Goal: Task Accomplishment & Management: Manage account settings

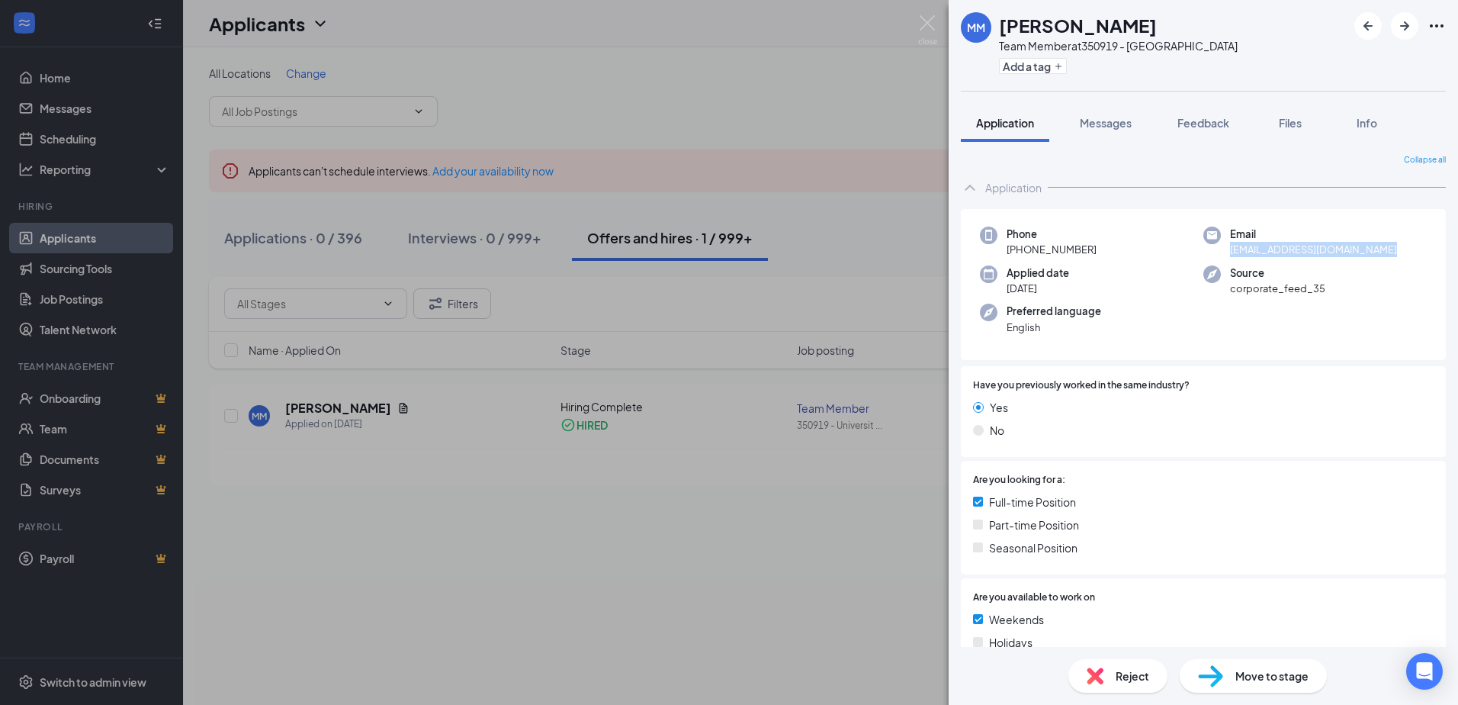
drag, startPoint x: 1223, startPoint y: 250, endPoint x: 1399, endPoint y: 254, distance: 176.2
click at [1399, 254] on div "Email markous.morgan2996@yahoo.com" at bounding box center [1314, 242] width 223 height 31
drag, startPoint x: 1399, startPoint y: 254, endPoint x: 1335, endPoint y: 243, distance: 64.9
copy span "markous.morgan2996@yahoo.com"
click at [929, 25] on img at bounding box center [927, 30] width 19 height 30
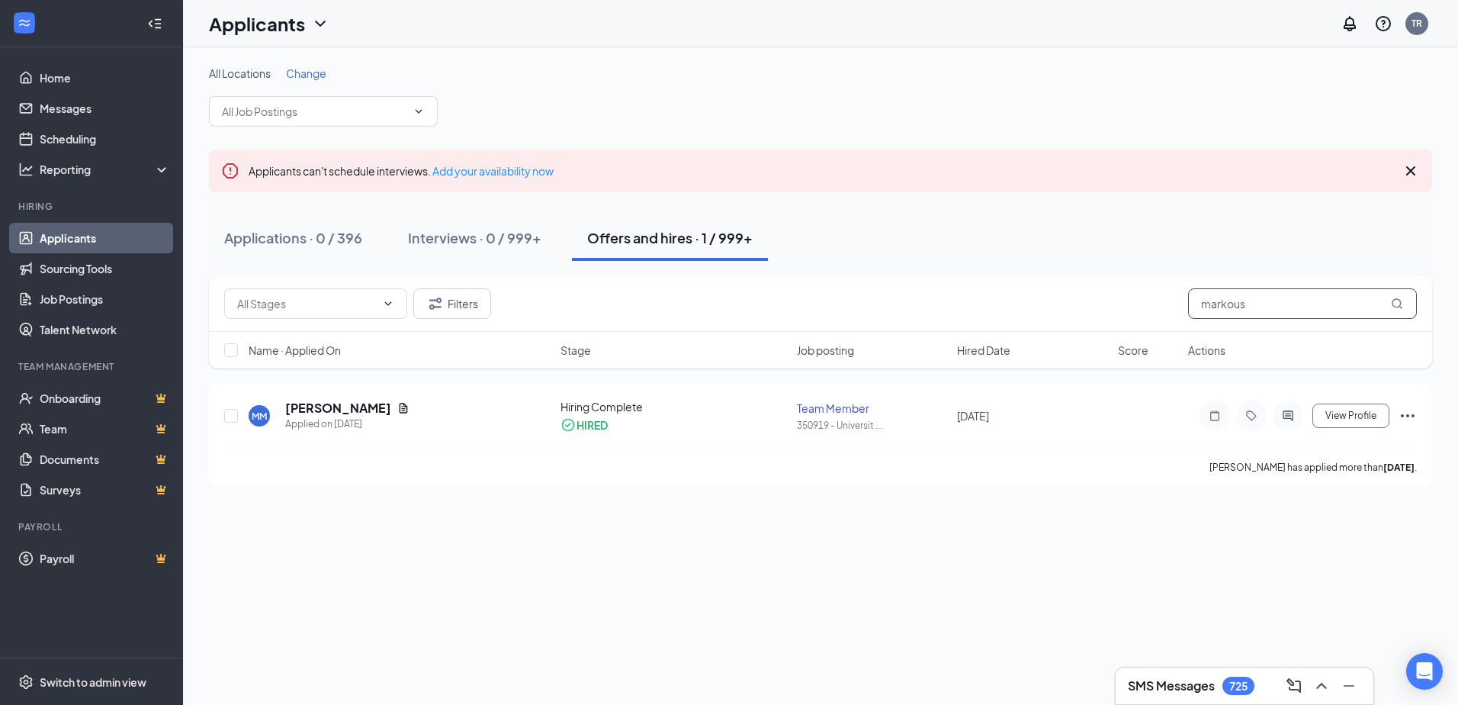
drag, startPoint x: 1283, startPoint y: 304, endPoint x: 1075, endPoint y: 300, distance: 207.5
click at [1075, 300] on div "Filters markous" at bounding box center [820, 303] width 1193 height 31
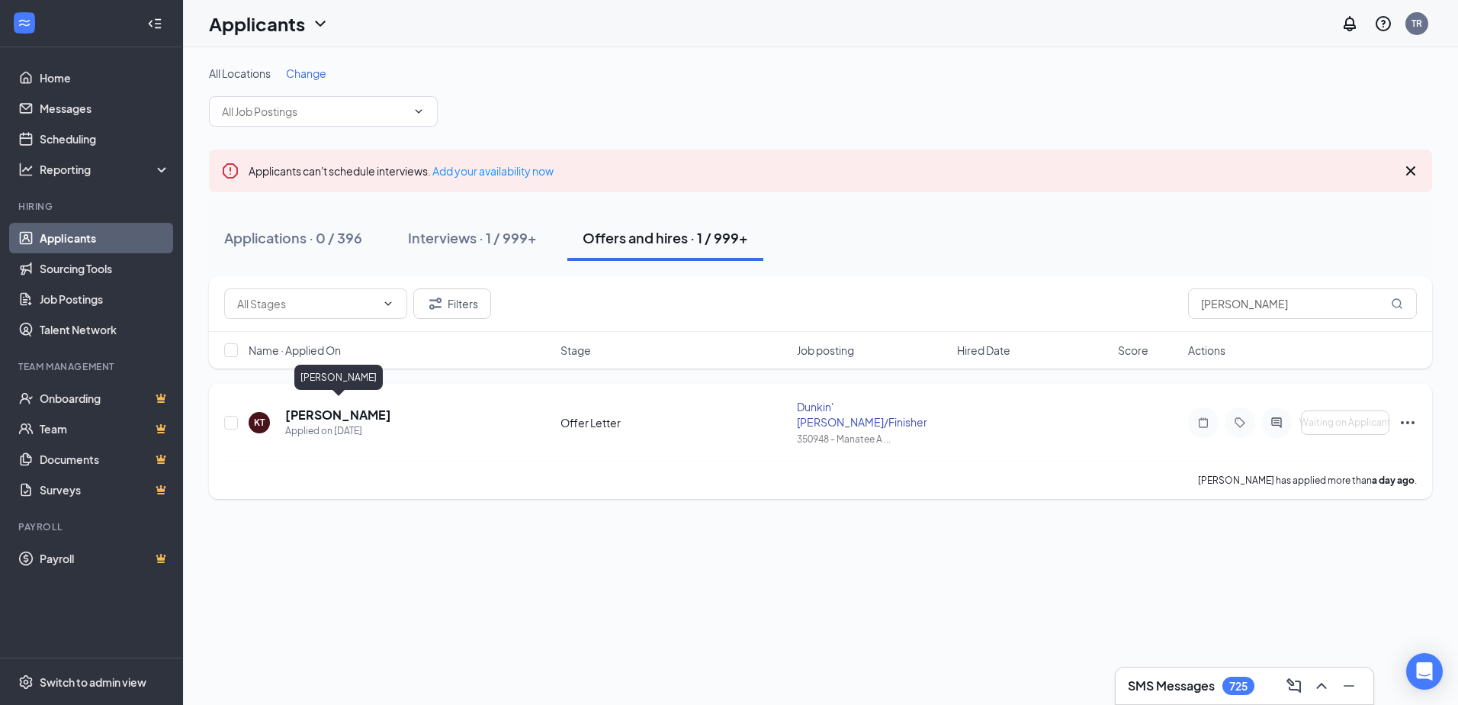
click at [319, 408] on h5 "Kawanna Thurman" at bounding box center [338, 414] width 106 height 17
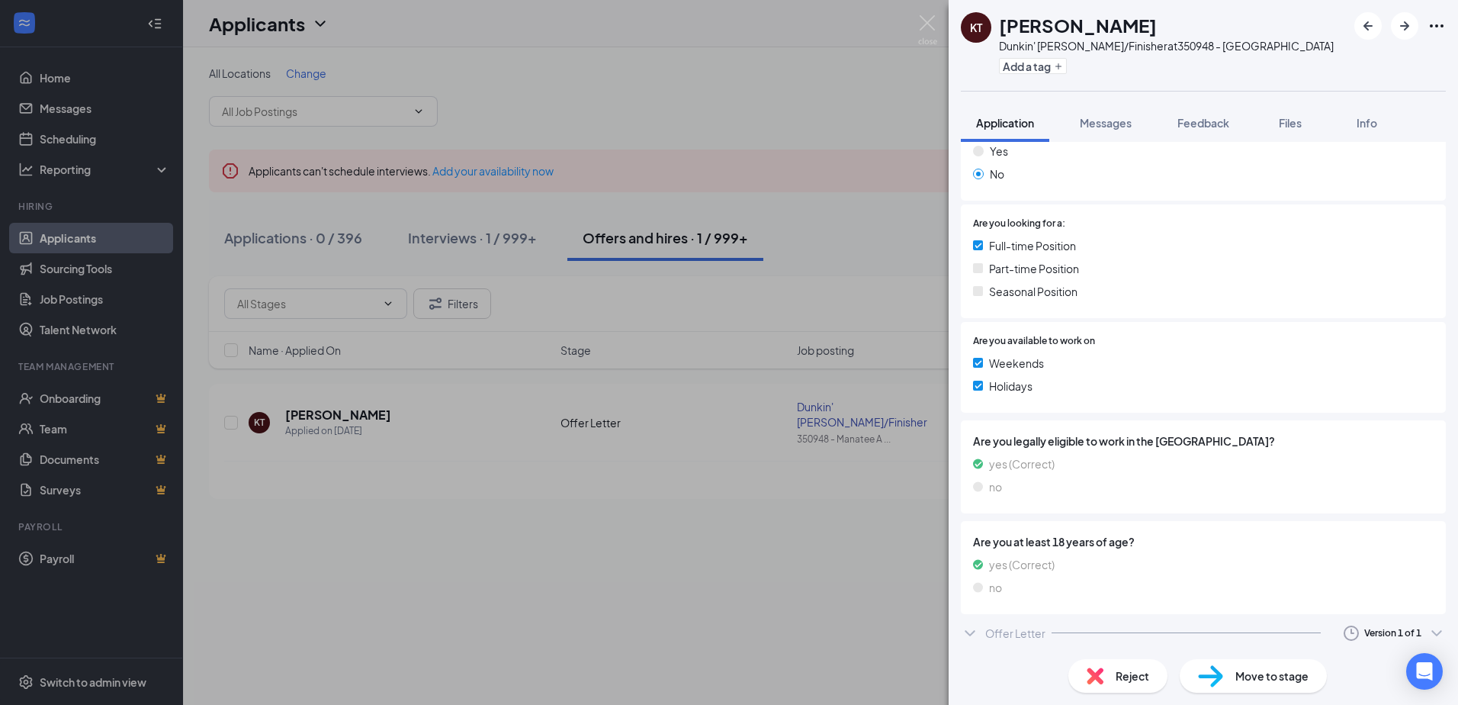
scroll to position [258, 0]
click at [978, 620] on div "Offer Letter Version 1 of 1" at bounding box center [1203, 631] width 485 height 31
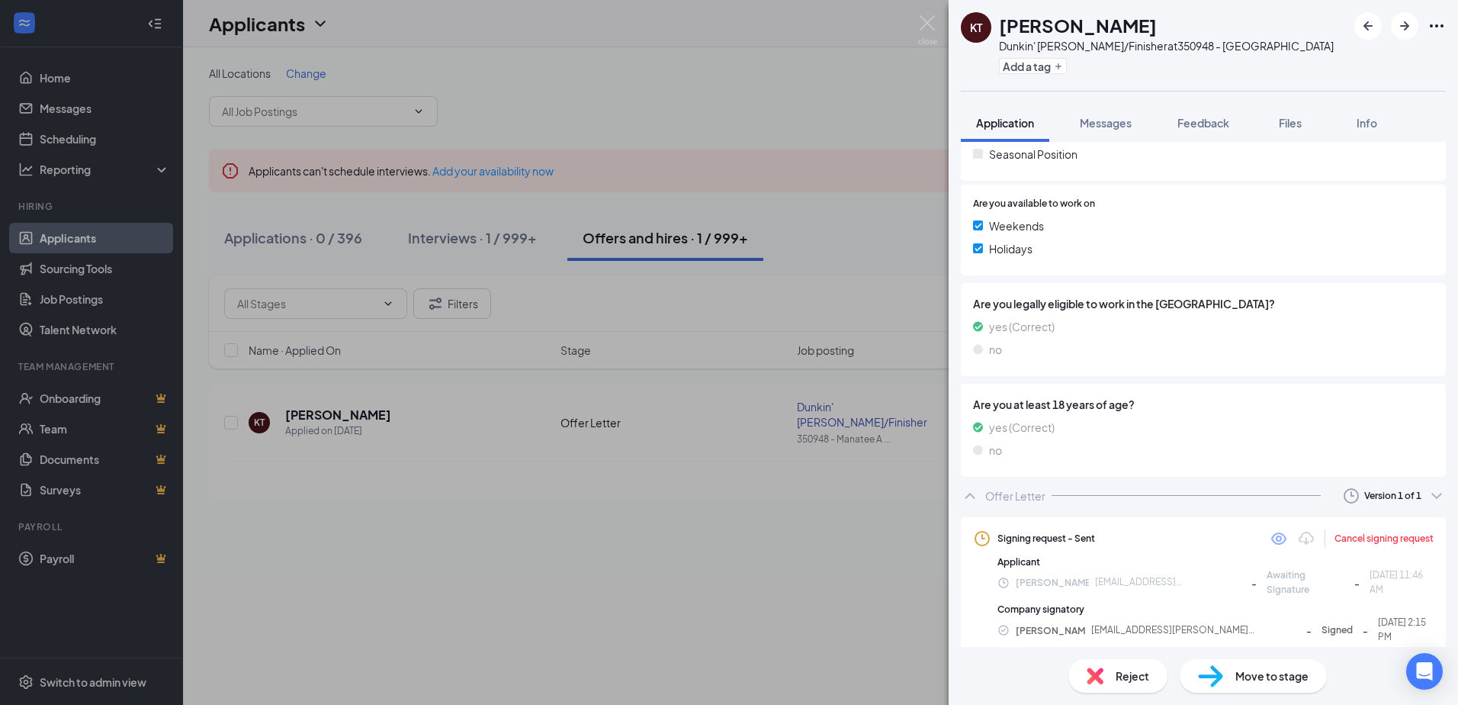
scroll to position [397, 0]
click at [926, 21] on img at bounding box center [927, 30] width 19 height 30
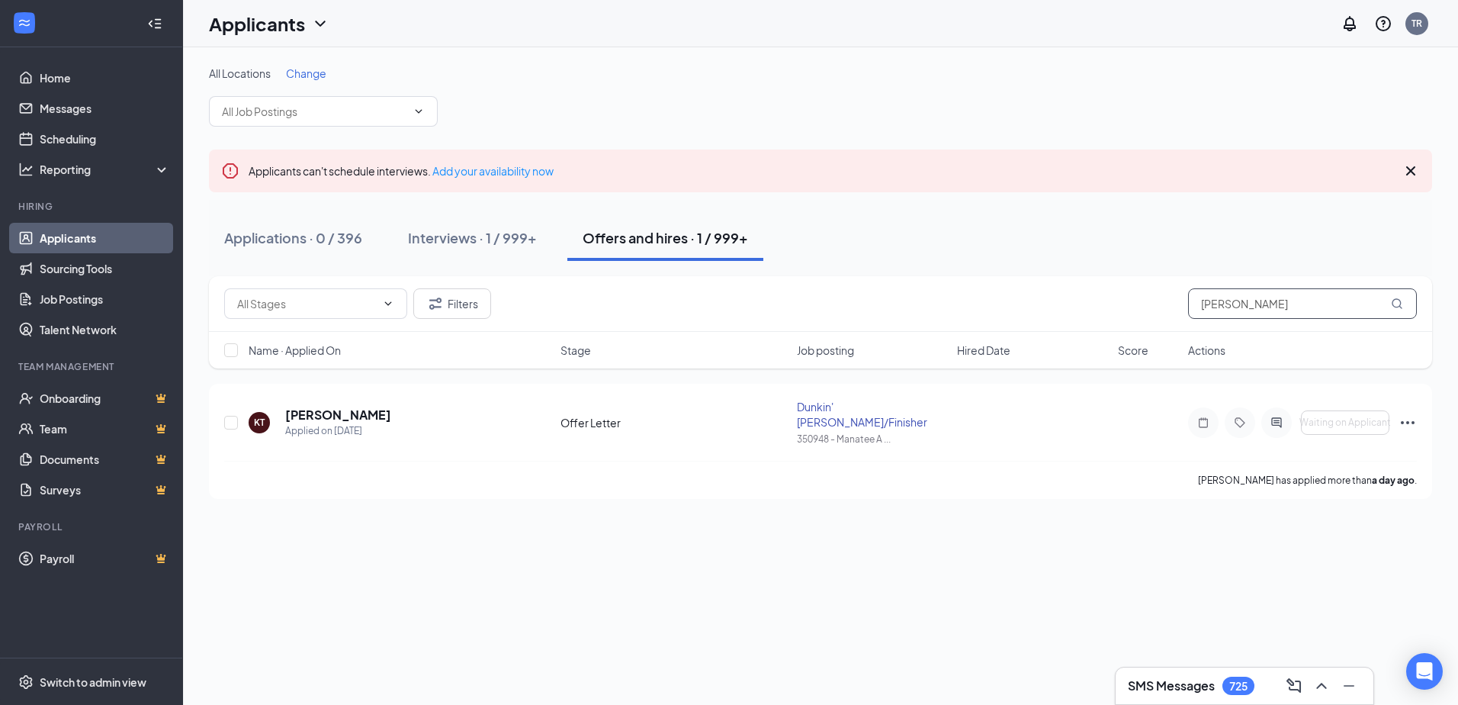
drag, startPoint x: 1162, startPoint y: 304, endPoint x: 1091, endPoint y: 301, distance: 71.7
click at [1091, 301] on div "Filters thurman" at bounding box center [820, 303] width 1193 height 31
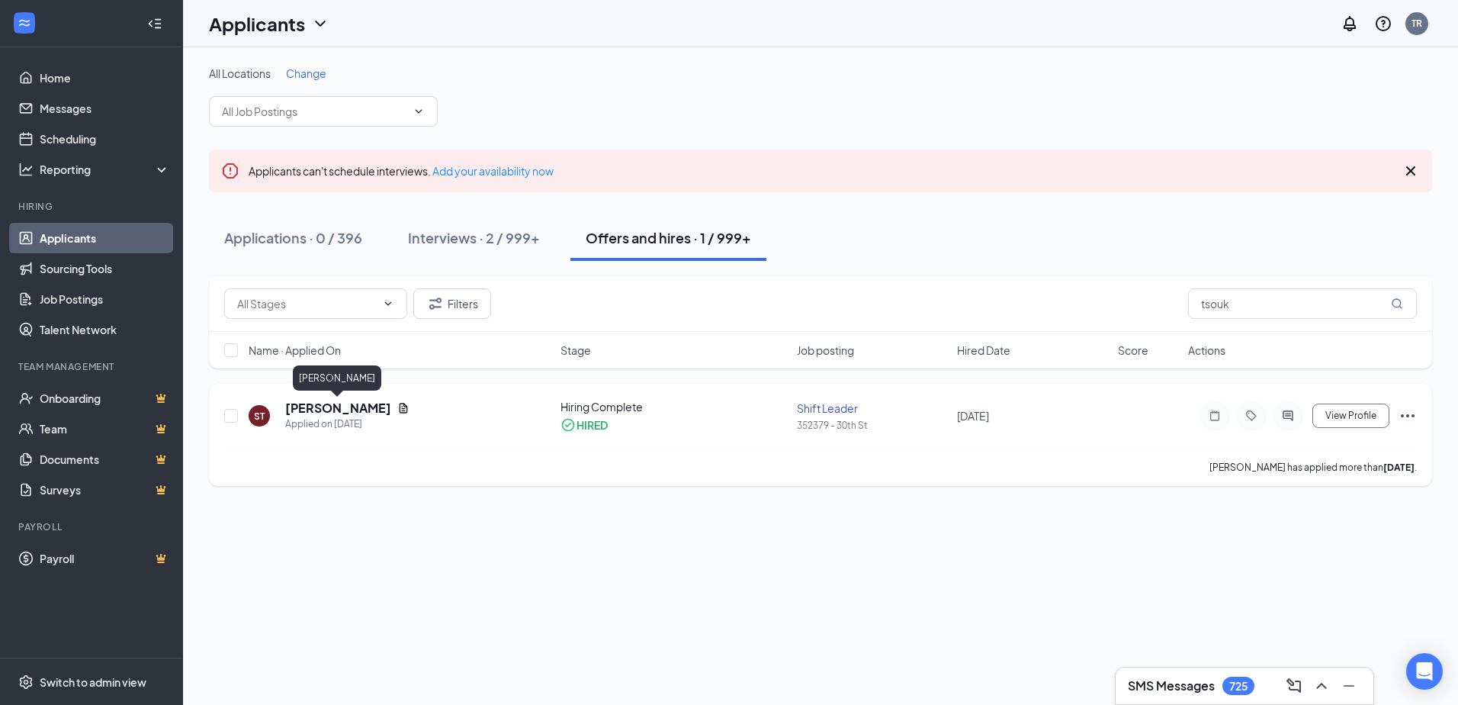
click at [326, 410] on h5 "Steven Tsoukalas" at bounding box center [338, 408] width 106 height 17
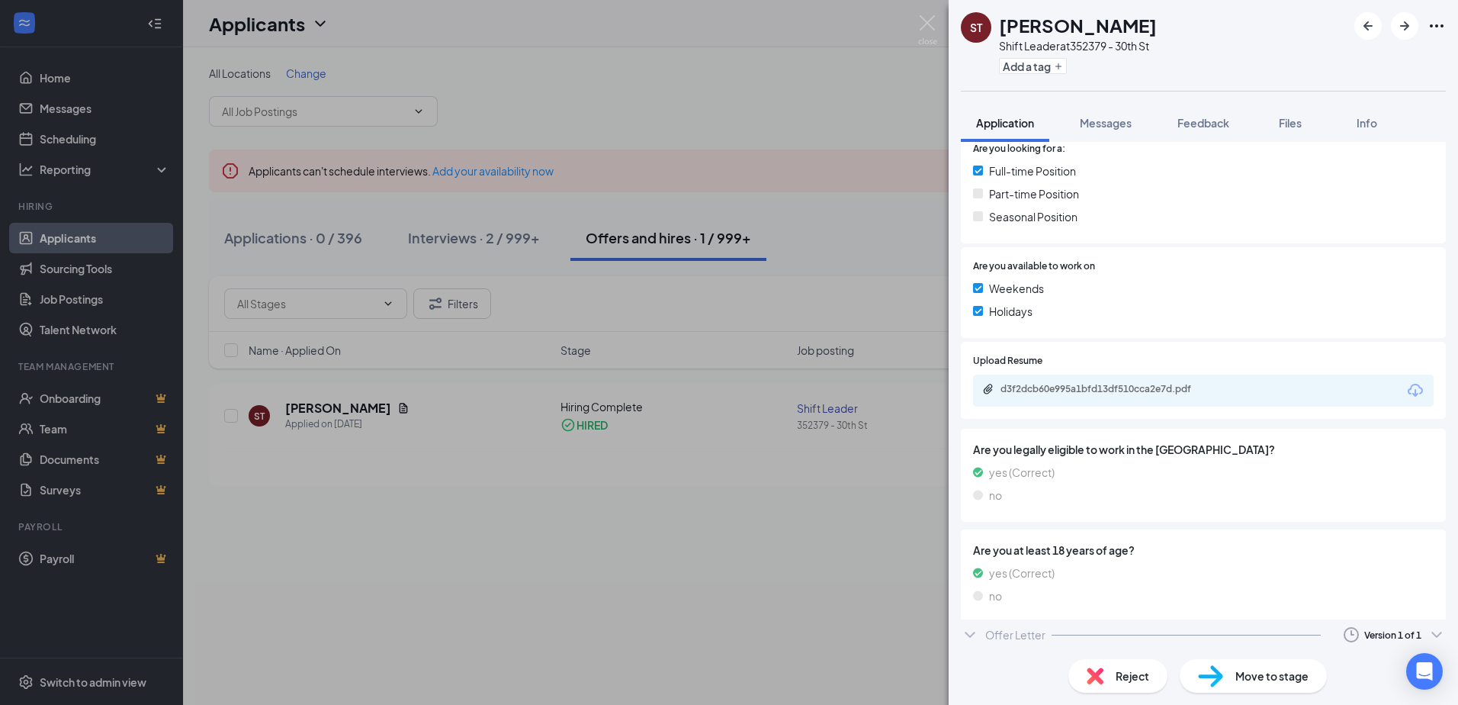
scroll to position [377, 0]
drag, startPoint x: 1001, startPoint y: 641, endPoint x: 1028, endPoint y: 619, distance: 34.7
click at [1003, 641] on div "Offer Letter" at bounding box center [1015, 638] width 60 height 15
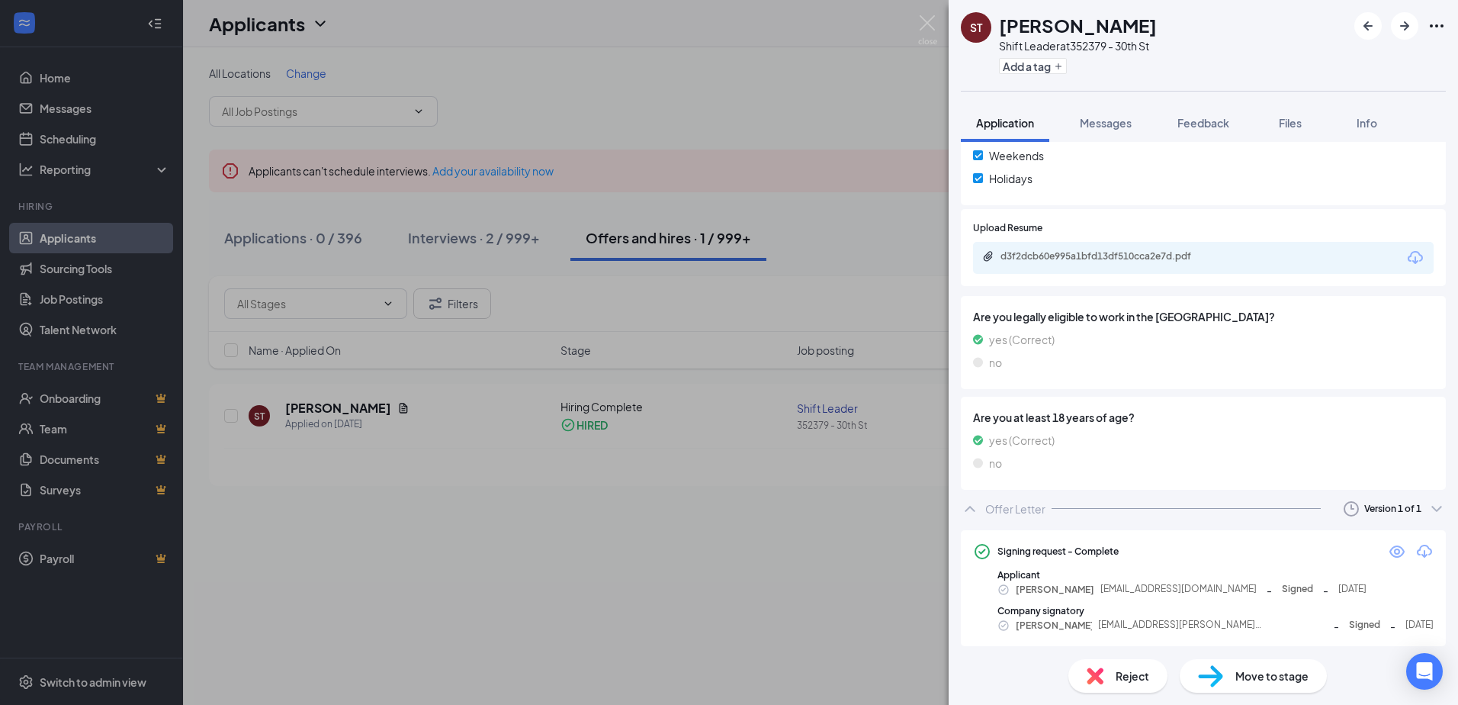
scroll to position [510, 0]
click at [1390, 548] on icon "Eye" at bounding box center [1397, 547] width 15 height 12
click at [928, 19] on img at bounding box center [927, 30] width 19 height 30
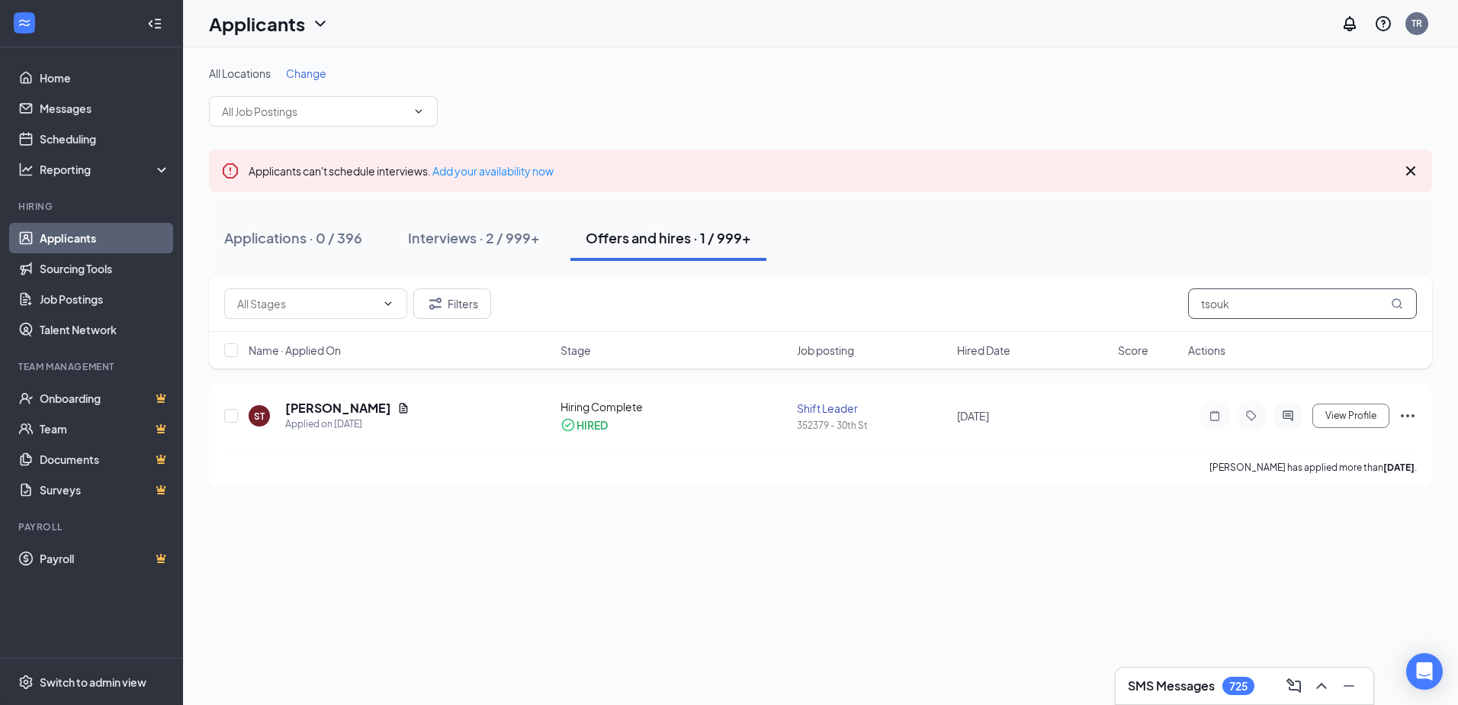
drag, startPoint x: 1250, startPoint y: 305, endPoint x: 1104, endPoint y: 295, distance: 146.8
click at [1104, 295] on div "Filters tsouk" at bounding box center [820, 303] width 1193 height 31
type input "tinley"
click at [314, 407] on h5 "Quashan Tinley" at bounding box center [338, 407] width 106 height 17
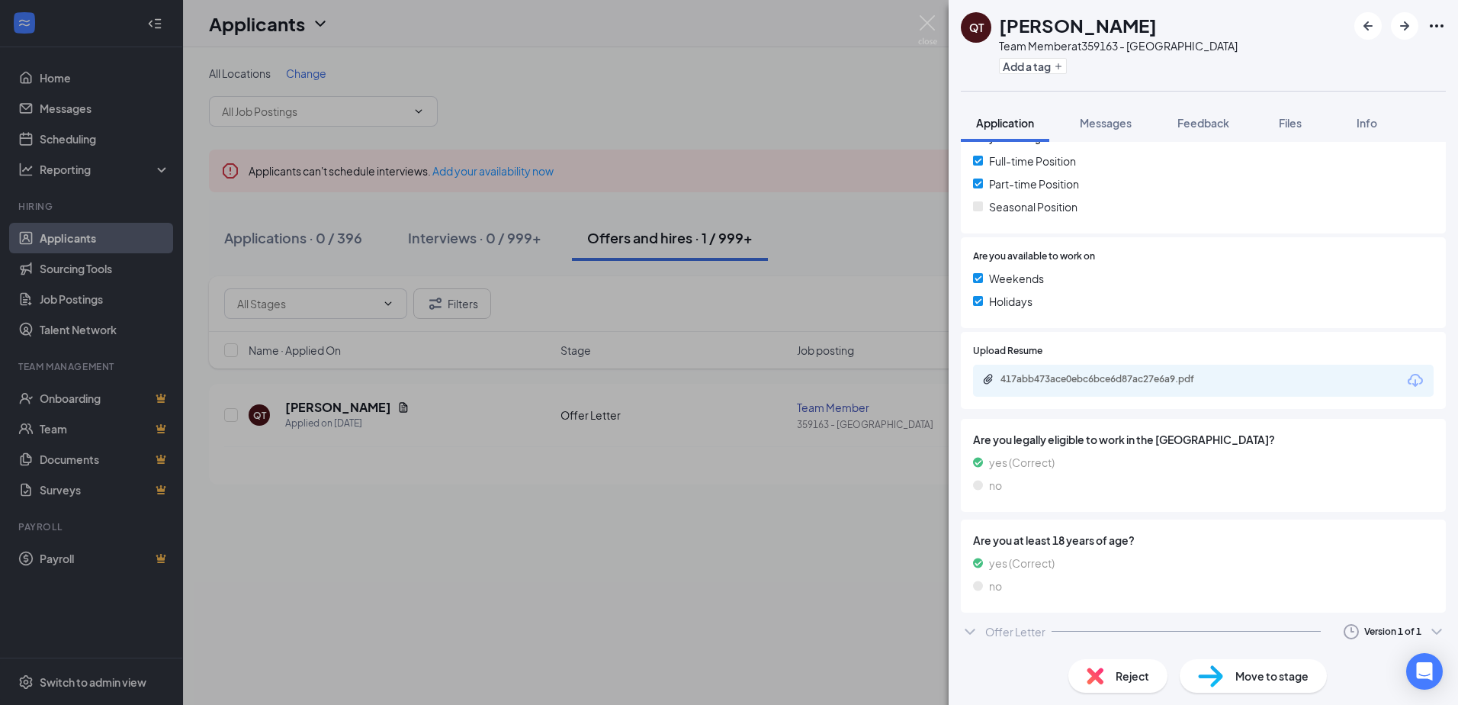
click at [989, 628] on div "Offer Letter" at bounding box center [1015, 631] width 60 height 15
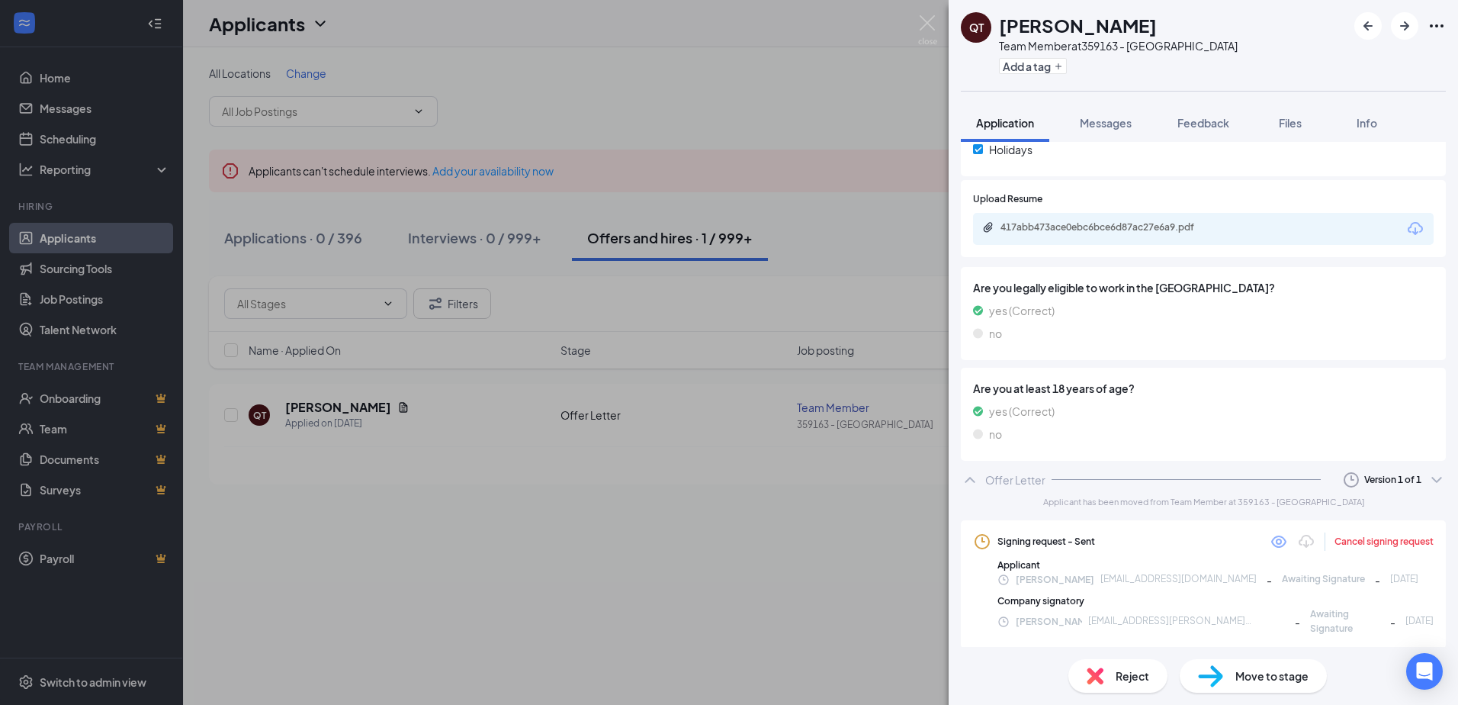
scroll to position [499, 0]
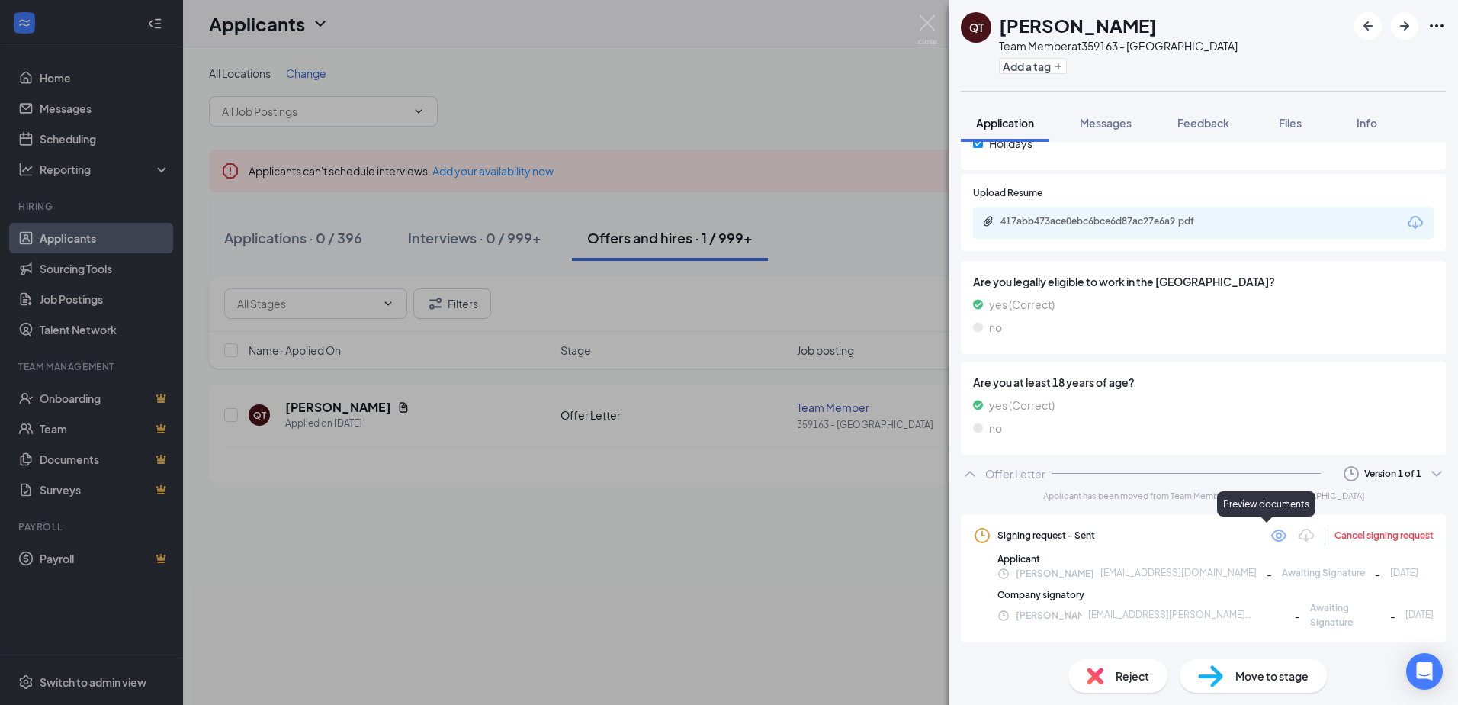
click at [1271, 538] on icon "Eye" at bounding box center [1278, 535] width 15 height 12
click at [925, 25] on img at bounding box center [927, 30] width 19 height 30
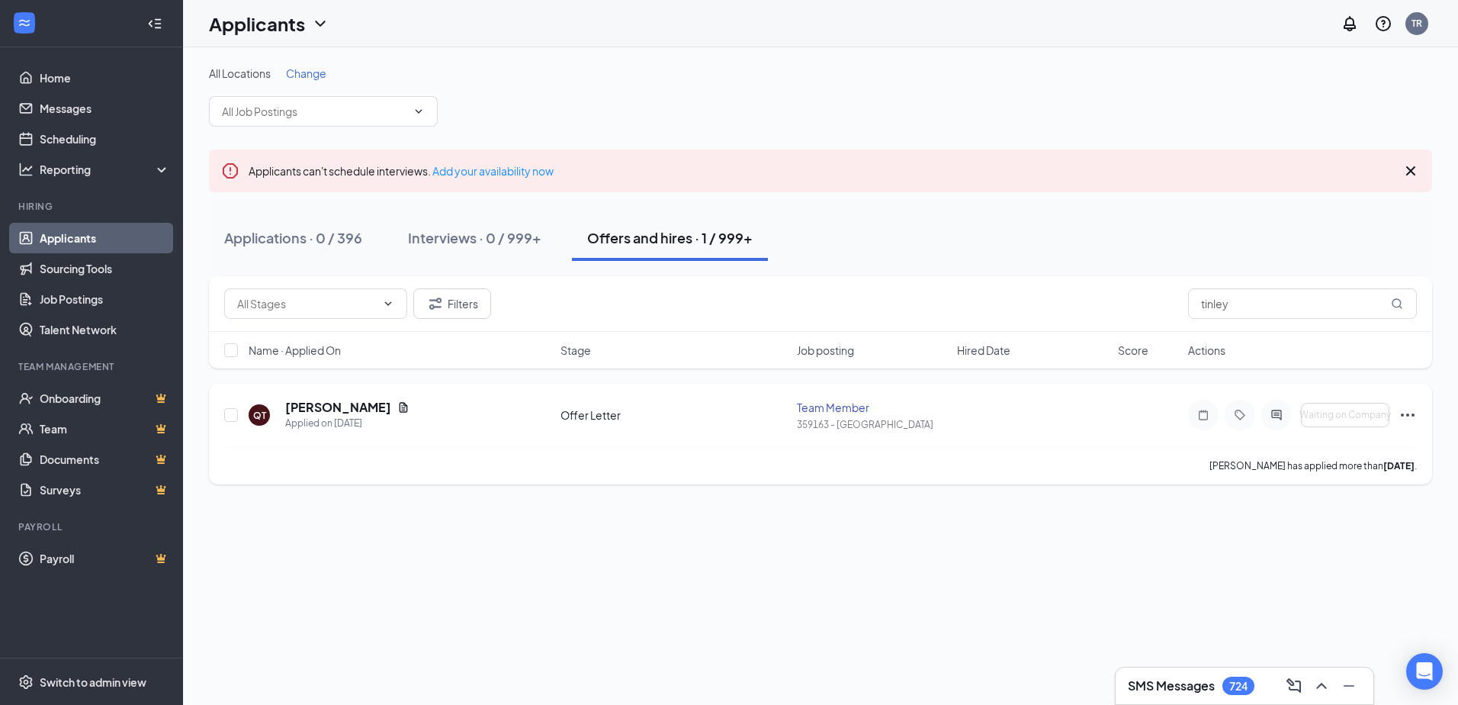
click at [1403, 413] on icon "Ellipses" at bounding box center [1408, 415] width 18 height 18
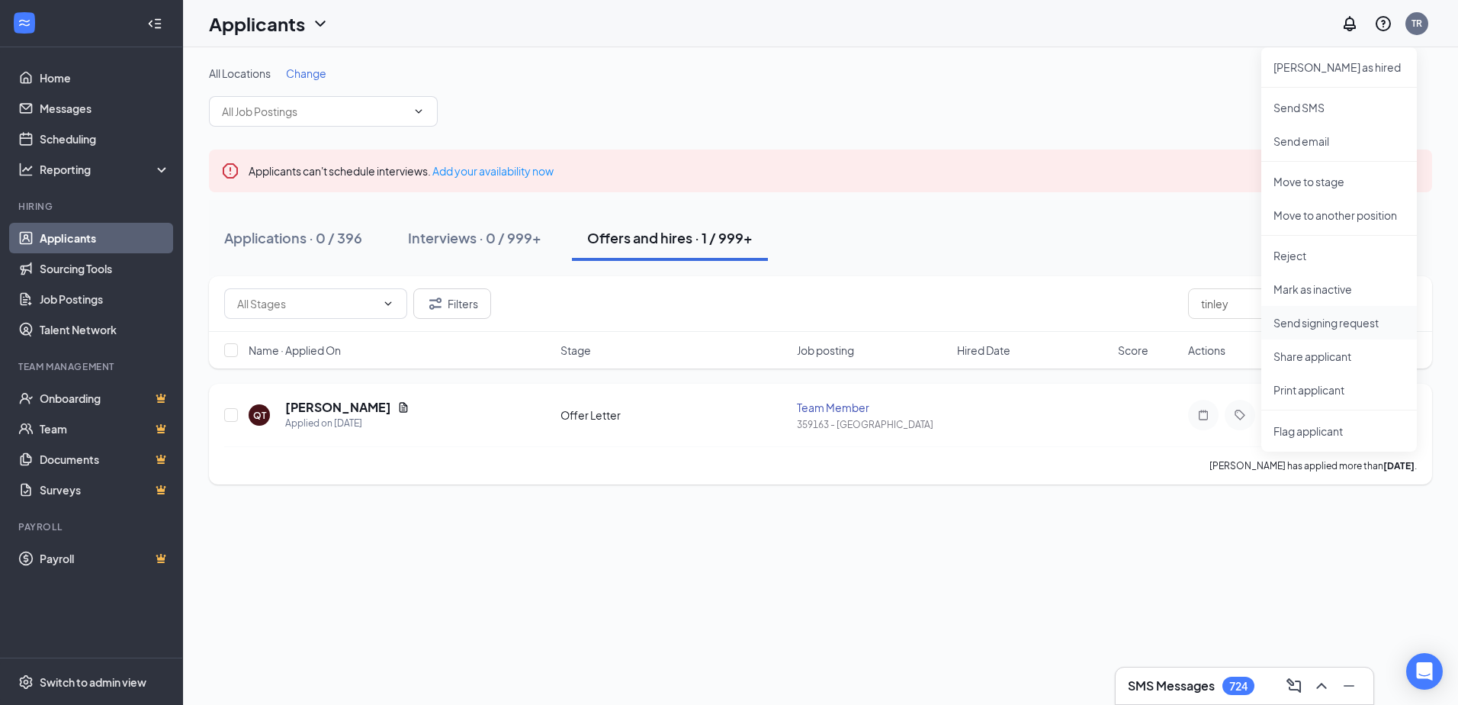
click at [1319, 331] on li "Send signing request" at bounding box center [1339, 323] width 156 height 34
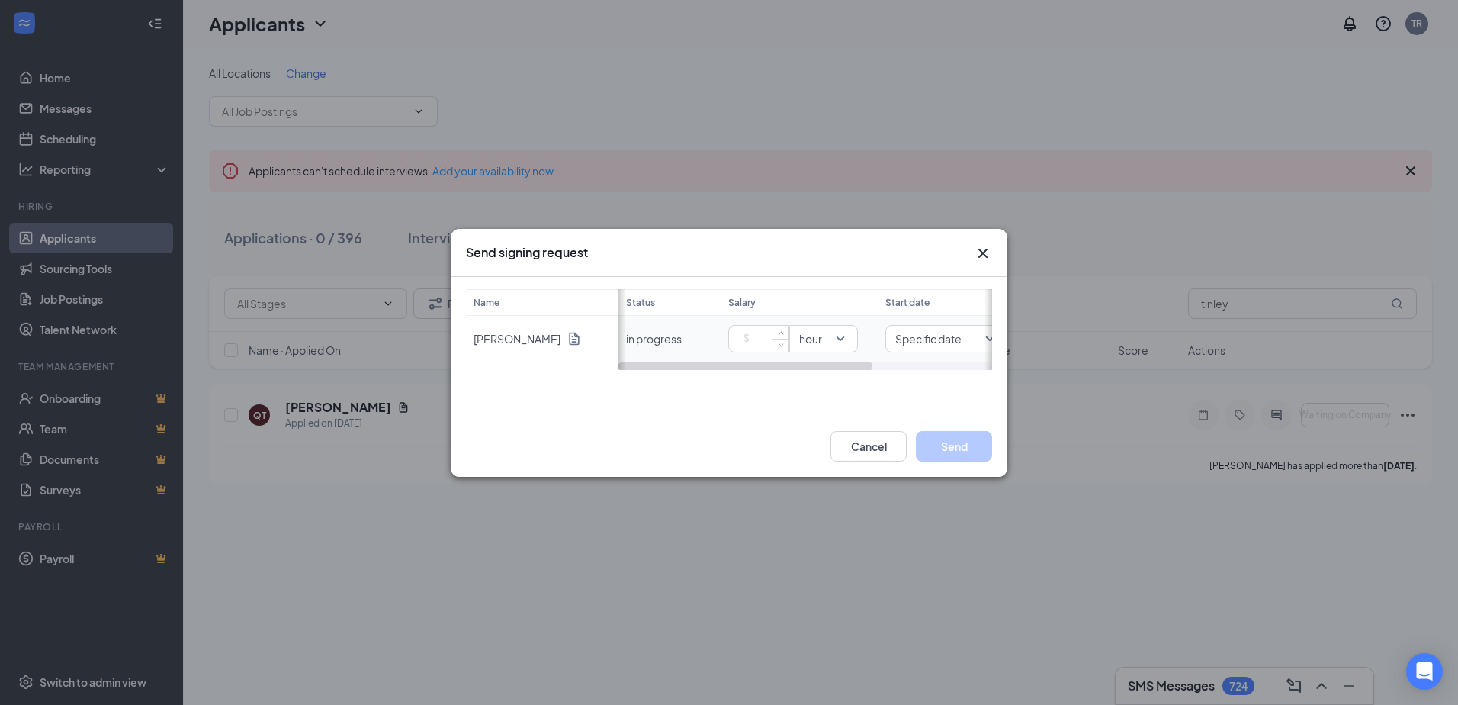
click at [760, 336] on input at bounding box center [761, 338] width 53 height 23
drag, startPoint x: 766, startPoint y: 367, endPoint x: 962, endPoint y: 371, distance: 196.8
click at [962, 371] on div "Name Quashan Tinley Status Salary Start date in progress 14.00 hour Specific da…" at bounding box center [729, 346] width 557 height 139
type input "14"
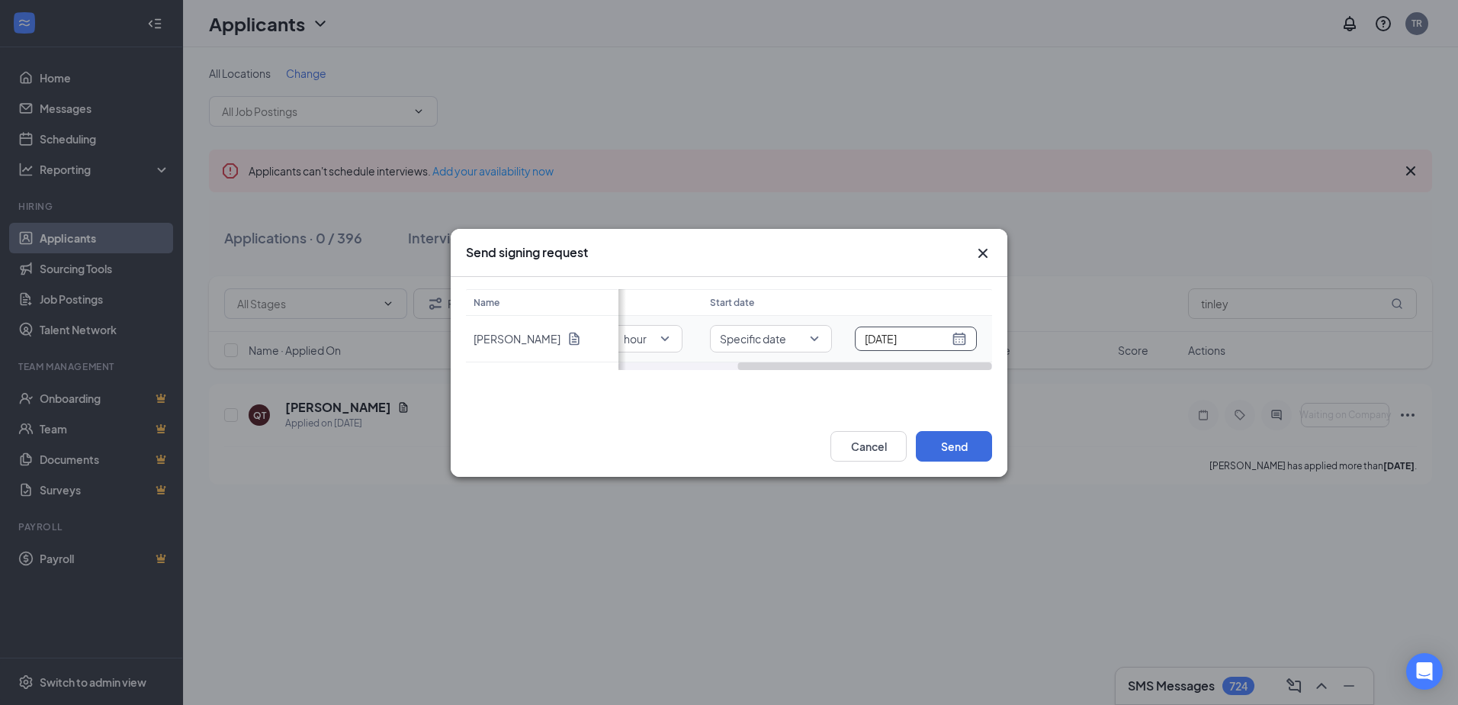
click at [946, 336] on input "Jul 7, 2025" at bounding box center [907, 338] width 84 height 17
click at [946, 291] on span "button" at bounding box center [945, 294] width 8 height 8
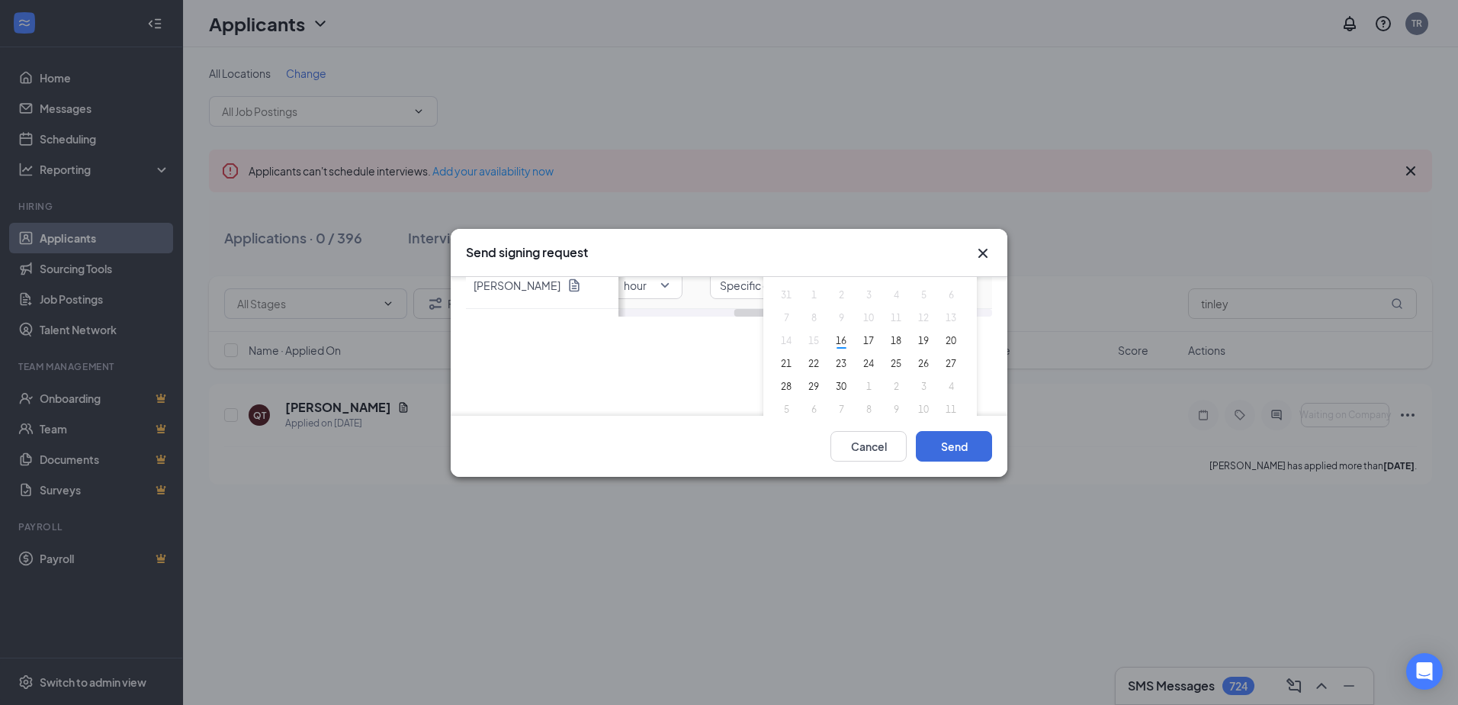
scroll to position [76, 0]
type input "Sep 23, 2025"
click at [843, 339] on div "23" at bounding box center [841, 341] width 18 height 18
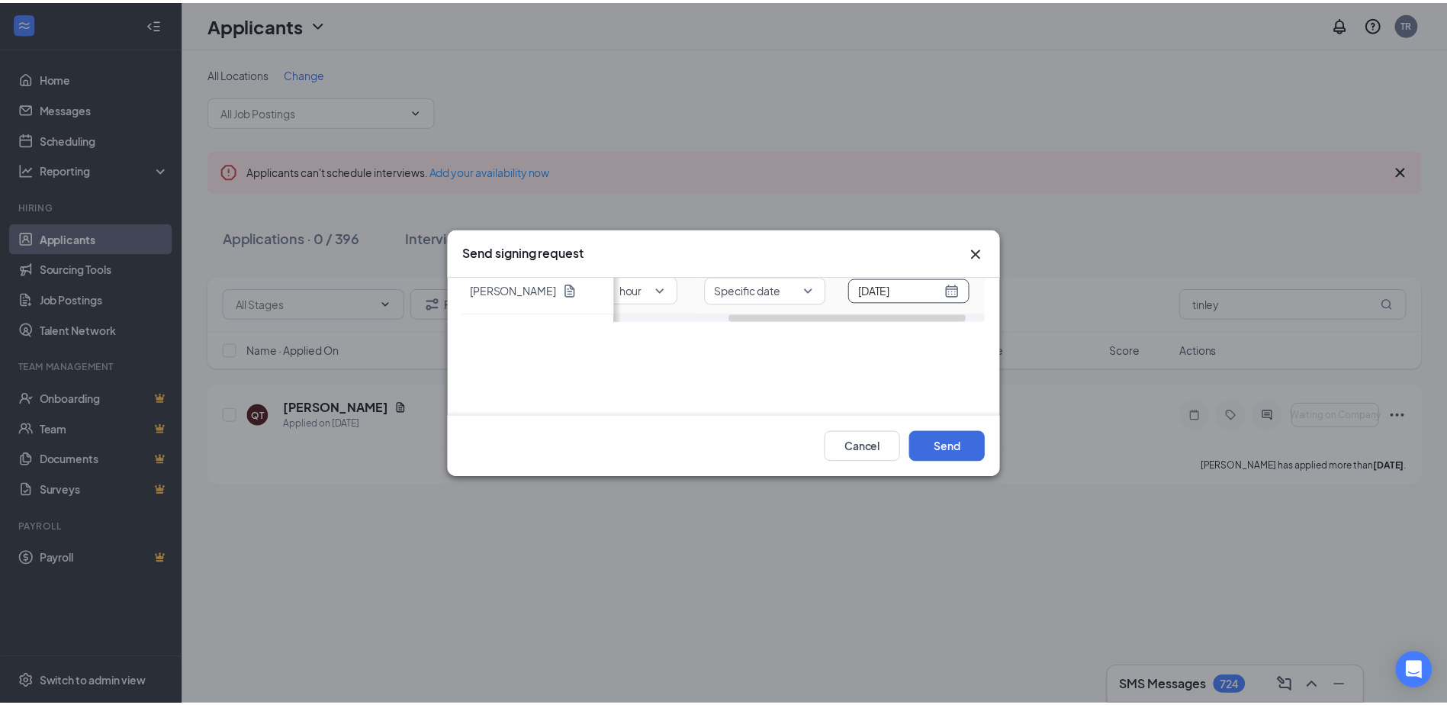
scroll to position [0, 0]
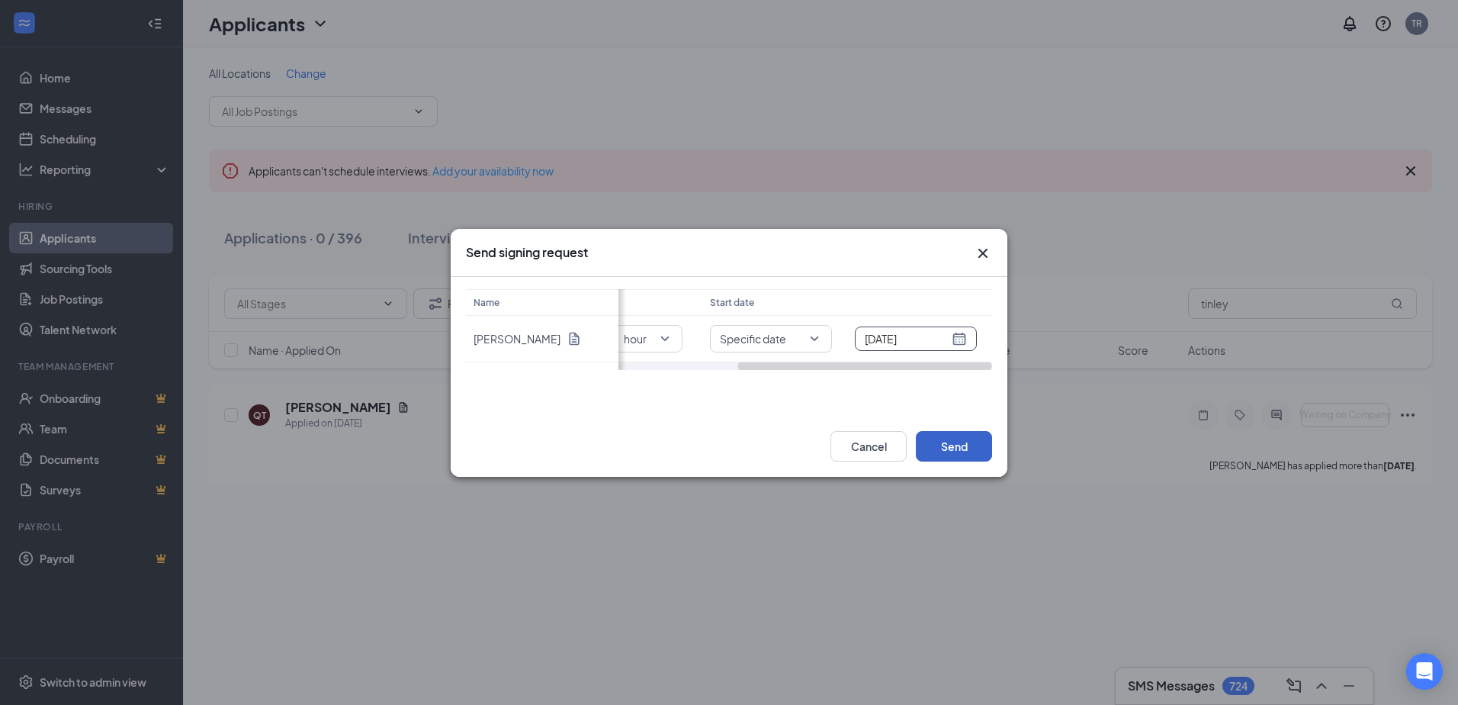
click at [962, 447] on button "Send" at bounding box center [954, 446] width 76 height 31
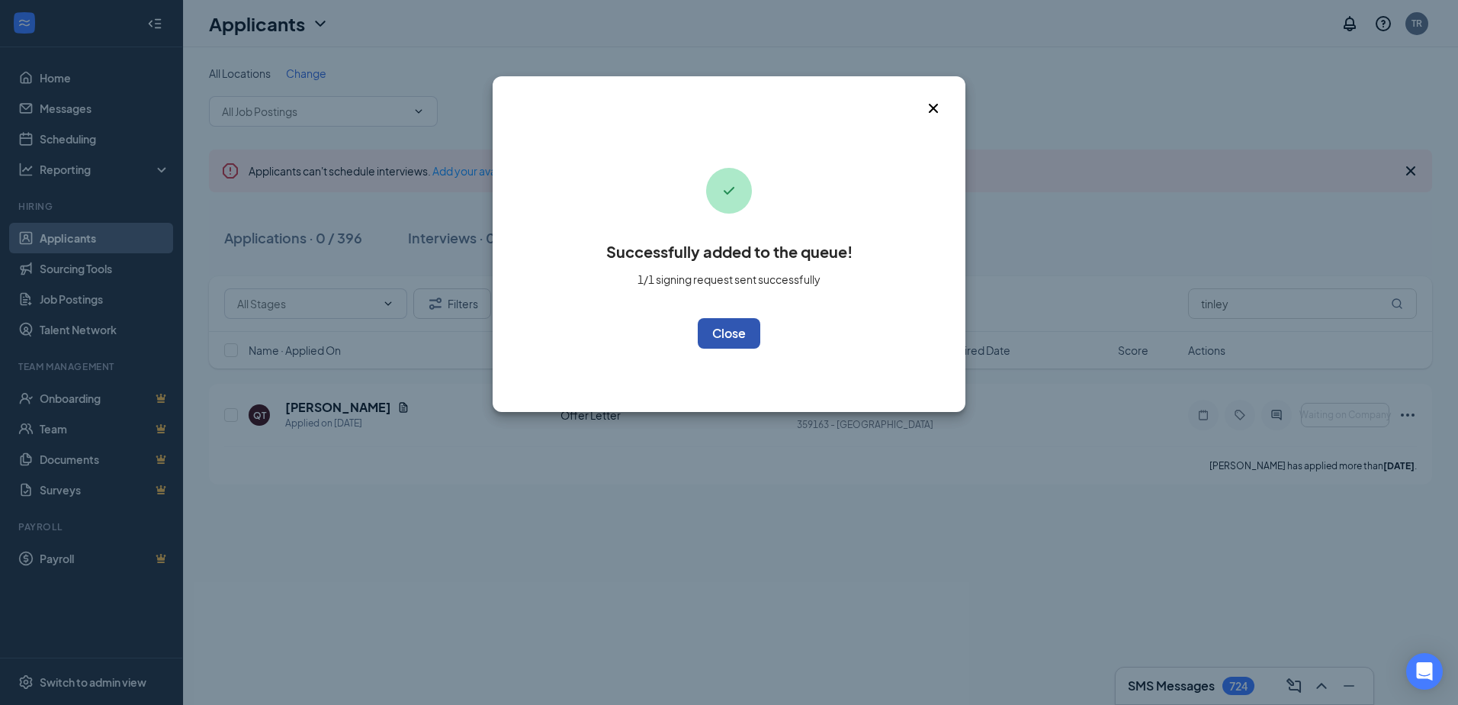
click at [728, 328] on button "OK" at bounding box center [729, 333] width 63 height 31
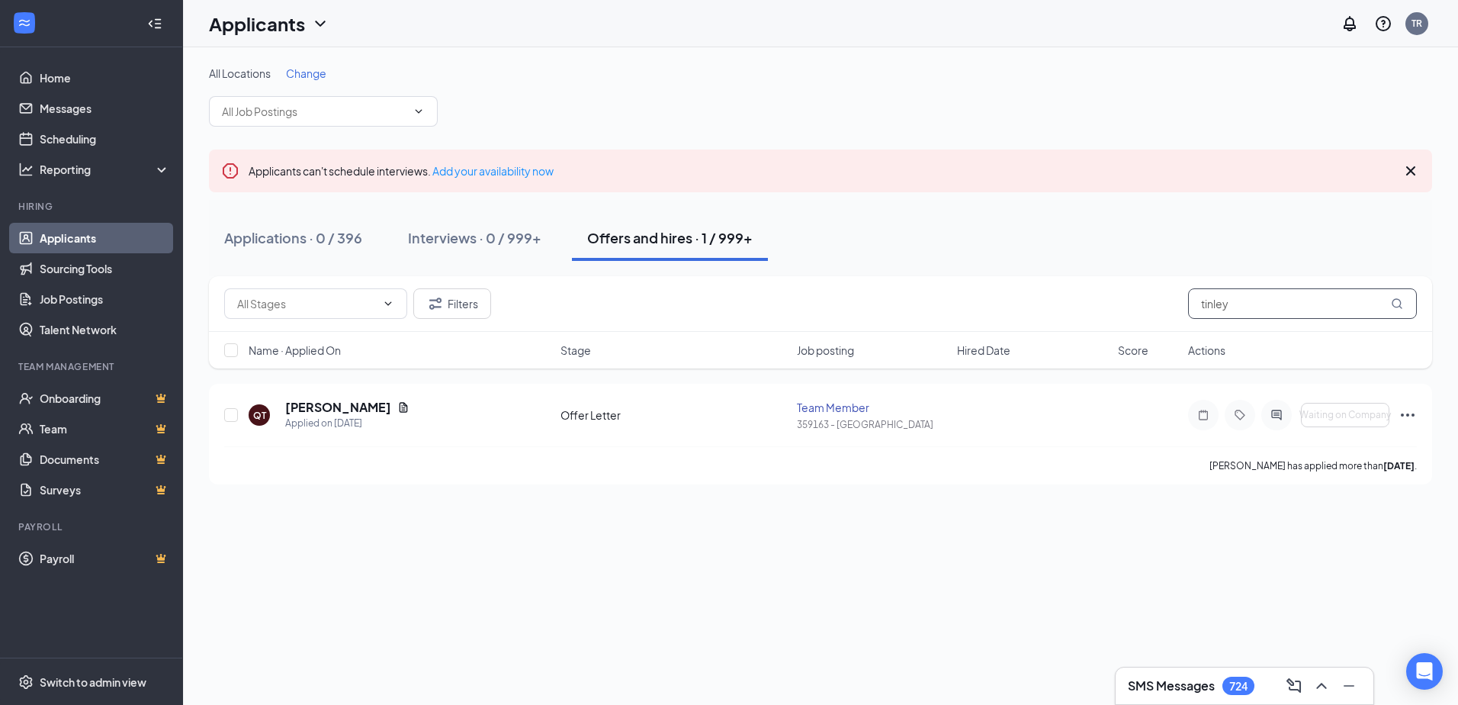
drag, startPoint x: 1273, startPoint y: 294, endPoint x: 1120, endPoint y: 291, distance: 152.6
click at [1120, 291] on div "Filters tinley" at bounding box center [820, 303] width 1193 height 31
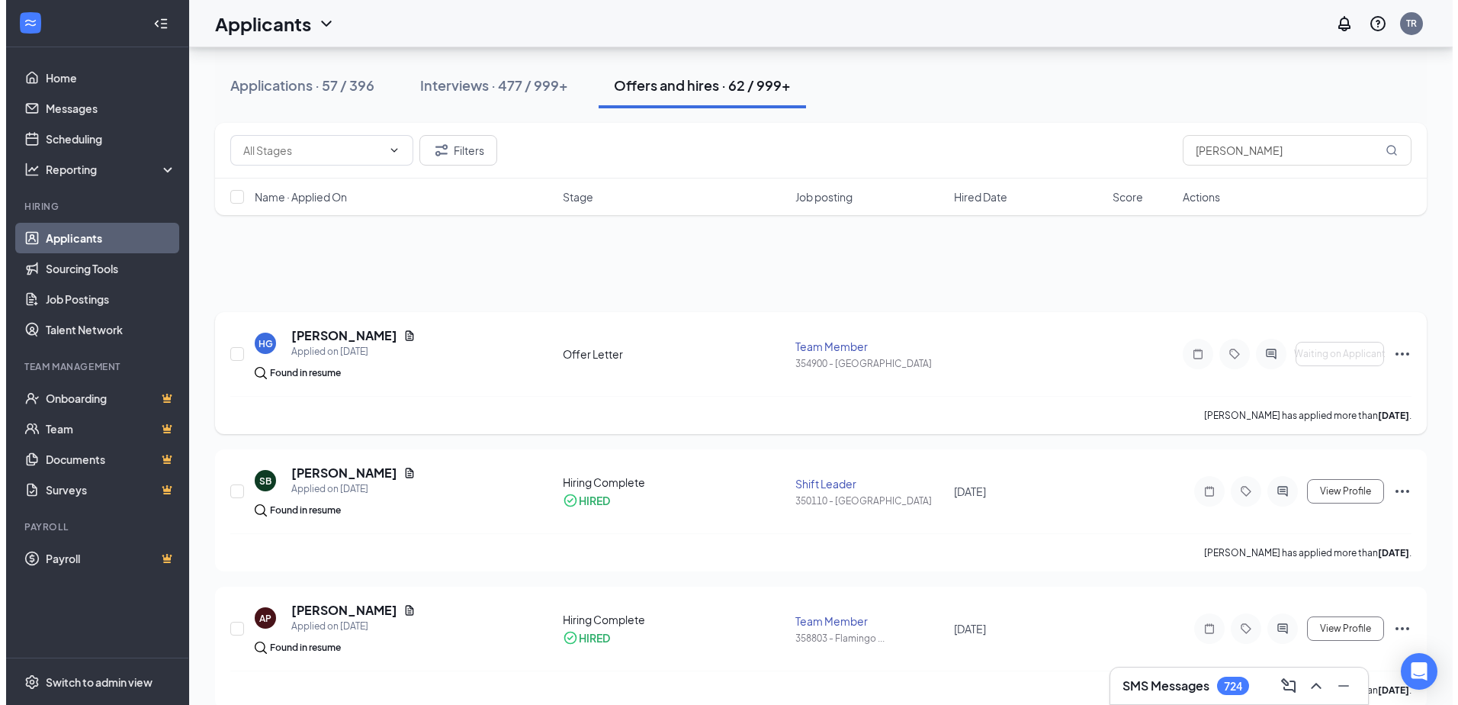
scroll to position [229, 0]
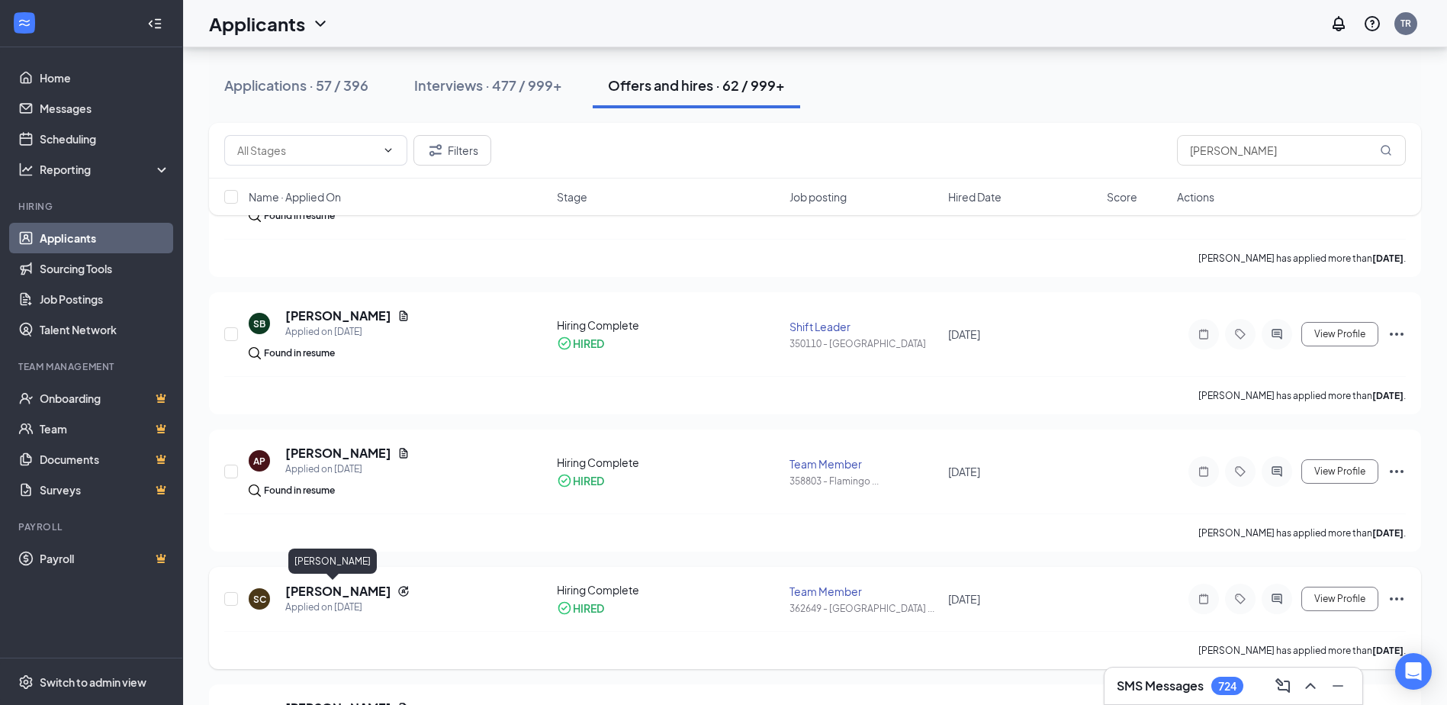
click at [319, 588] on h5 "Sofia Chang" at bounding box center [338, 591] width 106 height 17
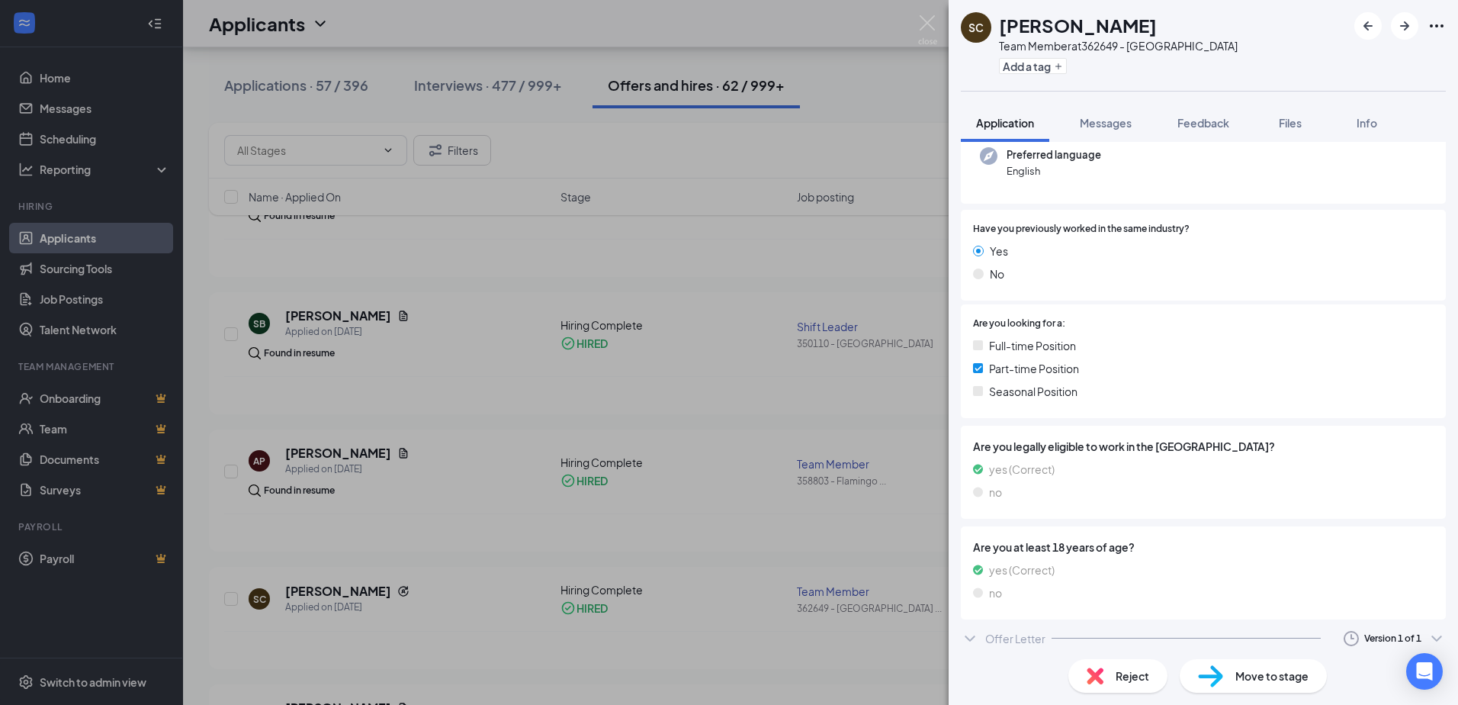
scroll to position [206, 0]
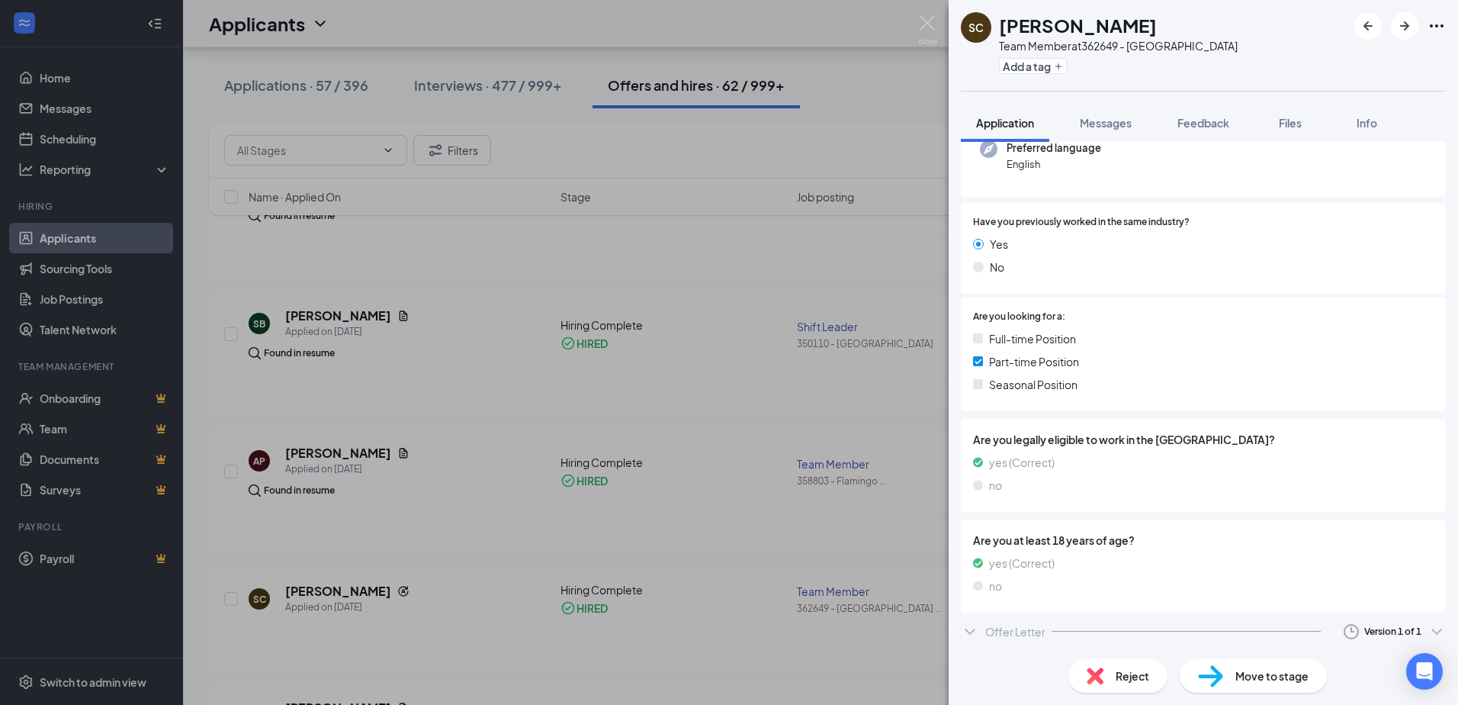
click at [1007, 627] on div "Offer Letter" at bounding box center [1015, 631] width 60 height 15
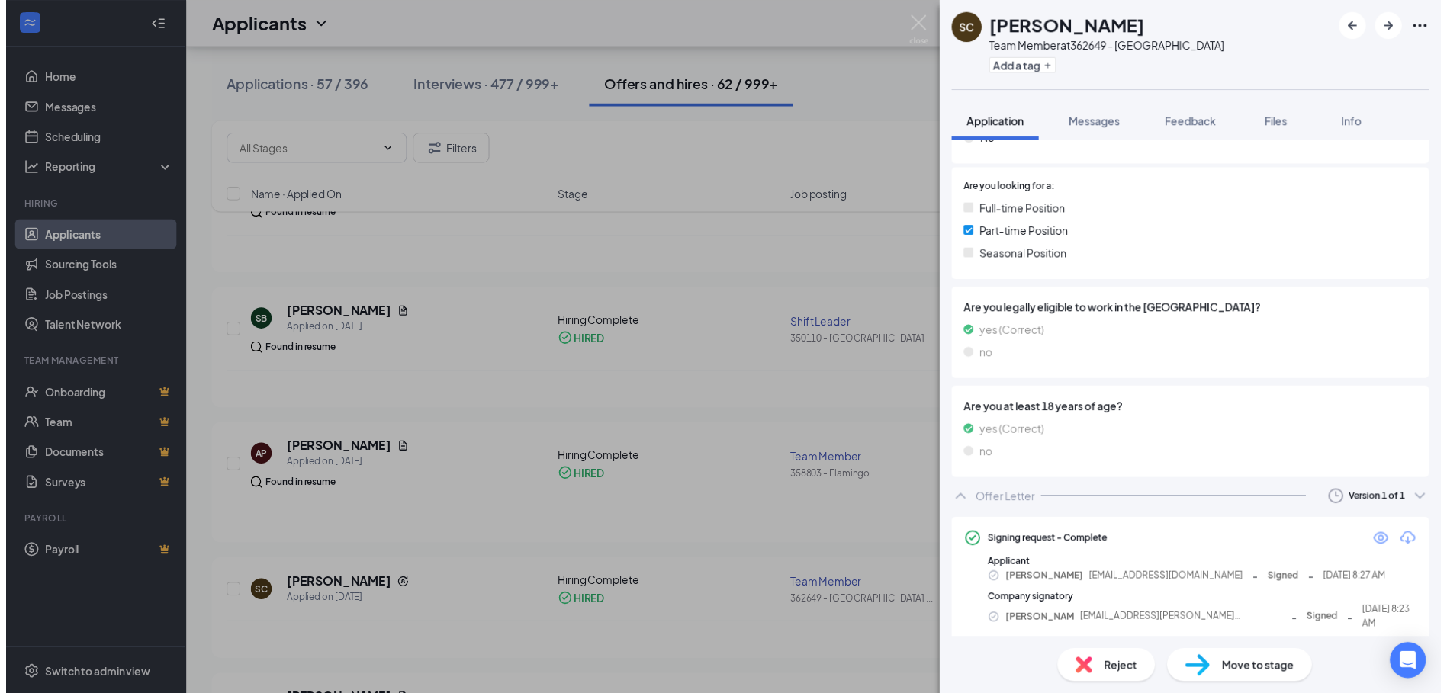
scroll to position [328, 0]
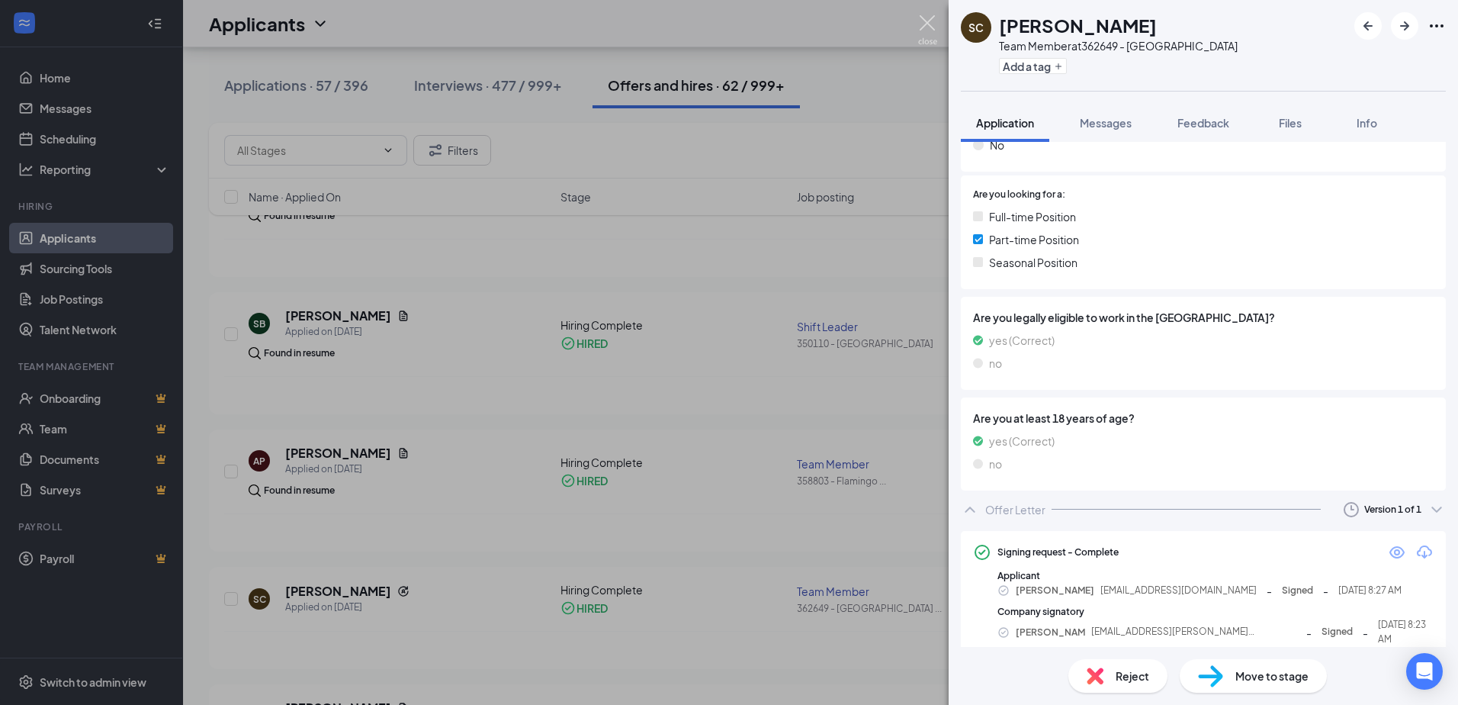
click at [931, 27] on img at bounding box center [927, 30] width 19 height 30
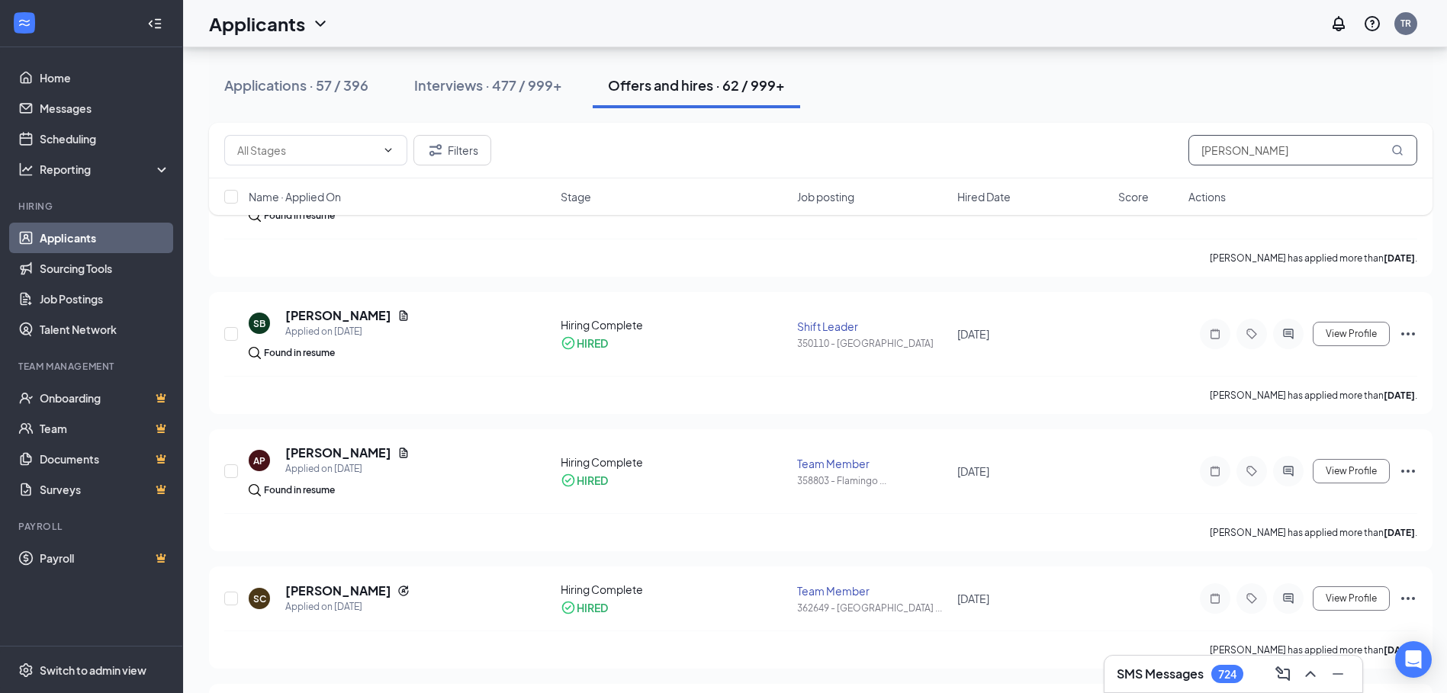
drag, startPoint x: 1284, startPoint y: 156, endPoint x: 1096, endPoint y: 158, distance: 187.6
click at [1096, 159] on div "Filters chang" at bounding box center [820, 150] width 1193 height 31
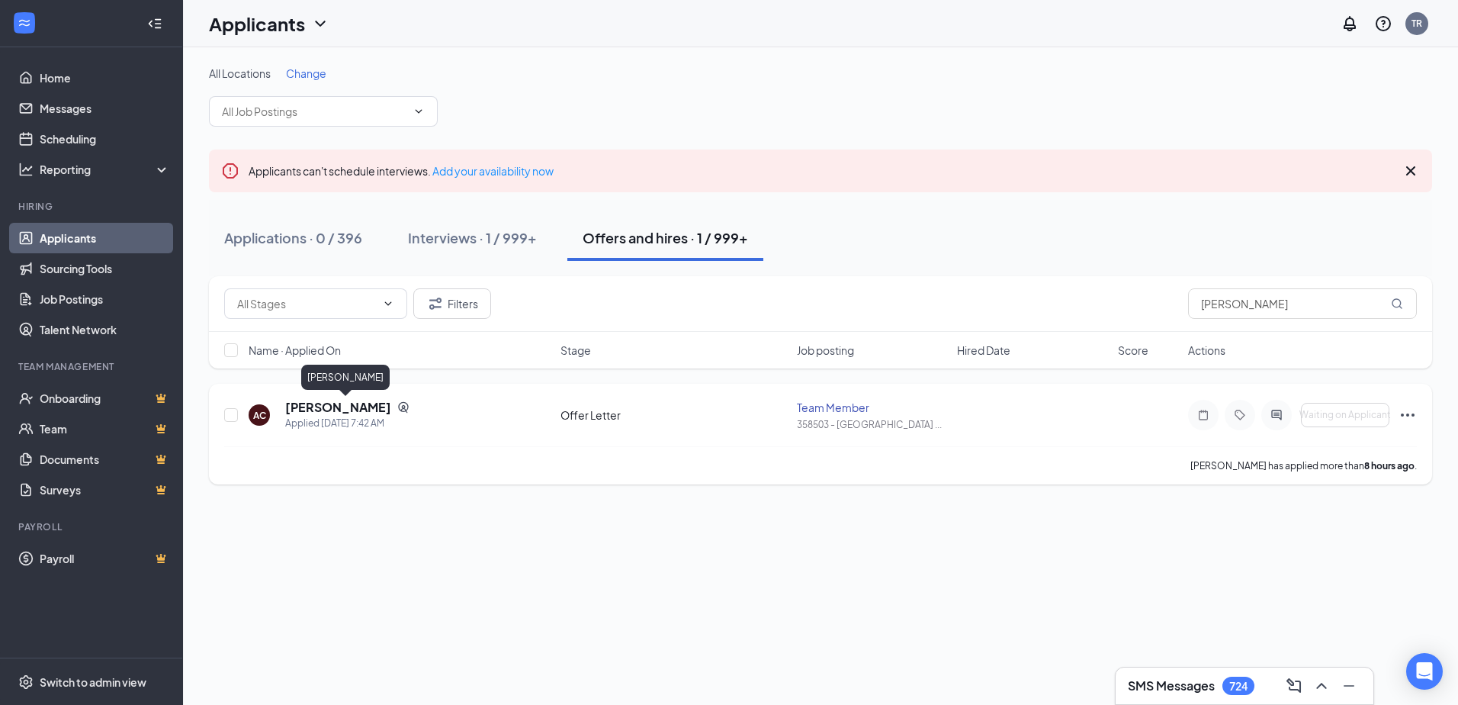
click at [369, 407] on h5 "Angelica Carrillo Contreras" at bounding box center [338, 407] width 106 height 17
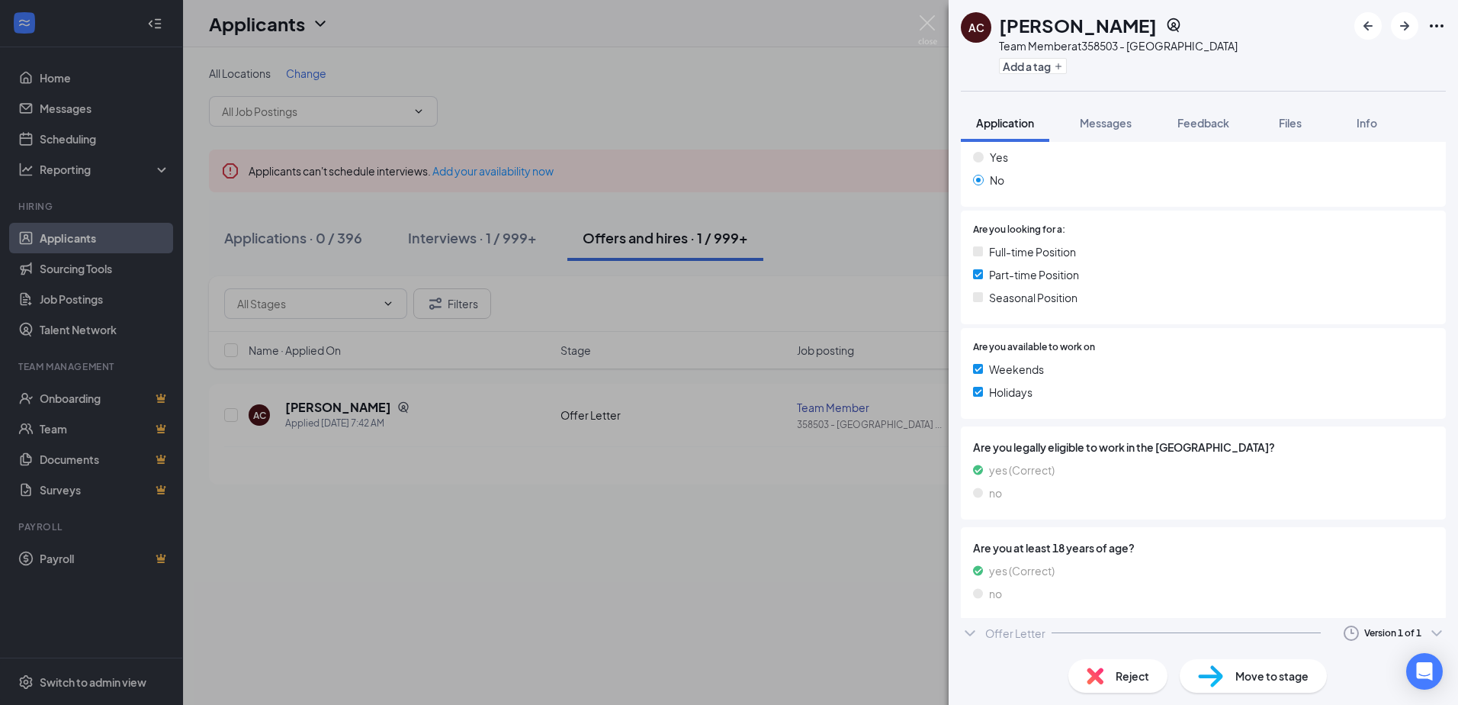
scroll to position [294, 0]
click at [1027, 628] on div "Offer Letter Version 1 of 1" at bounding box center [1203, 638] width 485 height 31
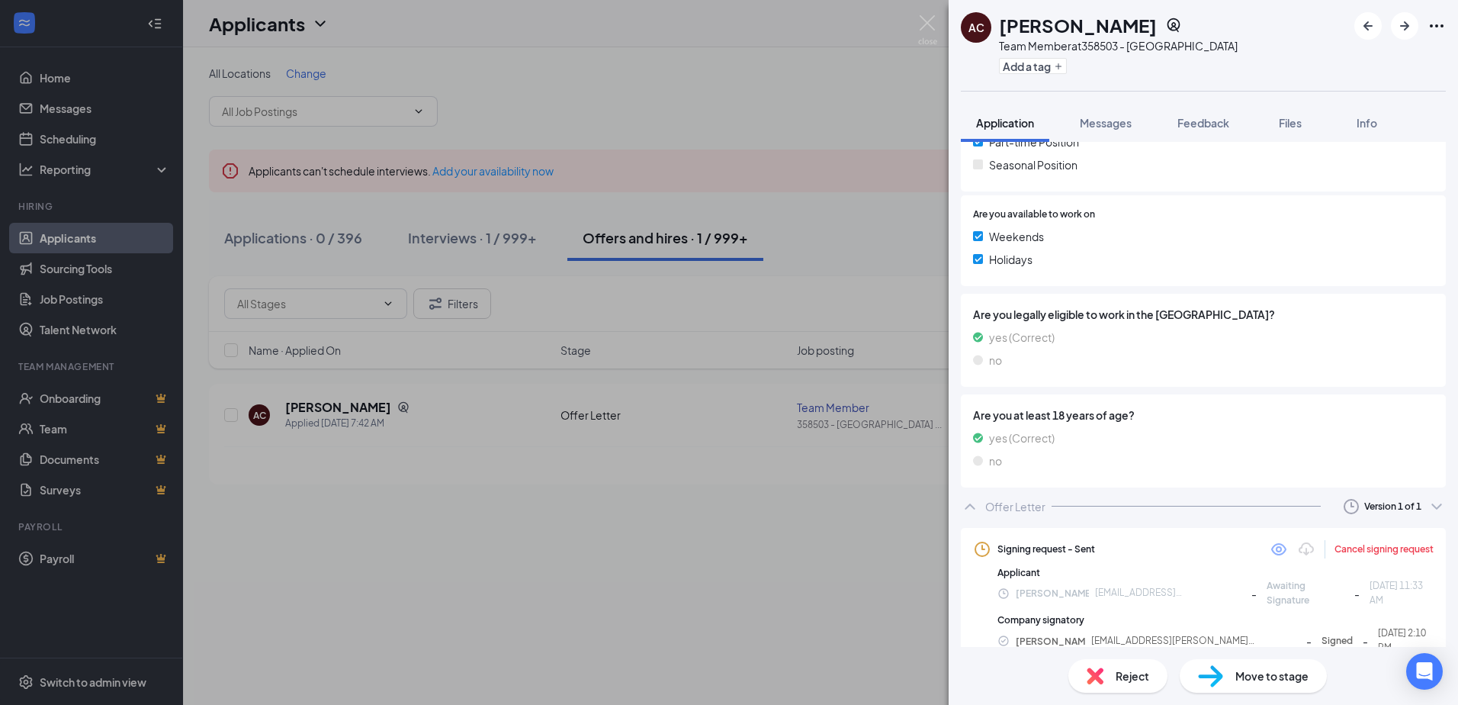
scroll to position [430, 0]
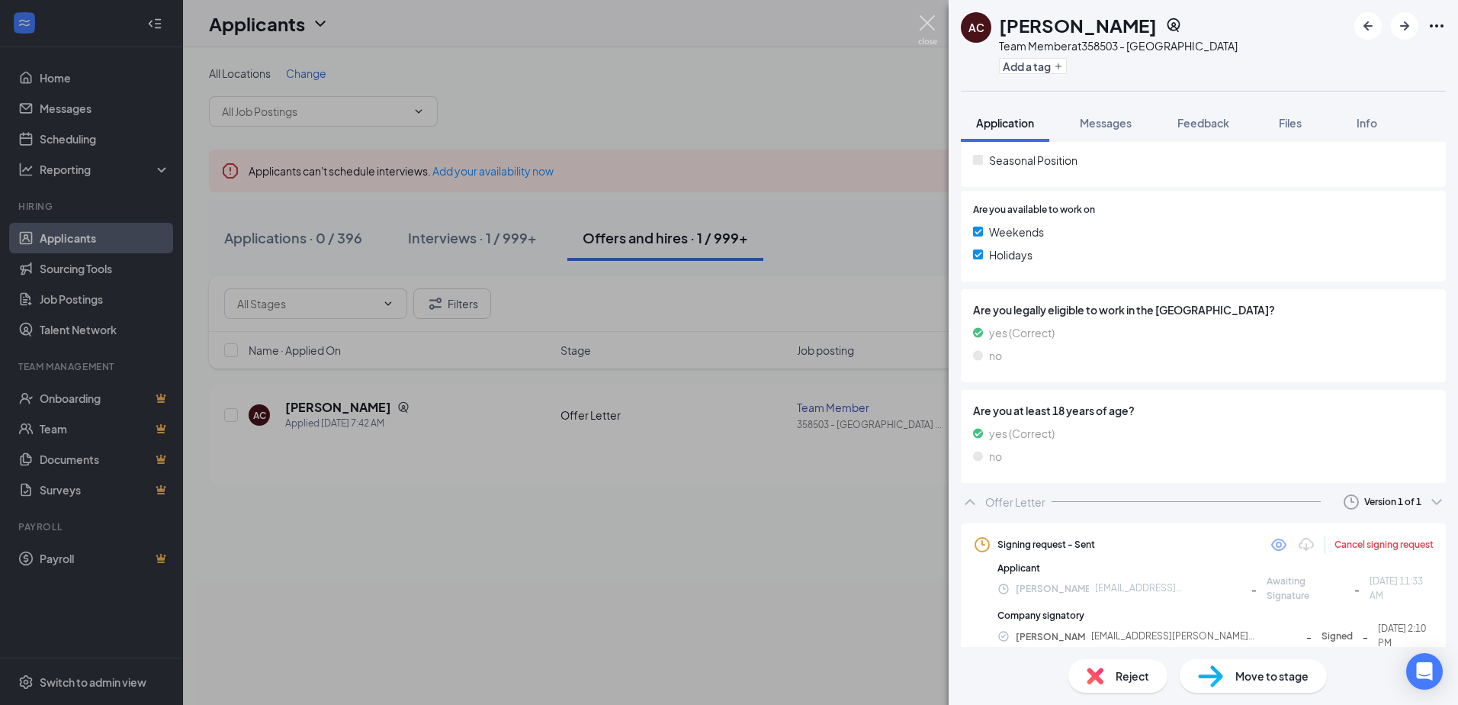
click at [924, 27] on img at bounding box center [927, 30] width 19 height 30
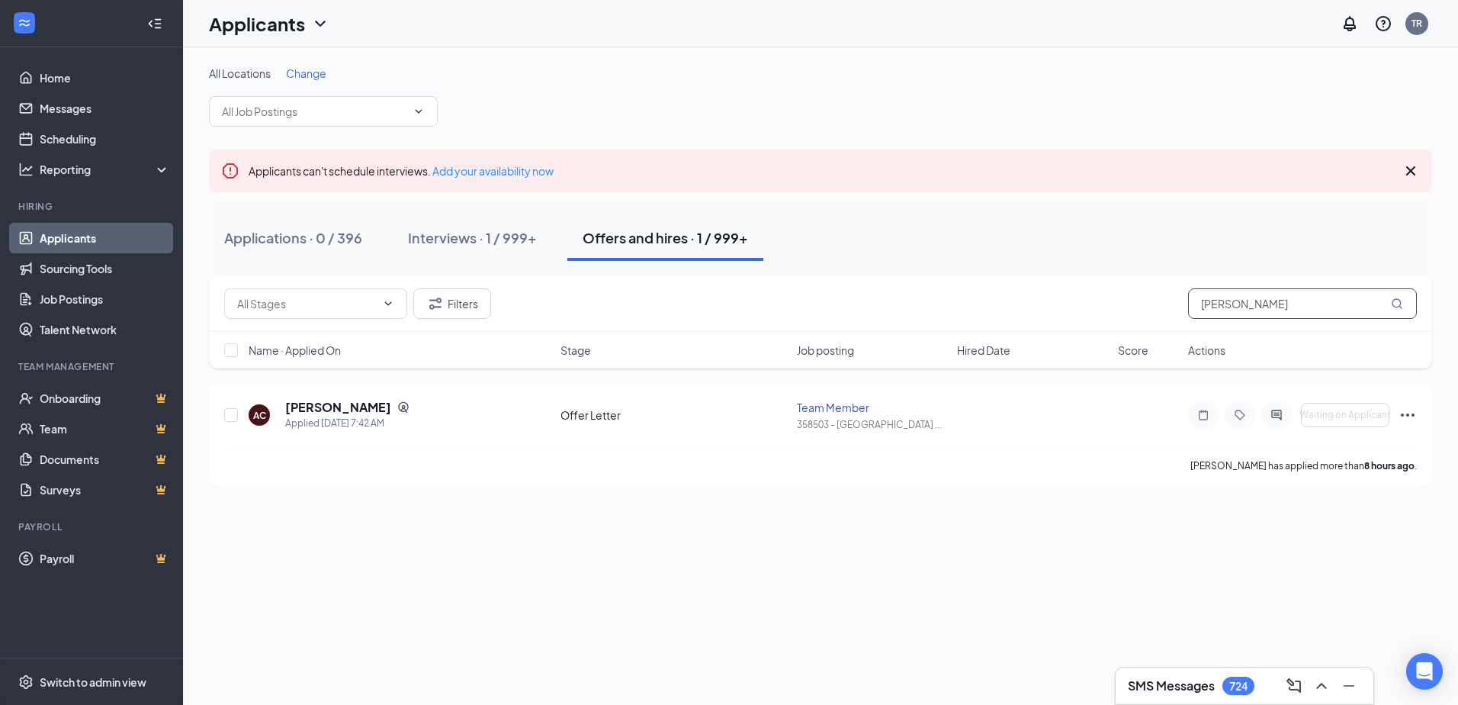
drag, startPoint x: 1245, startPoint y: 300, endPoint x: 1092, endPoint y: 303, distance: 152.5
click at [1093, 303] on div "Filters carrillo" at bounding box center [820, 303] width 1193 height 31
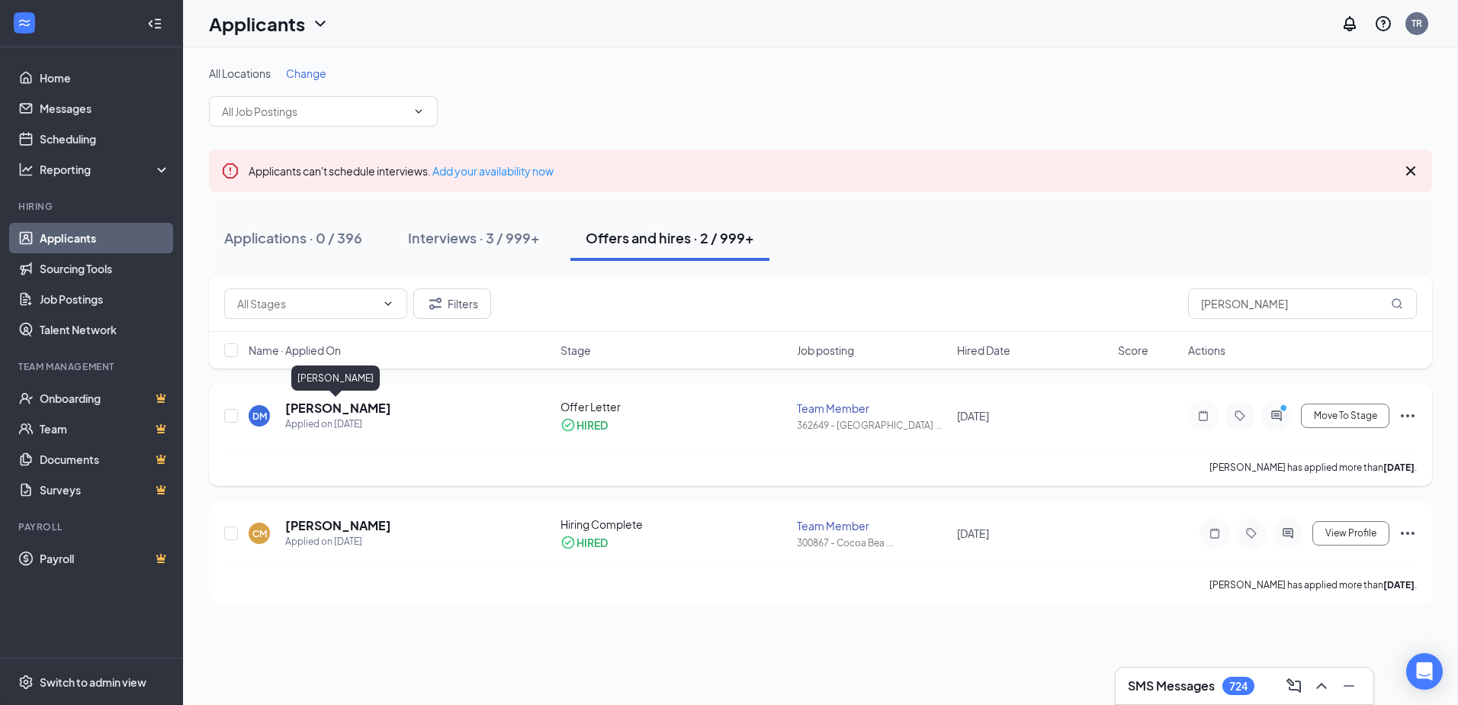
click at [340, 413] on h5 "Destiny Mahon" at bounding box center [338, 408] width 106 height 17
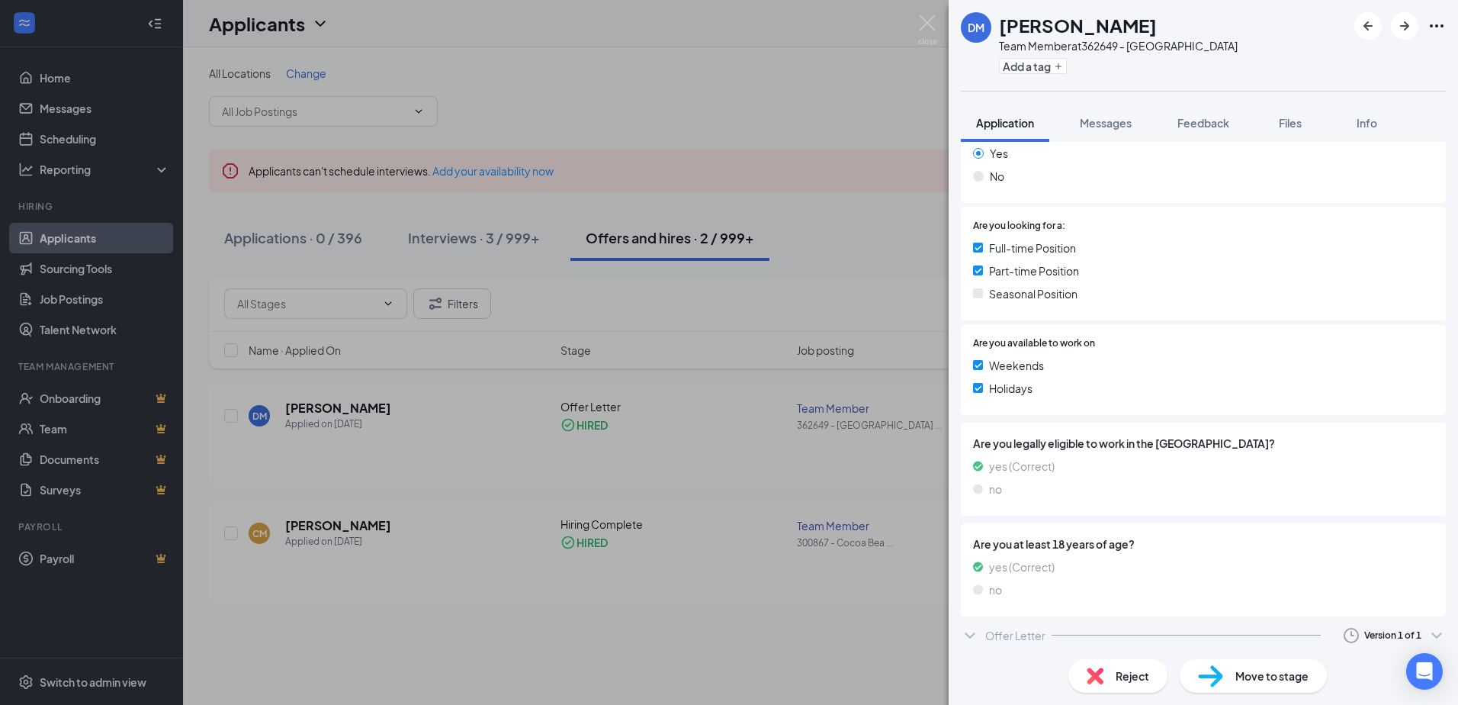
scroll to position [300, 0]
drag, startPoint x: 989, startPoint y: 625, endPoint x: 1004, endPoint y: 610, distance: 21.6
click at [989, 627] on div "Offer Letter" at bounding box center [1015, 631] width 60 height 15
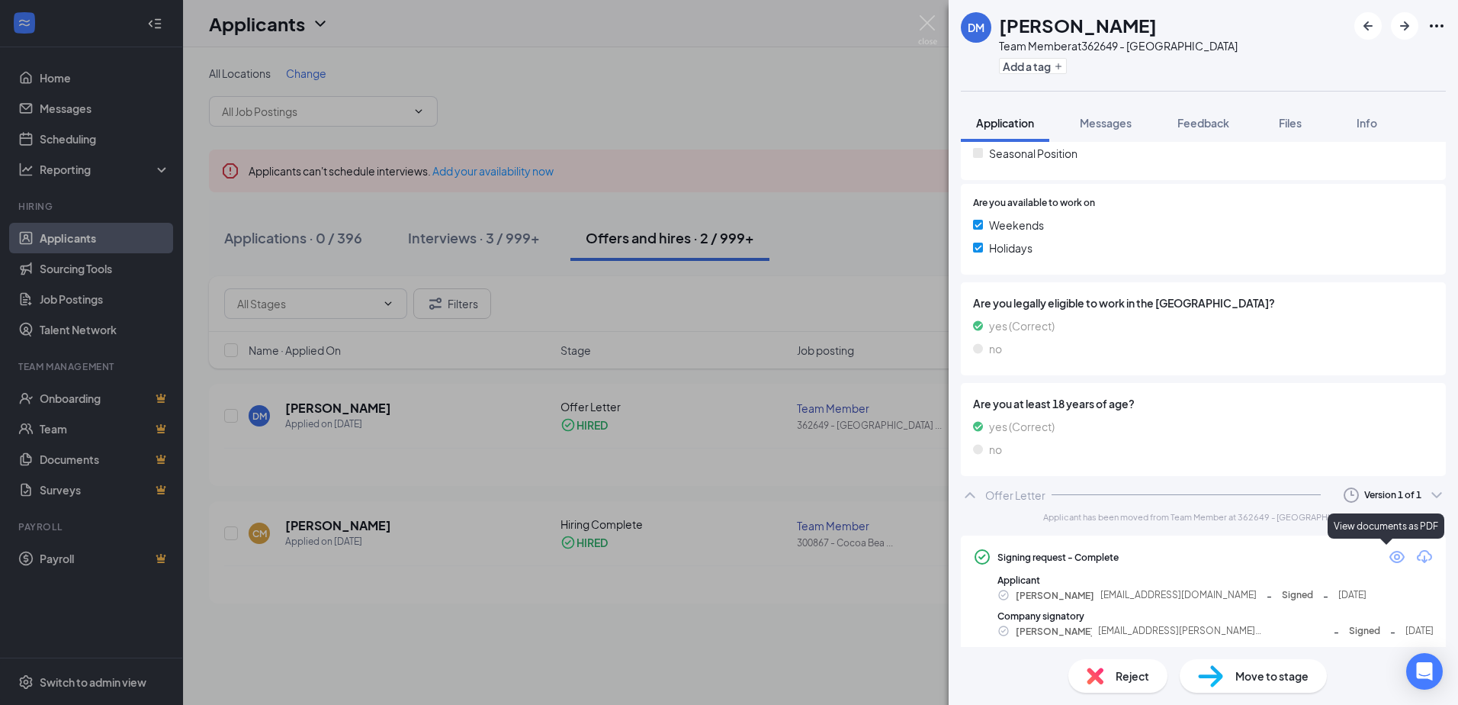
click at [1390, 556] on icon "Eye" at bounding box center [1397, 557] width 15 height 12
click at [929, 21] on img at bounding box center [927, 30] width 19 height 30
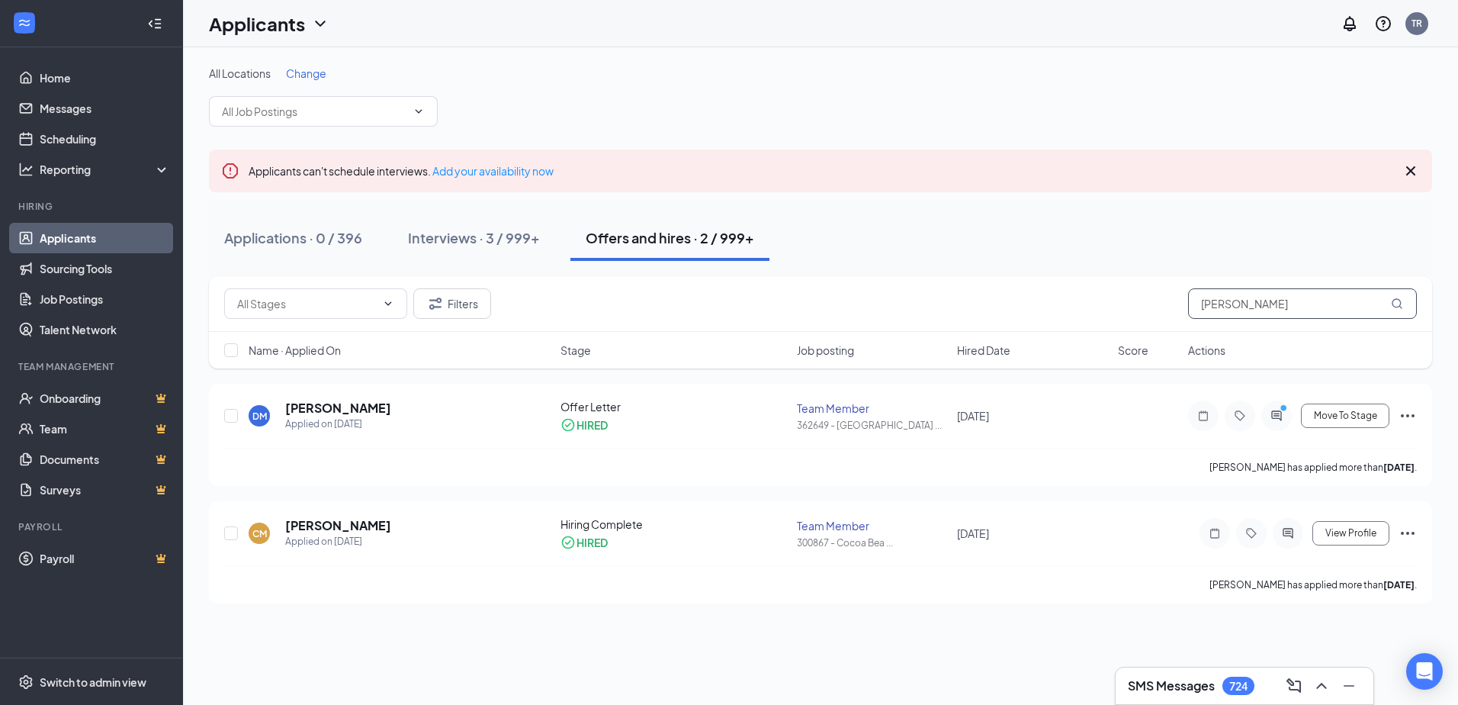
drag, startPoint x: 1294, startPoint y: 300, endPoint x: 1104, endPoint y: 297, distance: 190.7
click at [1104, 297] on div "Filters mahon" at bounding box center [820, 303] width 1193 height 31
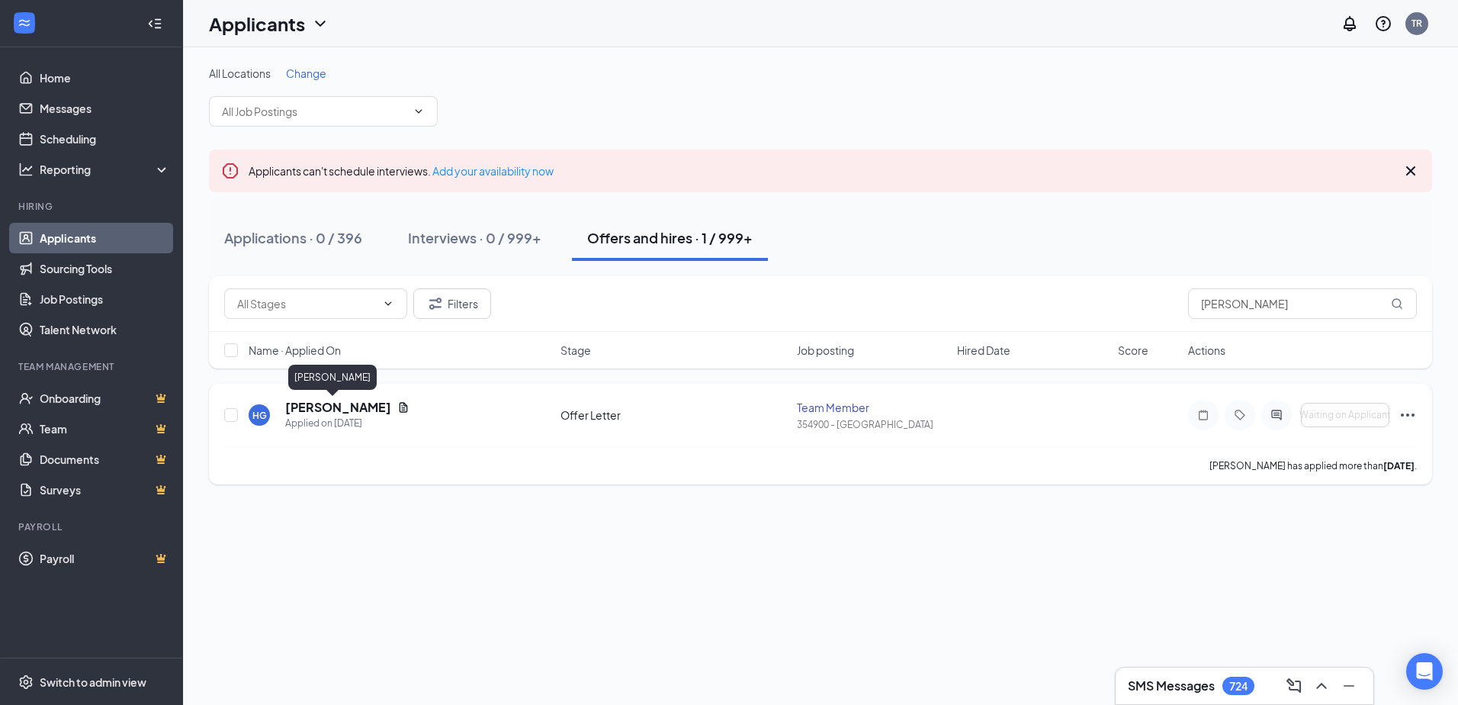
click at [299, 404] on h5 "Heidi Gould" at bounding box center [338, 407] width 106 height 17
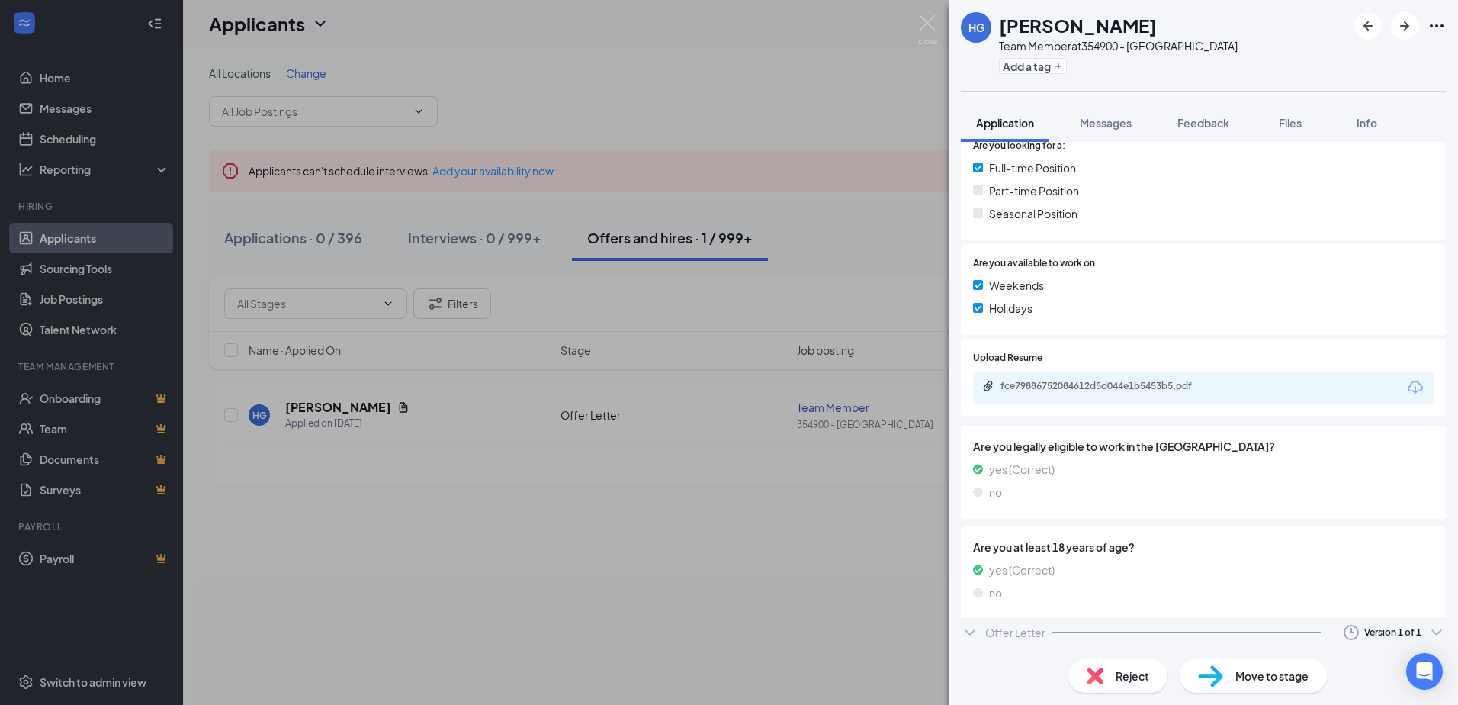
scroll to position [335, 0]
click at [987, 630] on div "Offer Letter" at bounding box center [1015, 637] width 60 height 15
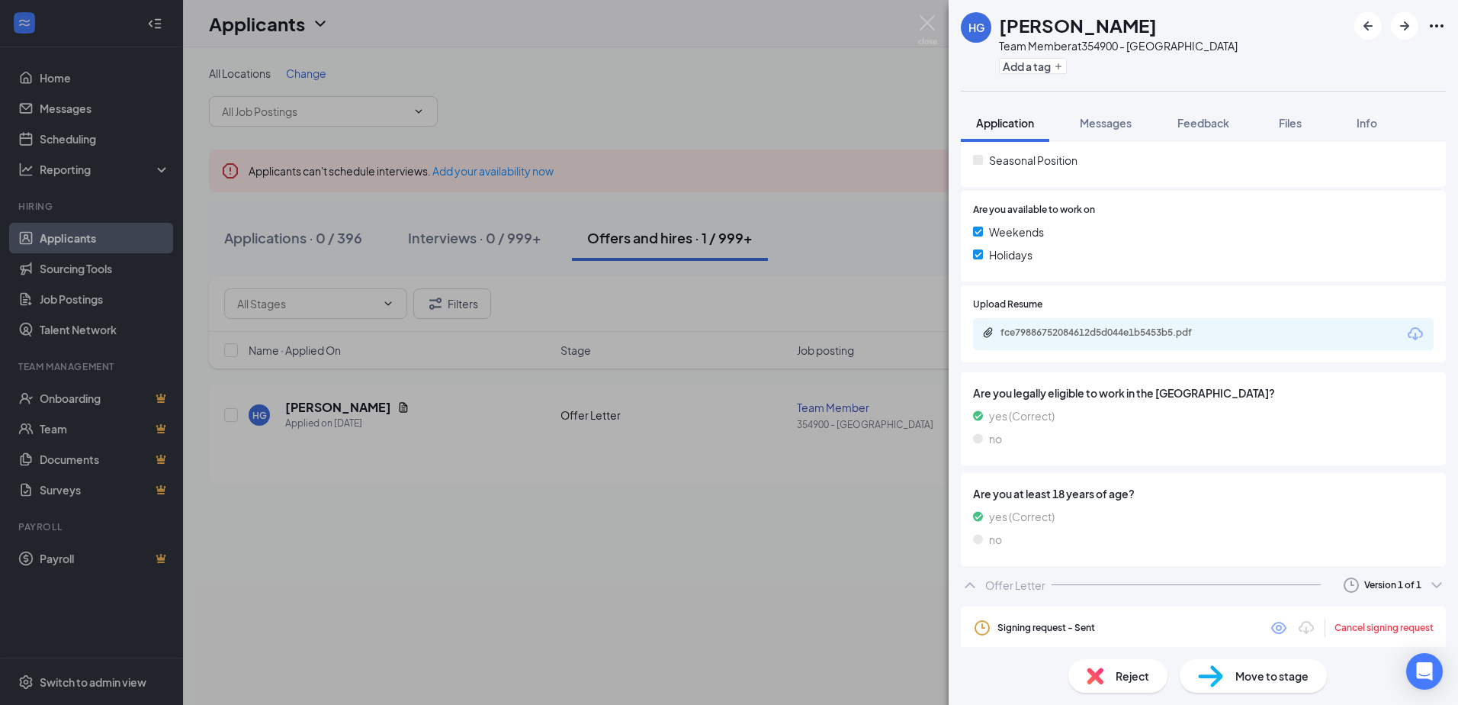
scroll to position [474, 0]
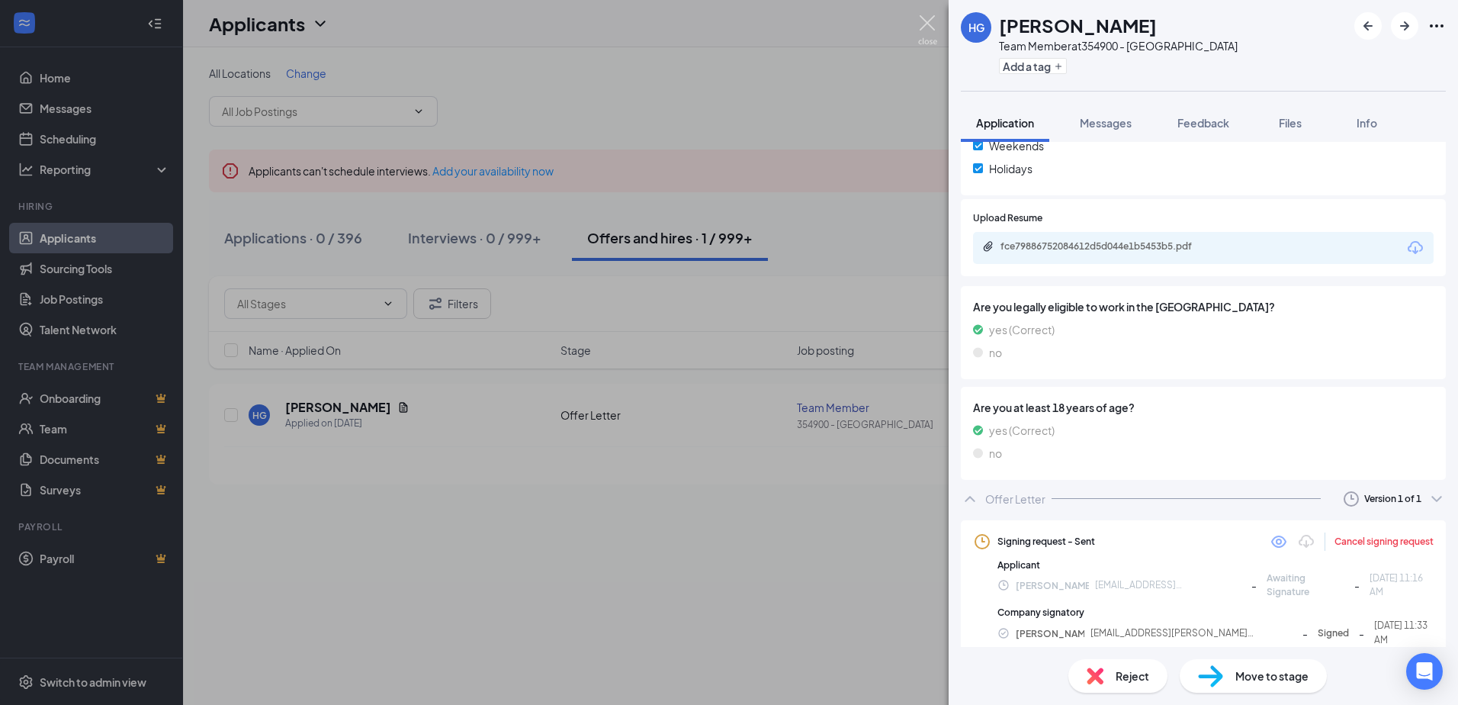
click at [928, 20] on img at bounding box center [927, 30] width 19 height 30
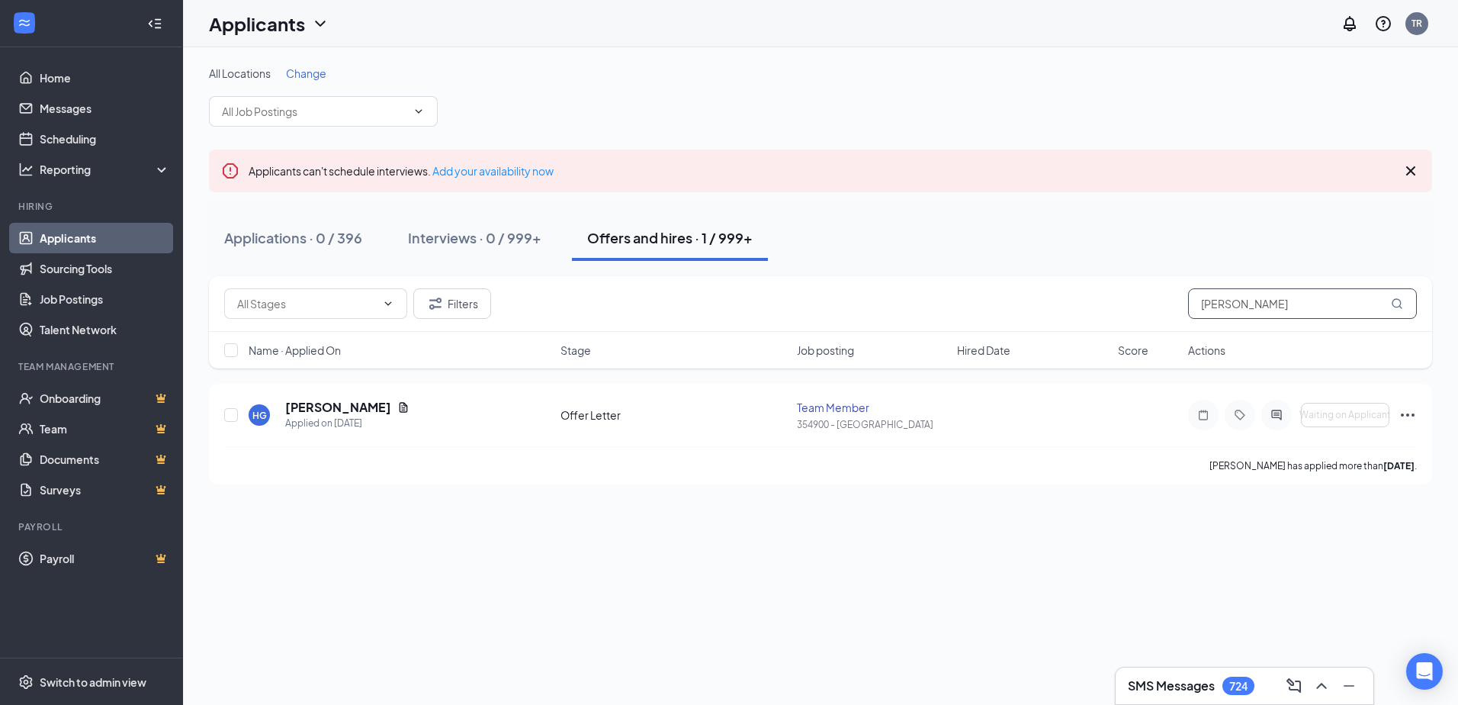
drag, startPoint x: 1242, startPoint y: 301, endPoint x: 1074, endPoint y: 287, distance: 169.2
click at [1074, 287] on div "Filters gould" at bounding box center [820, 304] width 1223 height 56
click at [341, 408] on h5 "Raymeir Oates" at bounding box center [338, 407] width 106 height 17
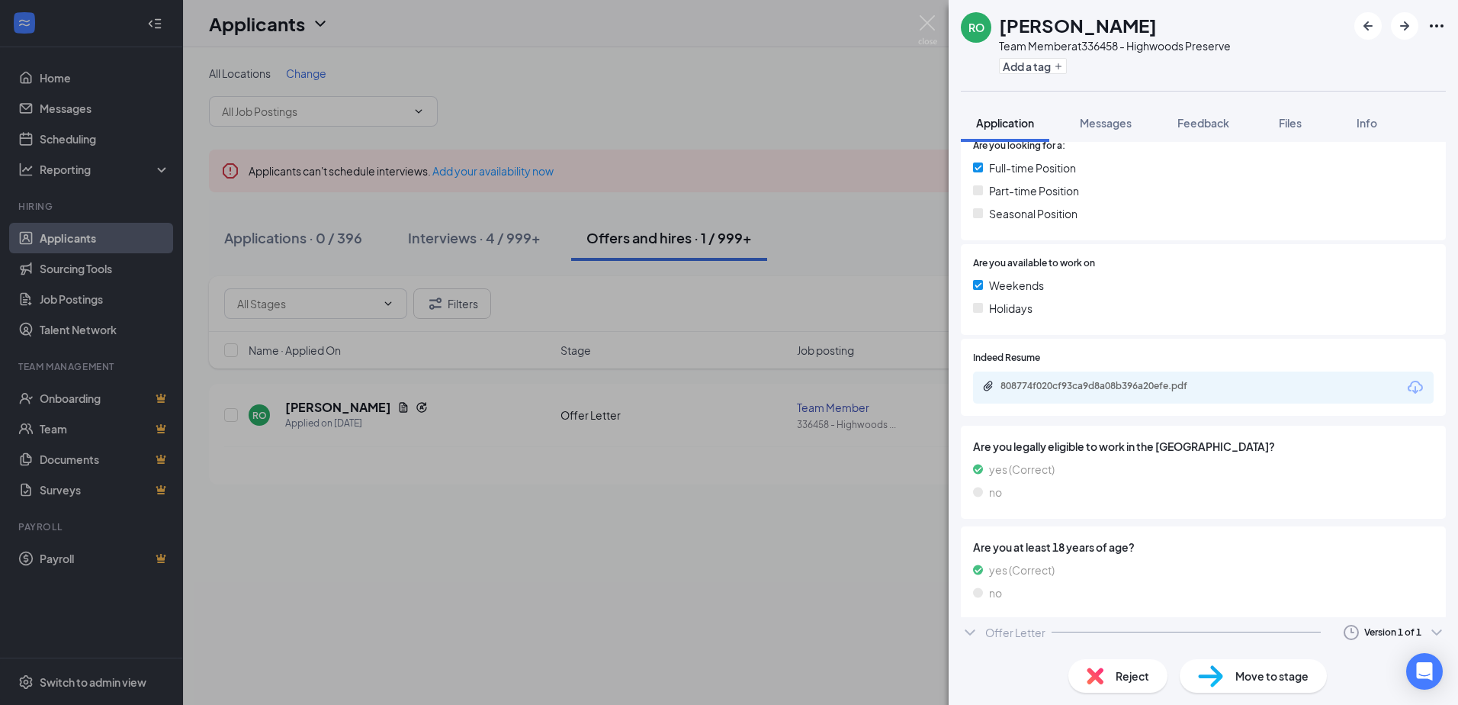
scroll to position [378, 0]
drag, startPoint x: 1007, startPoint y: 638, endPoint x: 1018, endPoint y: 631, distance: 13.1
click at [1007, 638] on div "Offer Letter" at bounding box center [1015, 637] width 60 height 15
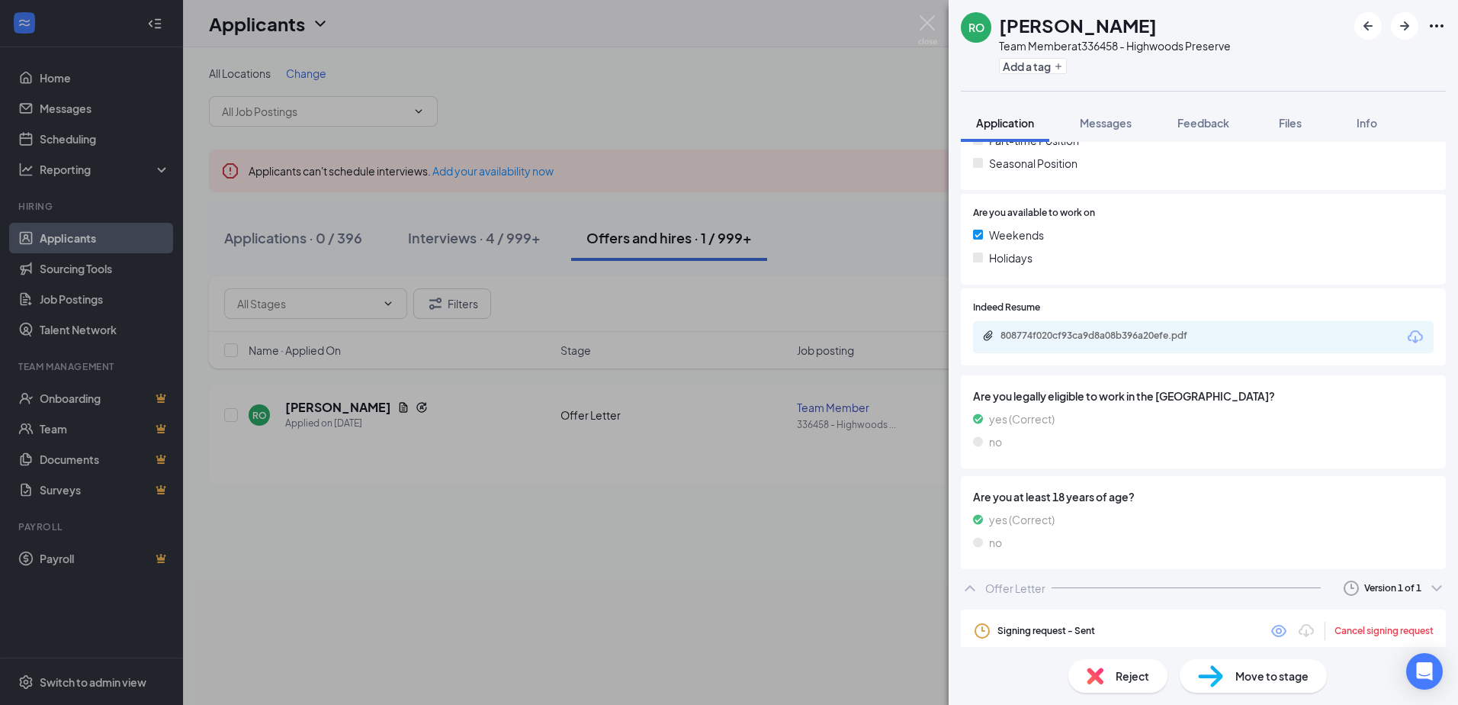
scroll to position [503, 0]
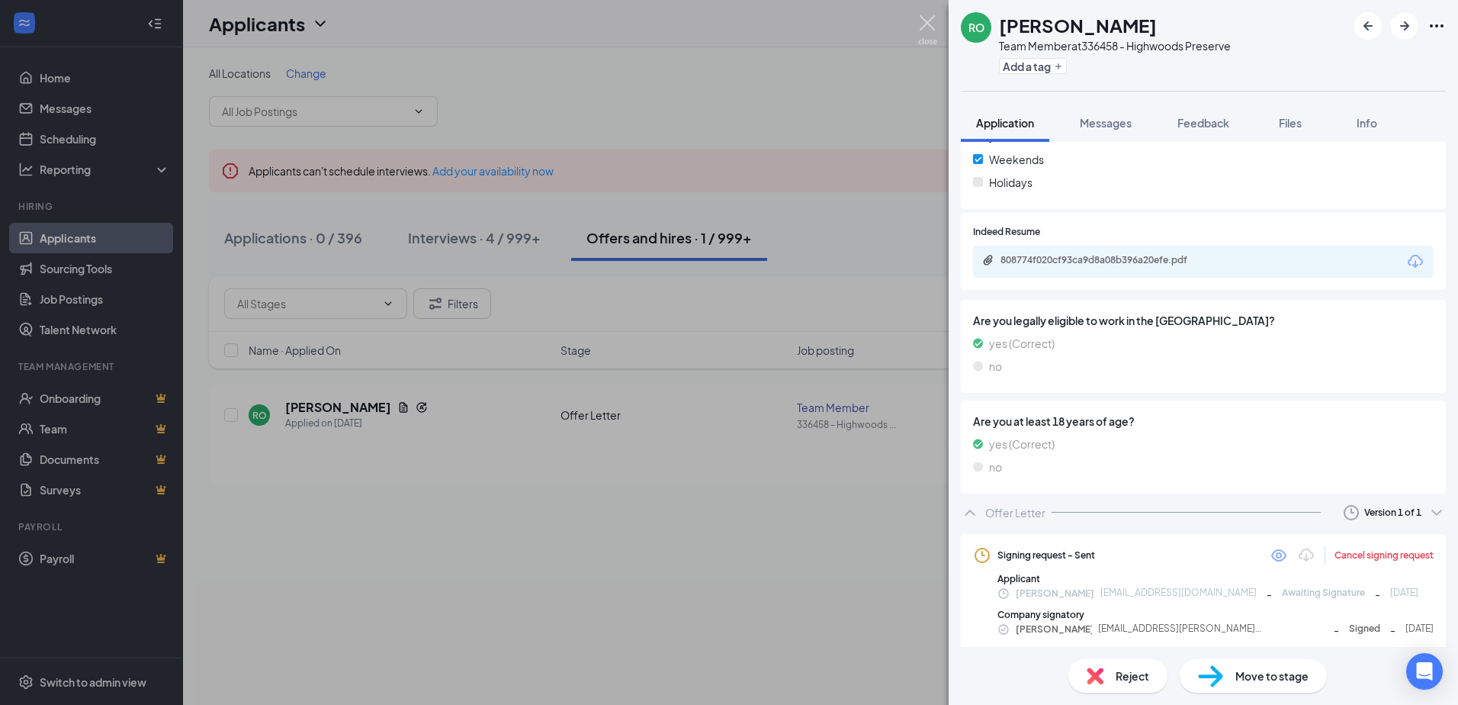
click at [930, 24] on img at bounding box center [927, 30] width 19 height 30
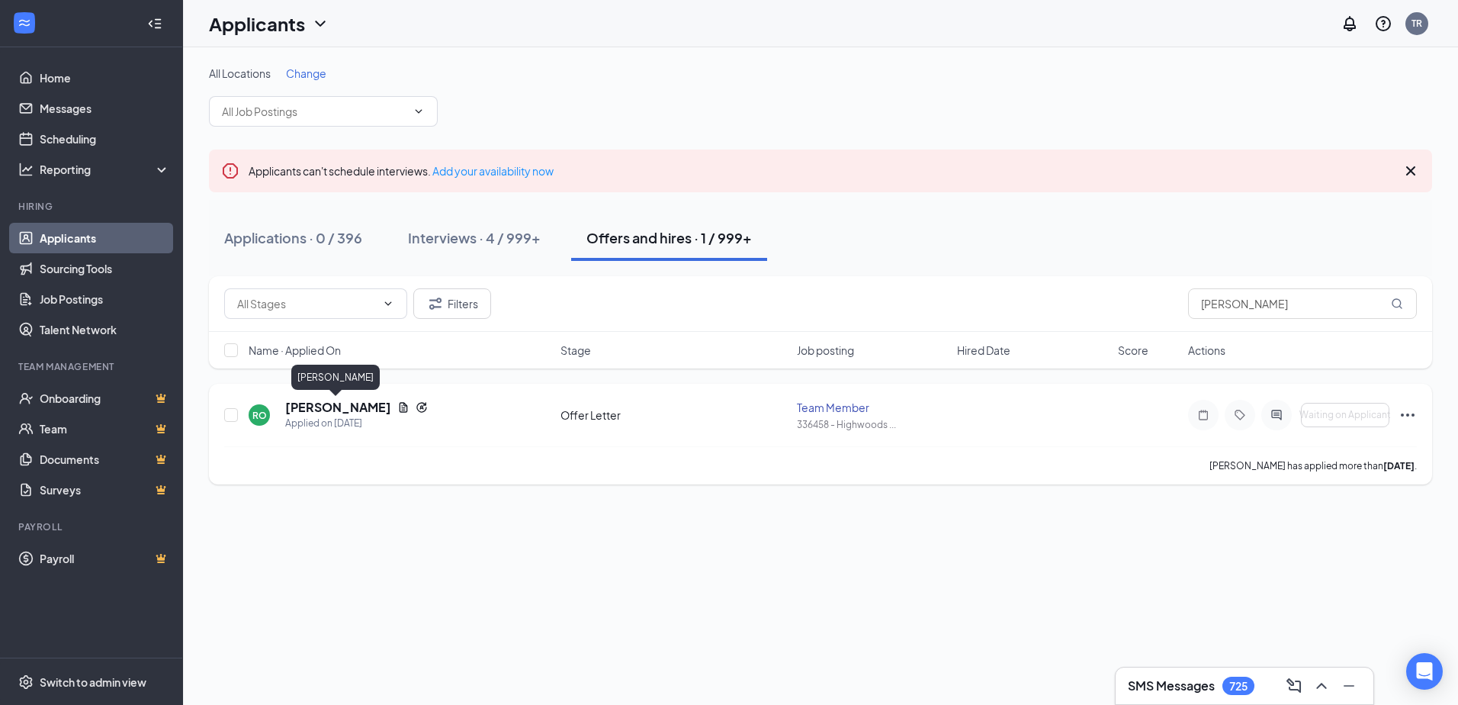
click at [322, 404] on h5 "Raymeir Oates" at bounding box center [338, 407] width 106 height 17
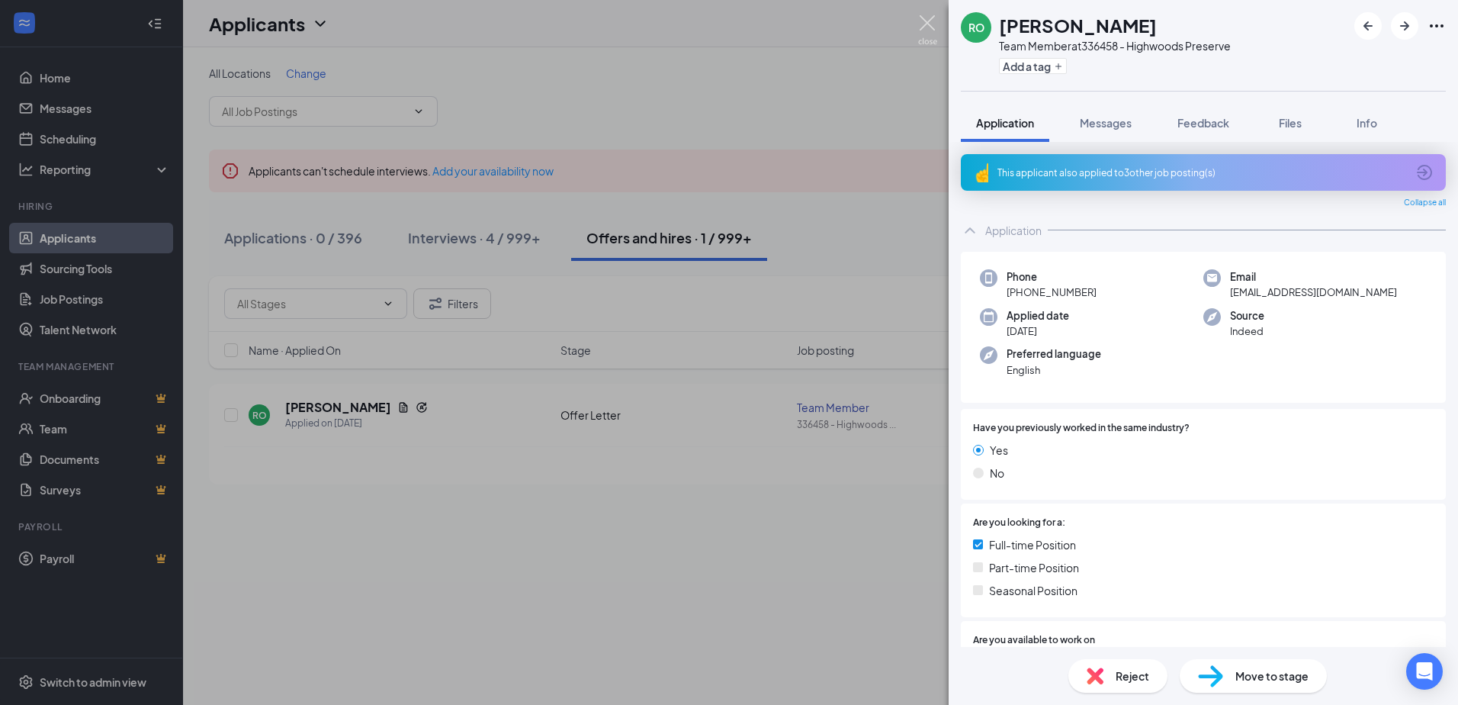
click at [923, 22] on img at bounding box center [927, 30] width 19 height 30
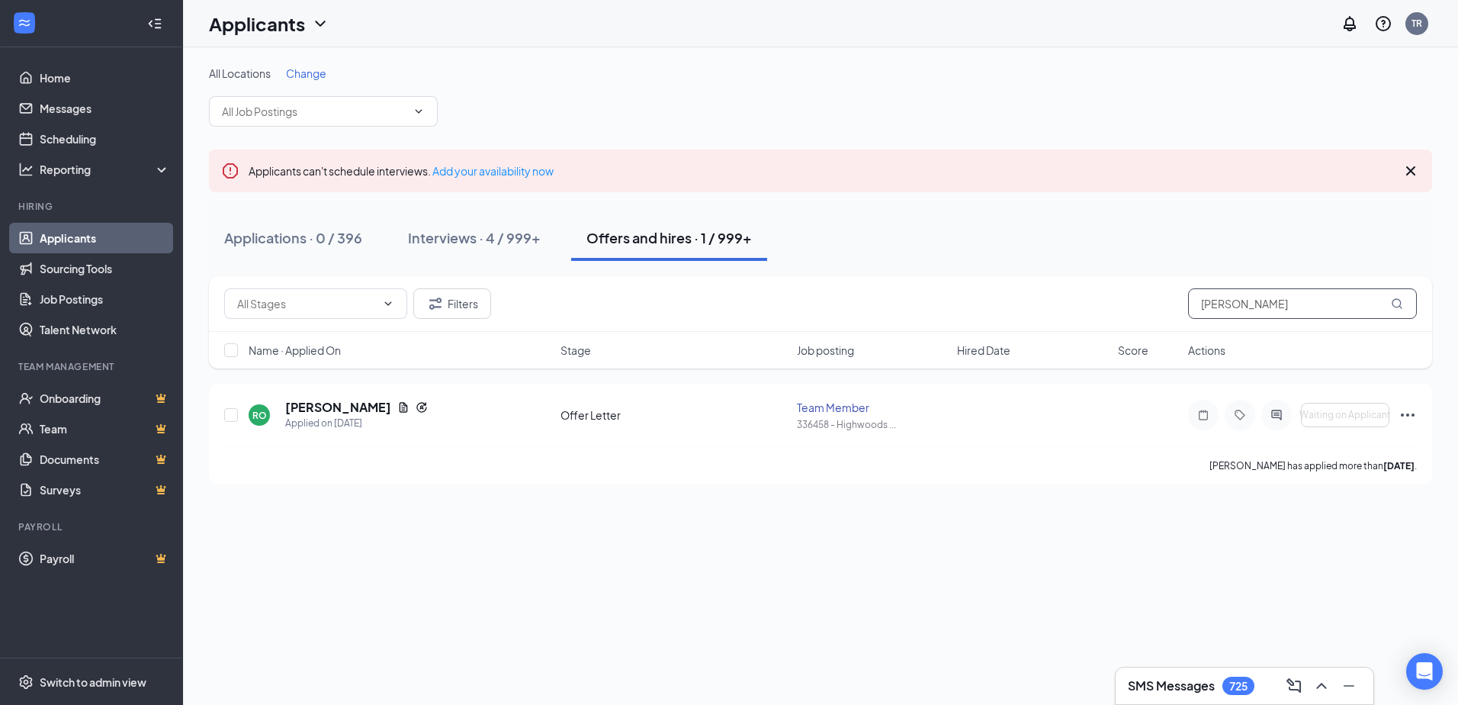
drag, startPoint x: 1267, startPoint y: 307, endPoint x: 1088, endPoint y: 293, distance: 179.0
click at [1089, 294] on div "Filters oates" at bounding box center [820, 303] width 1193 height 31
type input "shani spec"
click at [349, 409] on h5 "Shani Spector" at bounding box center [338, 408] width 106 height 17
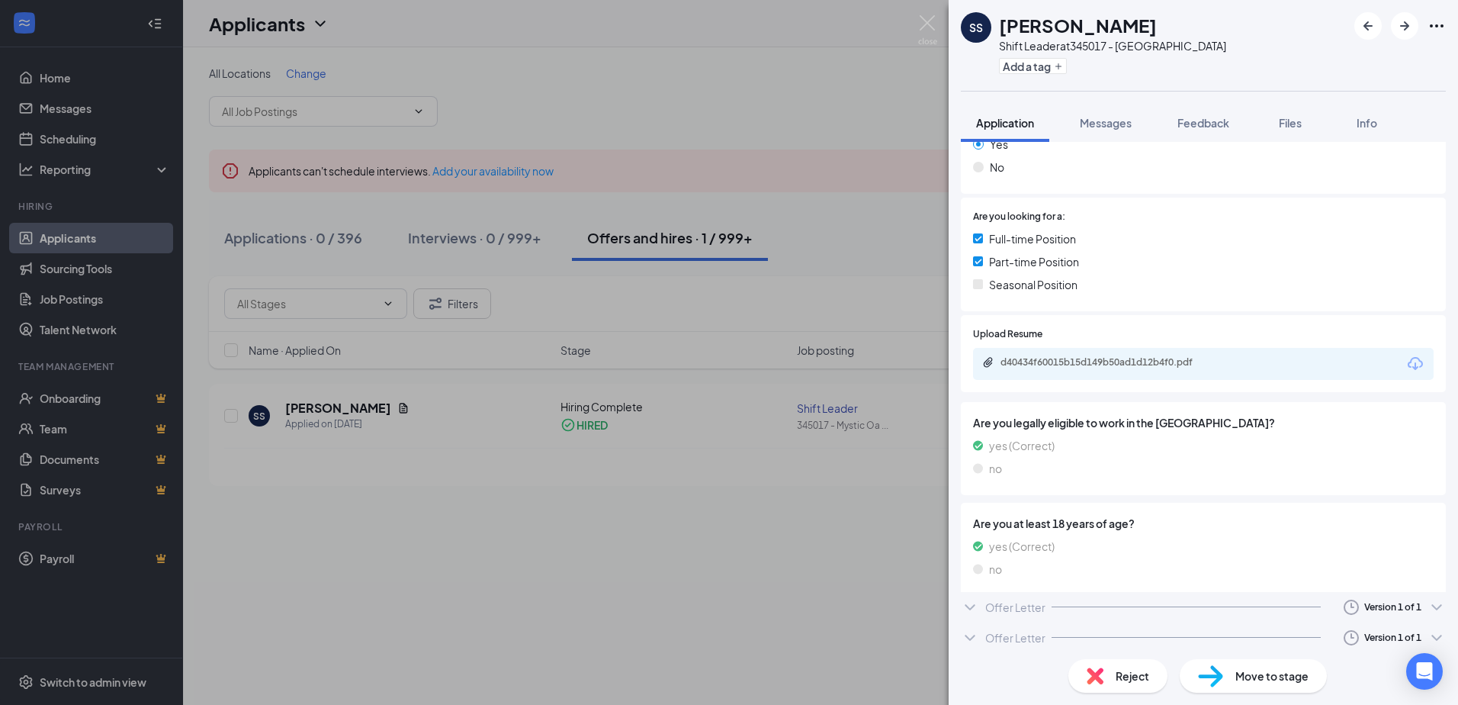
scroll to position [268, 0]
click at [998, 602] on div "Offer Letter" at bounding box center [1015, 609] width 60 height 15
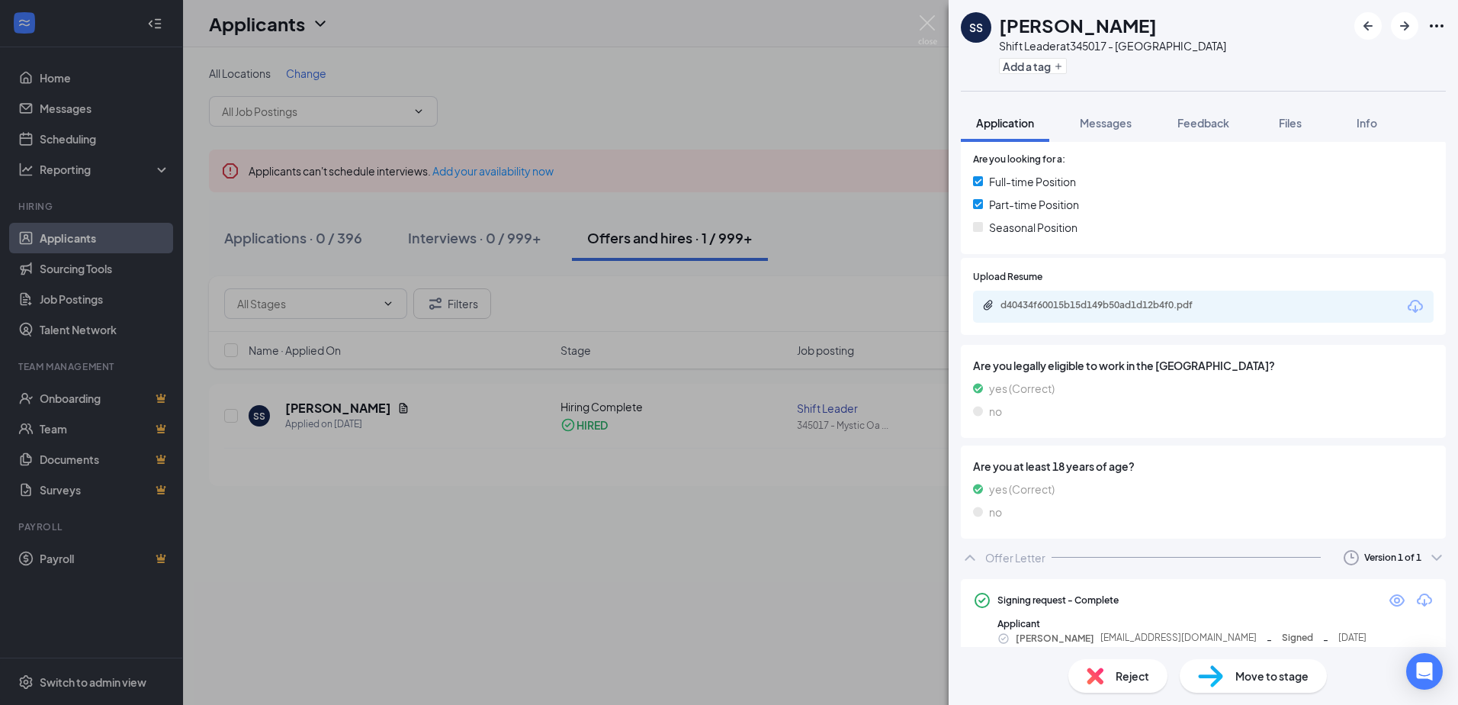
scroll to position [397, 0]
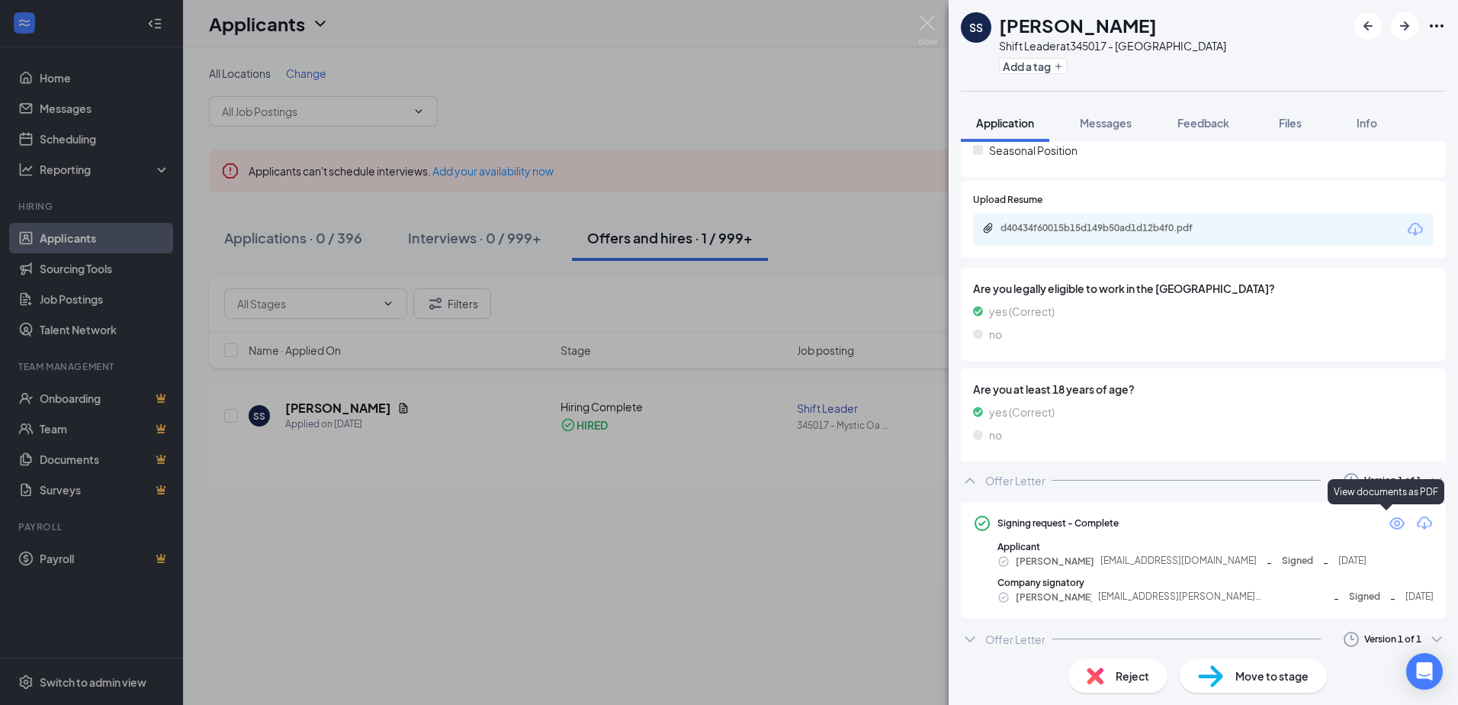
click at [1389, 521] on icon "Eye" at bounding box center [1397, 523] width 18 height 18
click at [1129, 679] on span "Reject" at bounding box center [1133, 675] width 34 height 17
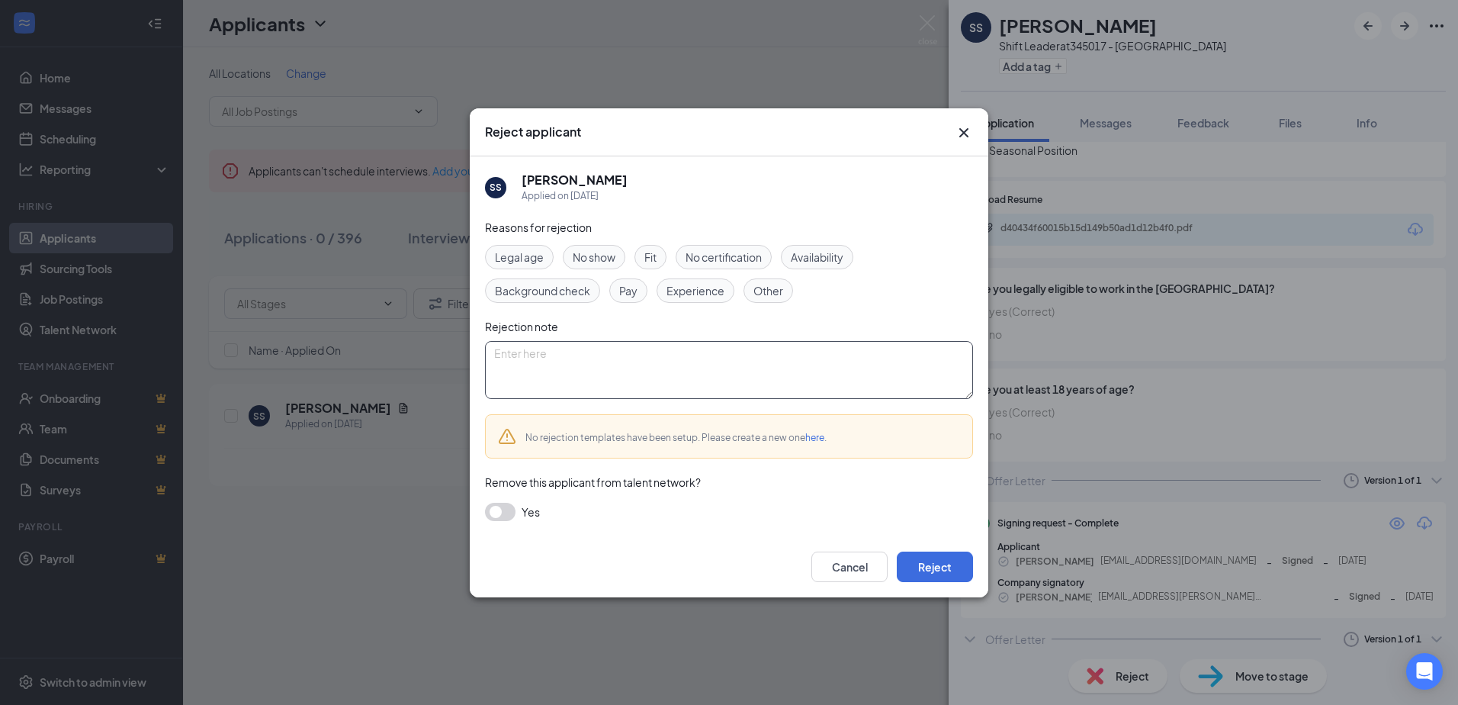
click at [528, 363] on textarea at bounding box center [729, 370] width 488 height 58
type textarea "New hire did not complete onboarding process"
click at [931, 567] on button "Reject" at bounding box center [935, 566] width 76 height 31
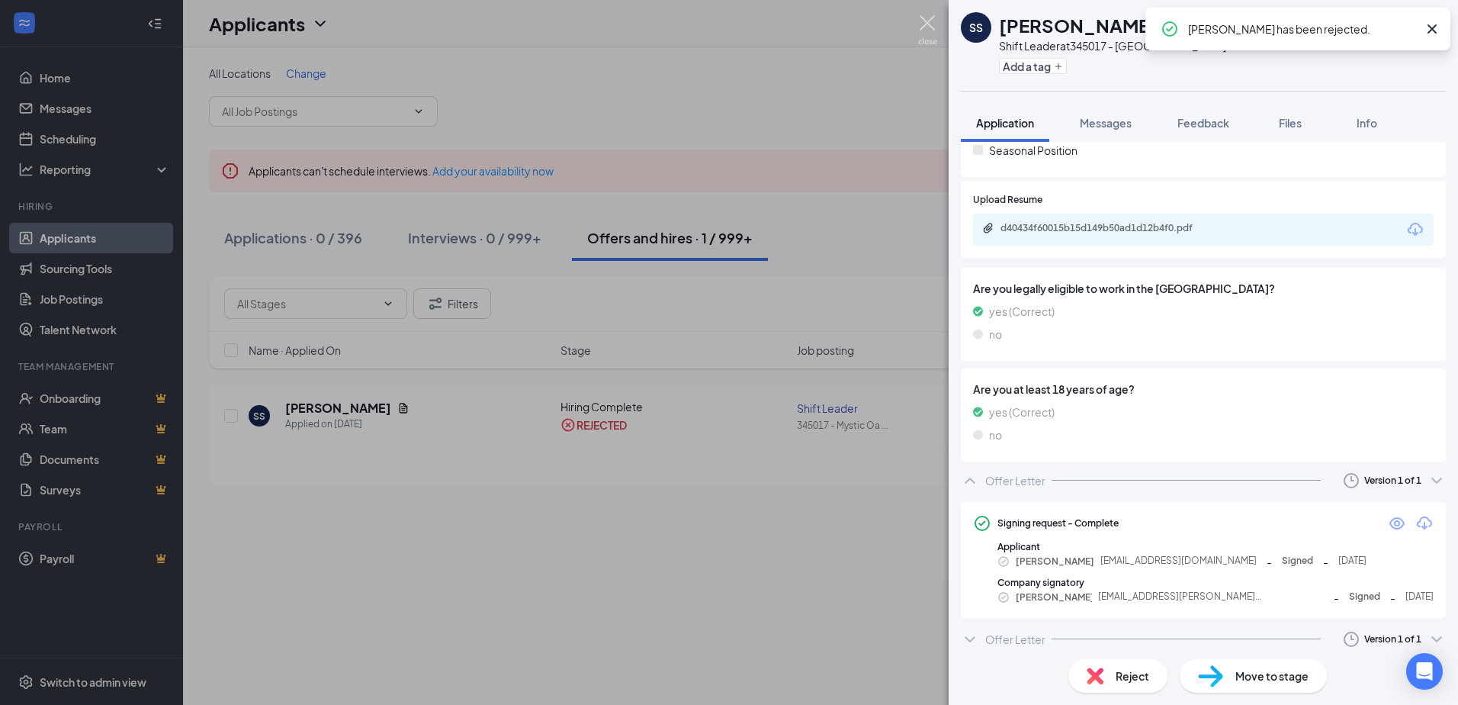
click at [930, 19] on img at bounding box center [927, 30] width 19 height 30
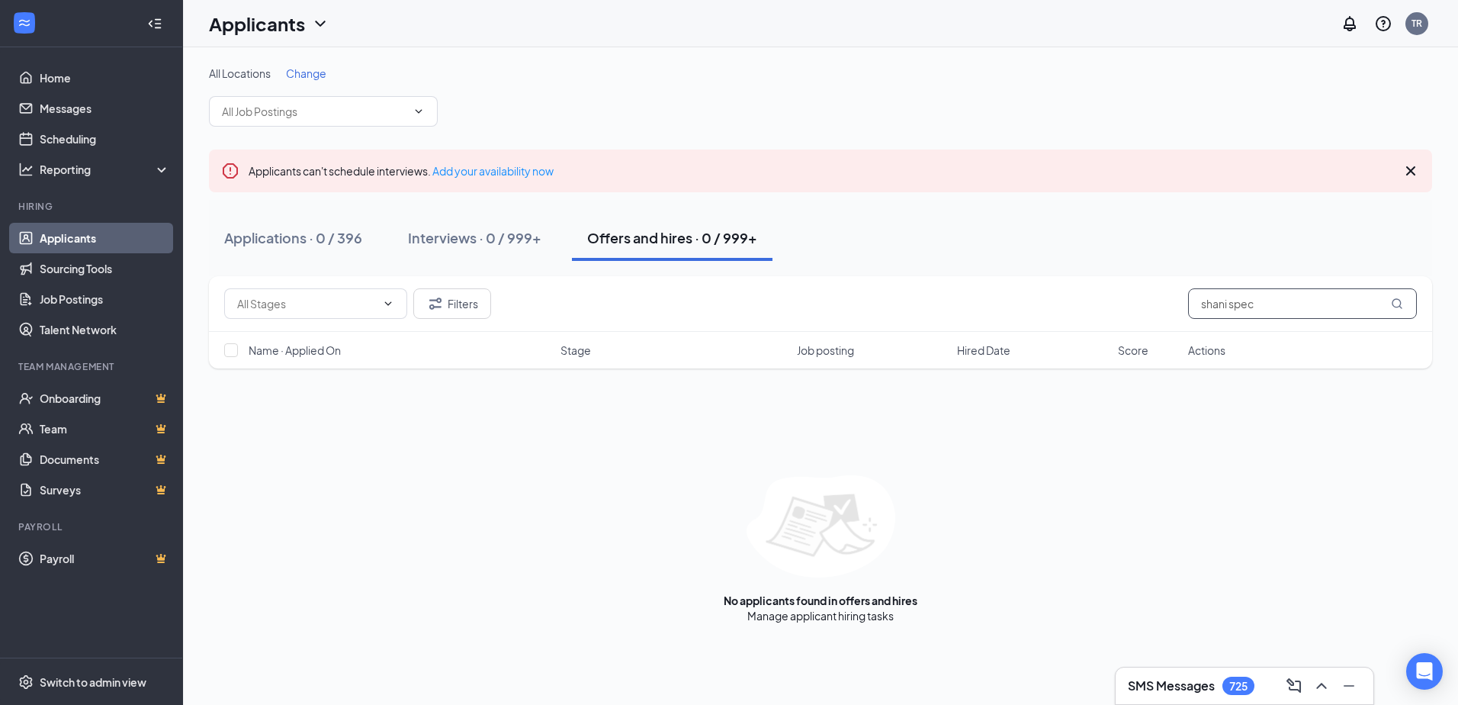
drag, startPoint x: 1278, startPoint y: 297, endPoint x: 1112, endPoint y: 299, distance: 166.3
click at [1112, 299] on div "Filters shani spec" at bounding box center [820, 303] width 1193 height 31
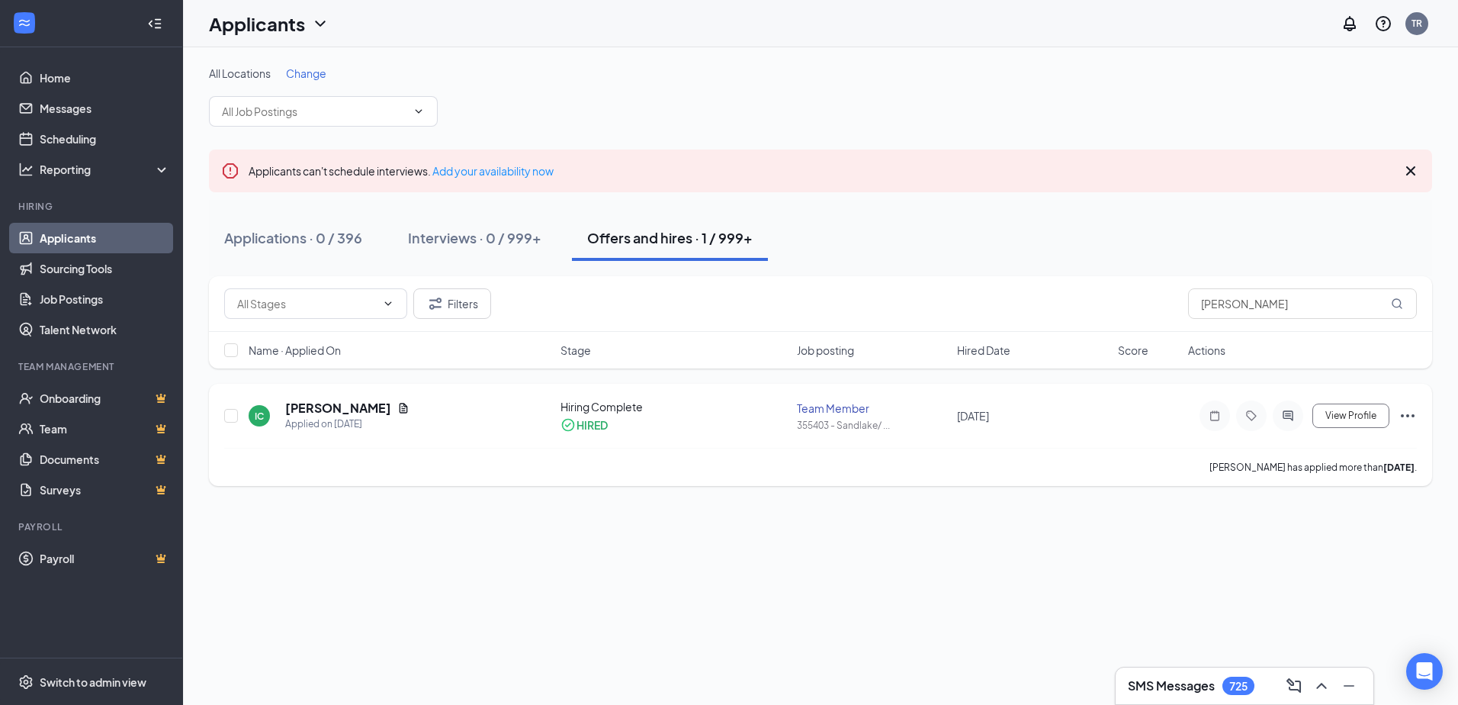
click at [318, 406] on h5 "Isaiah Clanton" at bounding box center [338, 408] width 106 height 17
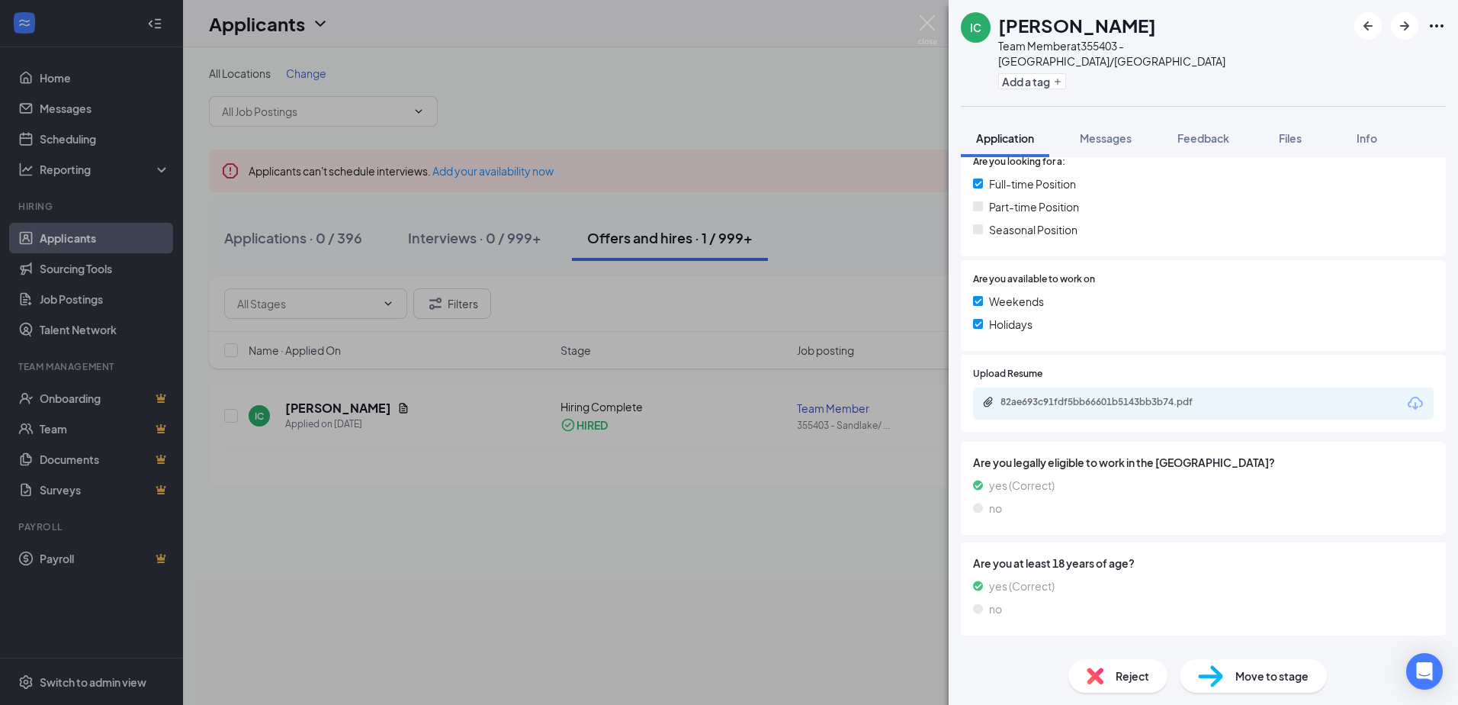
scroll to position [335, 0]
click at [1008, 645] on div "Offer Letter" at bounding box center [1015, 652] width 60 height 15
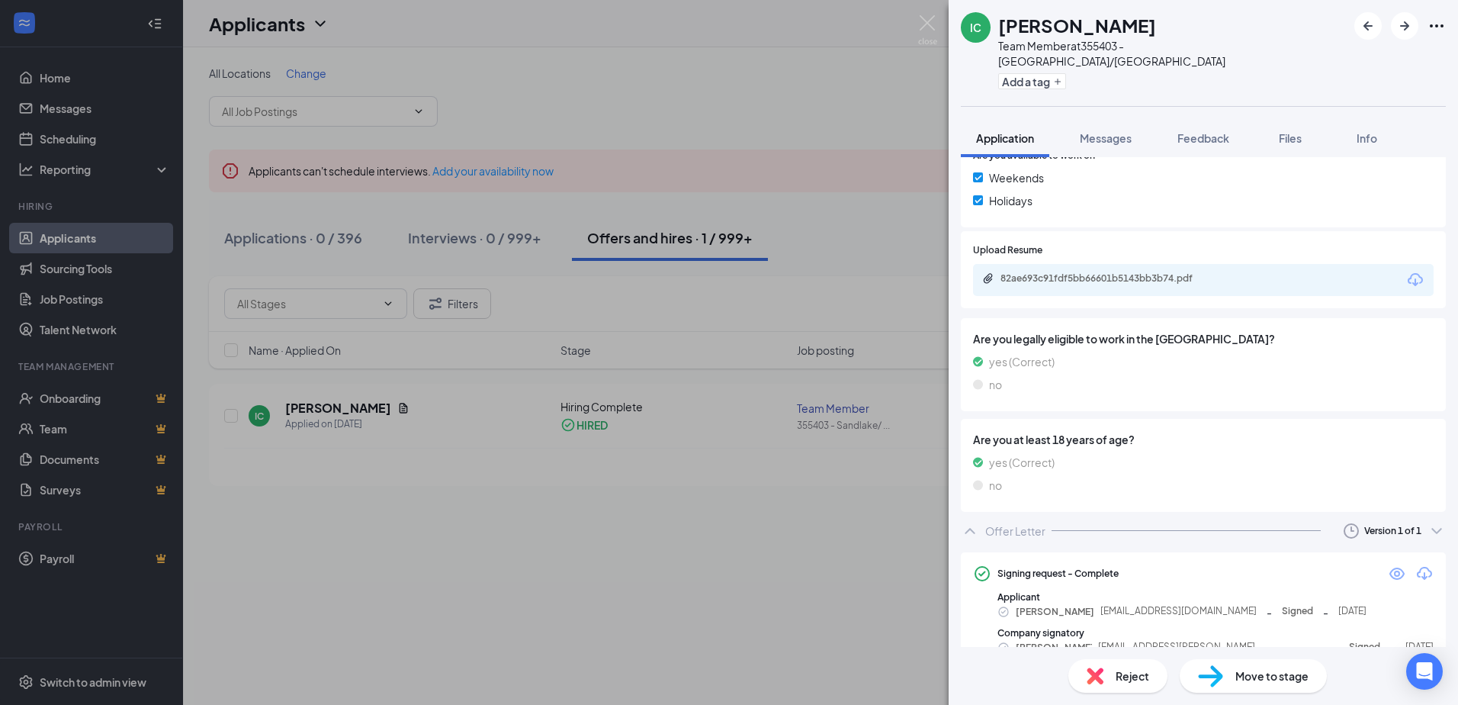
scroll to position [459, 0]
click at [1389, 562] on icon "Eye" at bounding box center [1397, 571] width 18 height 18
click at [927, 21] on img at bounding box center [927, 30] width 19 height 30
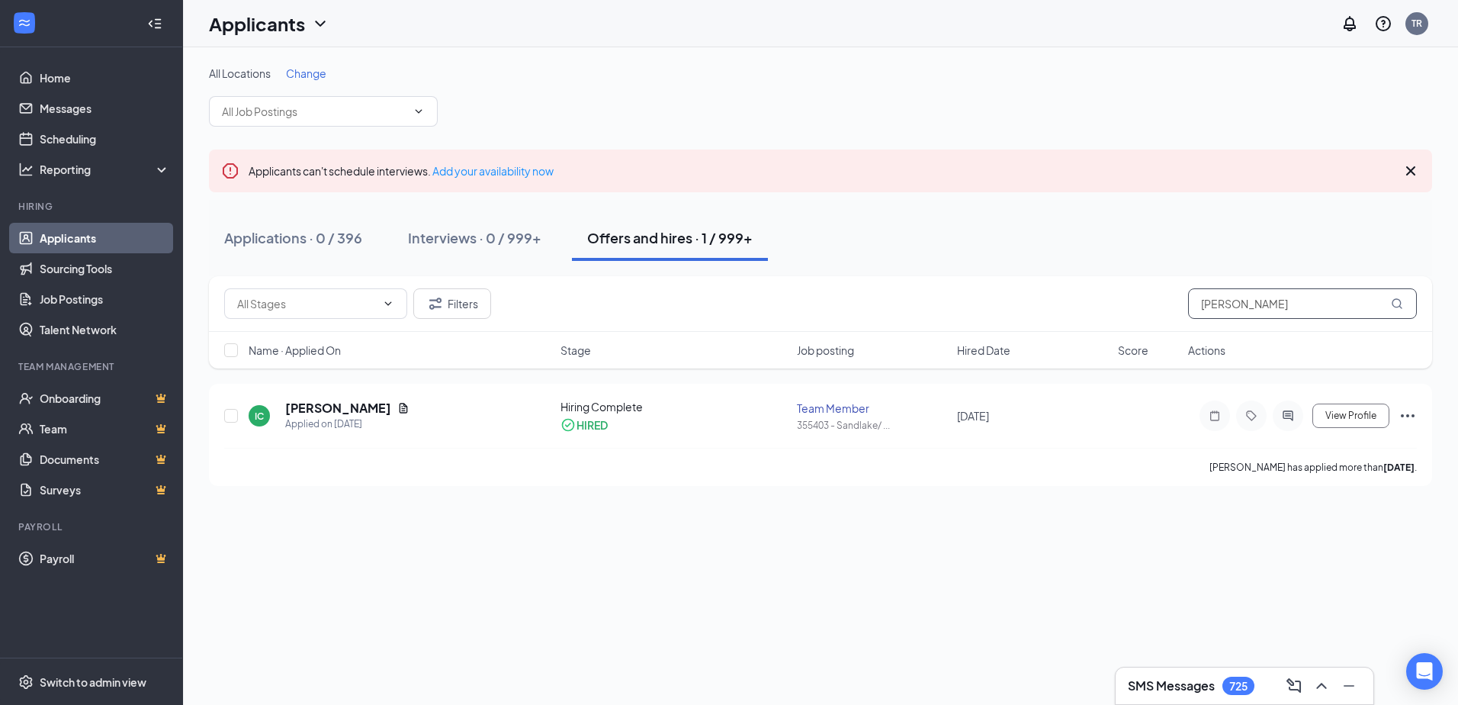
drag, startPoint x: 1265, startPoint y: 303, endPoint x: 1137, endPoint y: 303, distance: 128.1
click at [1142, 304] on div "Filters clanton" at bounding box center [820, 303] width 1193 height 31
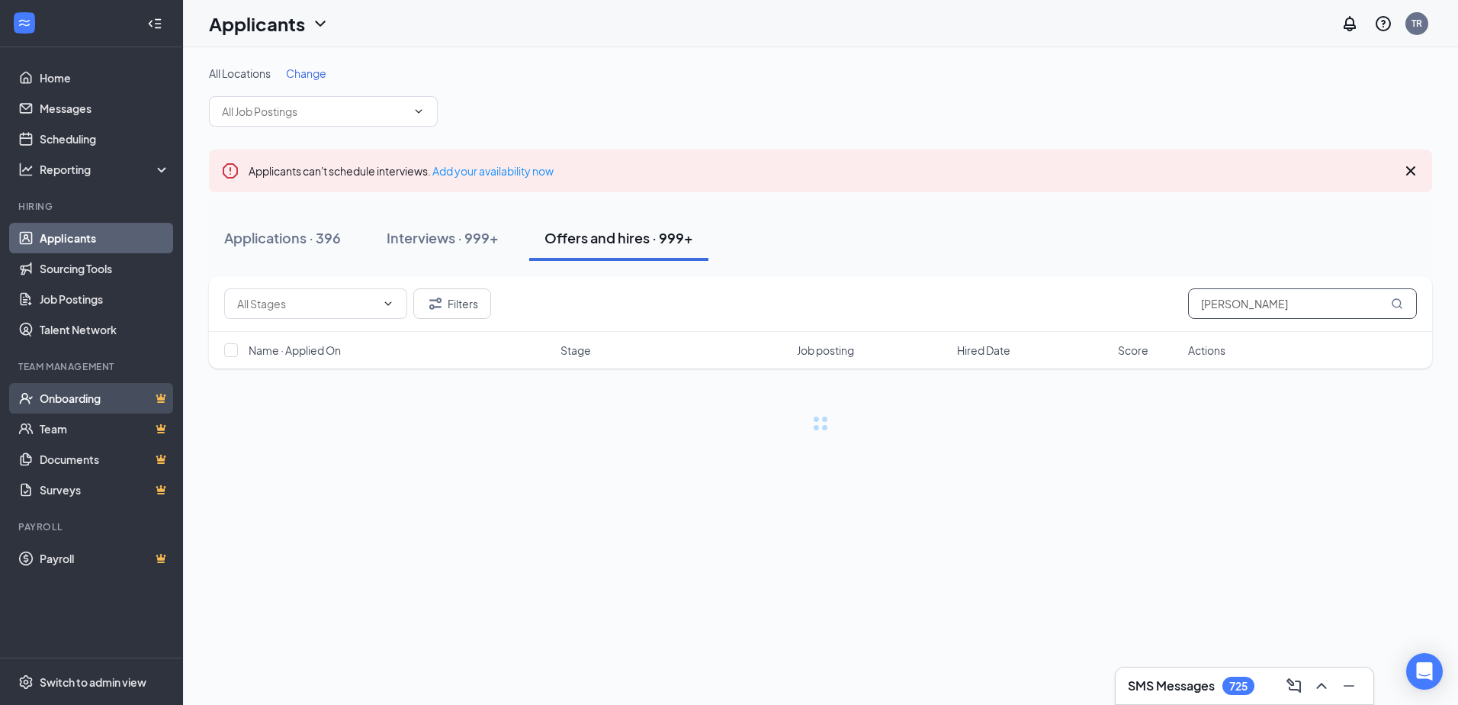
type input "sanders"
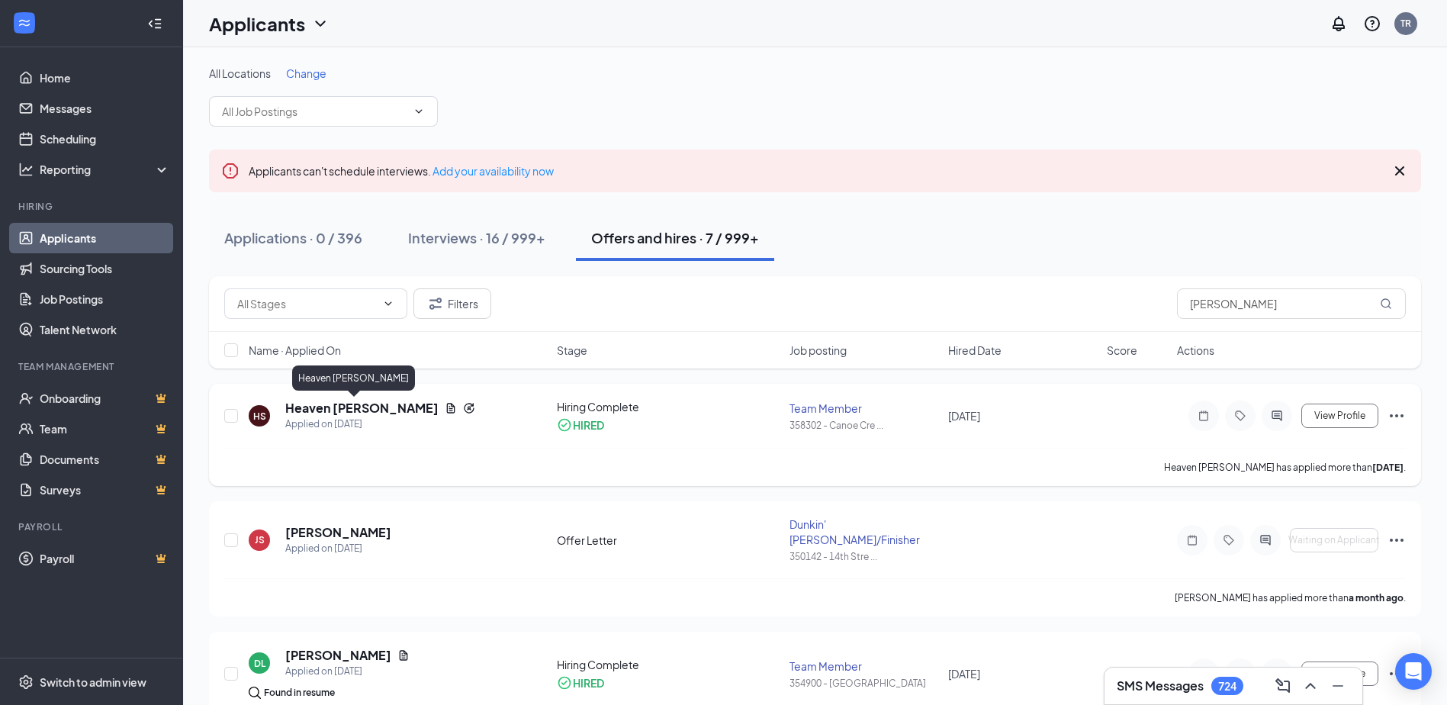
click at [323, 405] on h5 "Heaven Sanders" at bounding box center [361, 408] width 153 height 17
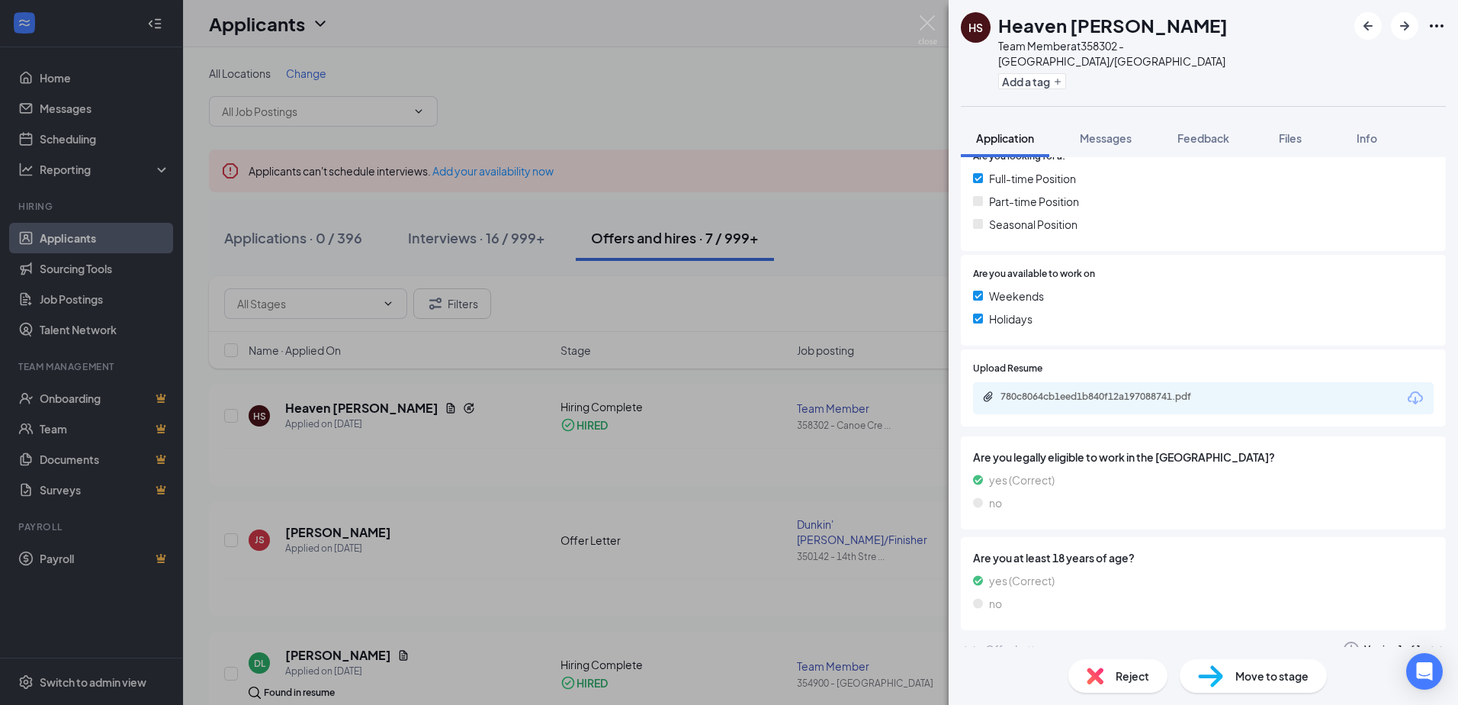
scroll to position [384, 0]
click at [999, 639] on div "Offer Letter" at bounding box center [1015, 646] width 60 height 15
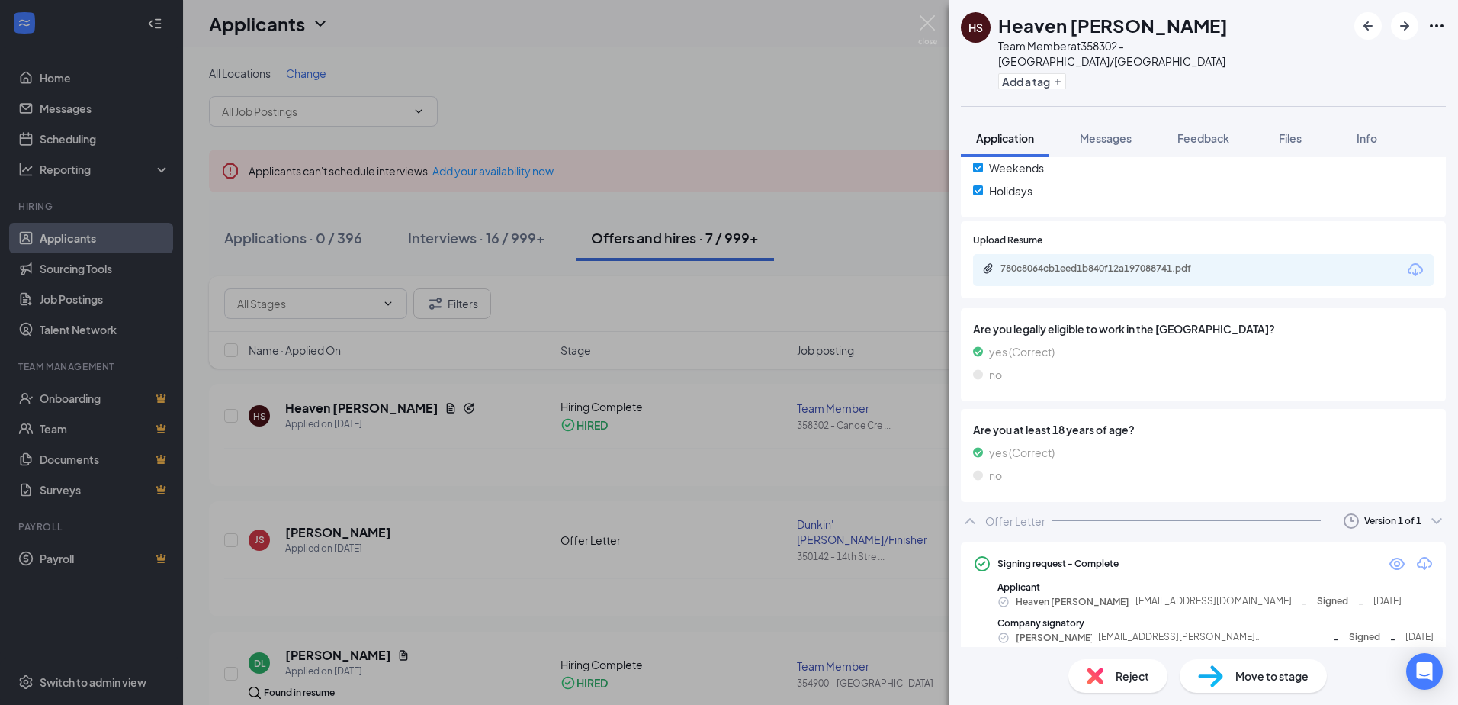
scroll to position [511, 0]
click at [1388, 553] on icon "Eye" at bounding box center [1397, 562] width 18 height 18
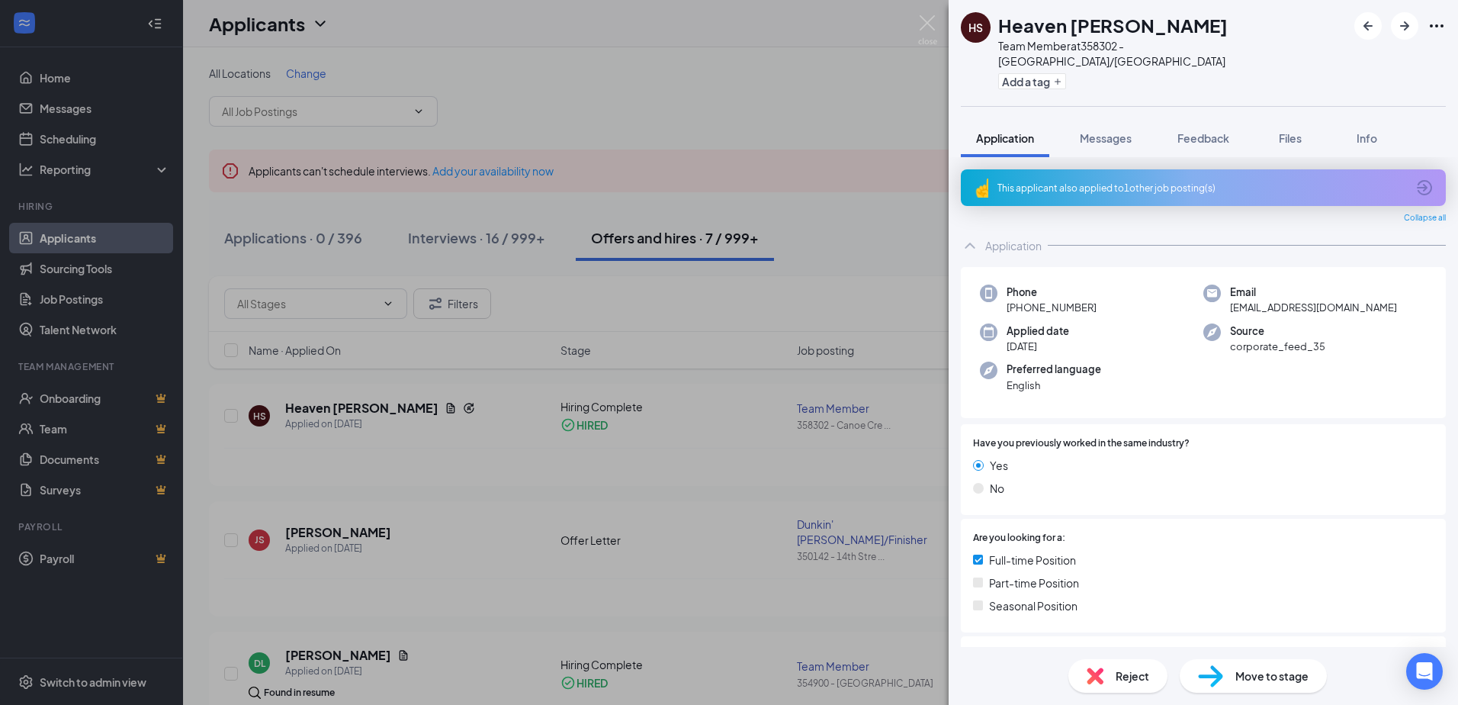
scroll to position [506, 0]
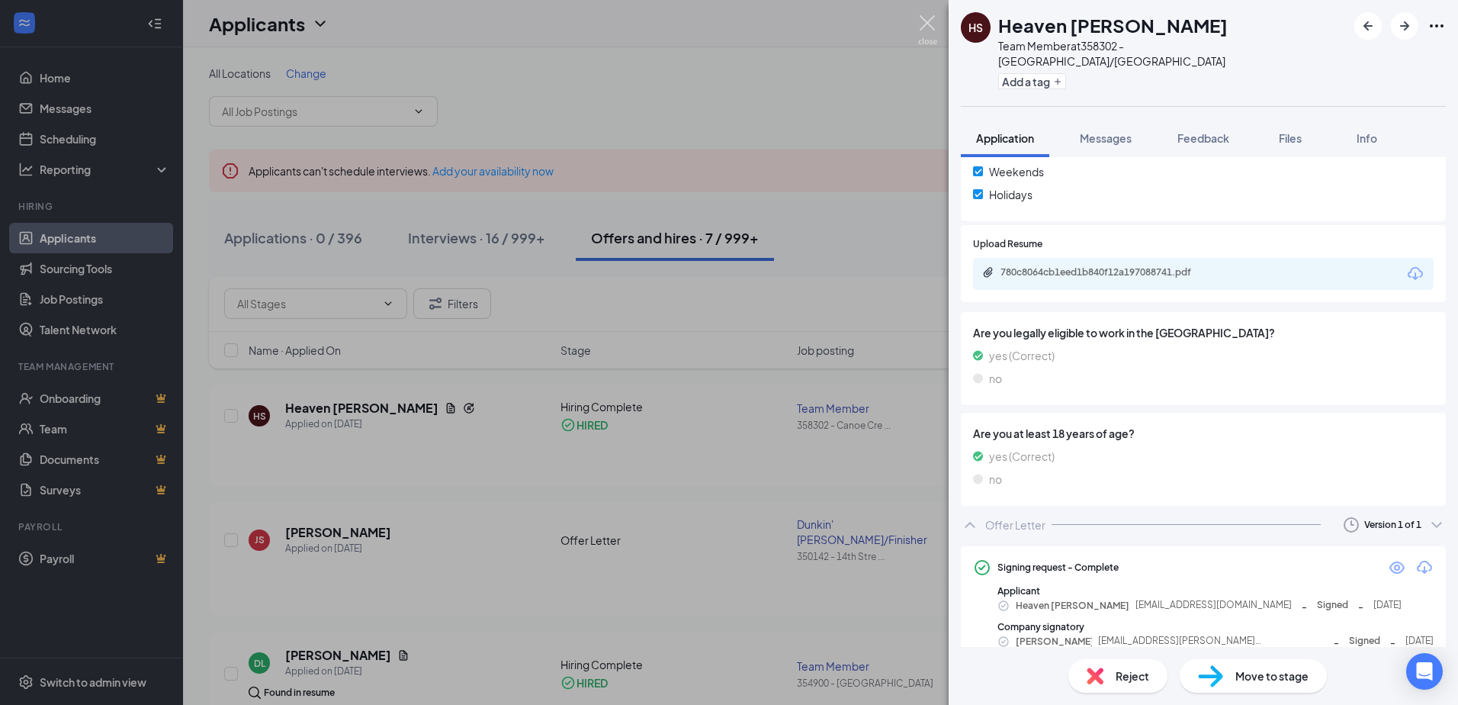
click at [930, 27] on img at bounding box center [927, 30] width 19 height 30
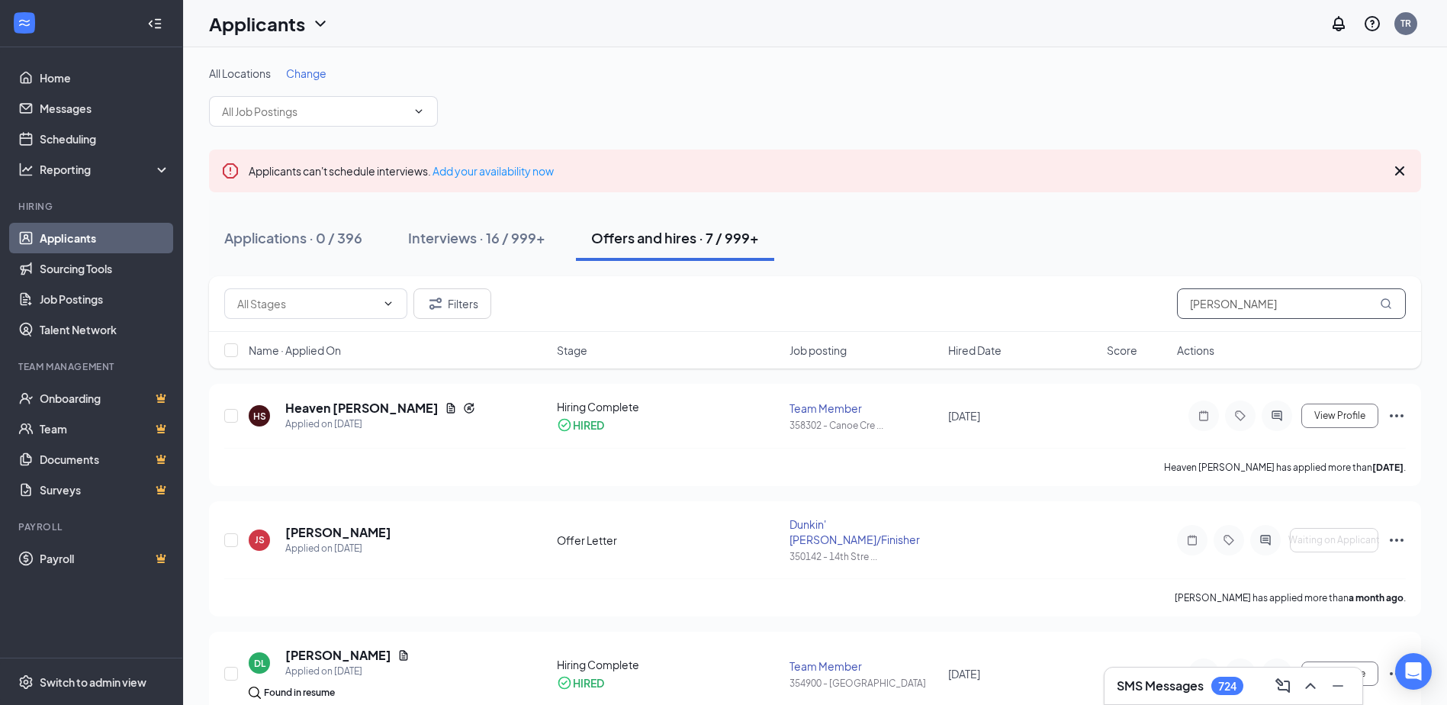
drag, startPoint x: 1254, startPoint y: 312, endPoint x: 1080, endPoint y: 300, distance: 174.3
click at [1081, 304] on div "Filters sanders" at bounding box center [814, 303] width 1181 height 31
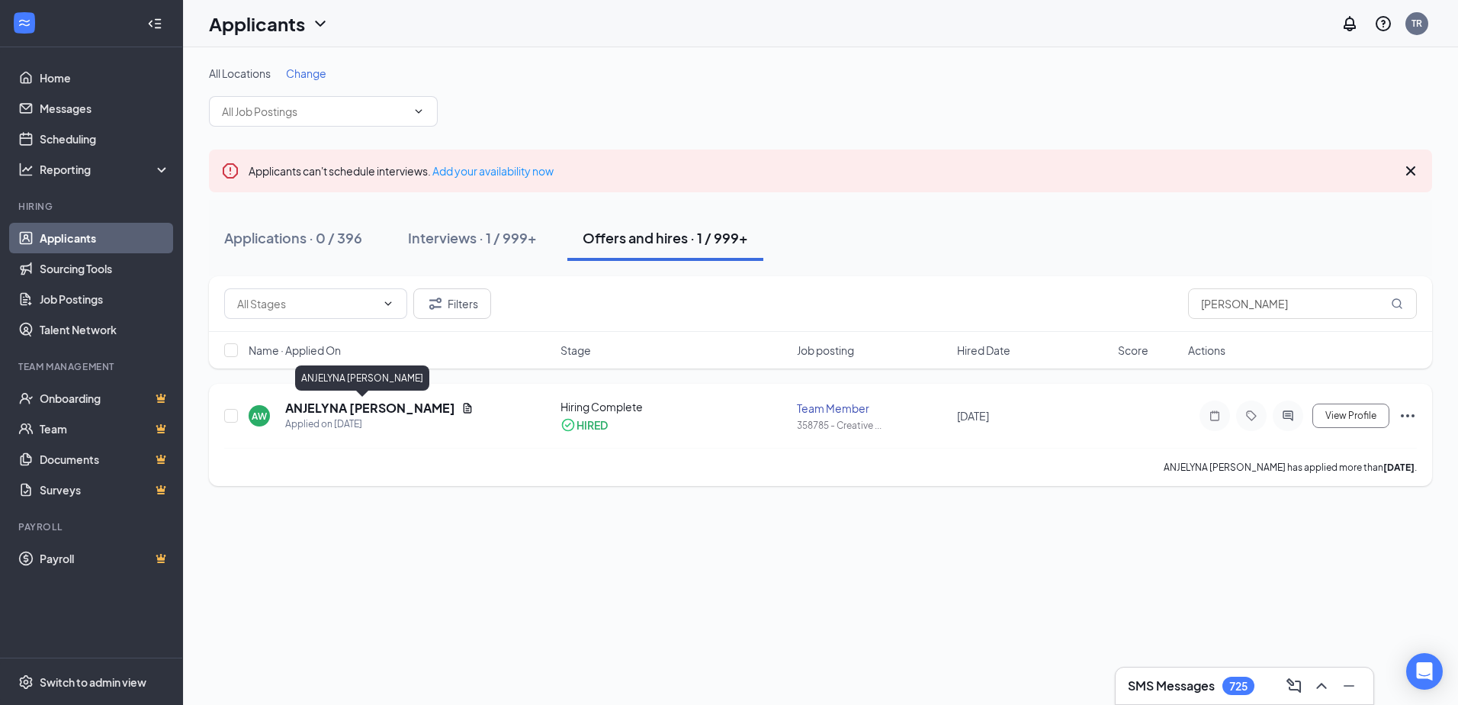
click at [321, 406] on h5 "ANJELYNA WHALEN" at bounding box center [370, 408] width 170 height 17
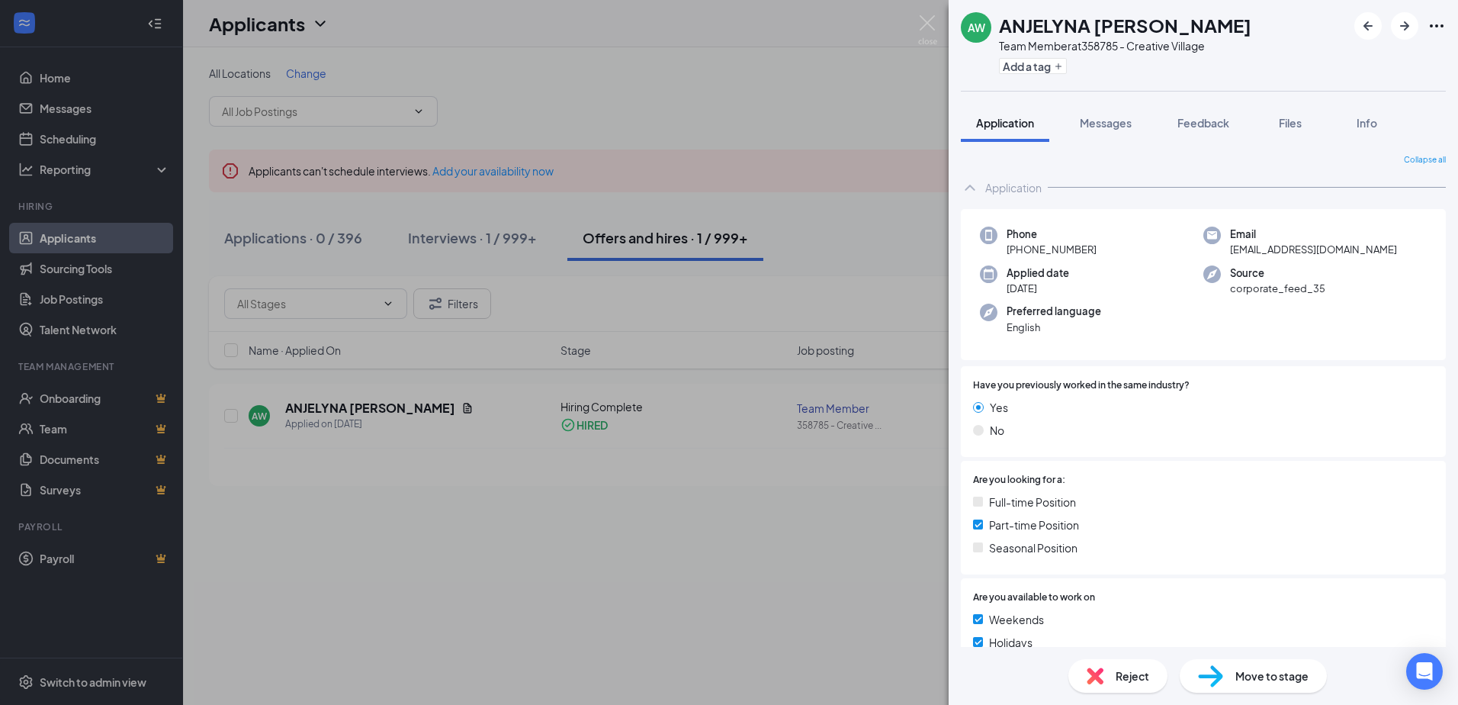
scroll to position [341, 0]
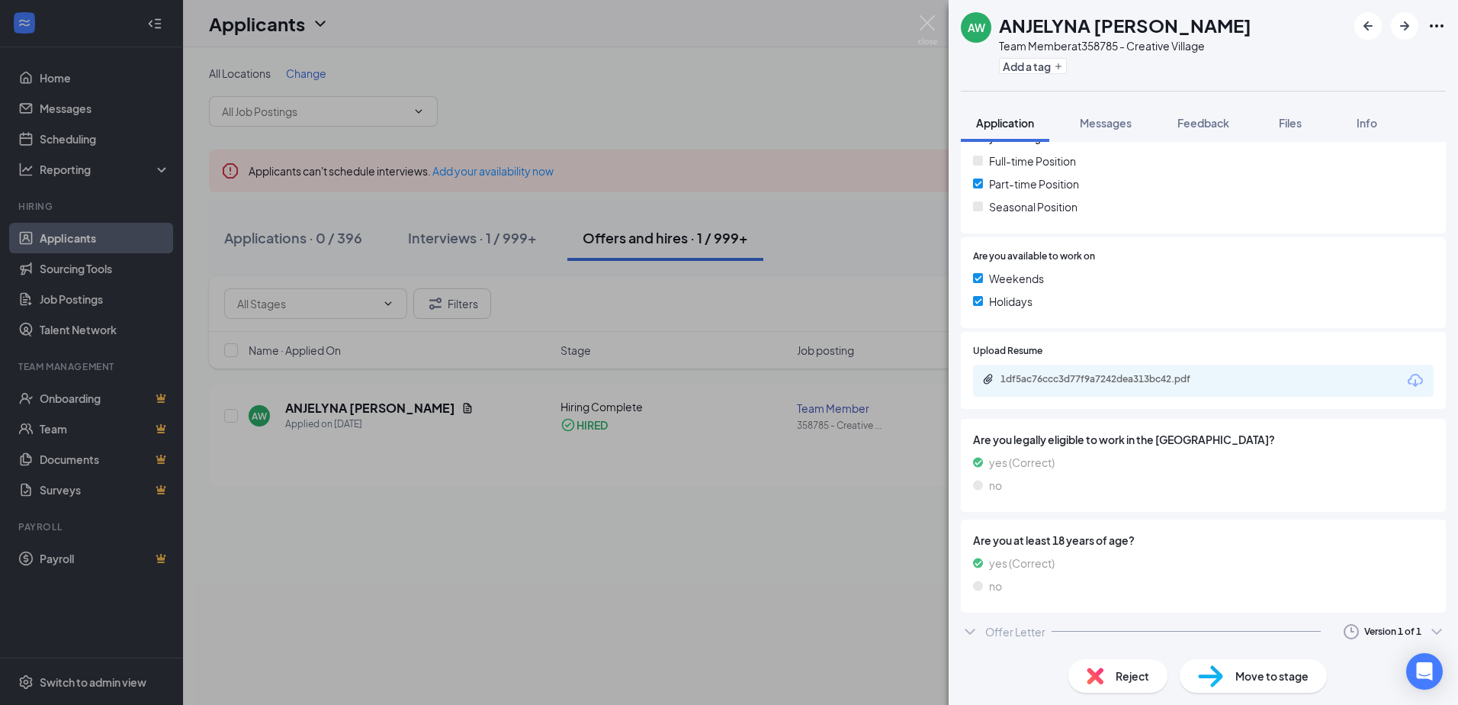
click at [1004, 634] on div "Offer Letter" at bounding box center [1015, 631] width 60 height 15
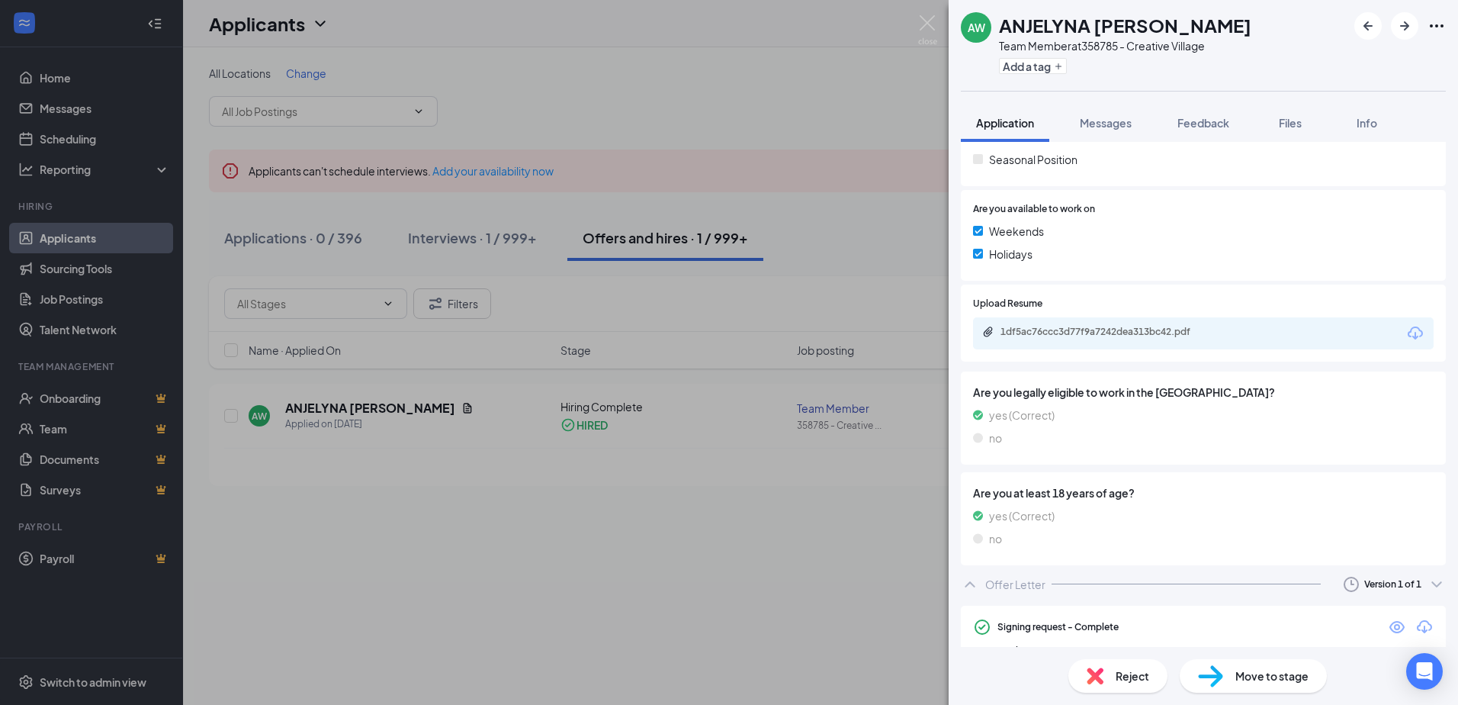
scroll to position [462, 0]
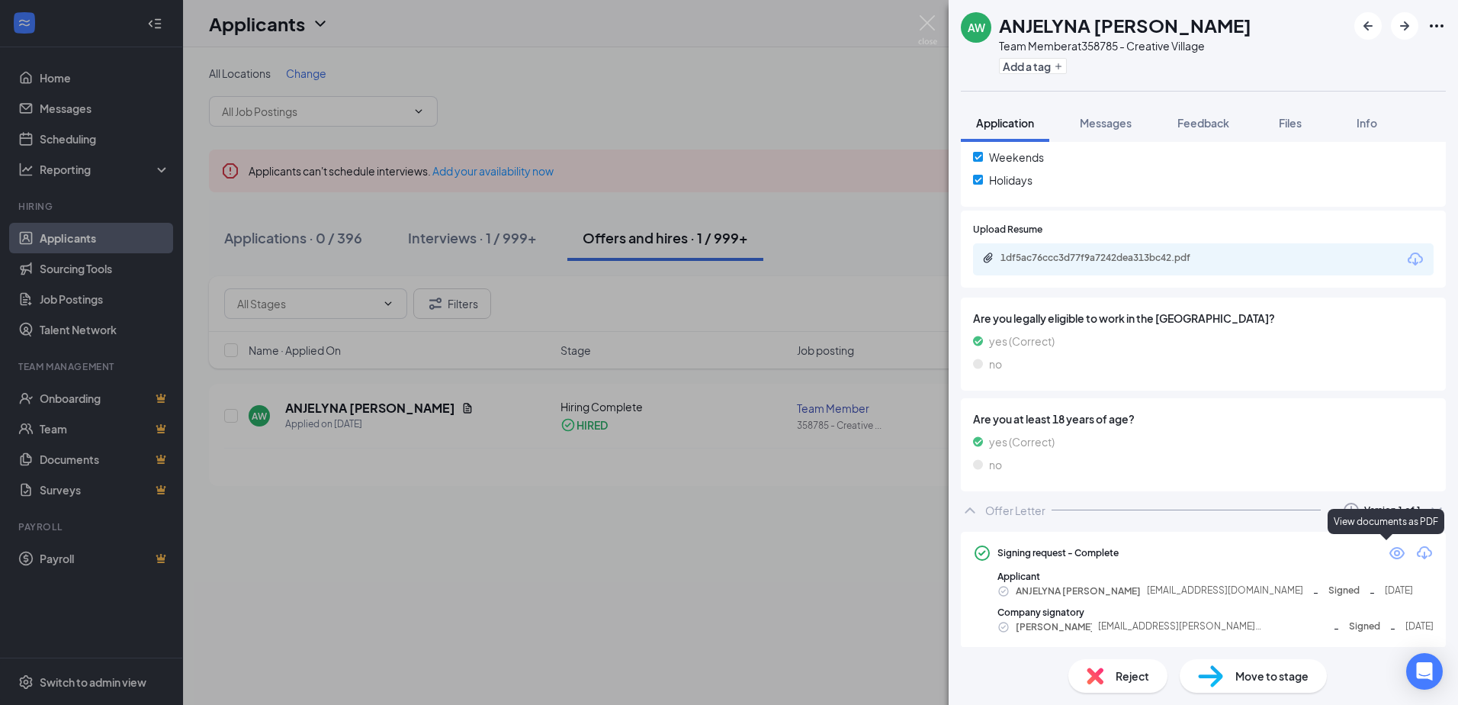
click at [1388, 556] on icon "Eye" at bounding box center [1397, 553] width 18 height 18
click at [928, 22] on img at bounding box center [927, 30] width 19 height 30
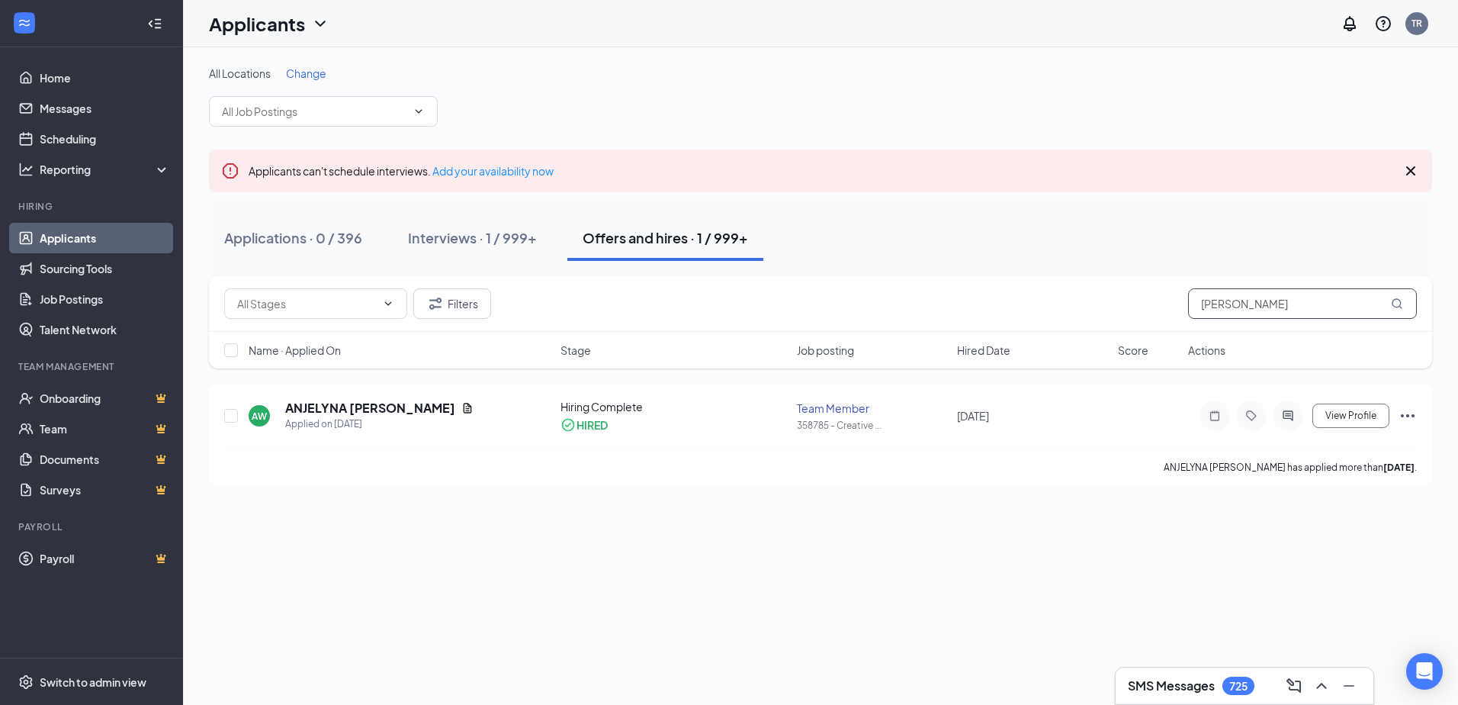
drag, startPoint x: 1251, startPoint y: 307, endPoint x: 1111, endPoint y: 310, distance: 140.4
click at [1117, 310] on div "Filters whalen" at bounding box center [820, 303] width 1193 height 31
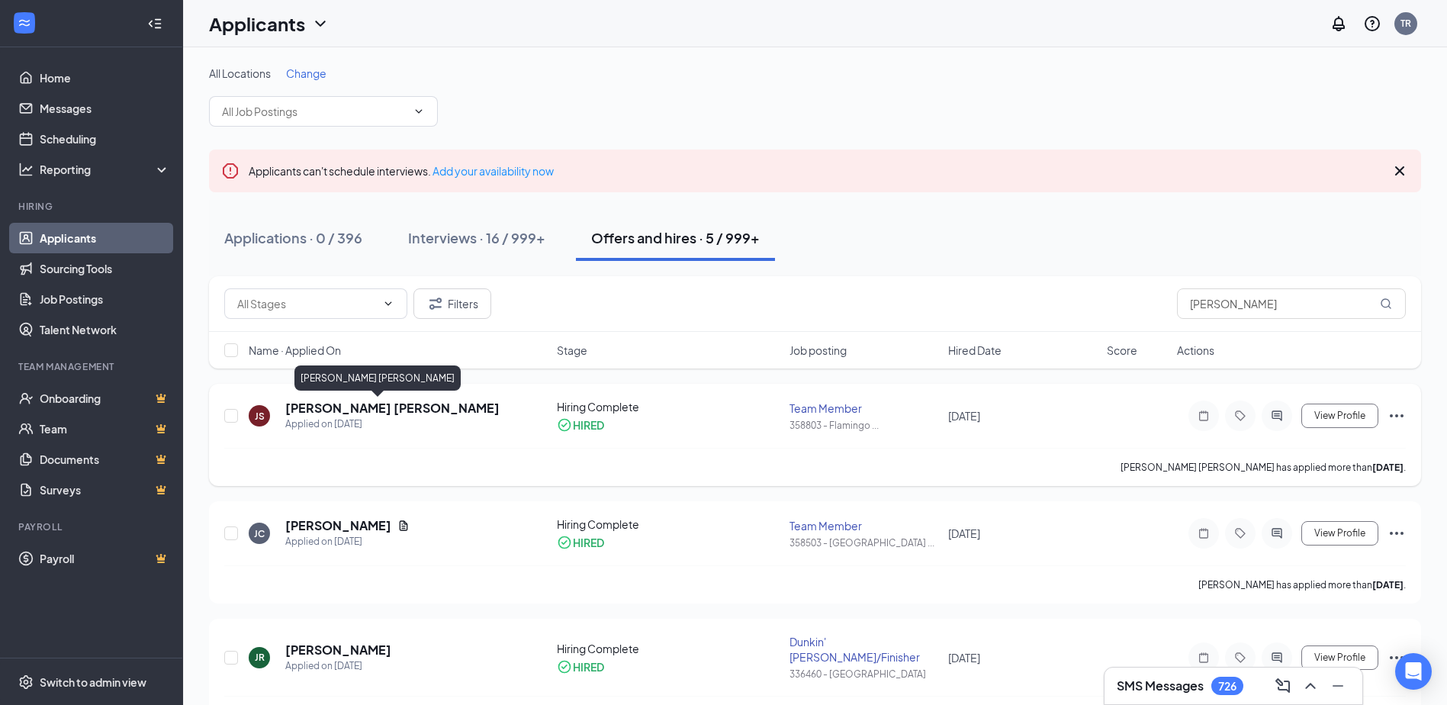
click at [331, 412] on h5 "[PERSON_NAME] [PERSON_NAME]" at bounding box center [392, 408] width 214 height 17
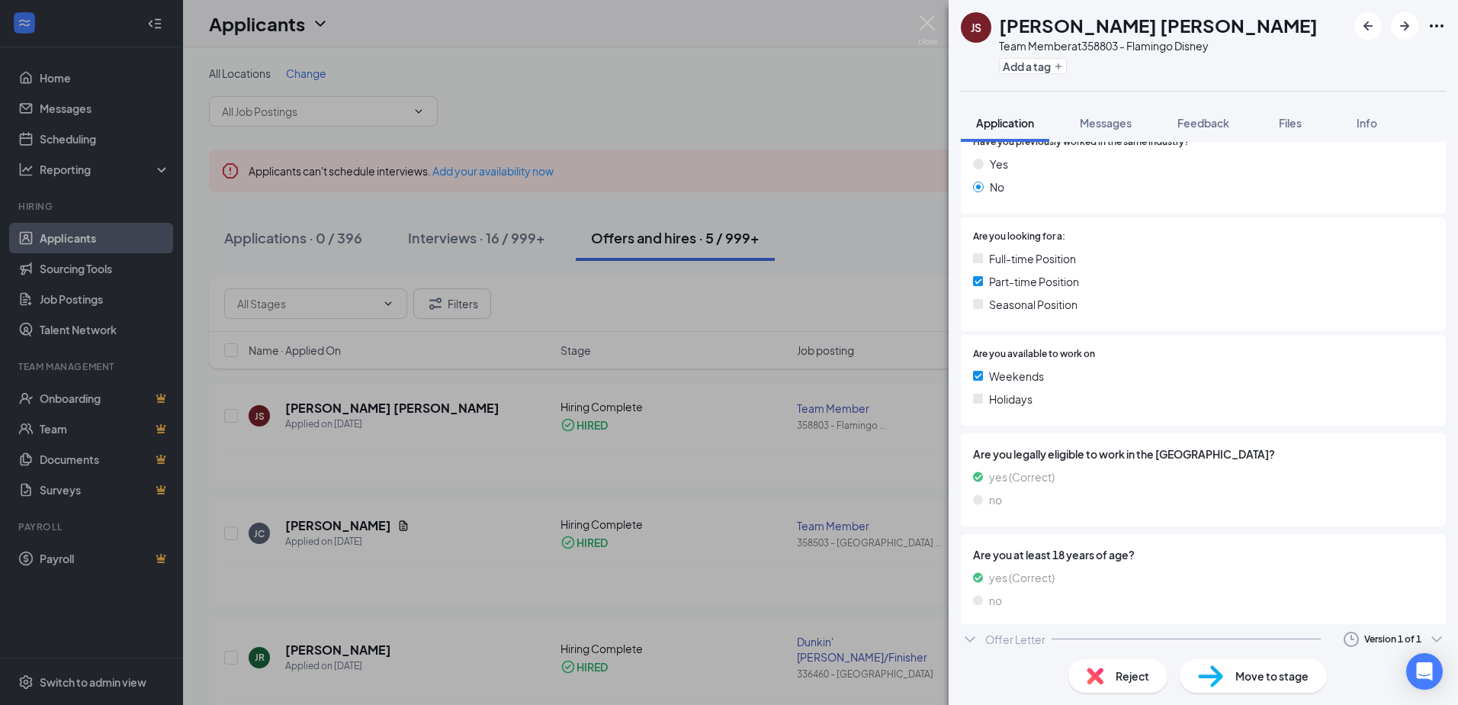
scroll to position [251, 0]
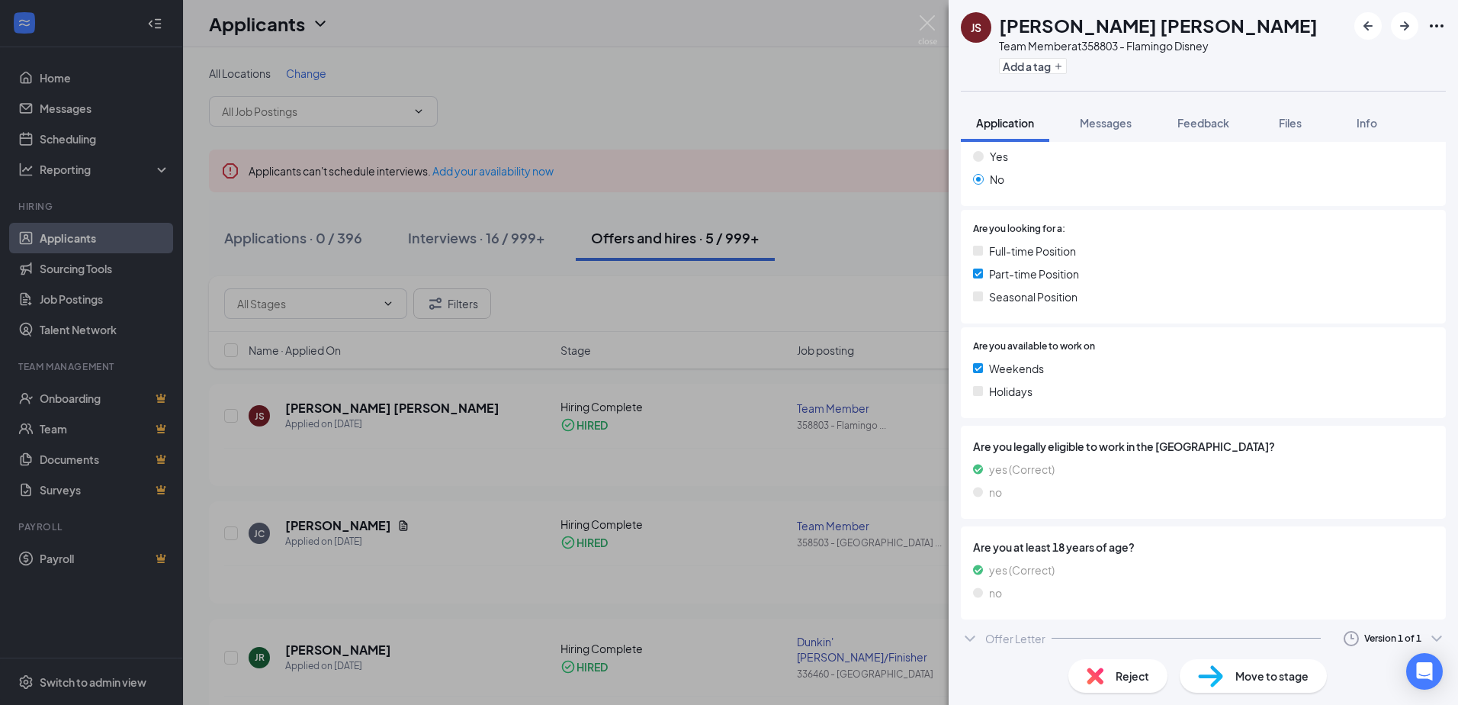
click at [996, 636] on div "Offer Letter" at bounding box center [1015, 638] width 60 height 15
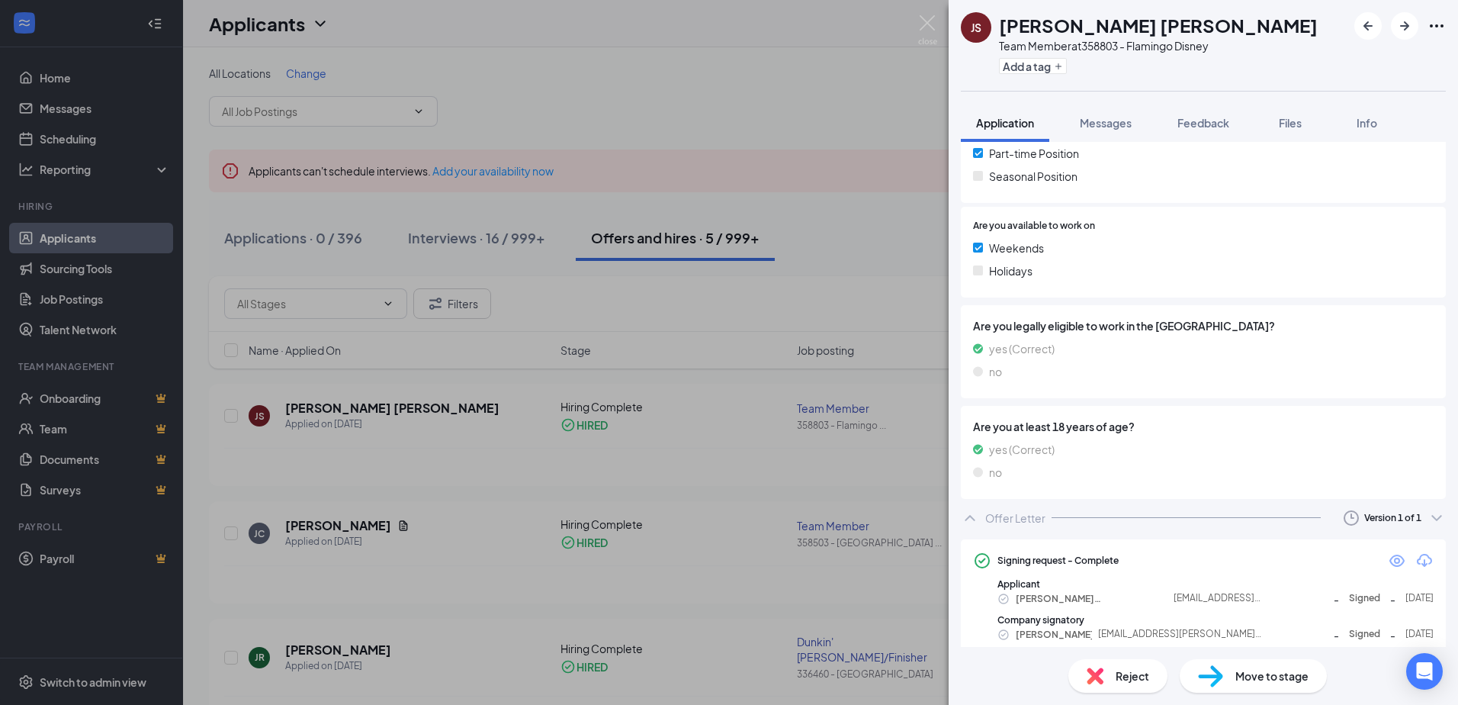
scroll to position [379, 0]
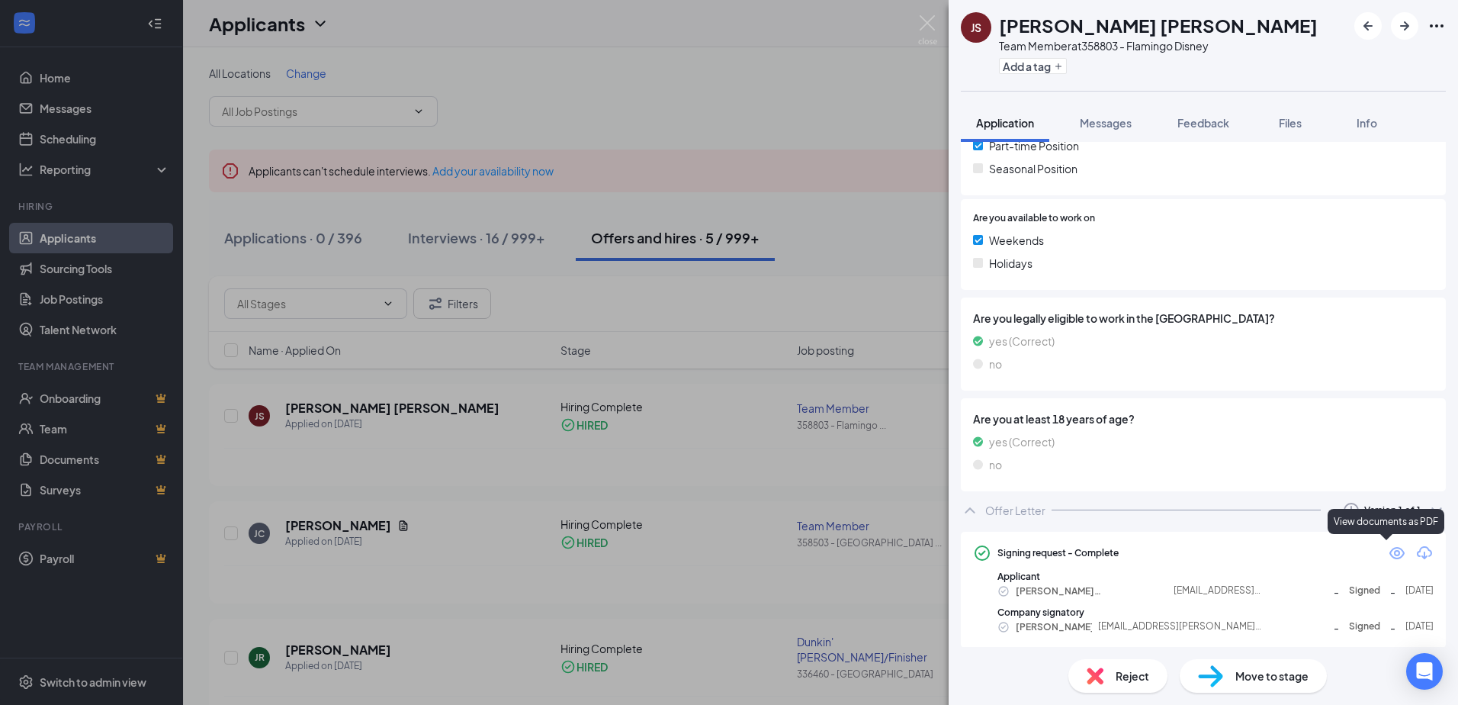
click at [1388, 560] on icon "Eye" at bounding box center [1397, 553] width 18 height 18
click at [926, 16] on img at bounding box center [927, 30] width 19 height 30
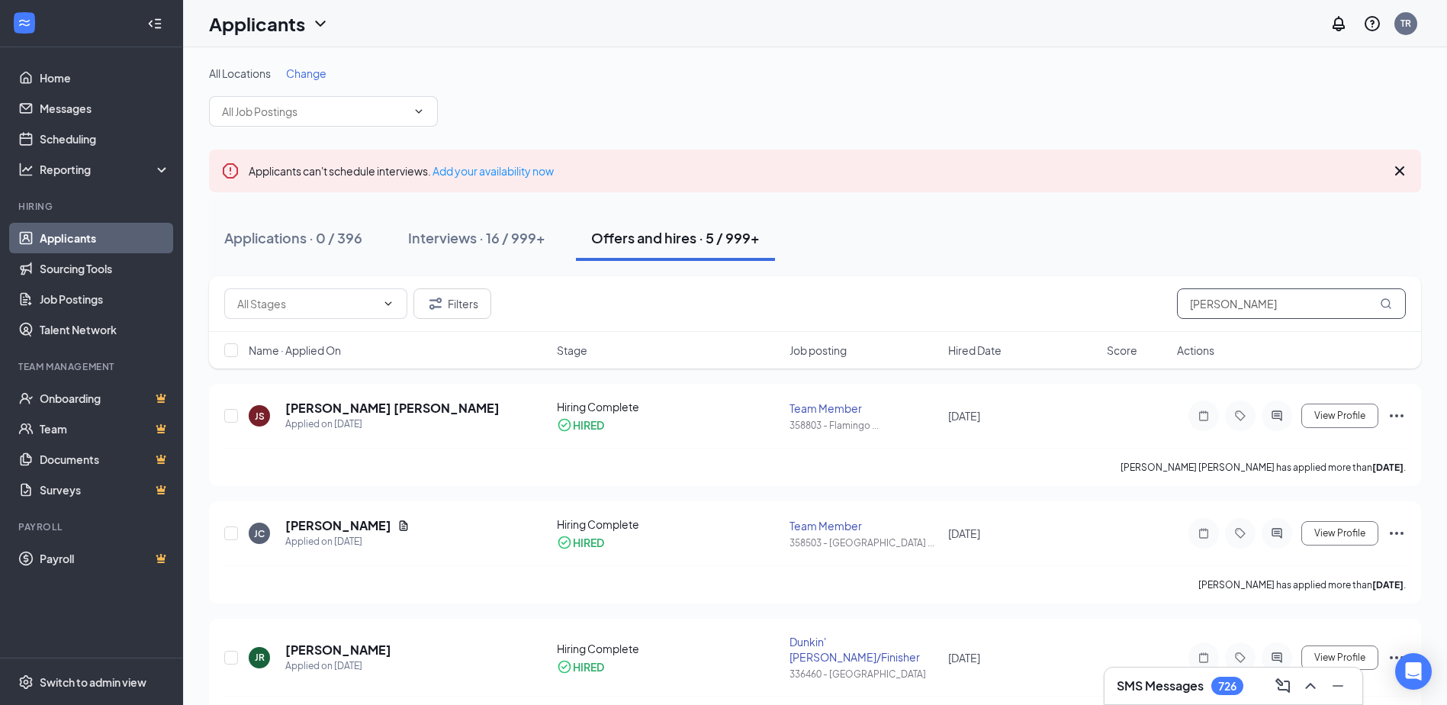
drag, startPoint x: 1230, startPoint y: 303, endPoint x: 1142, endPoint y: 298, distance: 87.8
click at [1143, 300] on div "Filters [PERSON_NAME]" at bounding box center [814, 303] width 1181 height 31
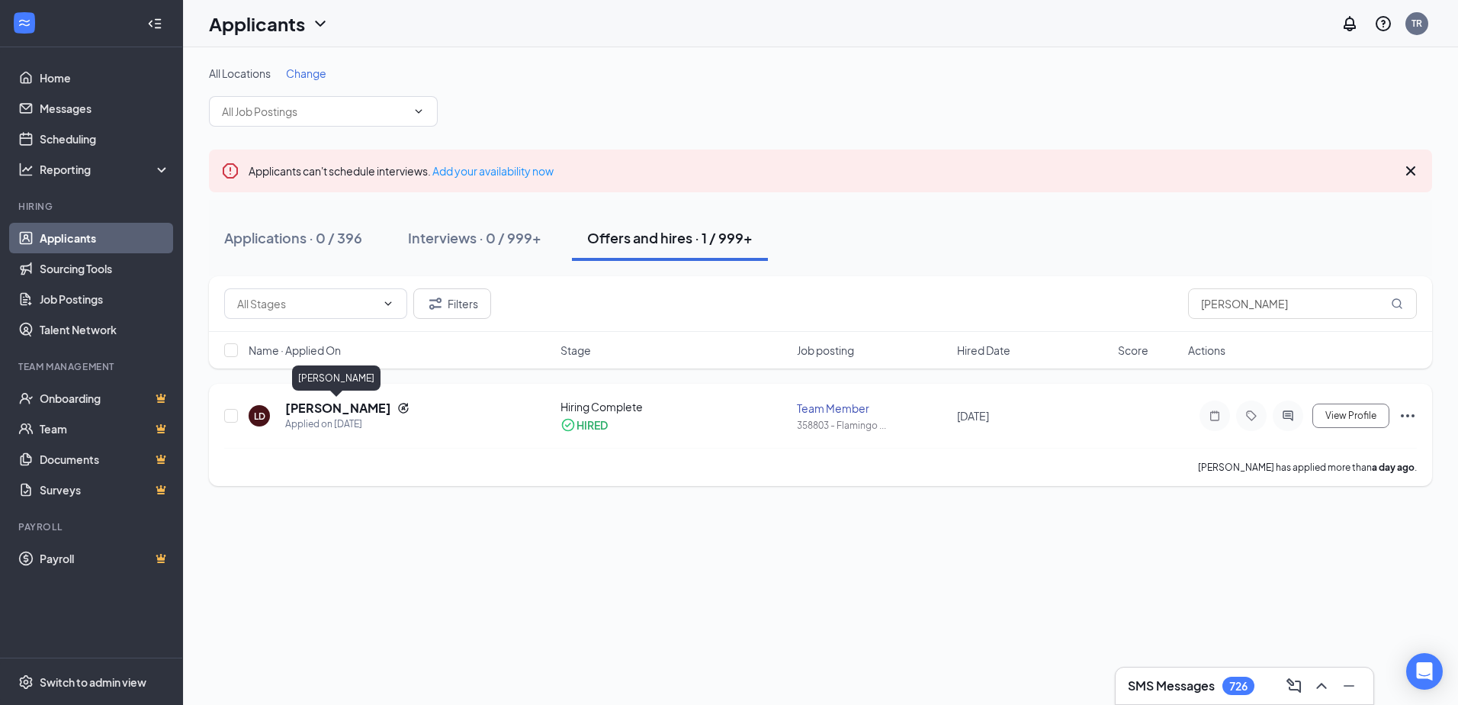
click at [342, 406] on h5 "Leanne Duckett" at bounding box center [338, 408] width 106 height 17
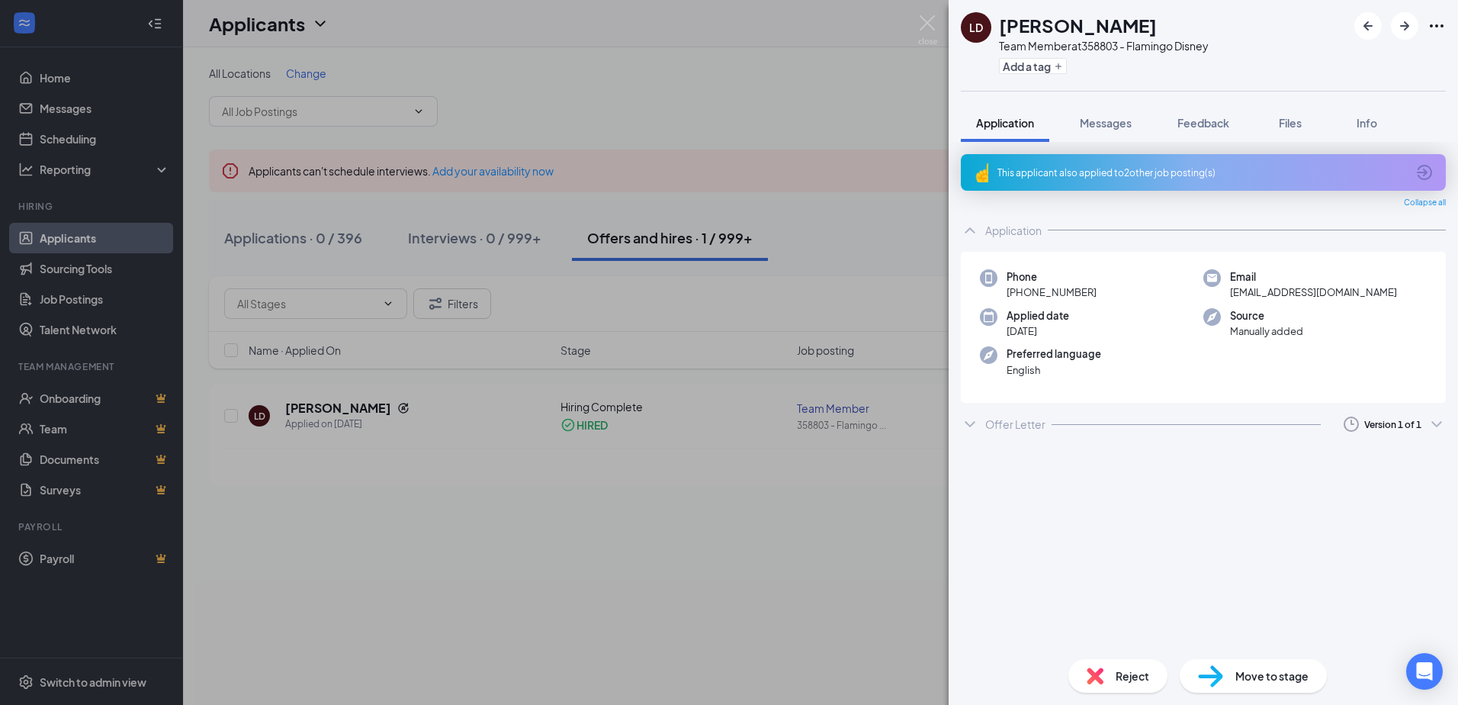
click at [1006, 423] on div "Offer Letter" at bounding box center [1015, 423] width 60 height 15
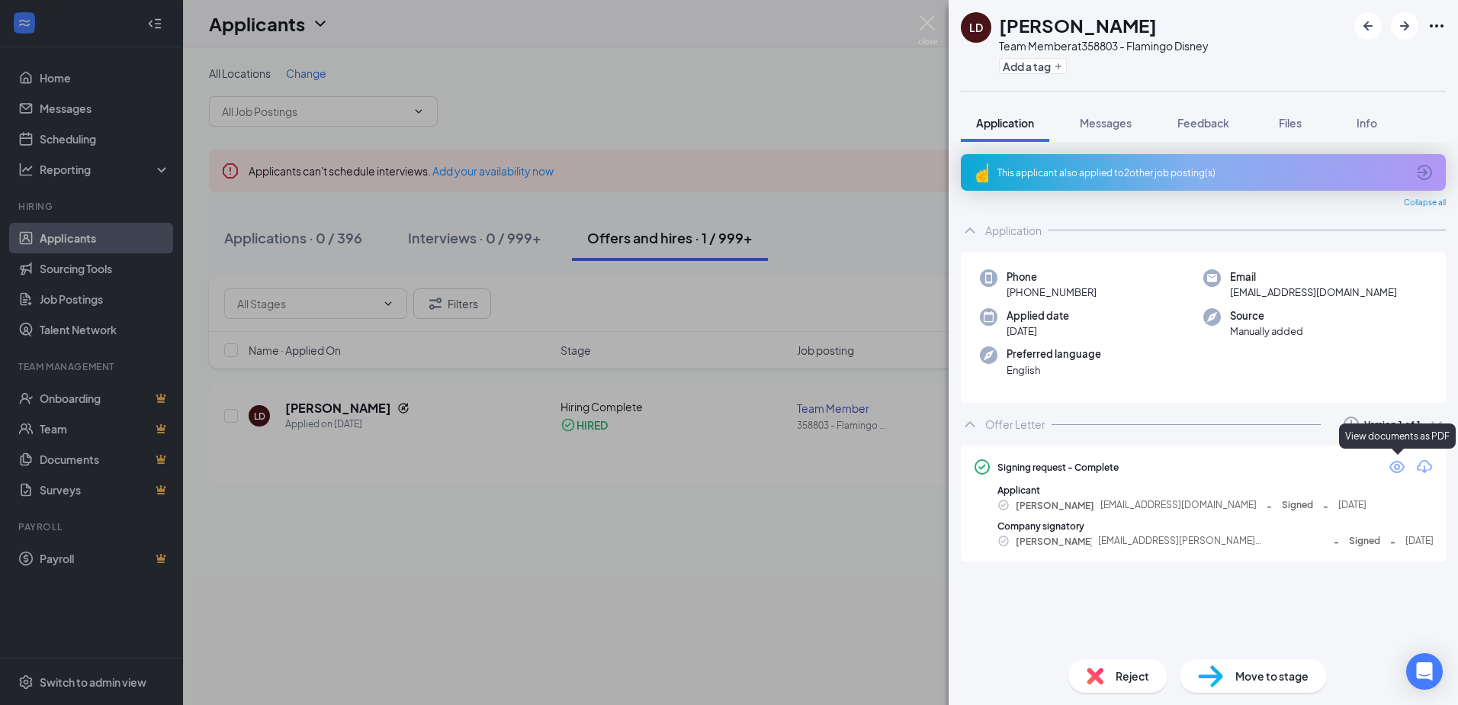
click at [1400, 467] on icon "Eye" at bounding box center [1397, 467] width 18 height 18
click at [930, 21] on img at bounding box center [927, 30] width 19 height 30
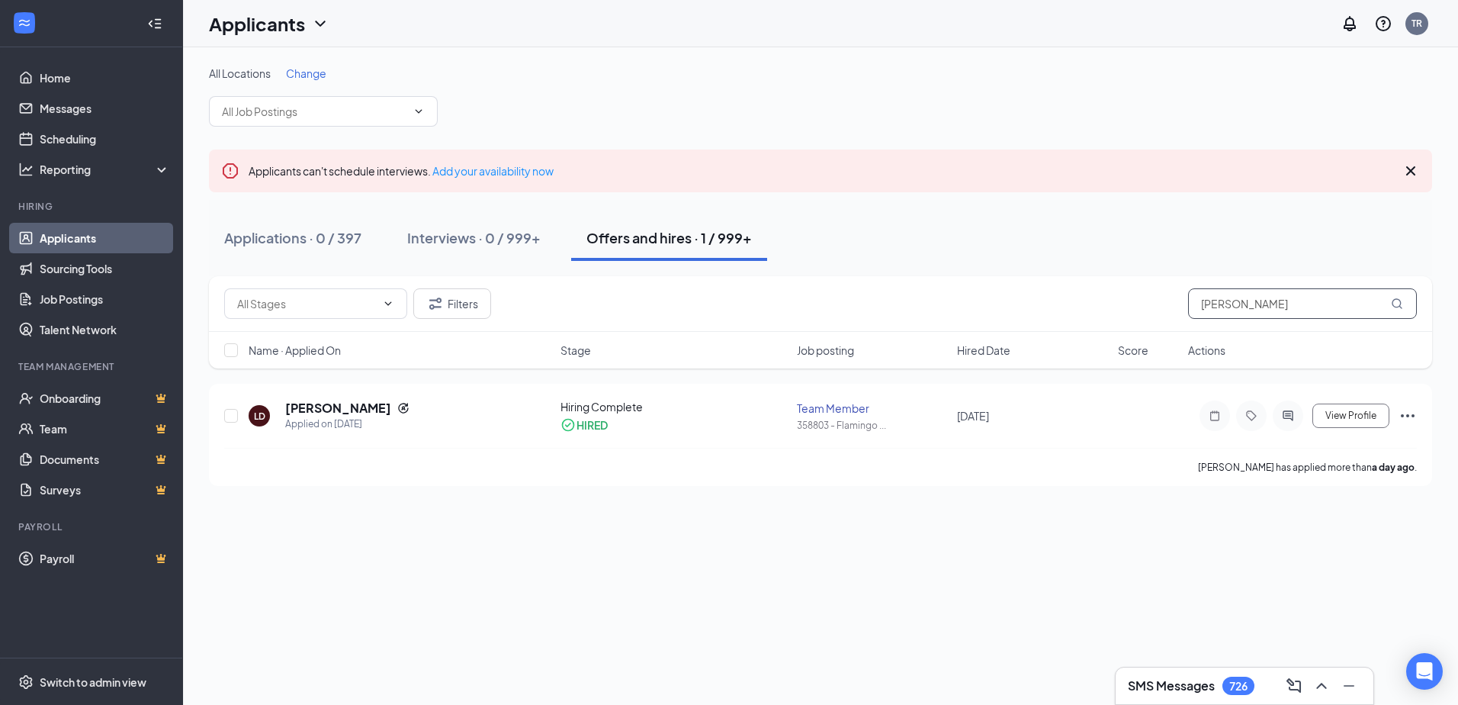
drag, startPoint x: 1277, startPoint y: 314, endPoint x: 1114, endPoint y: 298, distance: 164.0
click at [1116, 301] on div "Filters duckett" at bounding box center [820, 303] width 1193 height 31
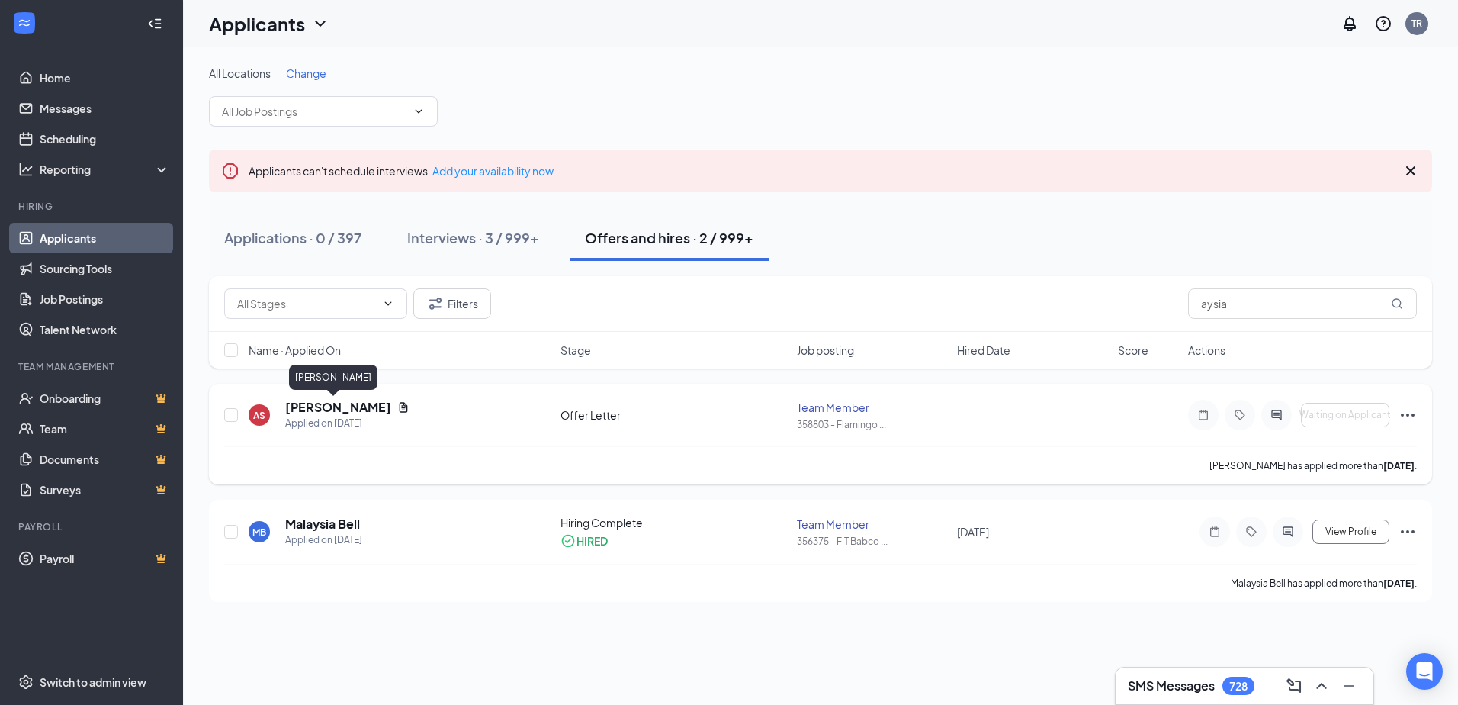
click at [305, 413] on h5 "Aysia Simon" at bounding box center [338, 407] width 106 height 17
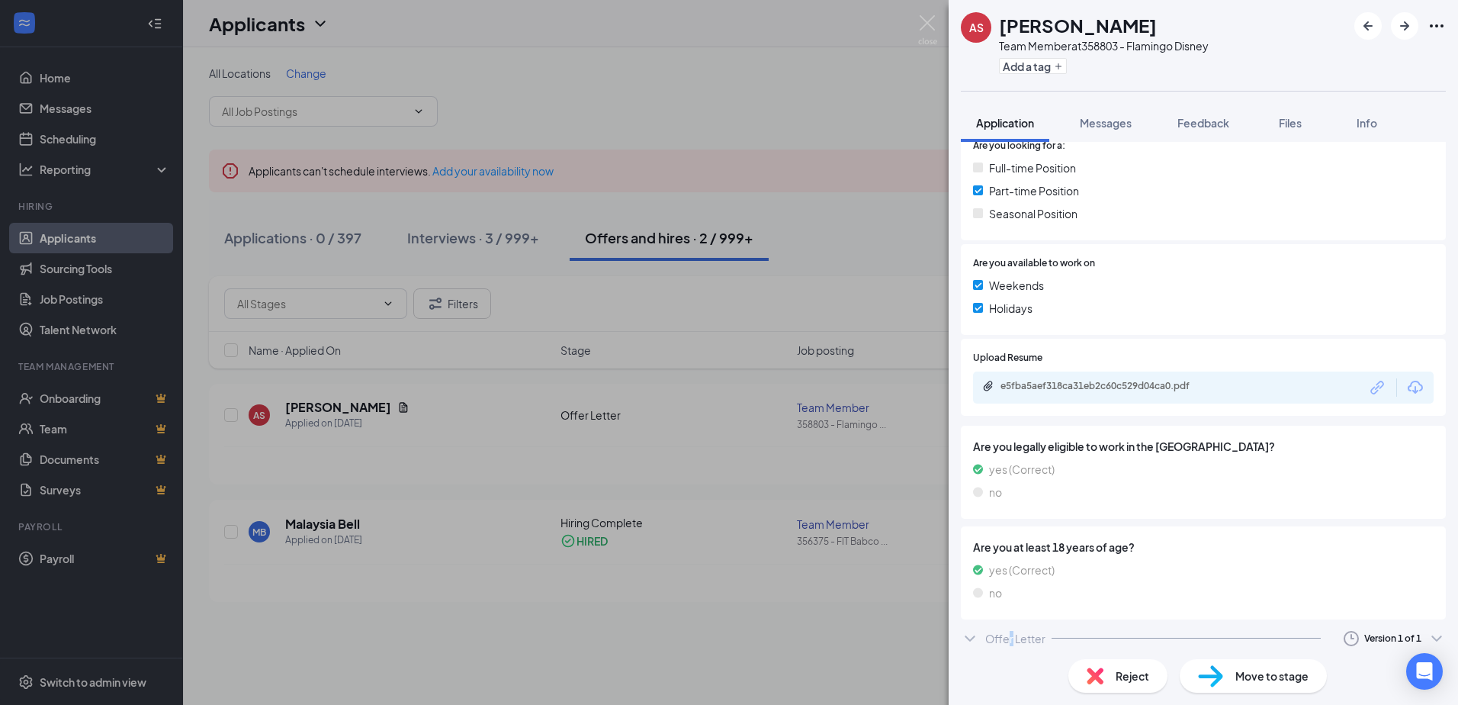
click at [1012, 633] on div "Offer Letter" at bounding box center [1015, 638] width 60 height 15
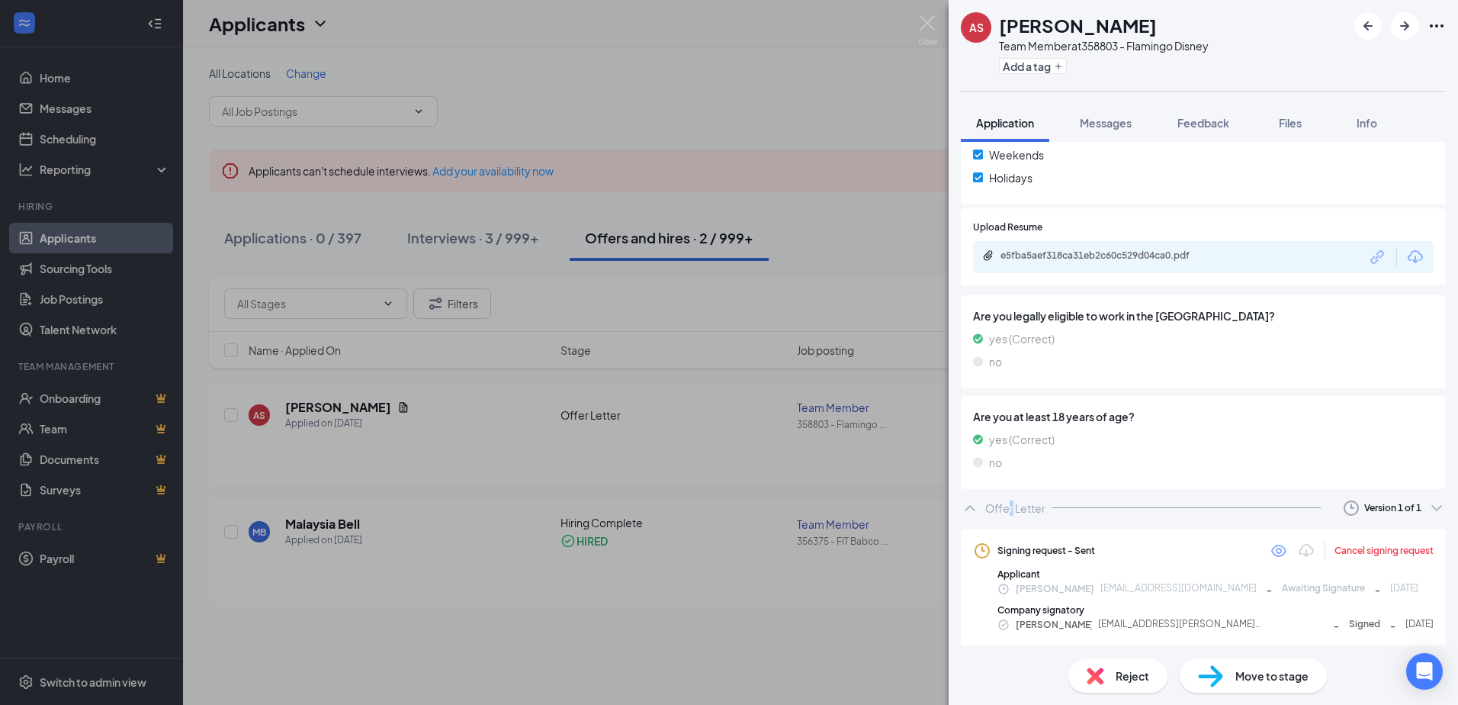
scroll to position [510, 0]
click at [1271, 546] on icon "Eye" at bounding box center [1278, 547] width 15 height 12
click at [932, 21] on img at bounding box center [927, 30] width 19 height 30
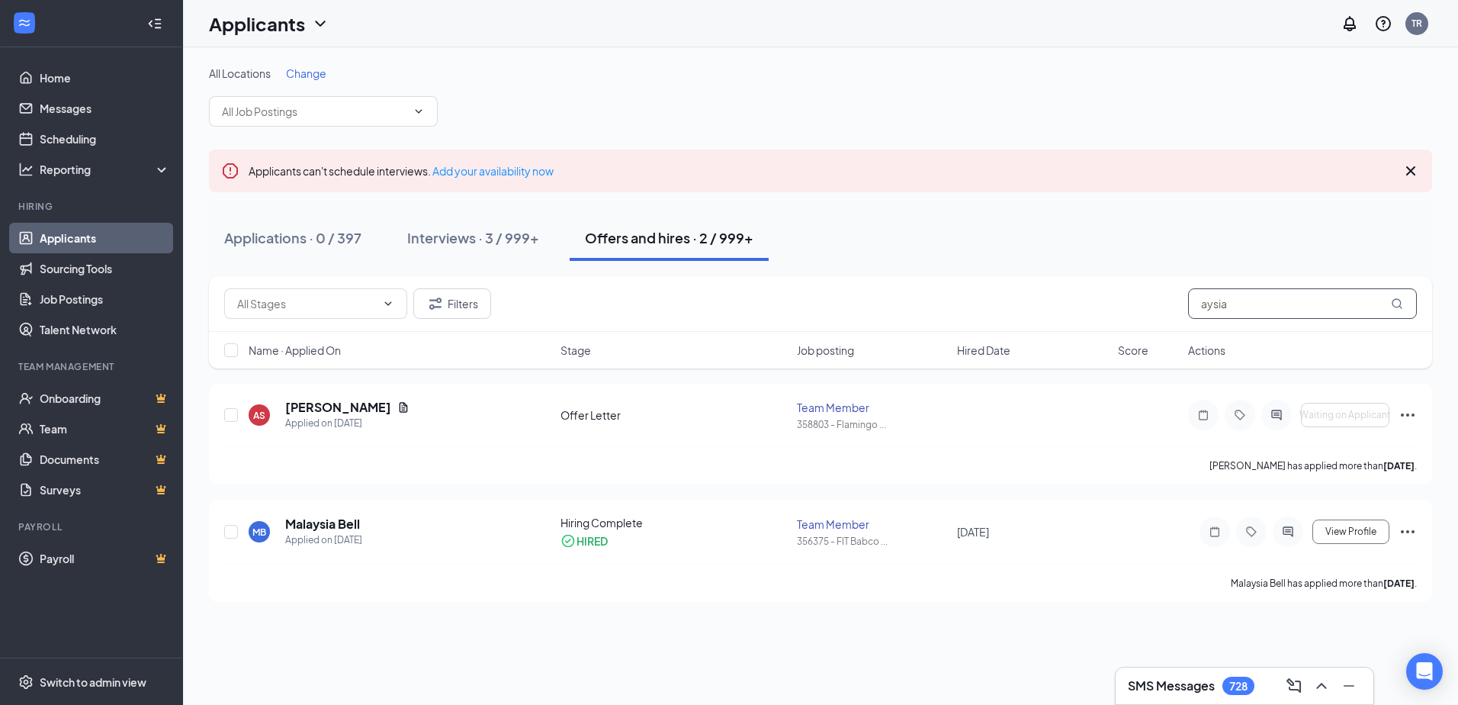
drag, startPoint x: 1240, startPoint y: 310, endPoint x: 1073, endPoint y: 296, distance: 167.6
click at [1073, 296] on div "Filters aysia" at bounding box center [820, 303] width 1193 height 31
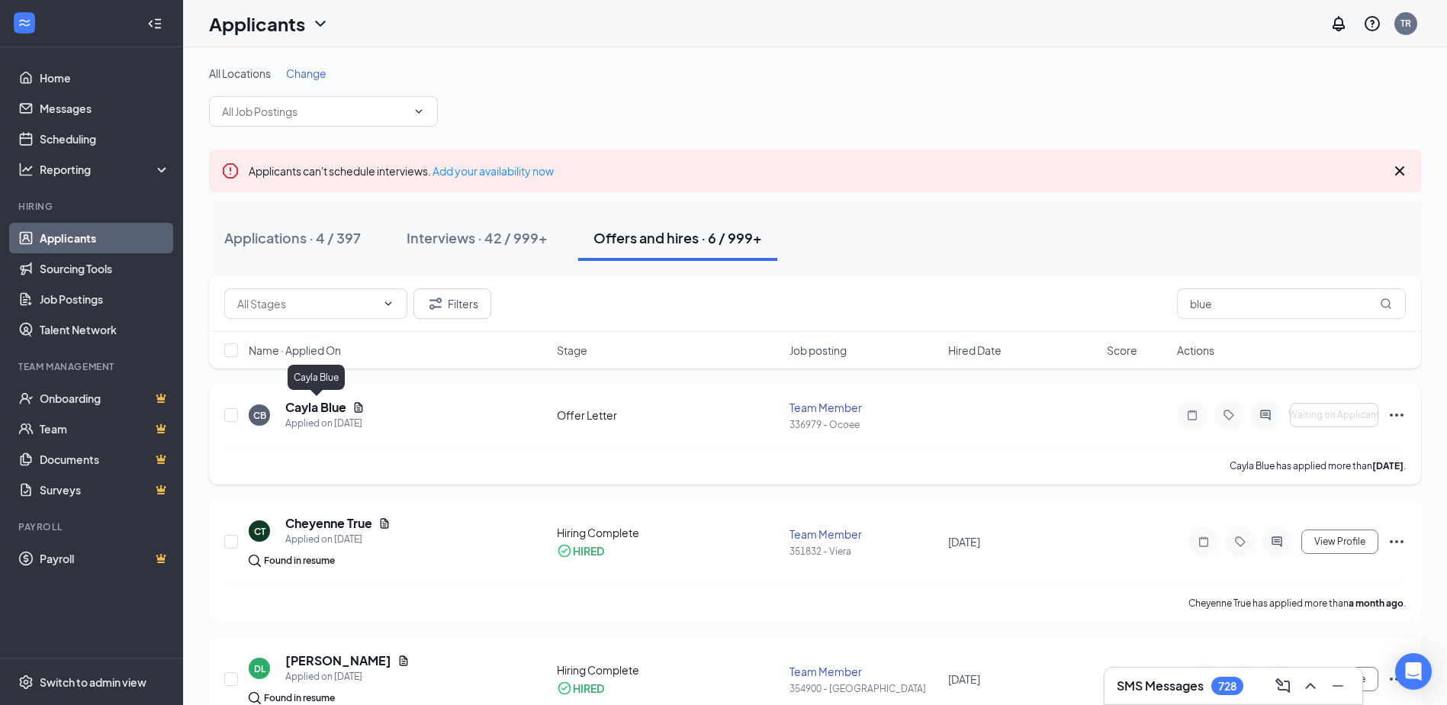
click at [327, 405] on h5 "Cayla Blue" at bounding box center [315, 407] width 61 height 17
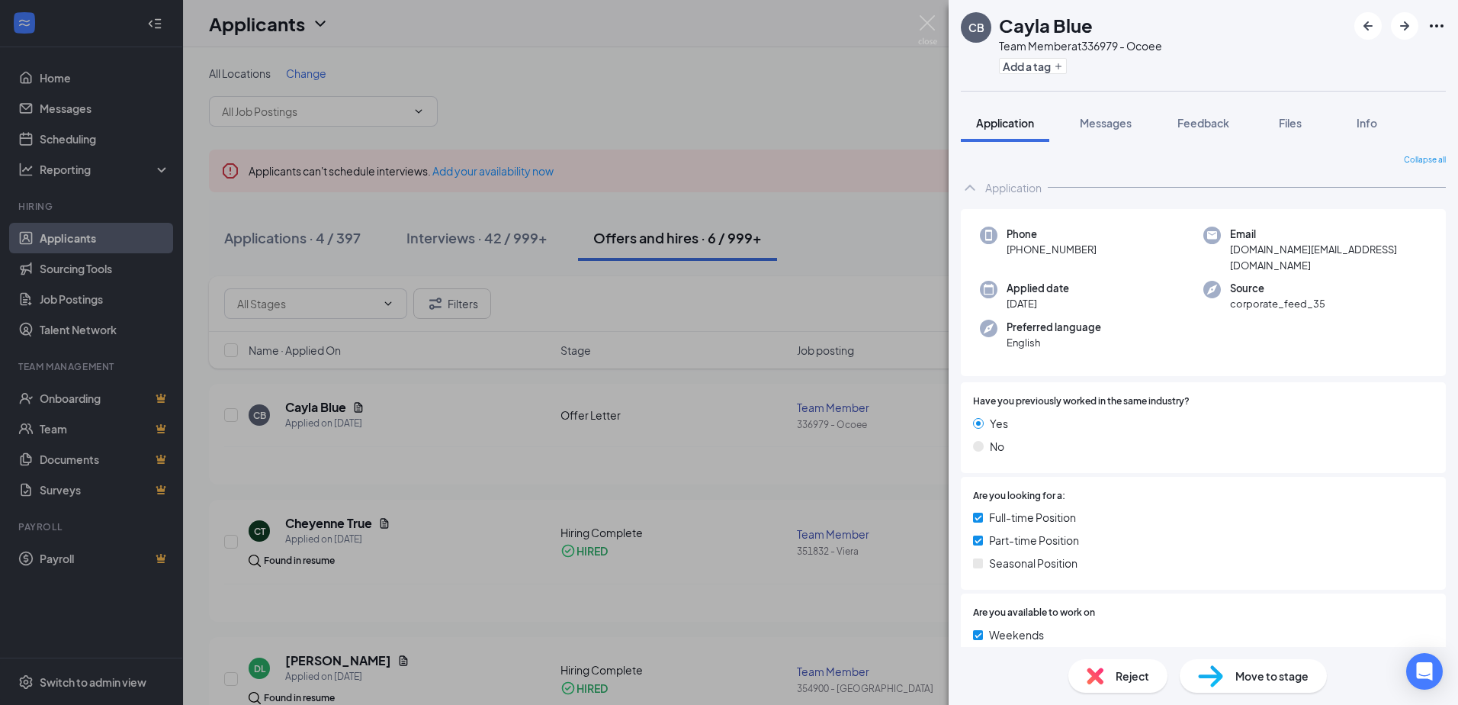
scroll to position [341, 0]
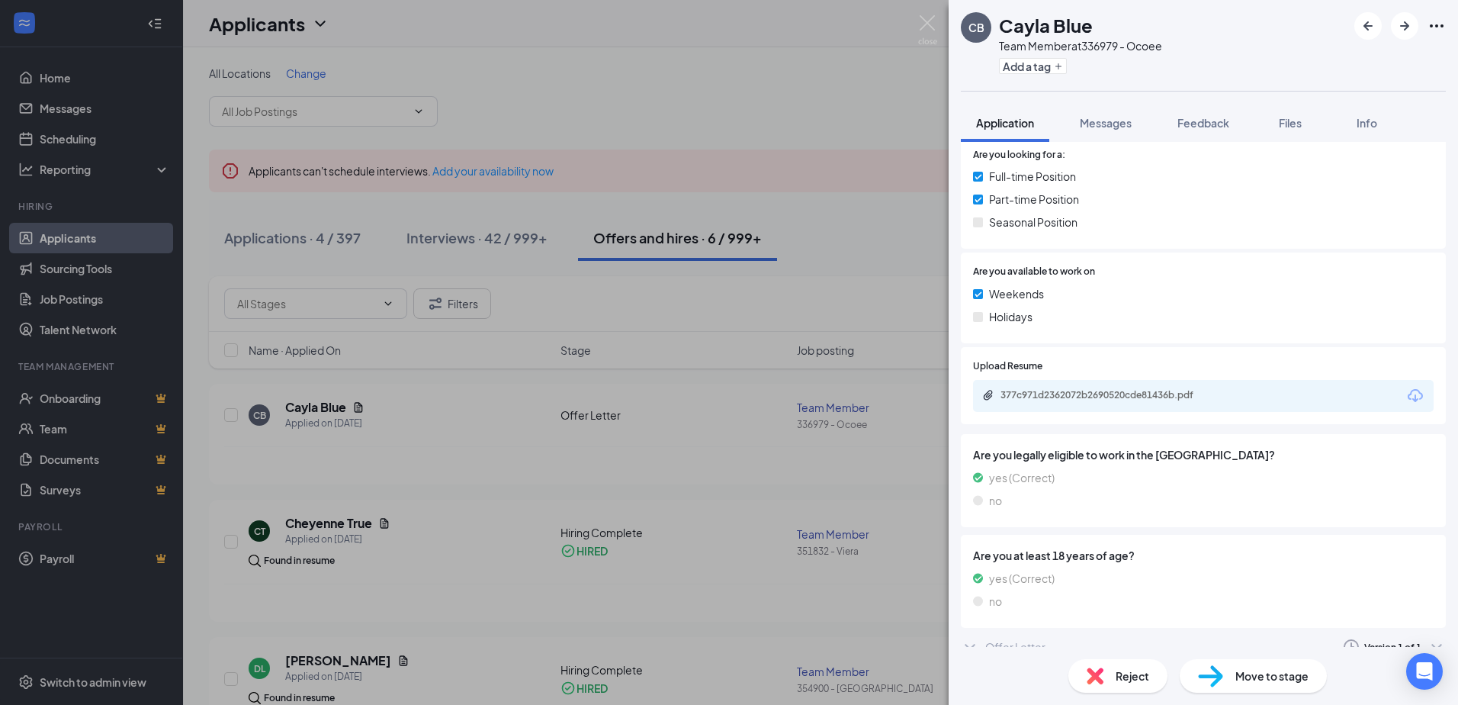
click at [1020, 639] on div "Offer Letter" at bounding box center [1015, 646] width 60 height 15
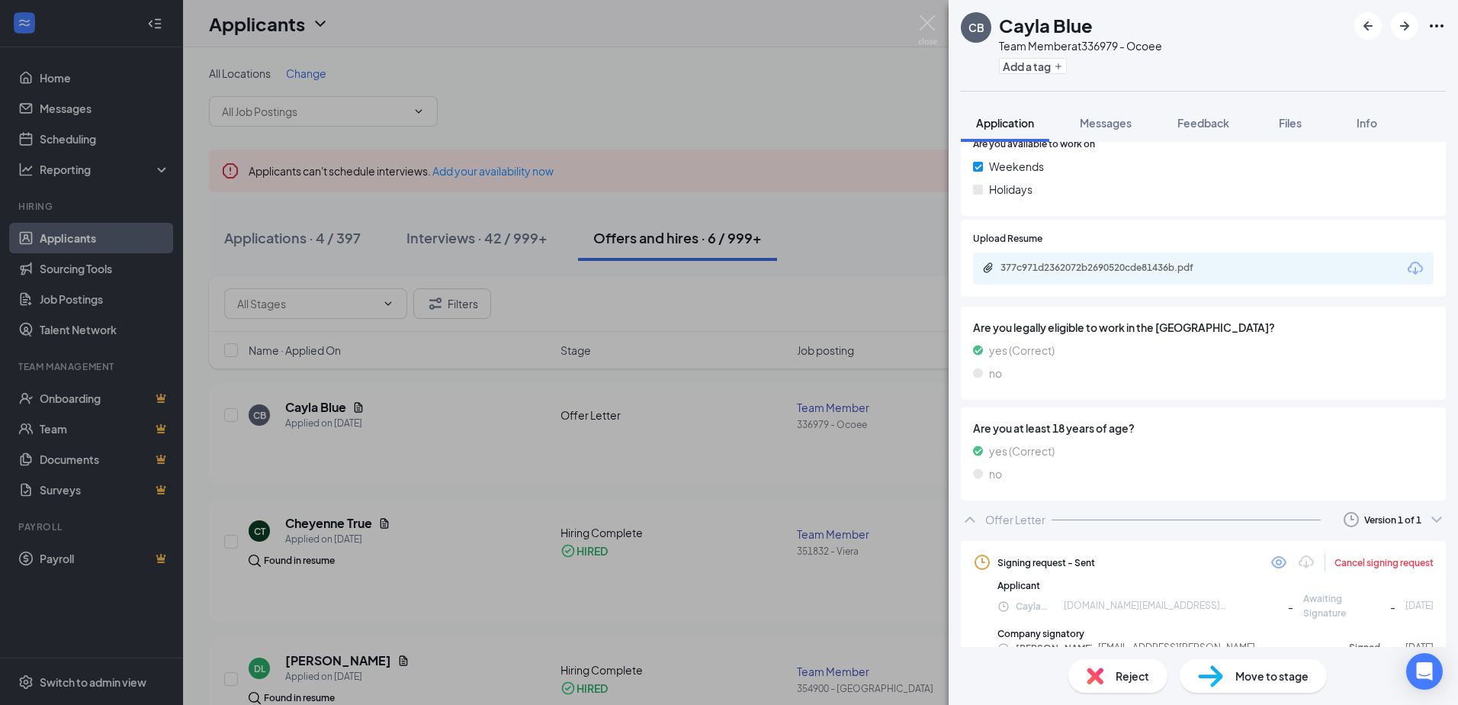
scroll to position [469, 0]
click at [1270, 552] on icon "Eye" at bounding box center [1279, 561] width 18 height 18
click at [931, 22] on img at bounding box center [927, 30] width 19 height 30
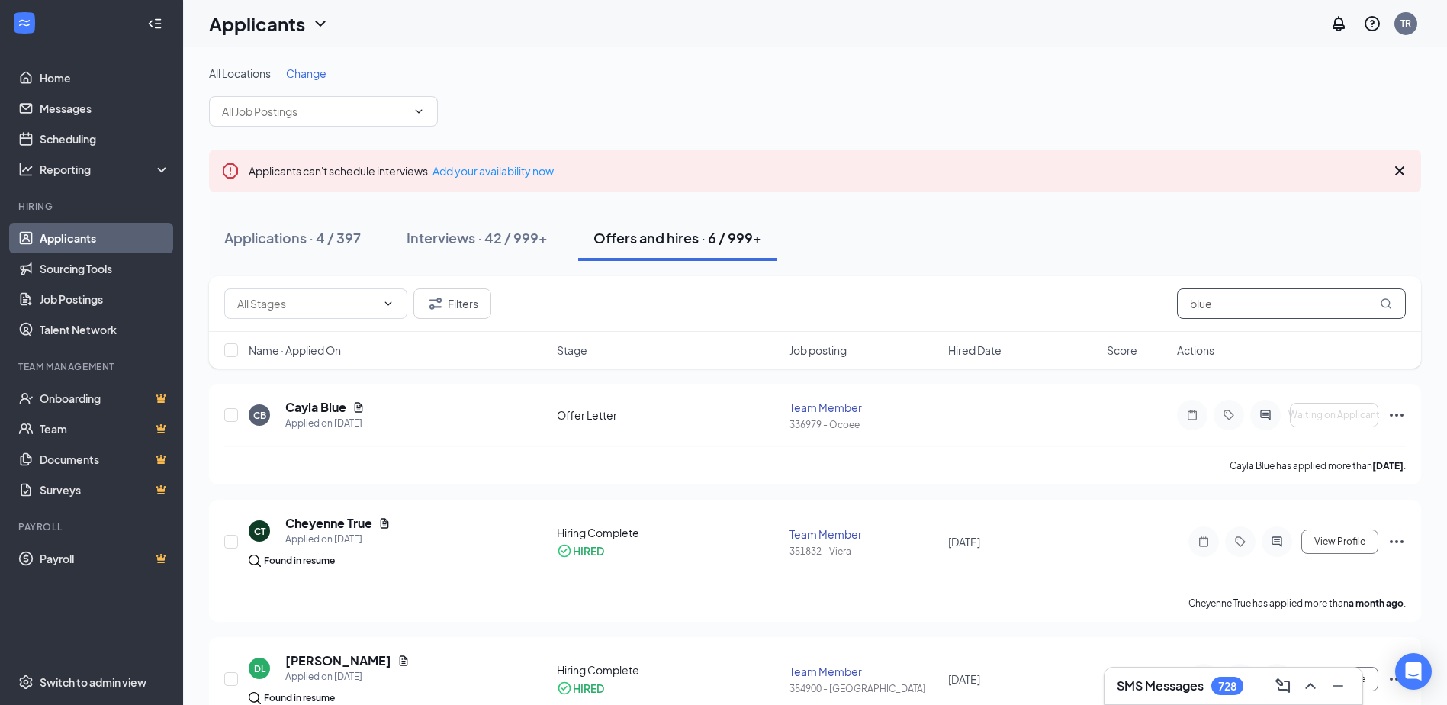
drag, startPoint x: 1217, startPoint y: 297, endPoint x: 1071, endPoint y: 293, distance: 146.5
click at [1071, 293] on div "Filters blue" at bounding box center [814, 303] width 1181 height 31
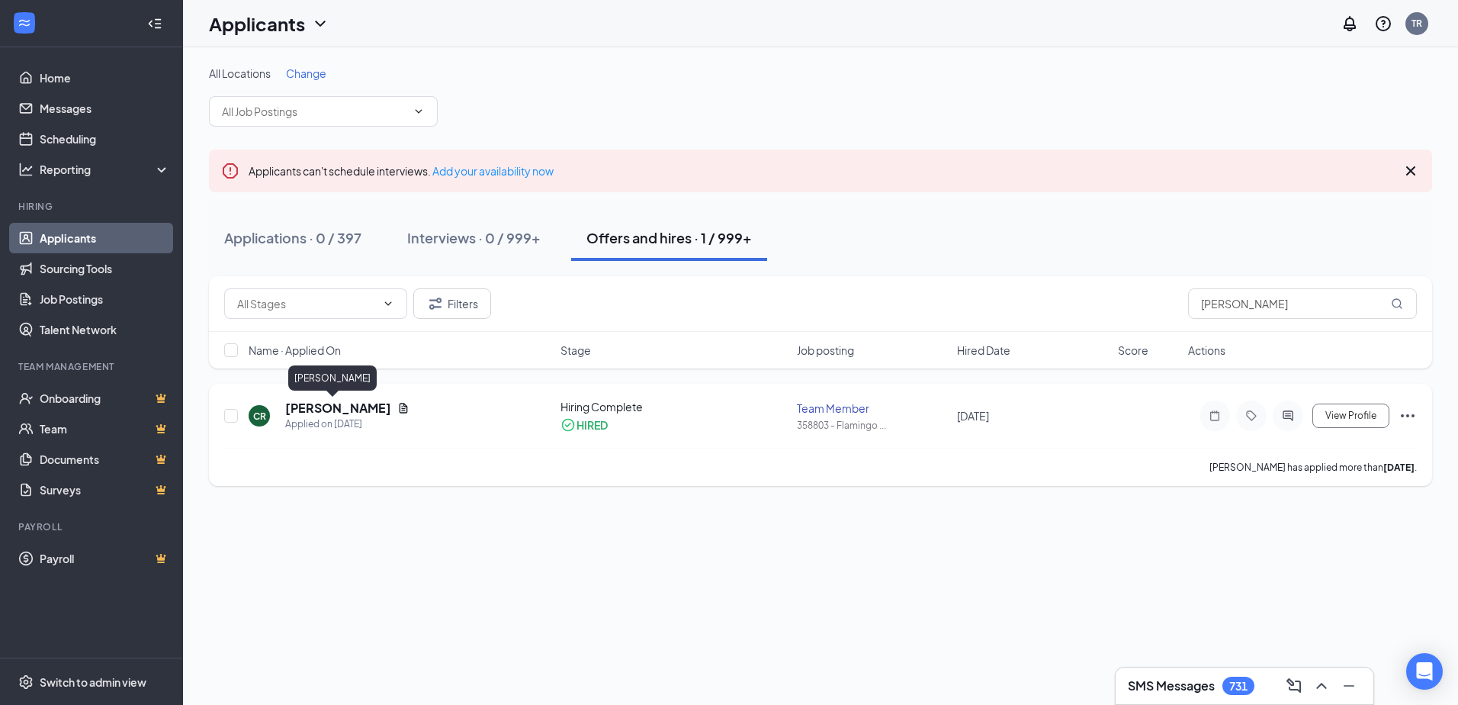
click at [328, 406] on h5 "Chloe Rush" at bounding box center [338, 408] width 106 height 17
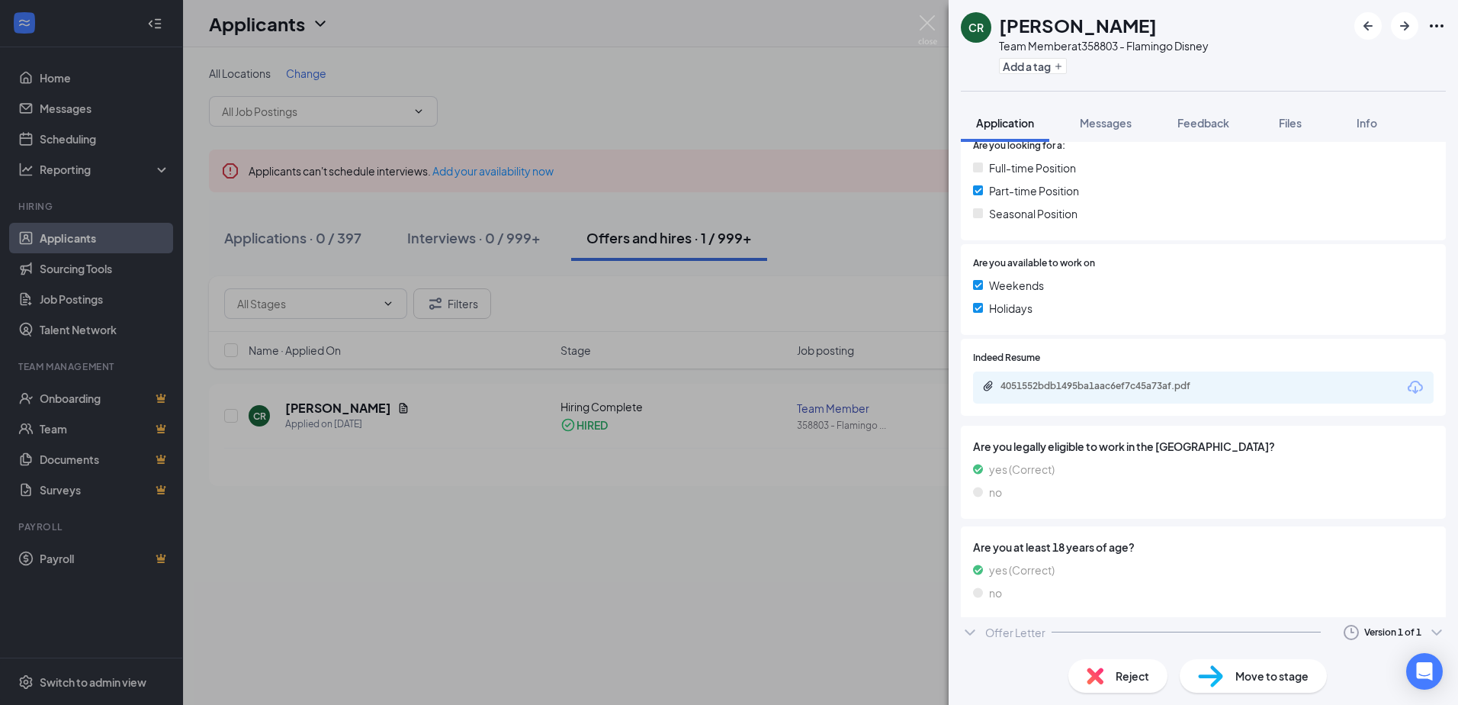
scroll to position [335, 0]
click at [994, 634] on div "Offer Letter" at bounding box center [1015, 637] width 60 height 15
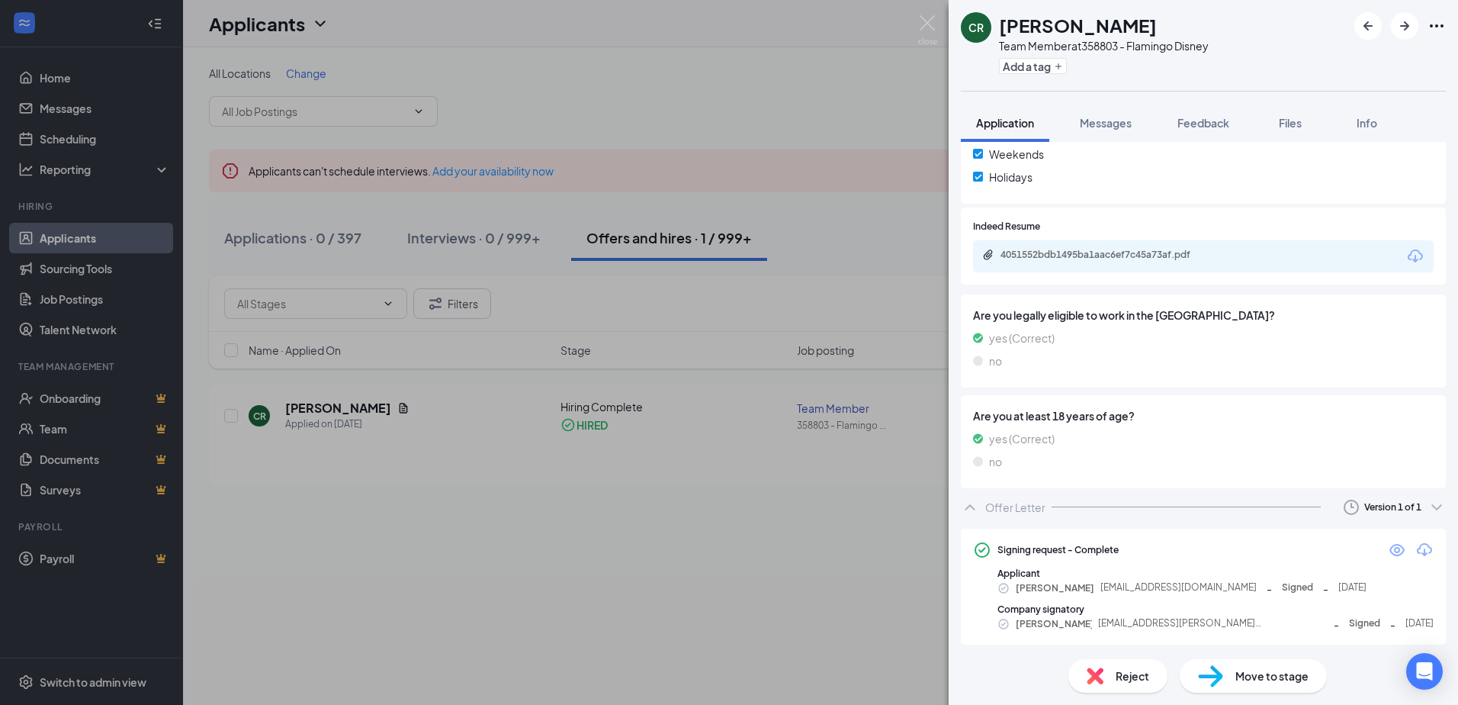
scroll to position [468, 0]
click at [1390, 551] on icon "Eye" at bounding box center [1397, 547] width 15 height 12
click at [921, 21] on img at bounding box center [927, 30] width 19 height 30
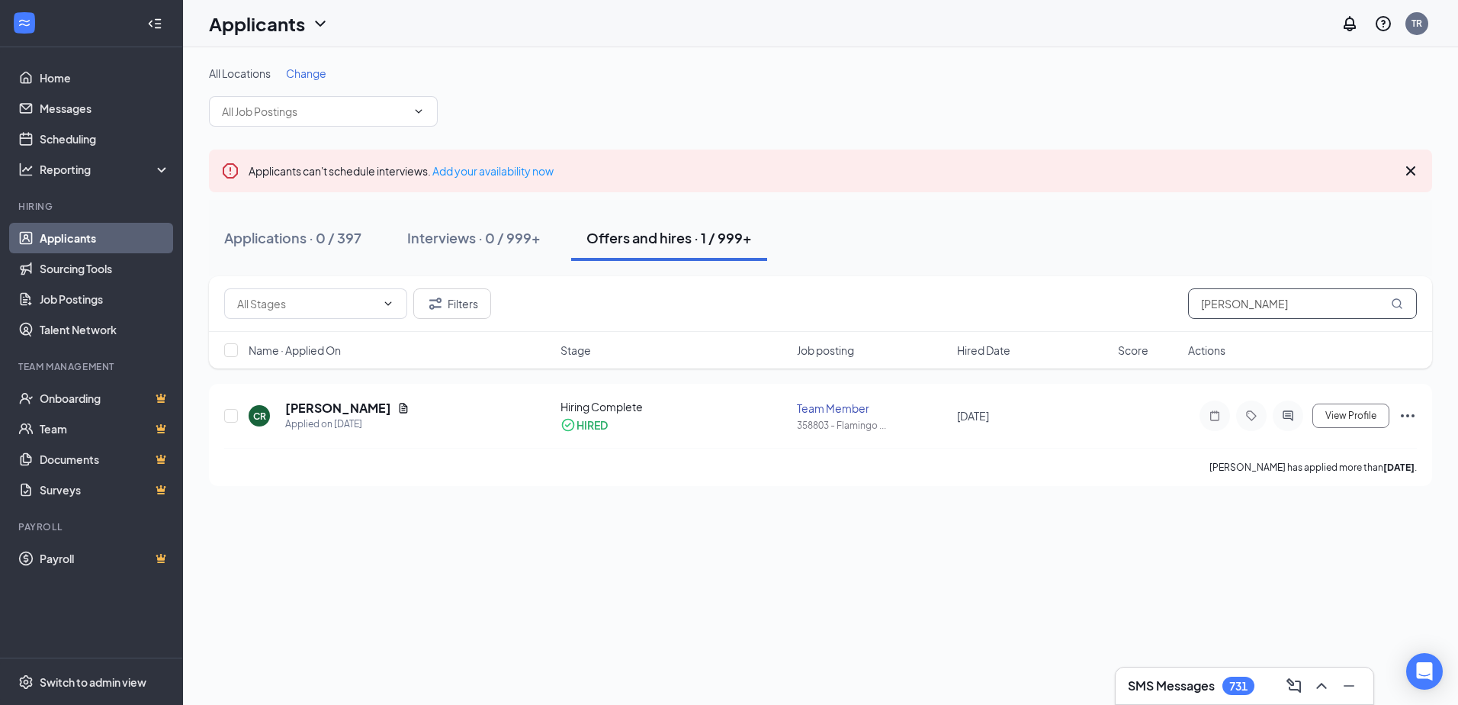
drag, startPoint x: 1280, startPoint y: 297, endPoint x: 1125, endPoint y: 304, distance: 155.7
click at [1125, 304] on div "Filters chloe rush" at bounding box center [820, 303] width 1193 height 31
click at [333, 406] on h5 "Leona Lopez" at bounding box center [338, 408] width 106 height 17
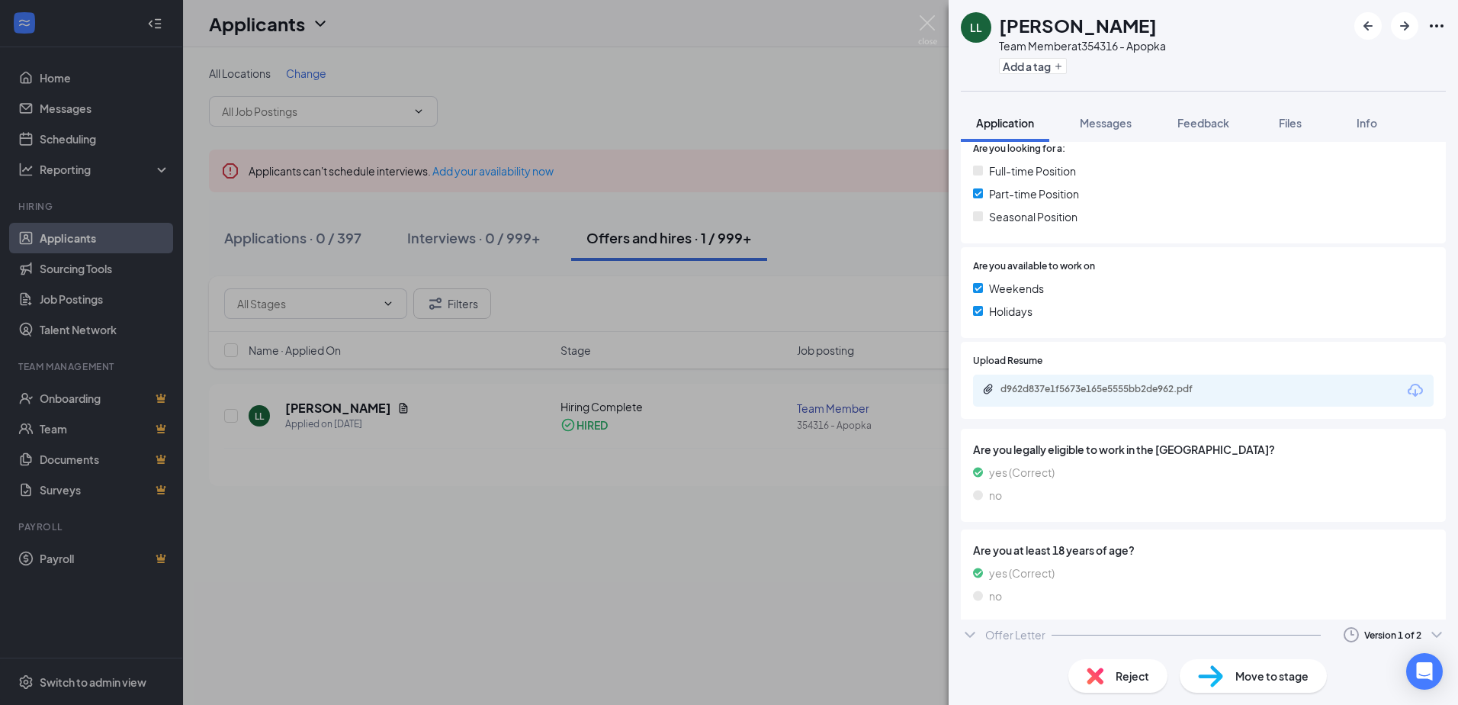
scroll to position [334, 0]
click at [1049, 634] on div "Offer Letter Version 1 of 2" at bounding box center [1203, 638] width 485 height 31
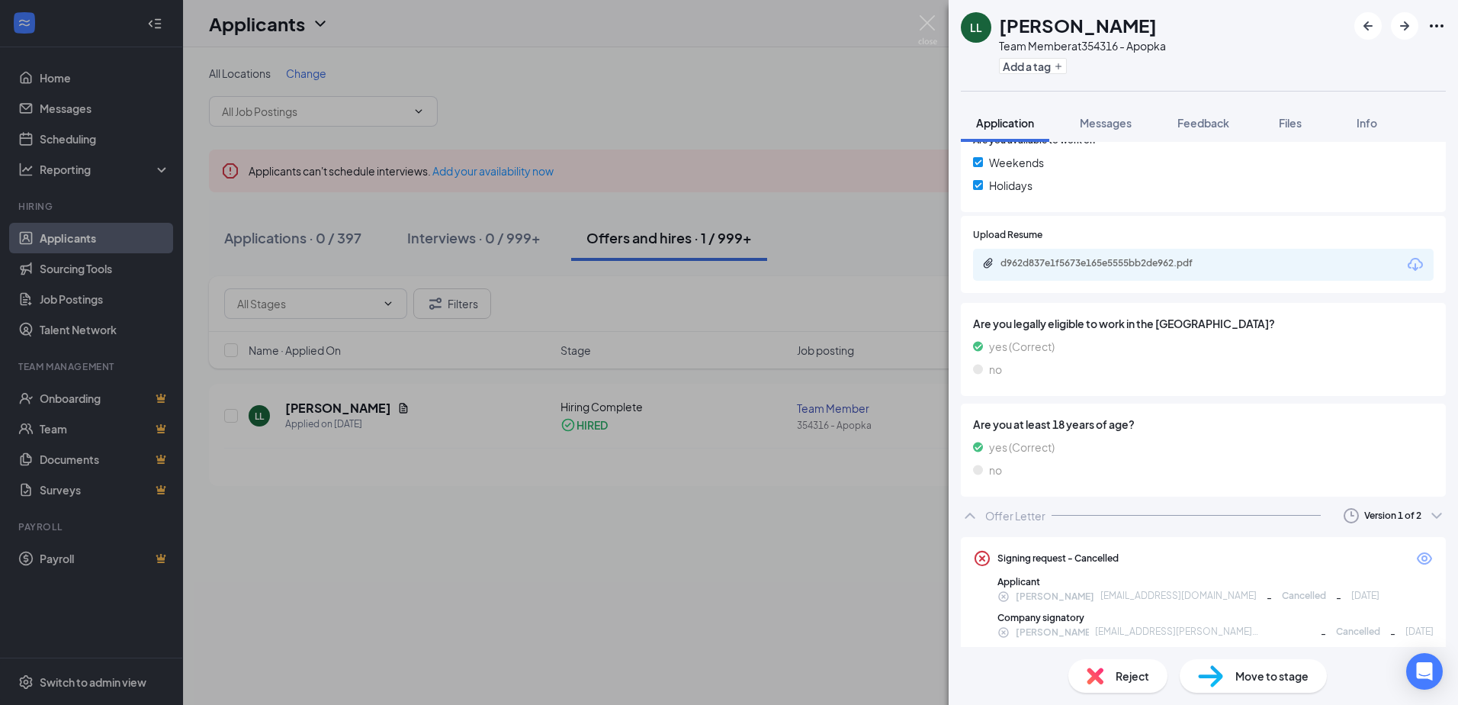
scroll to position [462, 0]
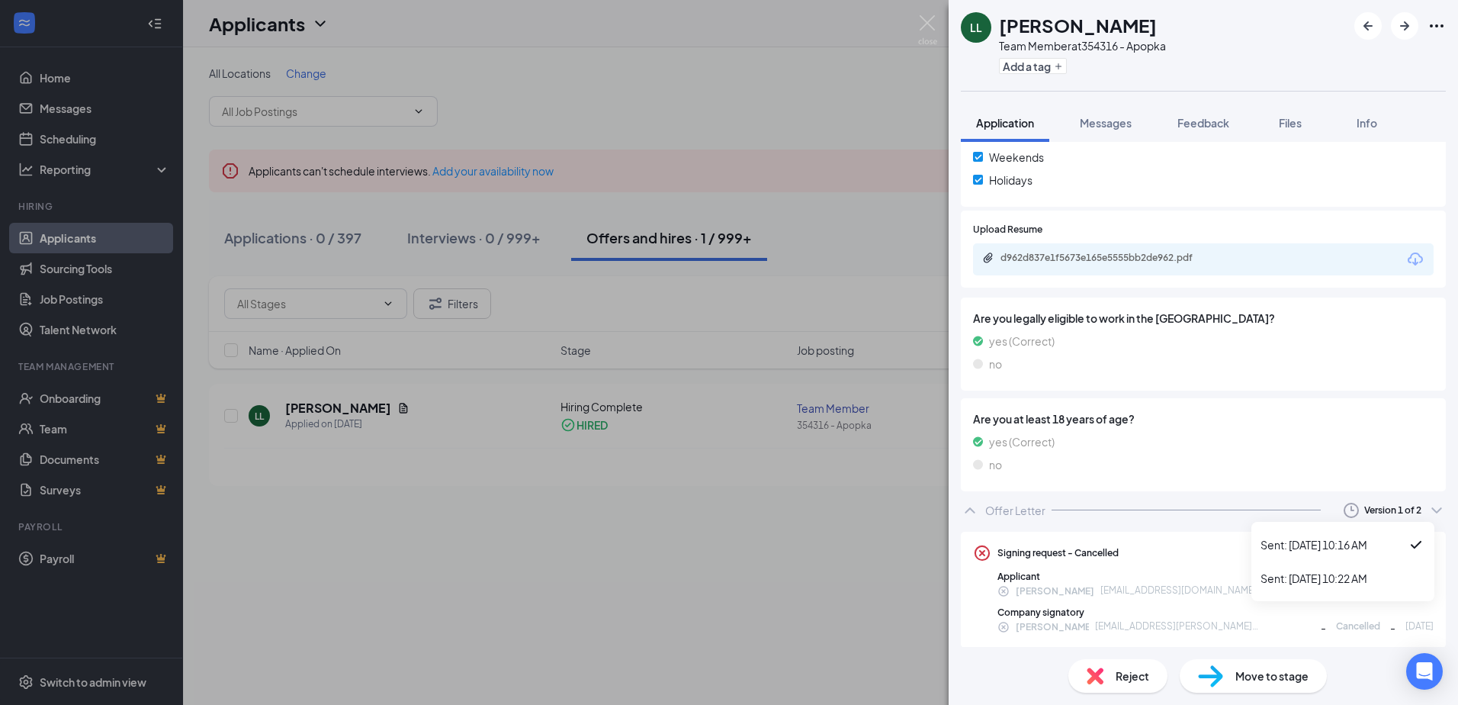
click at [1364, 512] on div "Version 1 of 2" at bounding box center [1392, 509] width 57 height 13
click at [1319, 587] on li "Sent: Sep 11 at 10:22 AM" at bounding box center [1342, 578] width 183 height 34
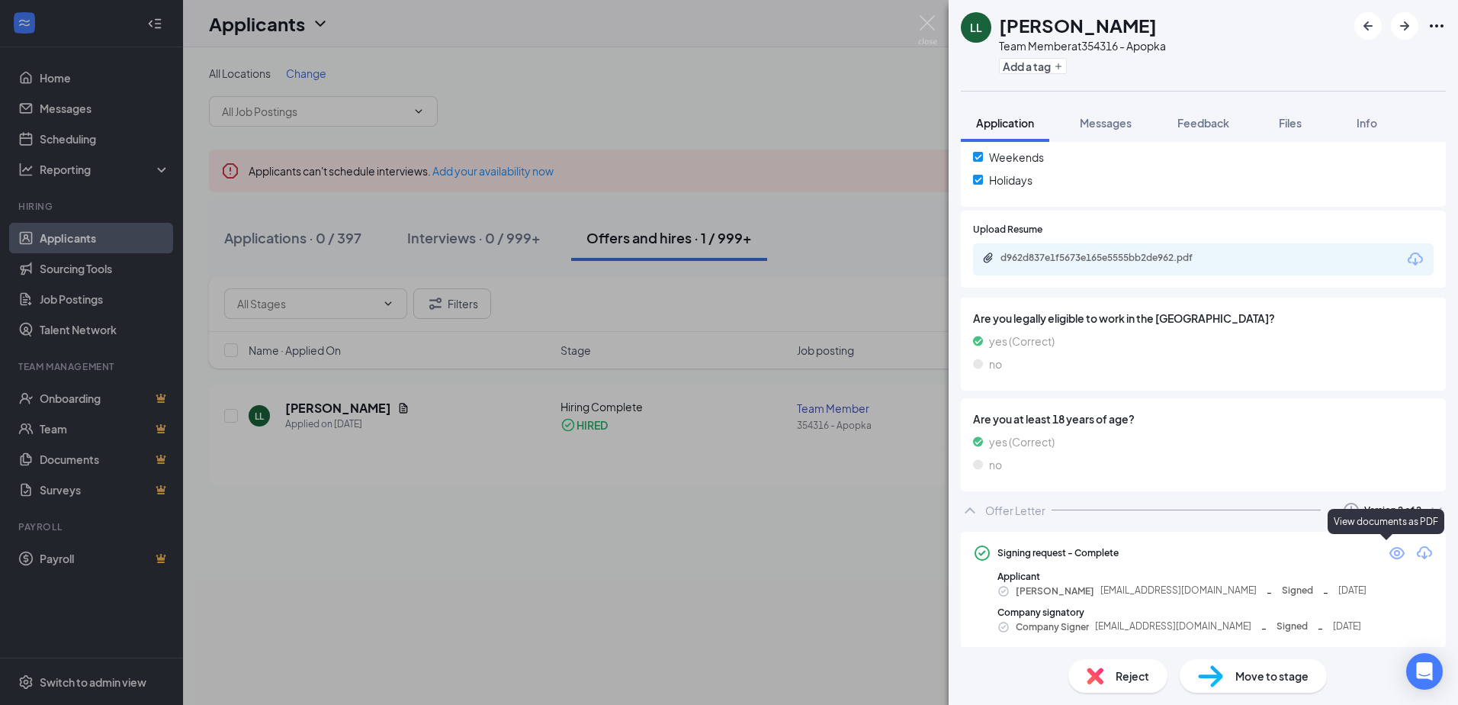
click at [1388, 554] on icon "Eye" at bounding box center [1397, 553] width 18 height 18
click at [928, 22] on img at bounding box center [927, 30] width 19 height 30
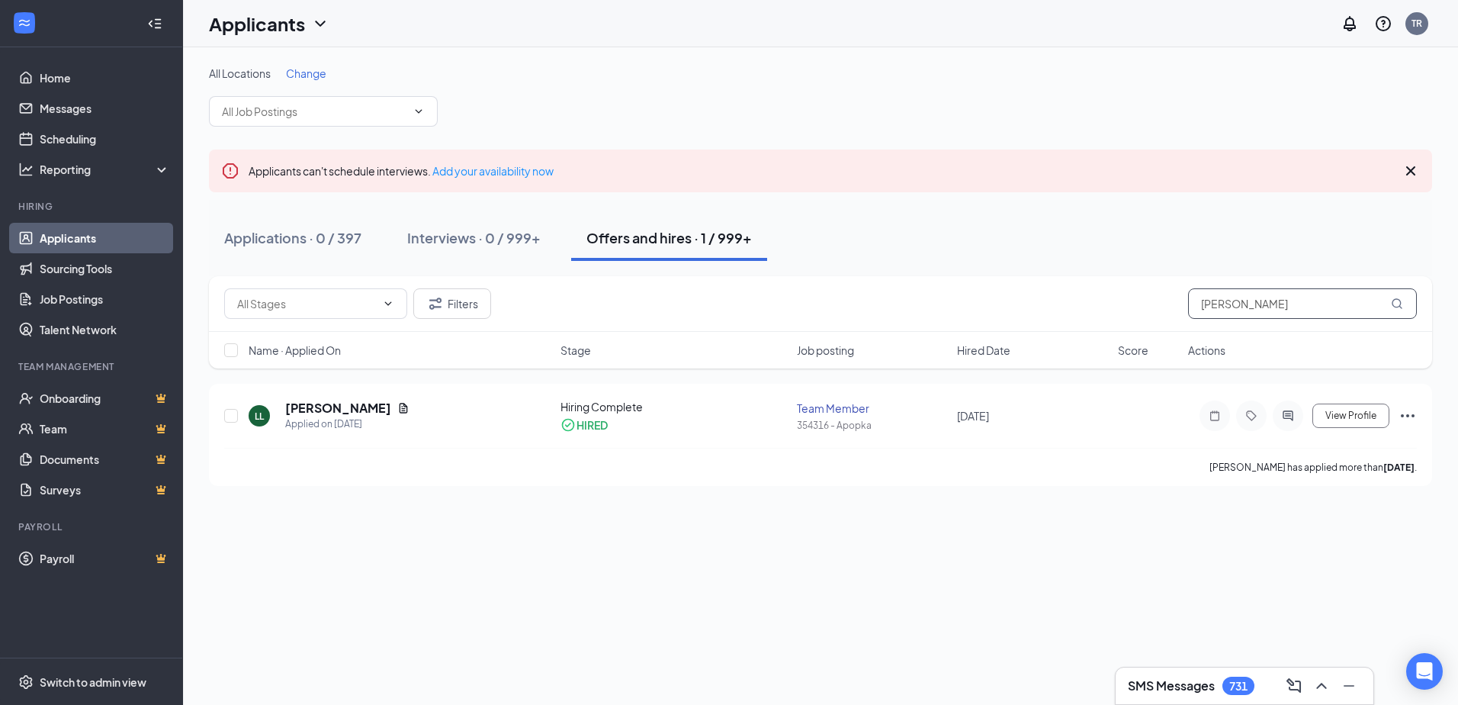
drag, startPoint x: 1283, startPoint y: 304, endPoint x: 1119, endPoint y: 287, distance: 164.8
click at [1111, 304] on div "Filters leona lopez" at bounding box center [820, 303] width 1193 height 31
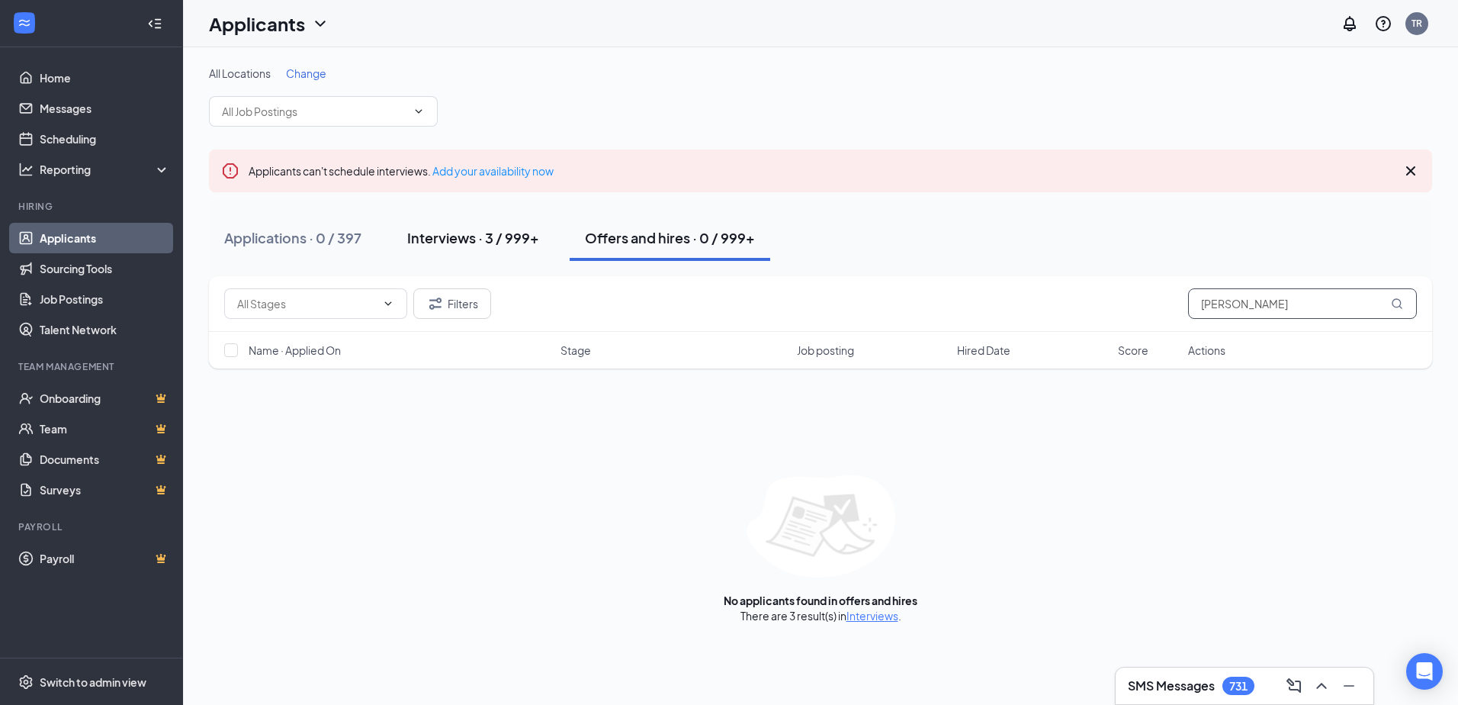
type input "yana mandy"
click at [484, 237] on div "Interviews · 3 / 999+" at bounding box center [473, 237] width 132 height 19
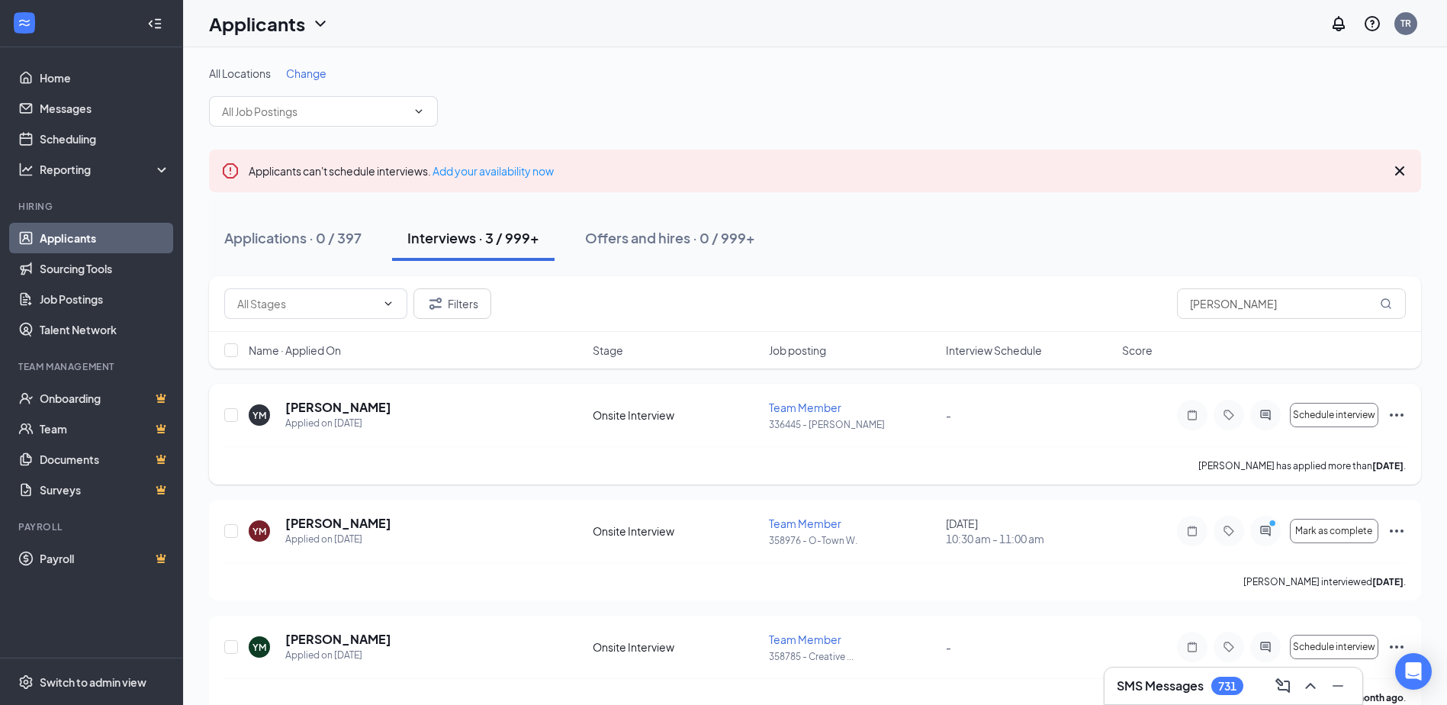
click at [1399, 415] on icon "Ellipses" at bounding box center [1396, 415] width 18 height 18
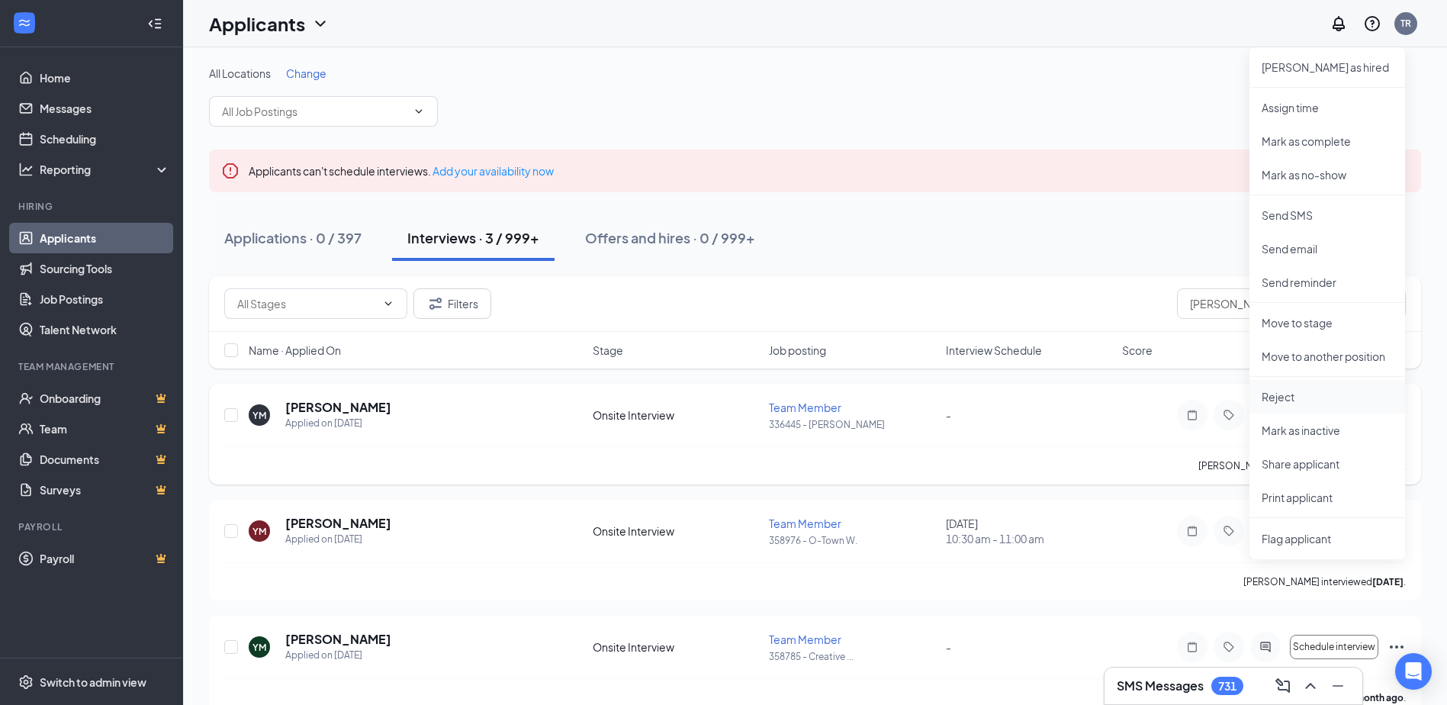
click at [1289, 401] on p "Reject" at bounding box center [1326, 396] width 131 height 15
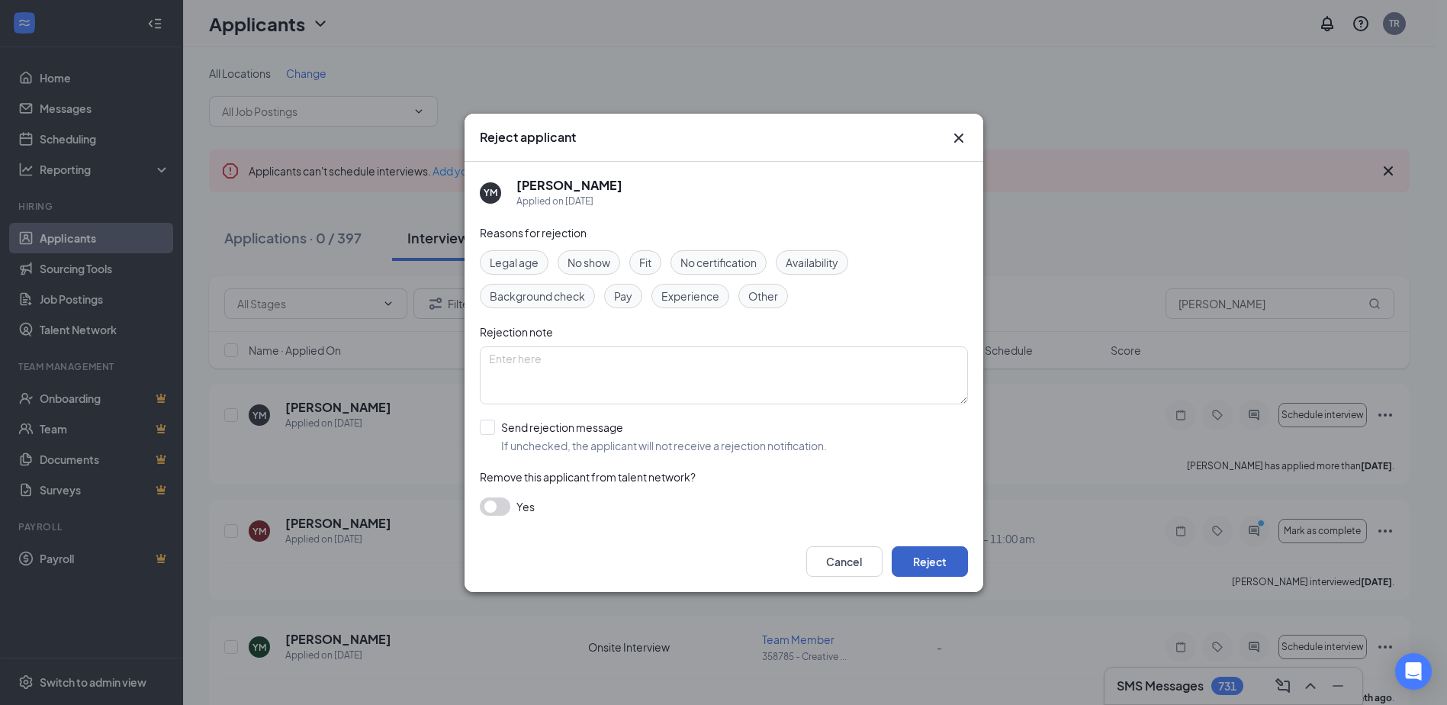
click at [914, 555] on button "Reject" at bounding box center [930, 561] width 76 height 31
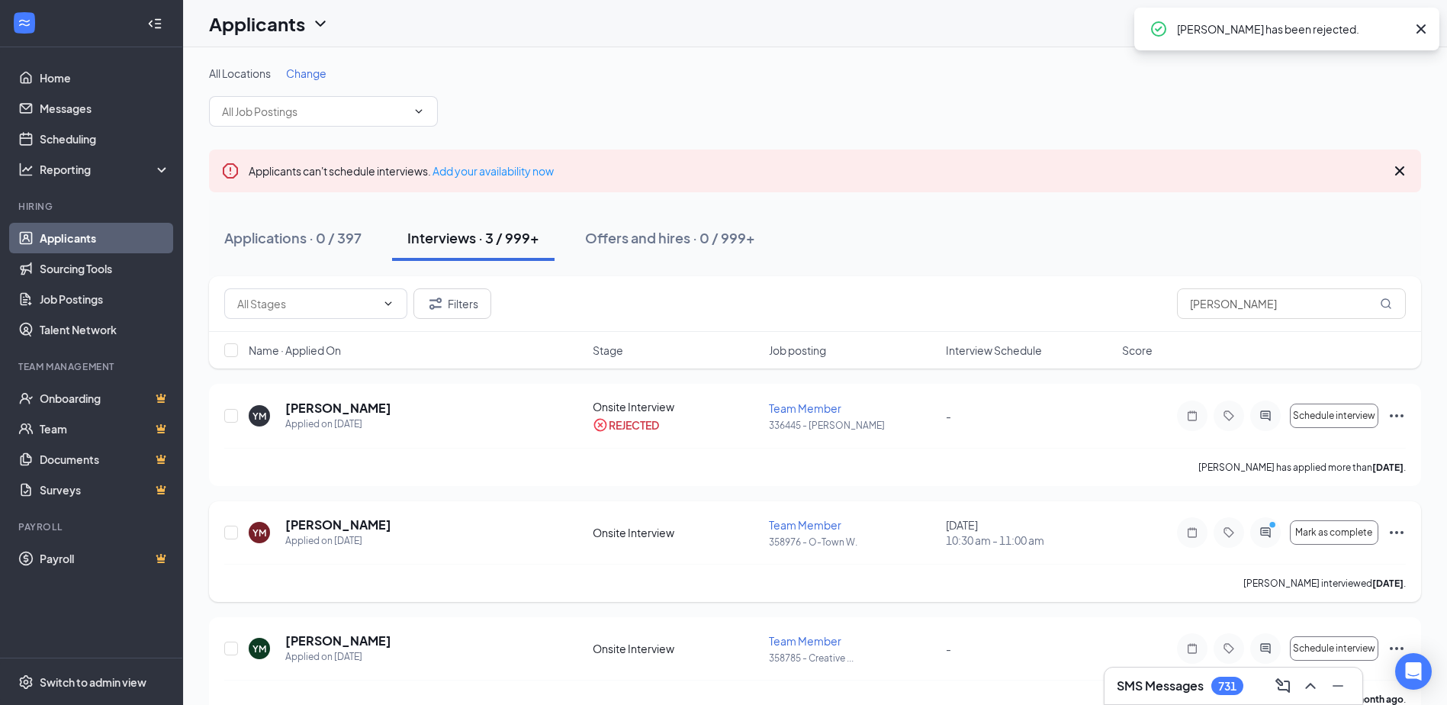
click at [1395, 529] on icon "Ellipses" at bounding box center [1396, 532] width 18 height 18
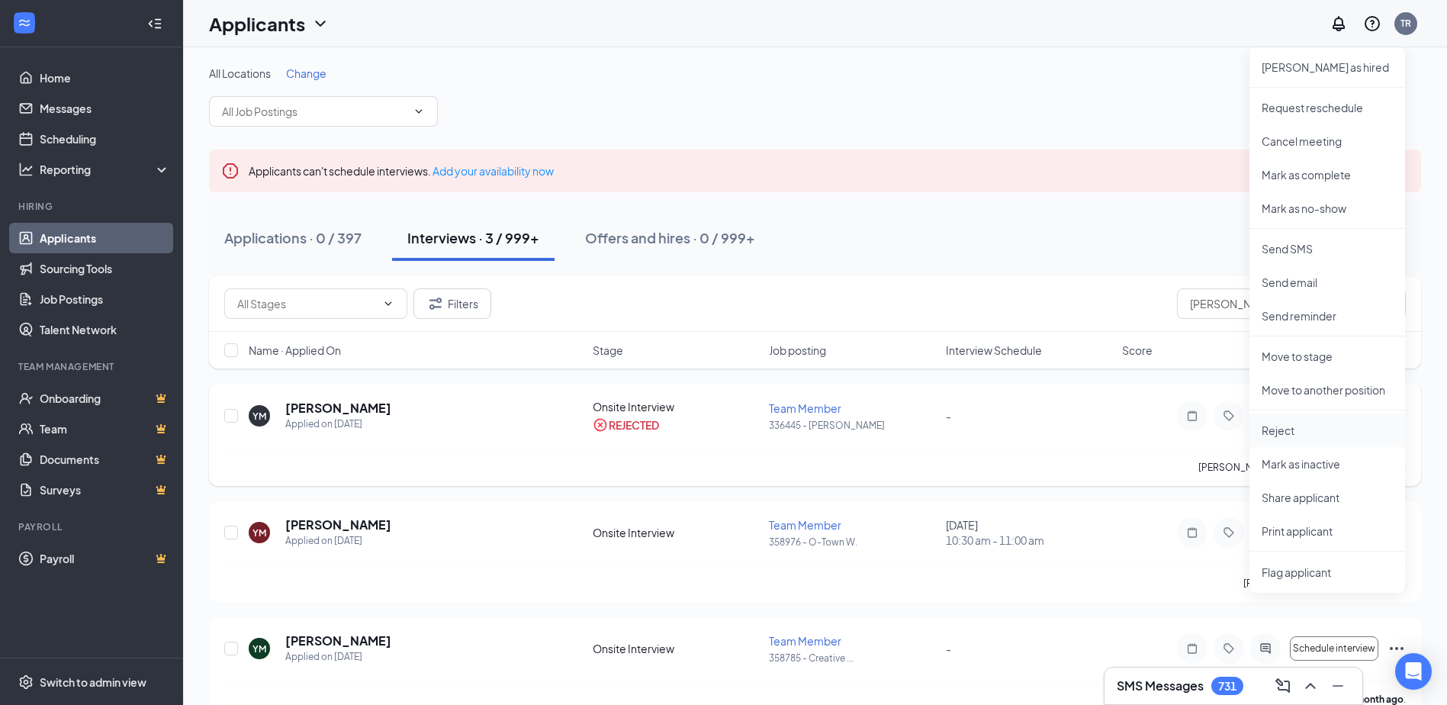
click at [1284, 431] on p "Reject" at bounding box center [1326, 430] width 131 height 15
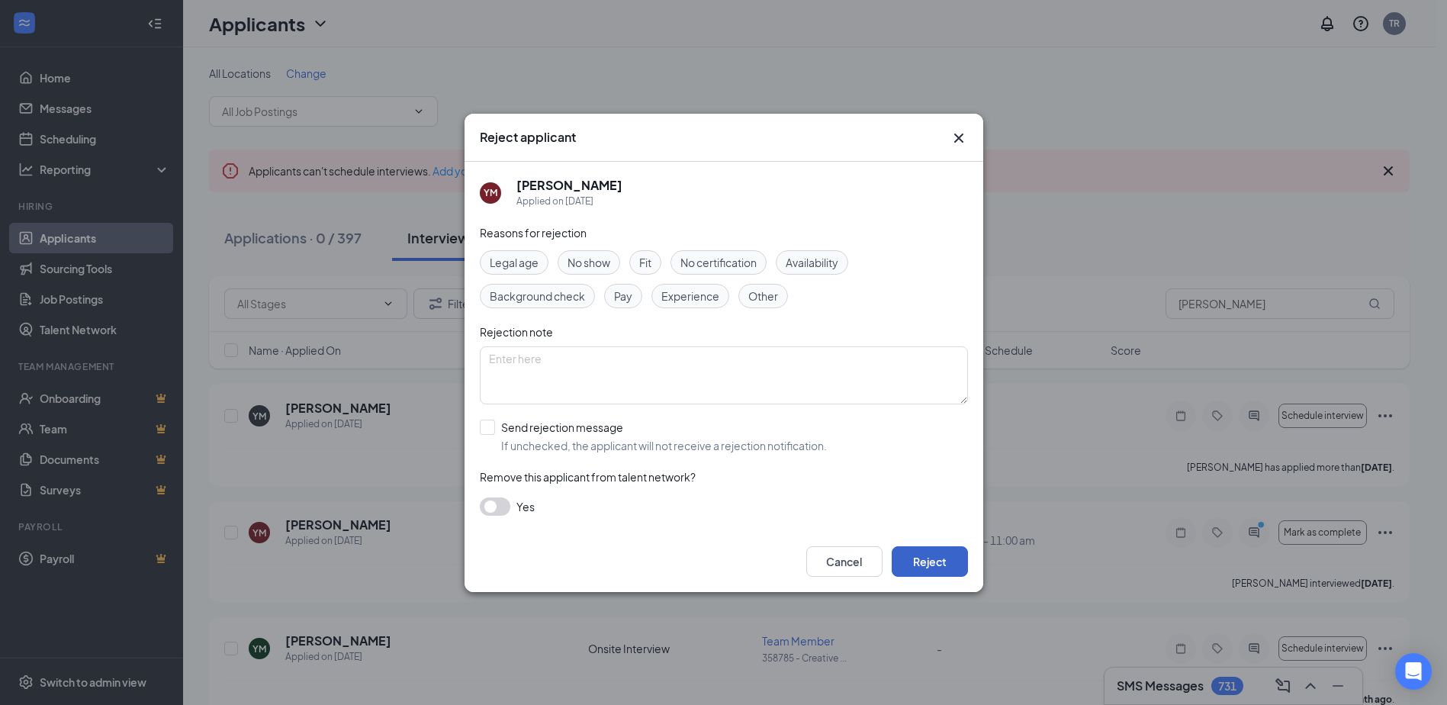
click at [934, 567] on button "Reject" at bounding box center [930, 561] width 76 height 31
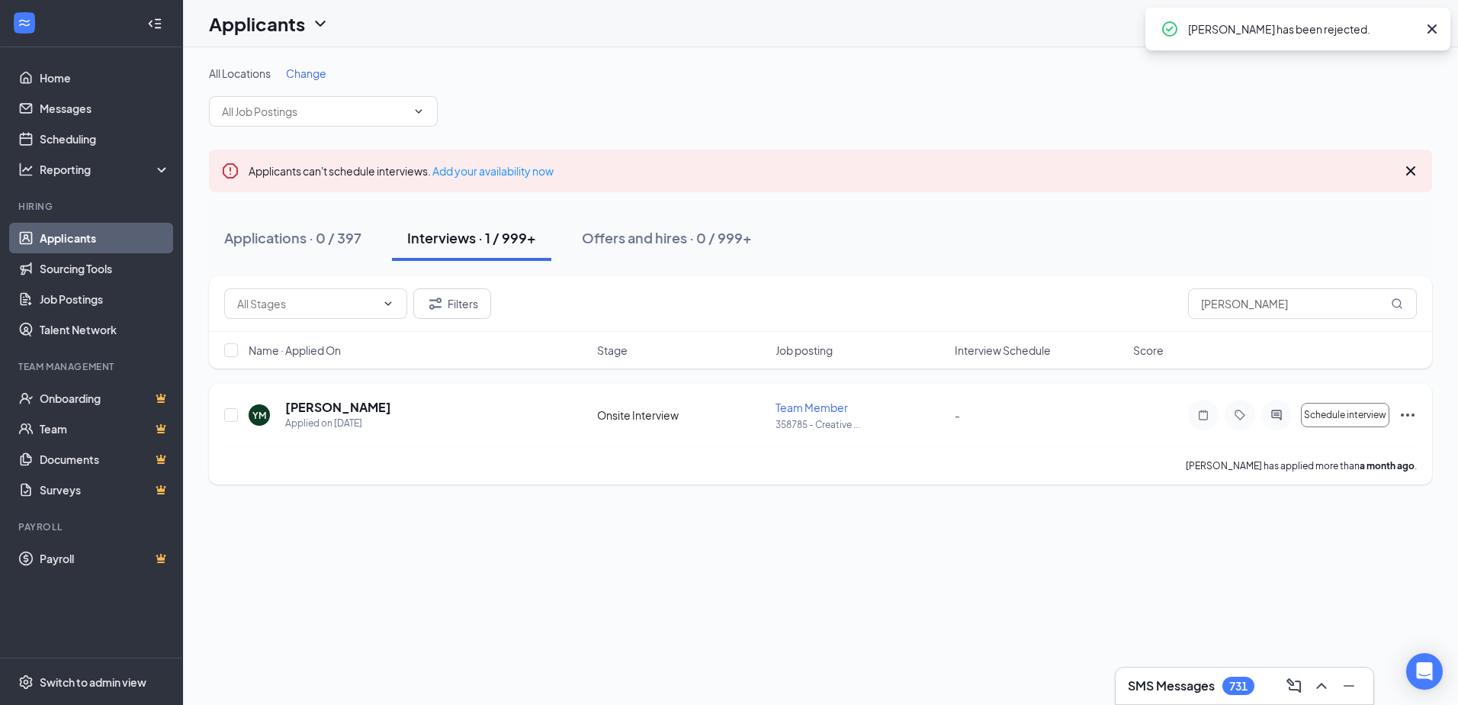
click at [1404, 415] on icon "Ellipses" at bounding box center [1408, 415] width 18 height 18
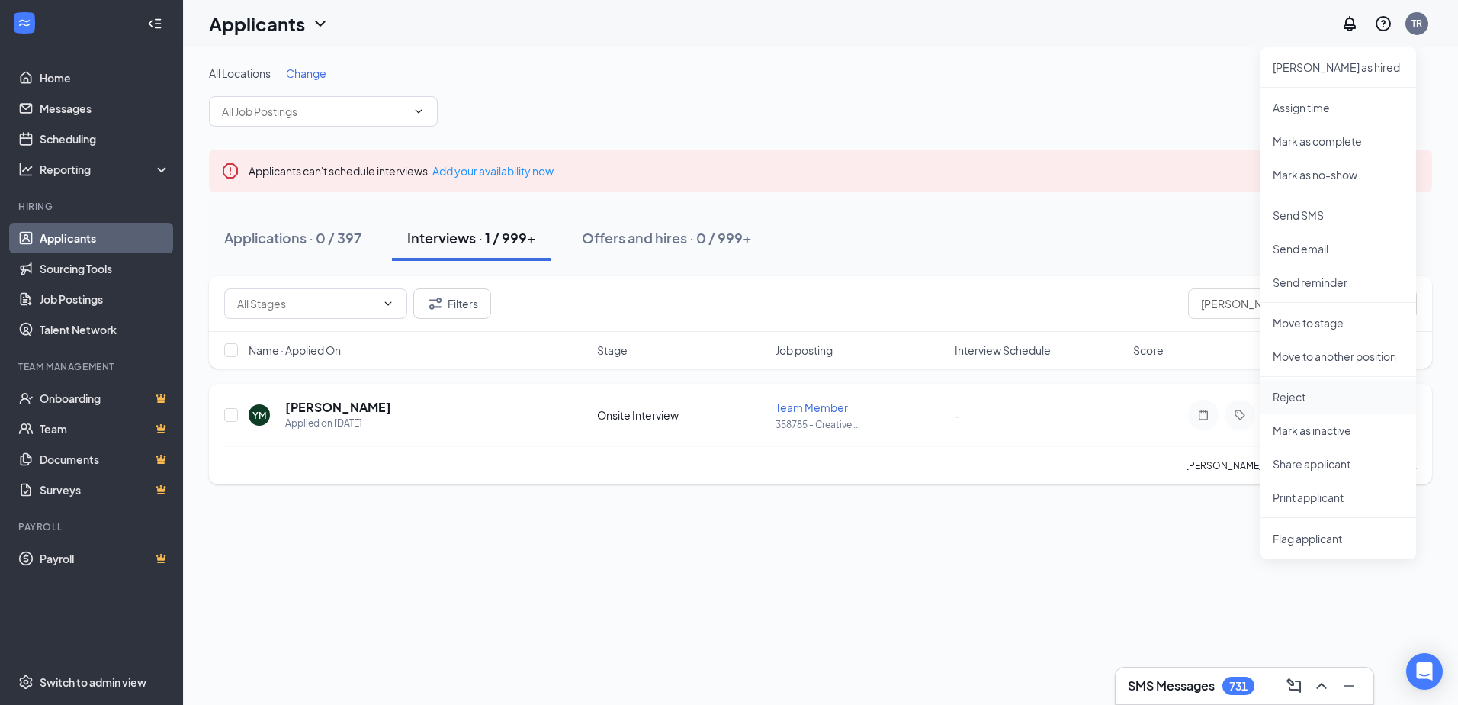
click at [1298, 397] on p "Reject" at bounding box center [1338, 396] width 131 height 15
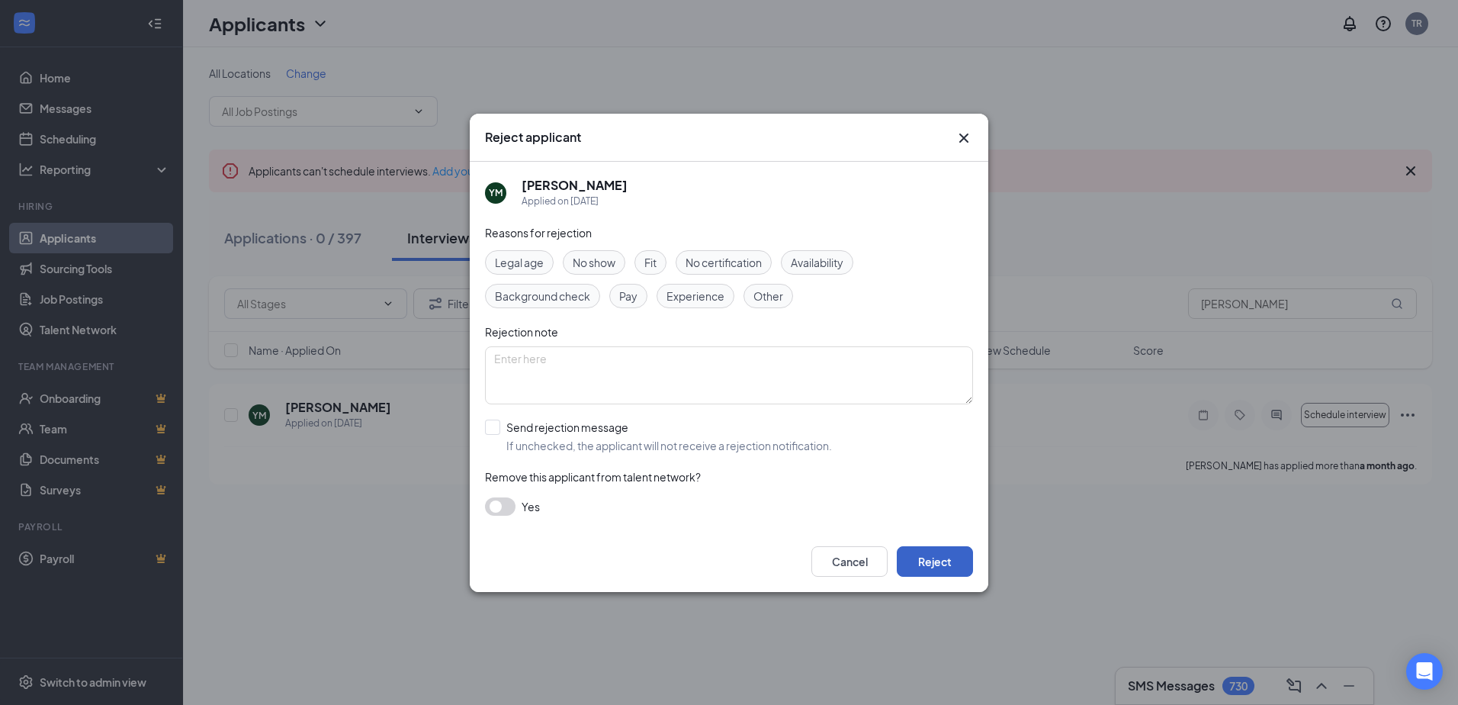
click at [941, 561] on button "Reject" at bounding box center [935, 561] width 76 height 31
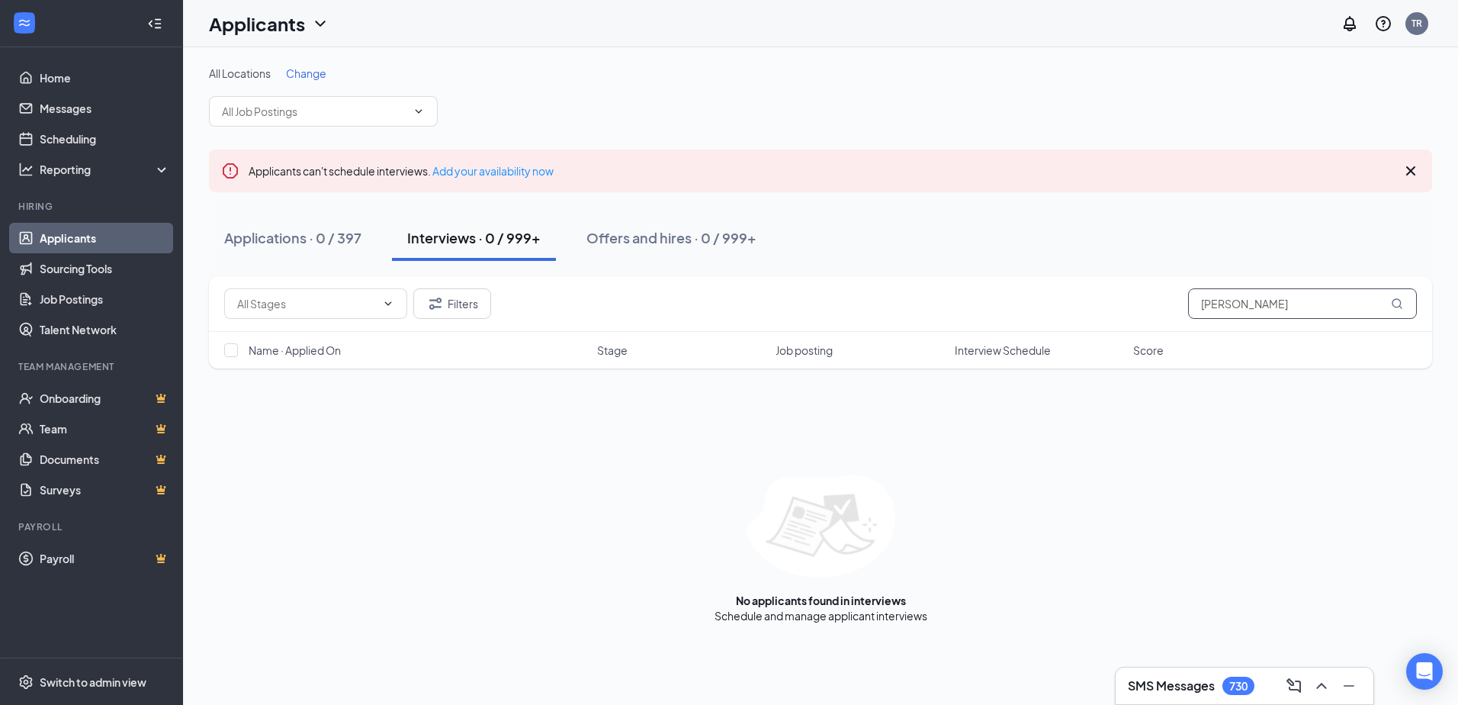
drag, startPoint x: 1155, startPoint y: 298, endPoint x: 1058, endPoint y: 292, distance: 97.0
click at [1059, 294] on div "Filters yana mandy" at bounding box center [820, 303] width 1193 height 31
type input "page young"
click at [672, 248] on button "Offers and hires · 1 / 999+" at bounding box center [669, 238] width 196 height 46
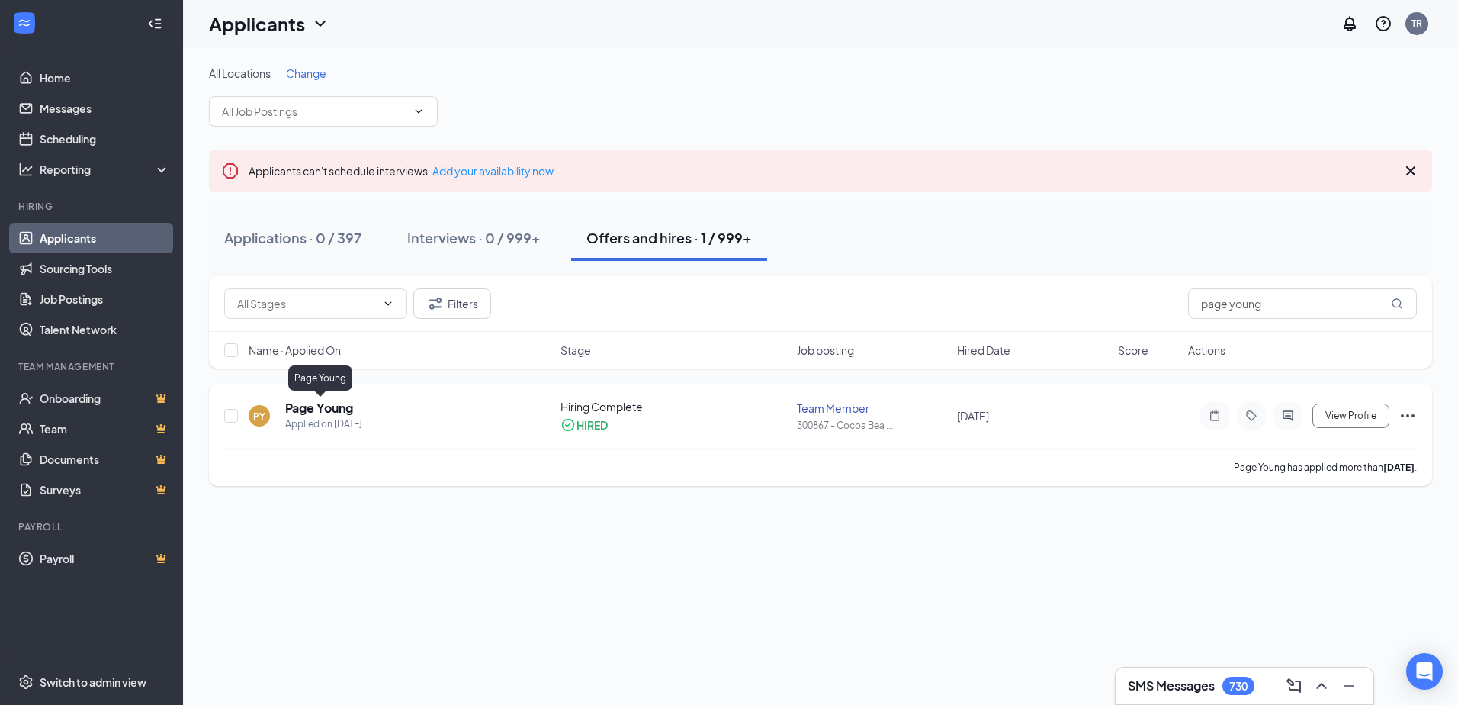
click at [315, 410] on h5 "Page Young" at bounding box center [319, 408] width 68 height 17
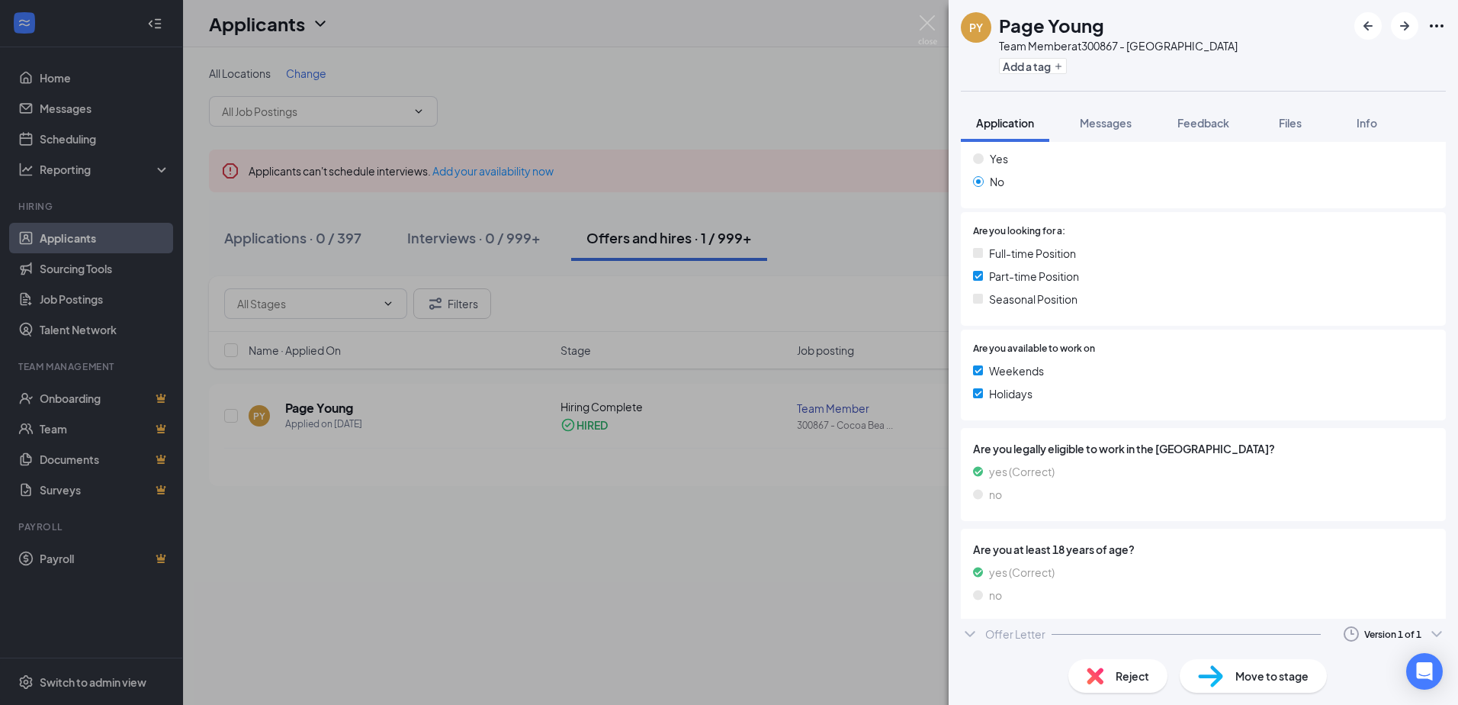
scroll to position [251, 0]
click at [1002, 635] on div "Offer Letter" at bounding box center [1015, 638] width 60 height 15
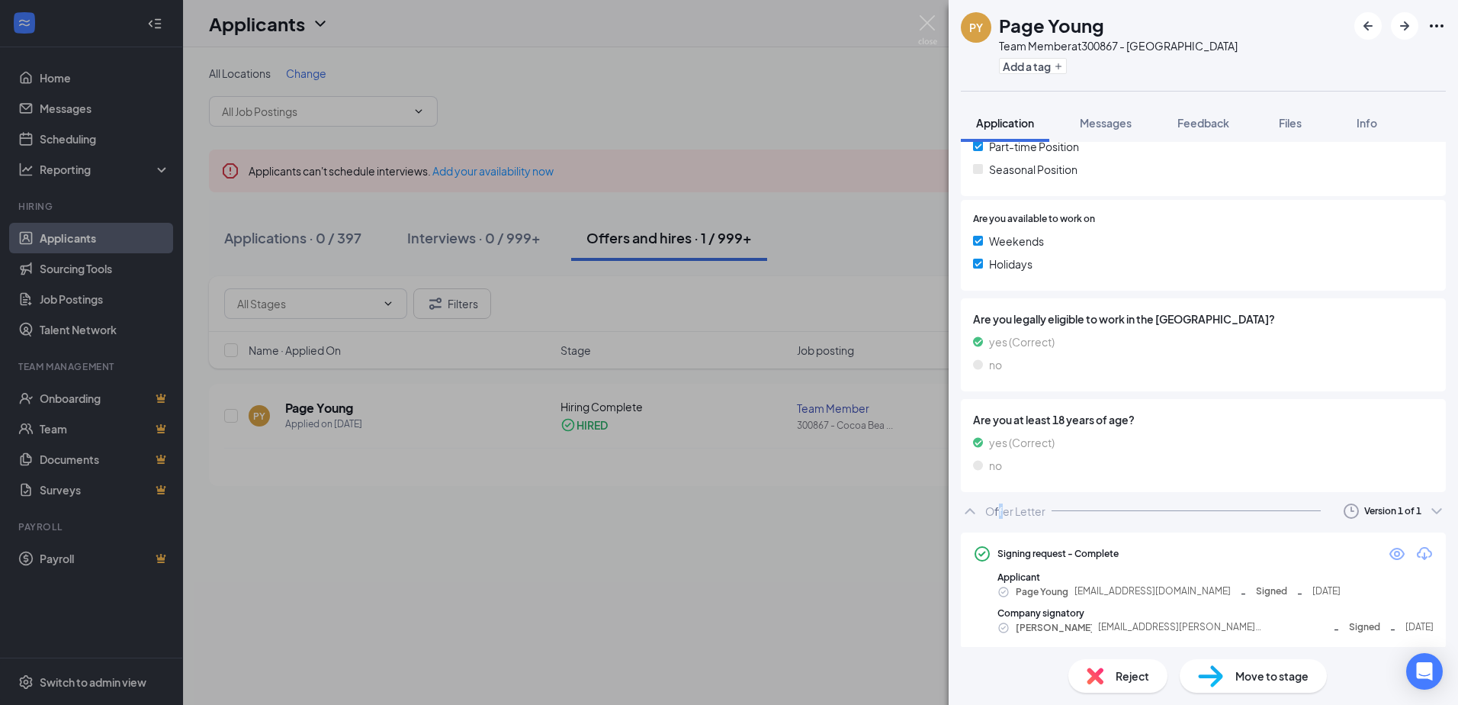
scroll to position [385, 0]
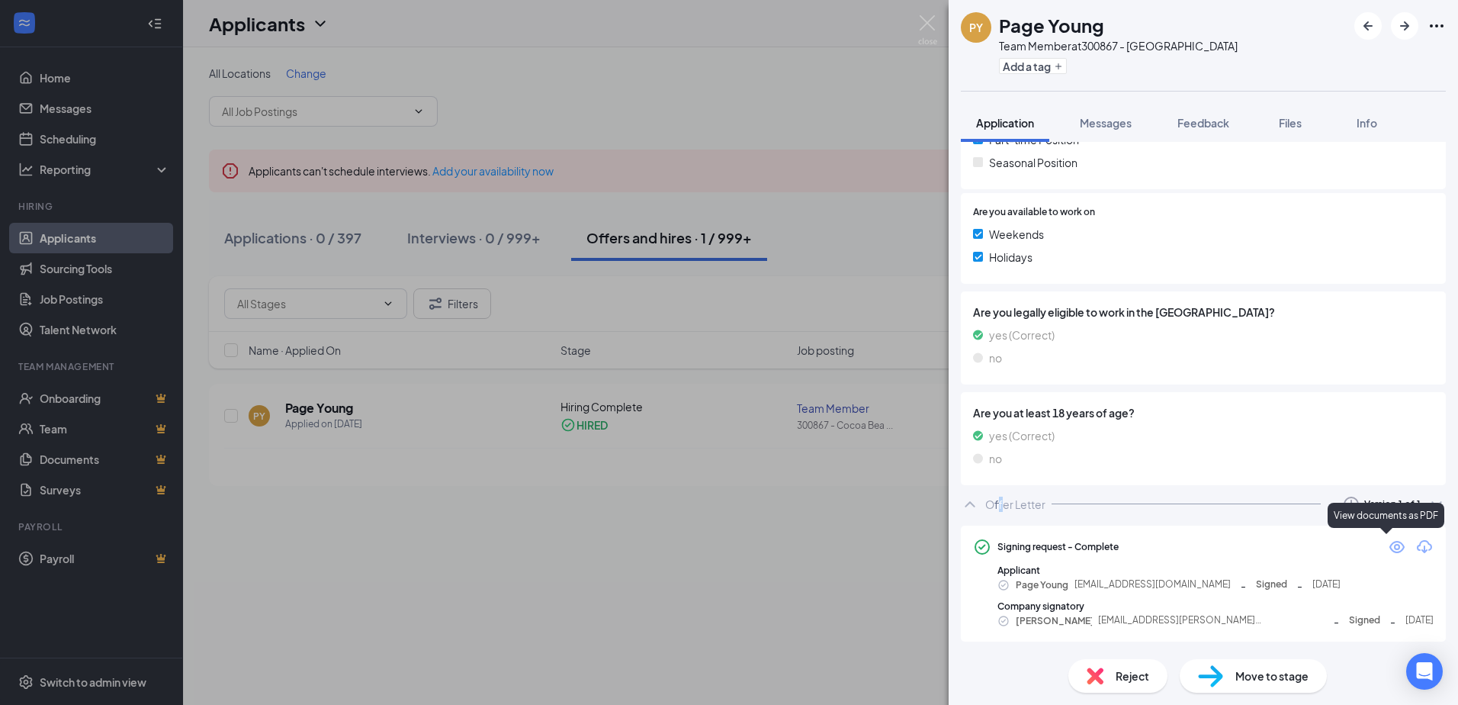
click at [1388, 548] on icon "Eye" at bounding box center [1397, 547] width 18 height 18
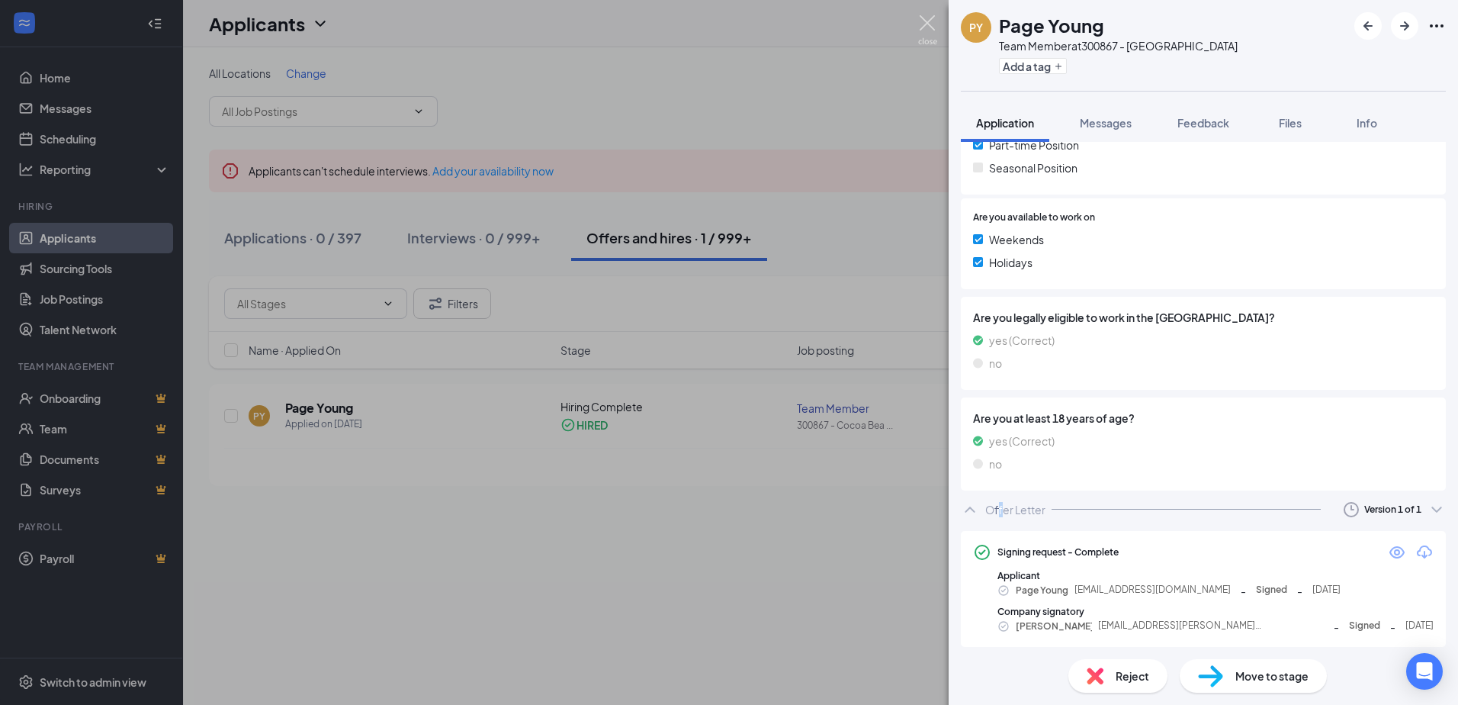
click at [932, 15] on img at bounding box center [927, 30] width 19 height 30
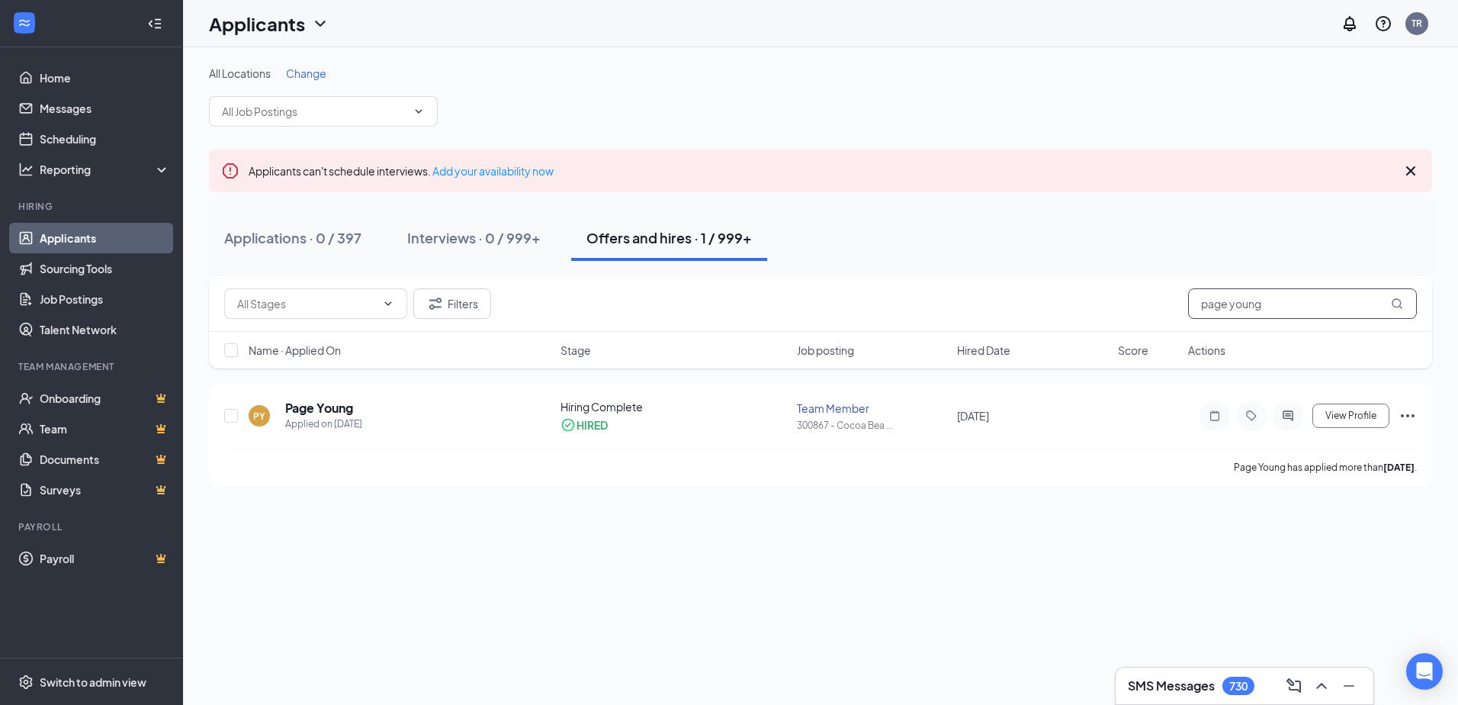
drag, startPoint x: 1274, startPoint y: 303, endPoint x: 1060, endPoint y: 235, distance: 224.8
click at [1074, 290] on div "Filters page young" at bounding box center [820, 303] width 1193 height 31
click at [349, 408] on h5 "Aubrey Lambert" at bounding box center [338, 407] width 106 height 17
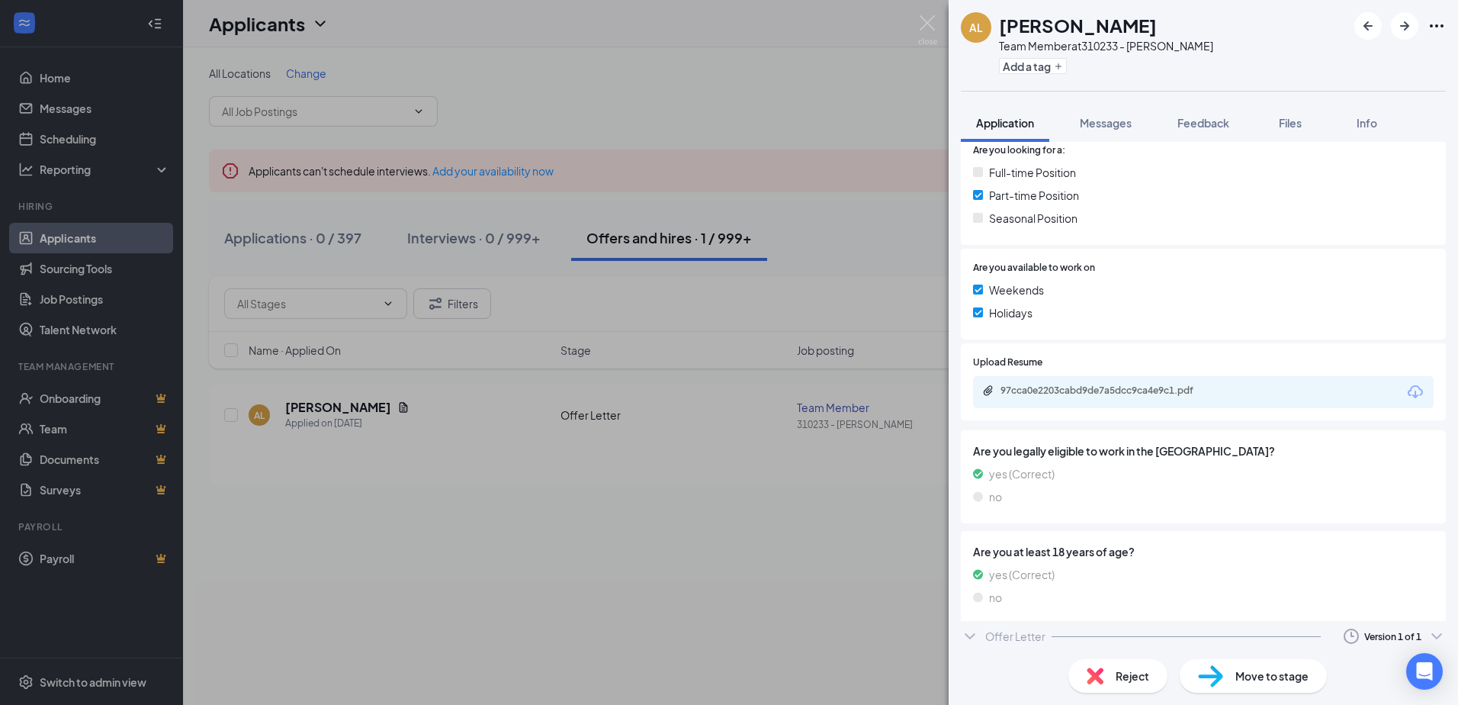
scroll to position [334, 0]
drag, startPoint x: 986, startPoint y: 635, endPoint x: 1014, endPoint y: 613, distance: 35.3
click at [987, 635] on div "Offer Letter" at bounding box center [1015, 638] width 60 height 15
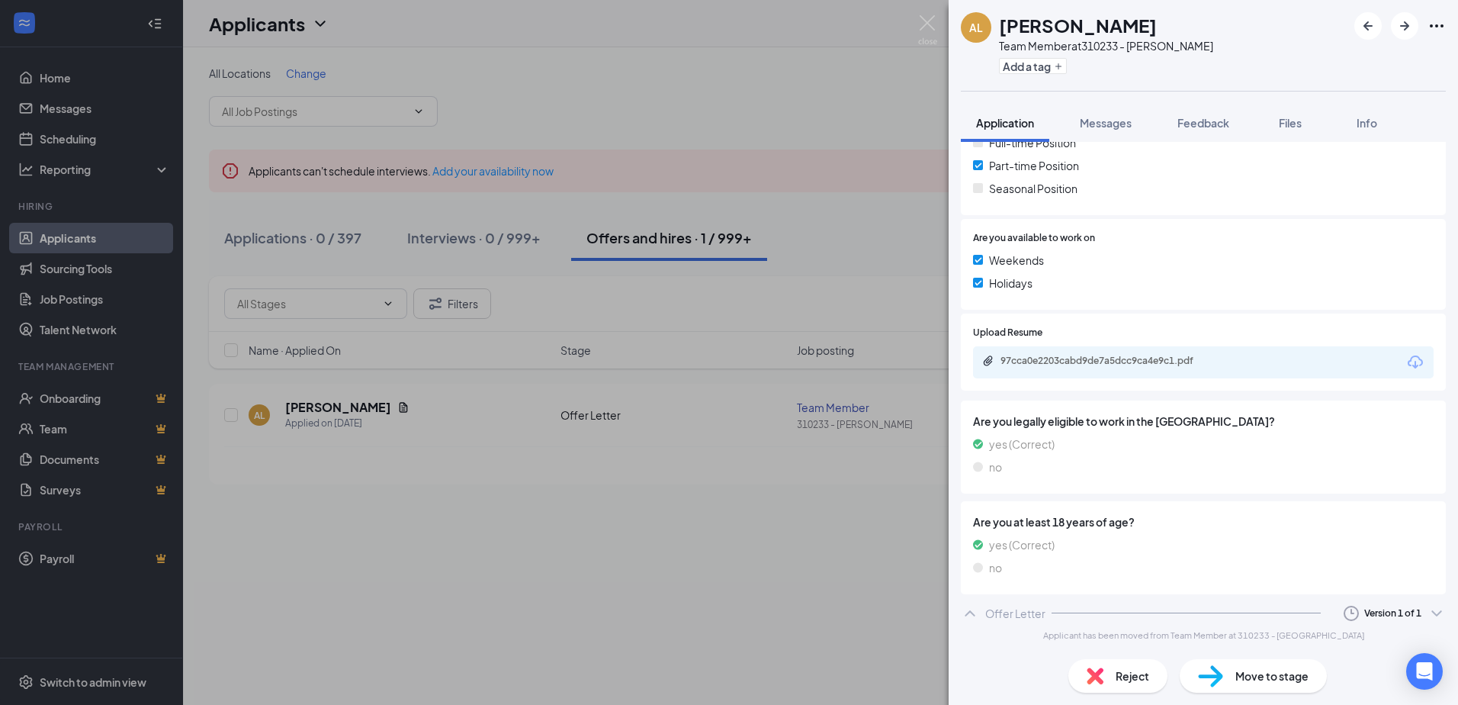
scroll to position [31, 0]
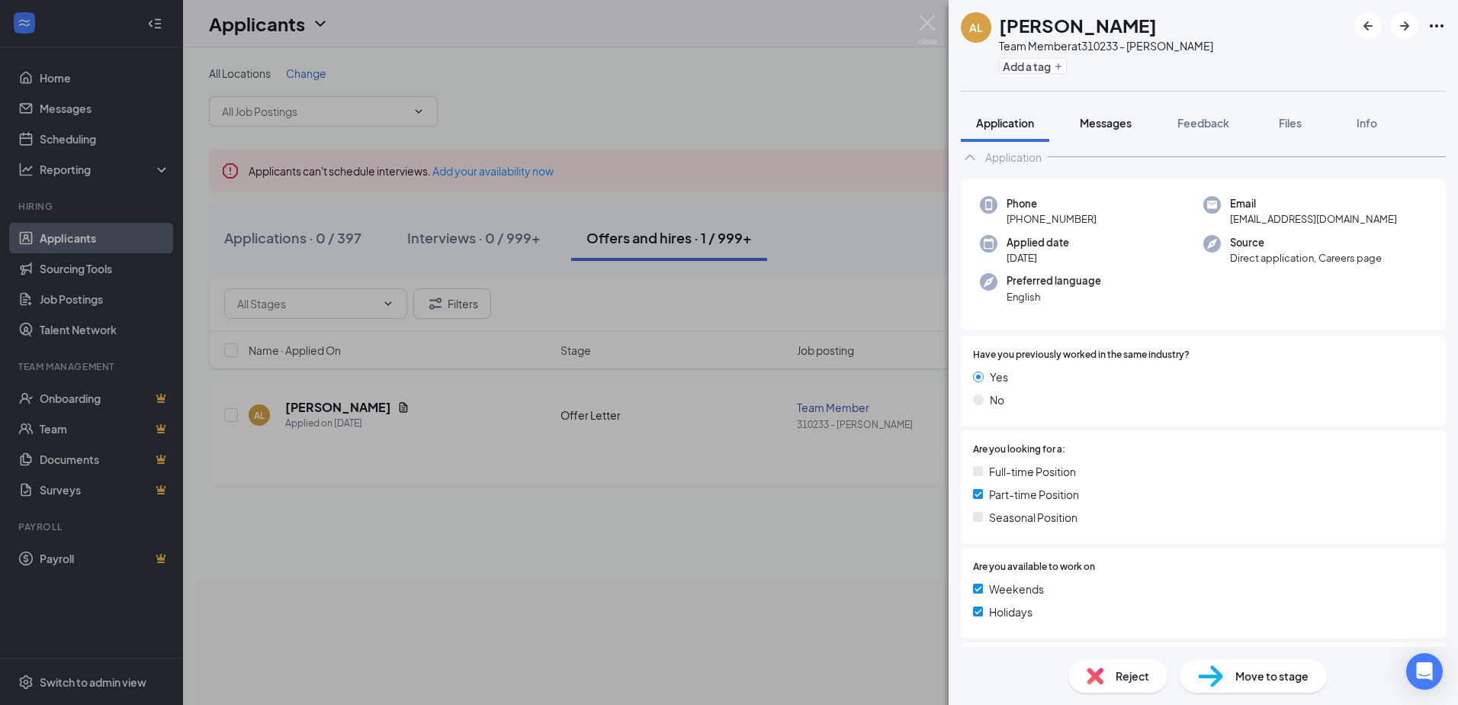
click at [1106, 108] on button "Messages" at bounding box center [1106, 123] width 82 height 38
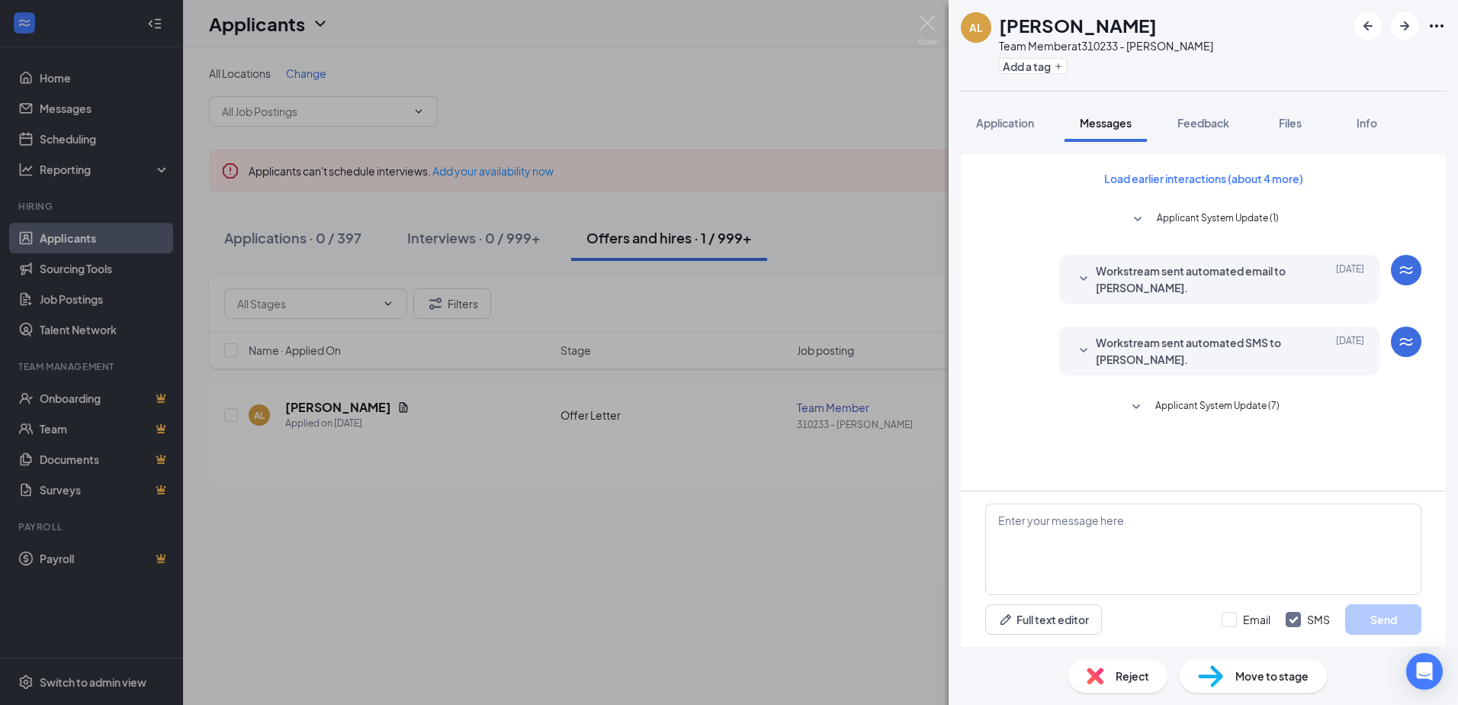
click at [1140, 405] on icon "SmallChevronDown" at bounding box center [1137, 406] width 8 height 5
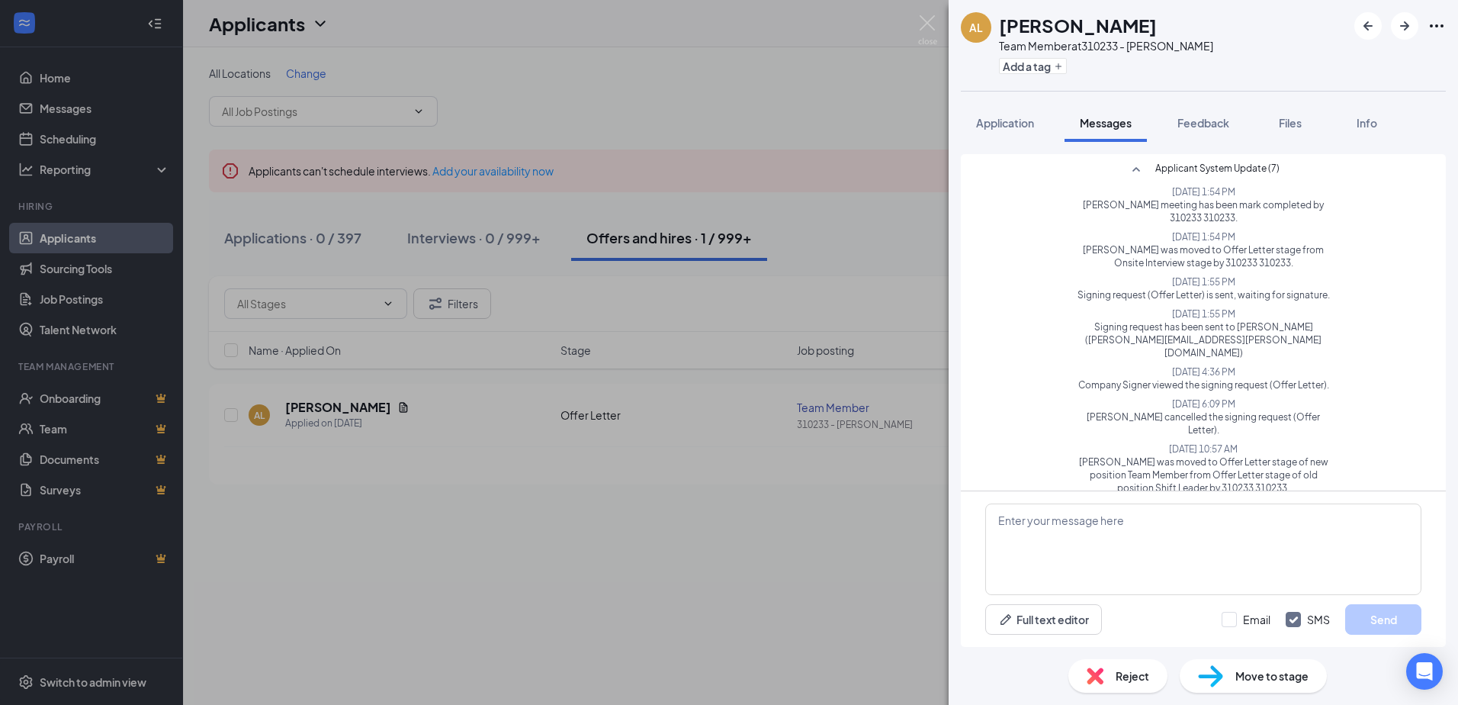
scroll to position [243, 0]
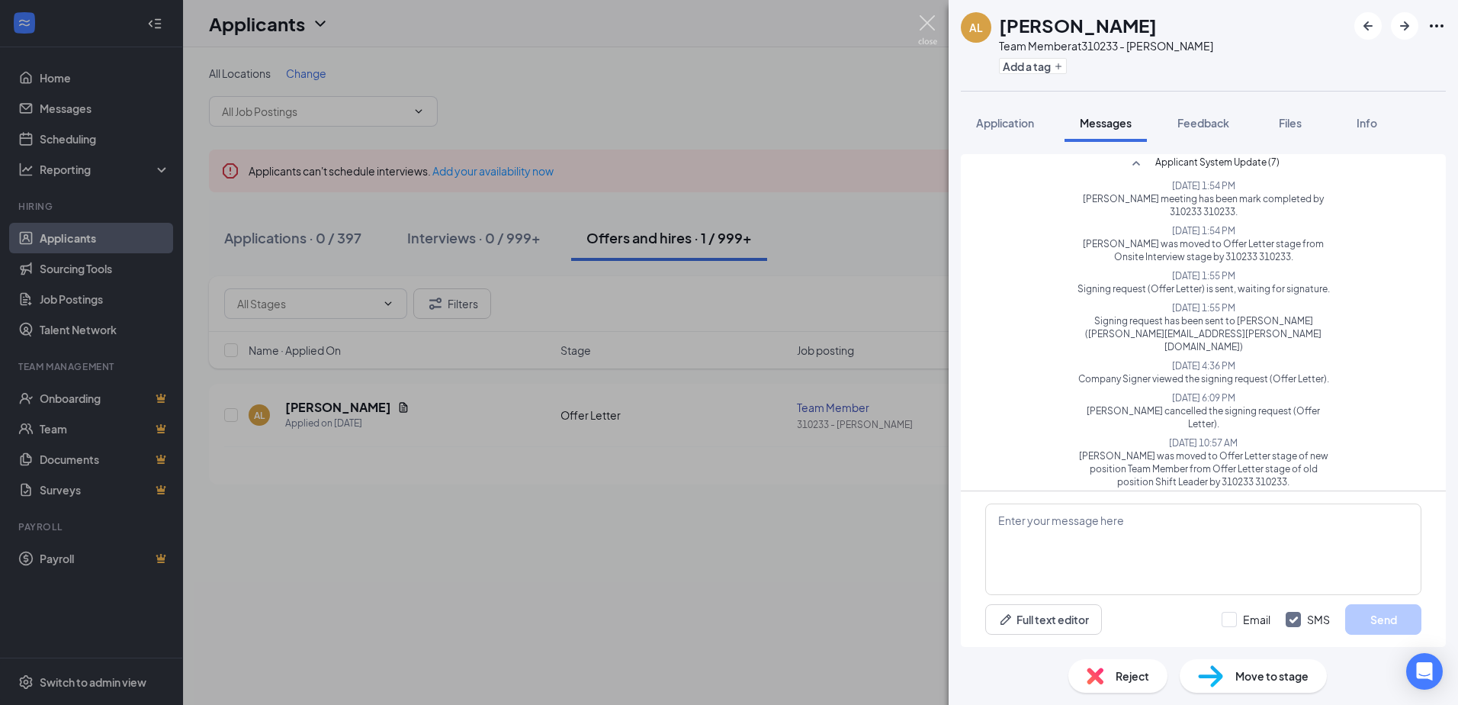
click at [930, 25] on img at bounding box center [927, 30] width 19 height 30
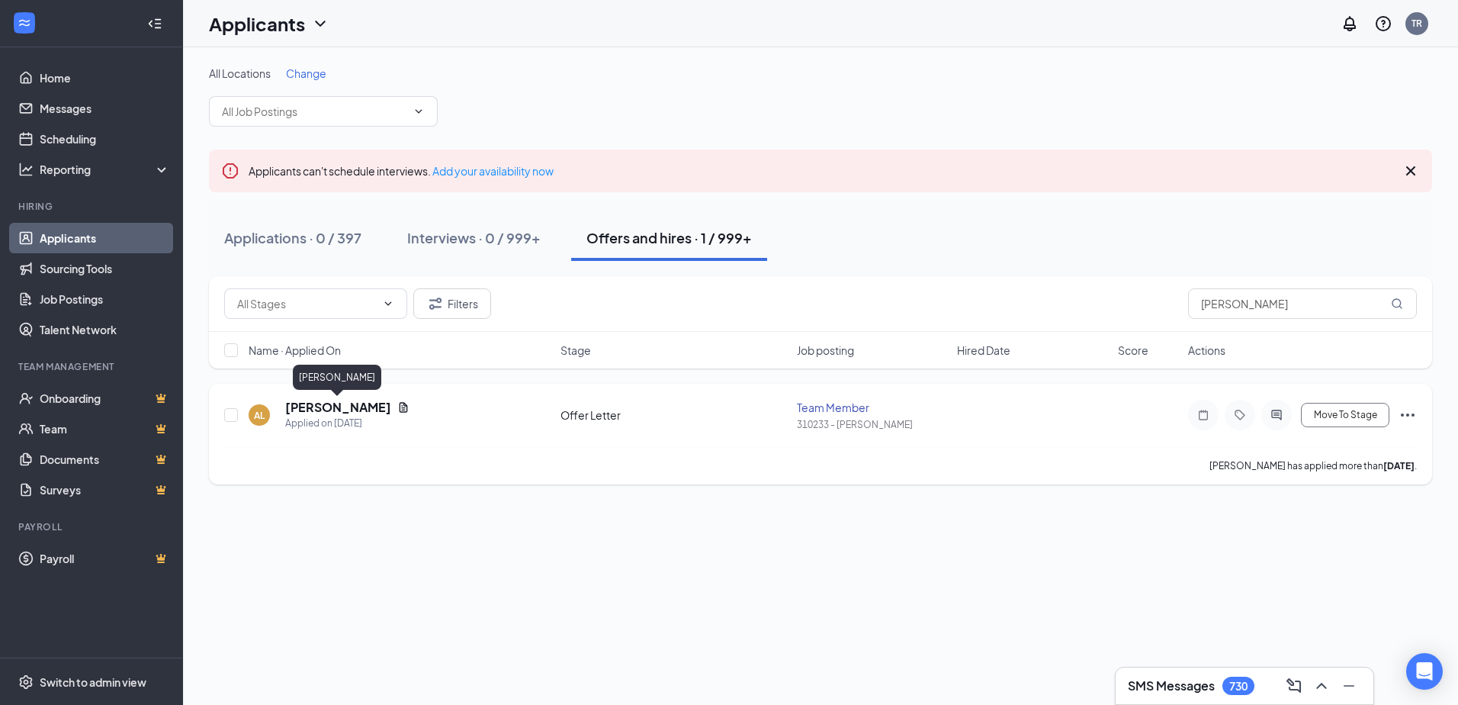
click at [344, 409] on h5 "Aubrey Lambert" at bounding box center [338, 407] width 106 height 17
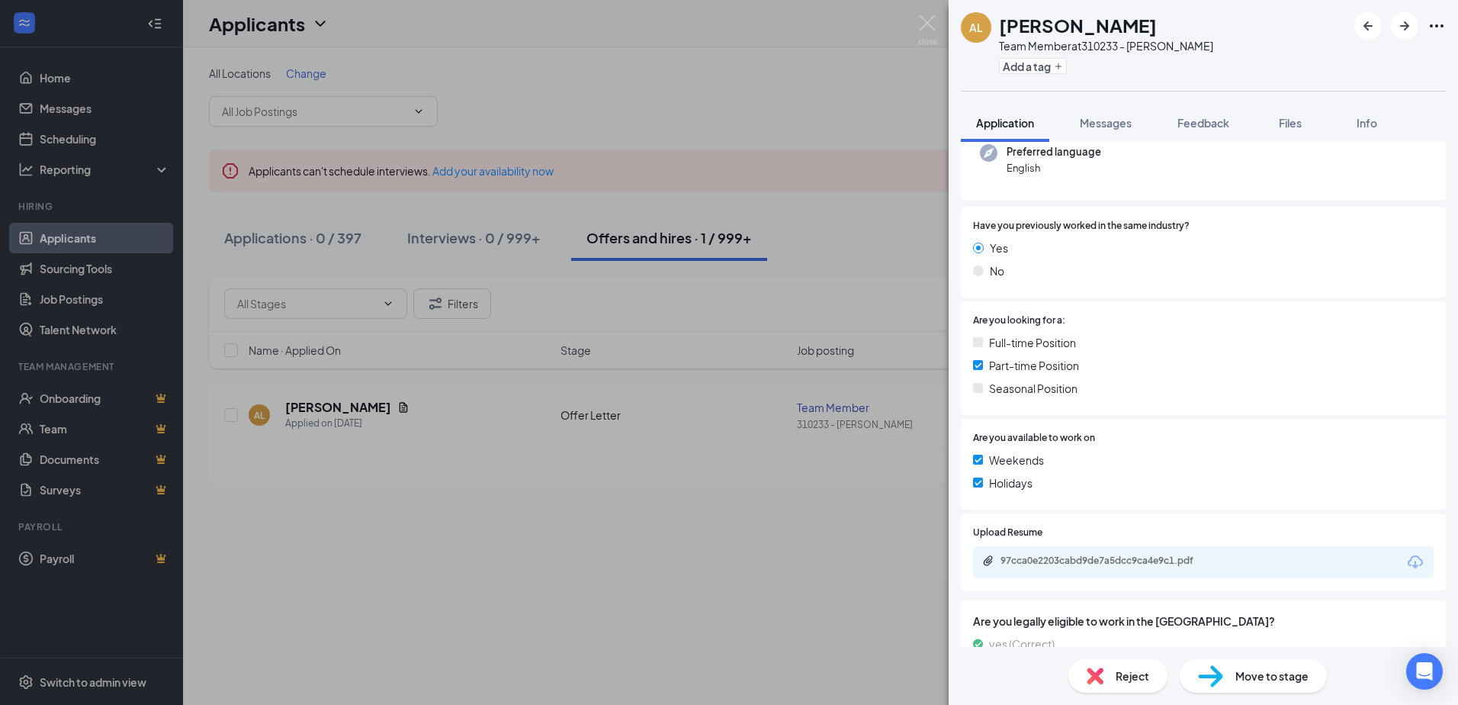
scroll to position [341, 0]
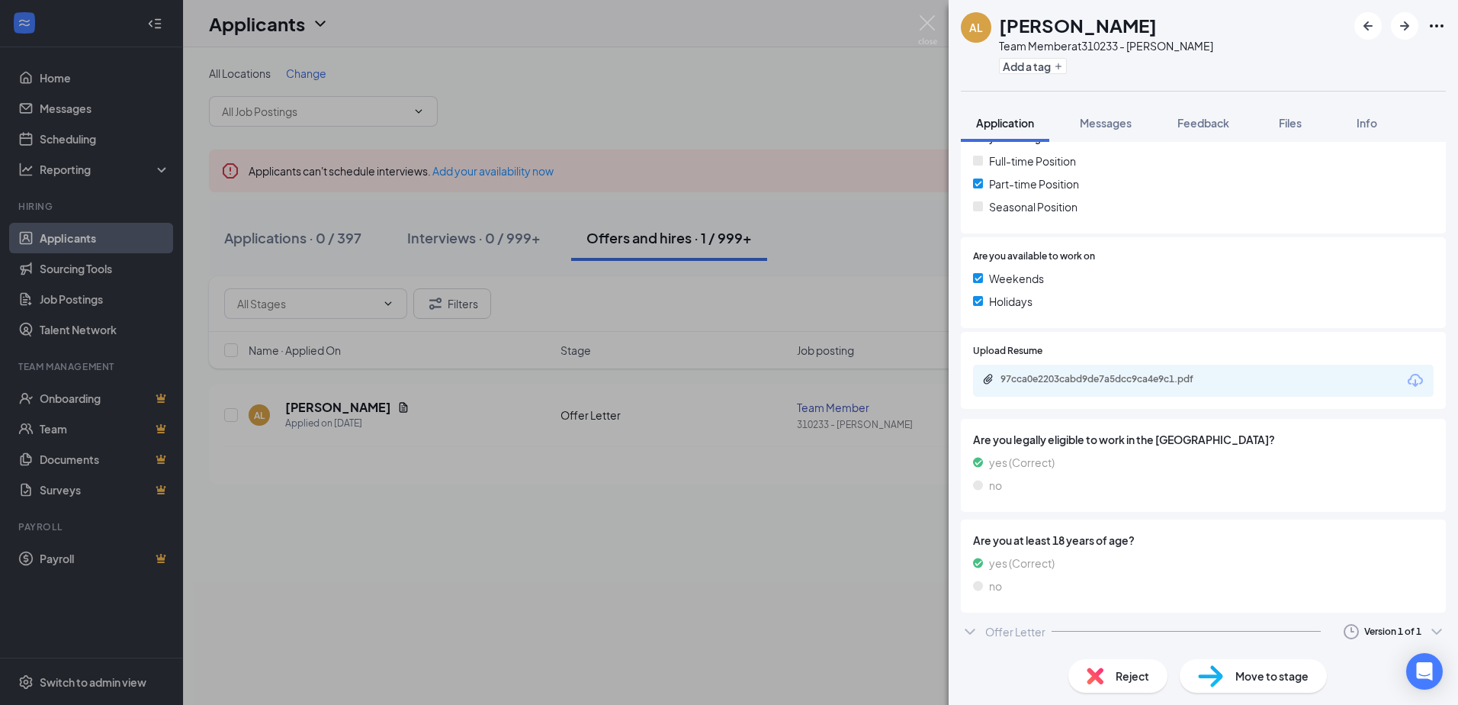
click at [1023, 633] on div "Offer Letter" at bounding box center [1015, 631] width 60 height 15
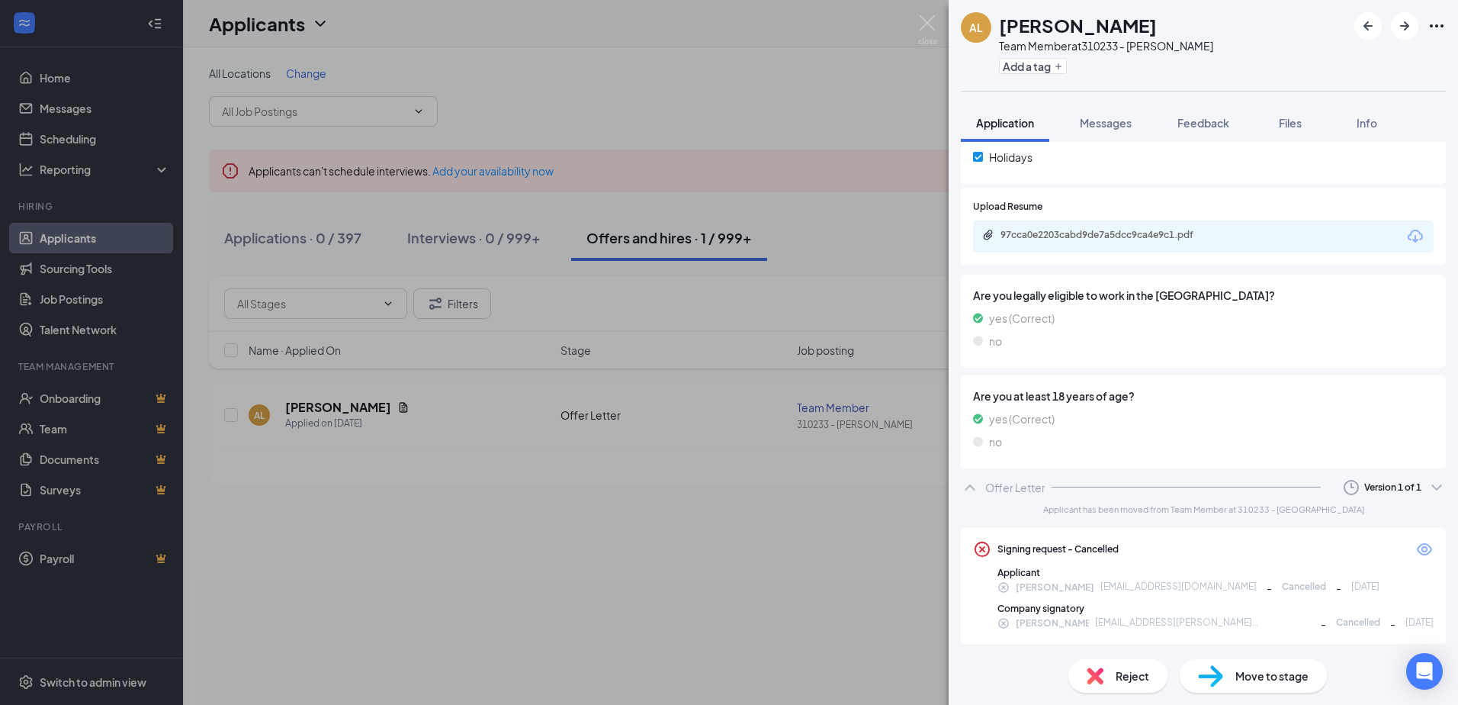
scroll to position [487, 0]
click at [1419, 549] on icon "Eye" at bounding box center [1424, 547] width 15 height 12
click at [932, 17] on img at bounding box center [927, 30] width 19 height 30
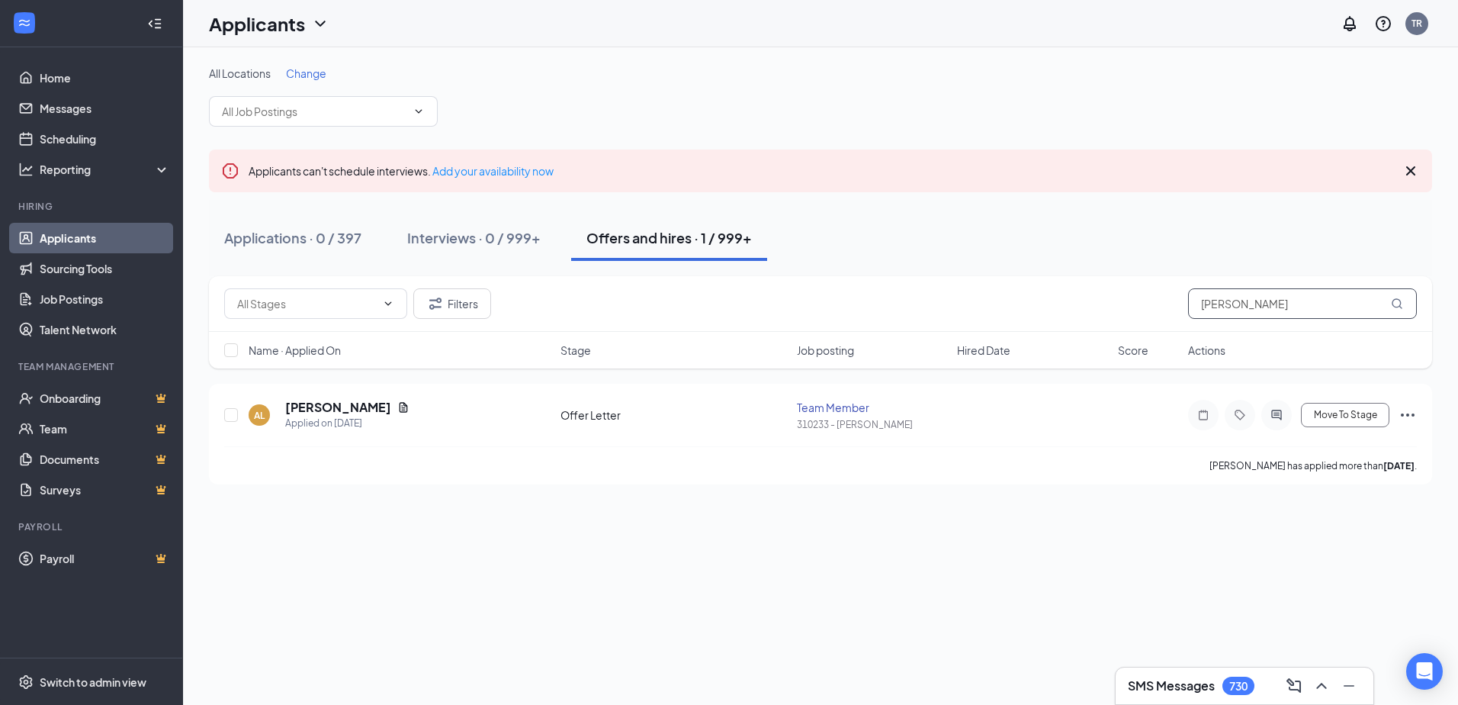
drag, startPoint x: 1271, startPoint y: 307, endPoint x: 1075, endPoint y: 303, distance: 195.3
click at [1077, 304] on div "Filters lambert" at bounding box center [820, 303] width 1193 height 31
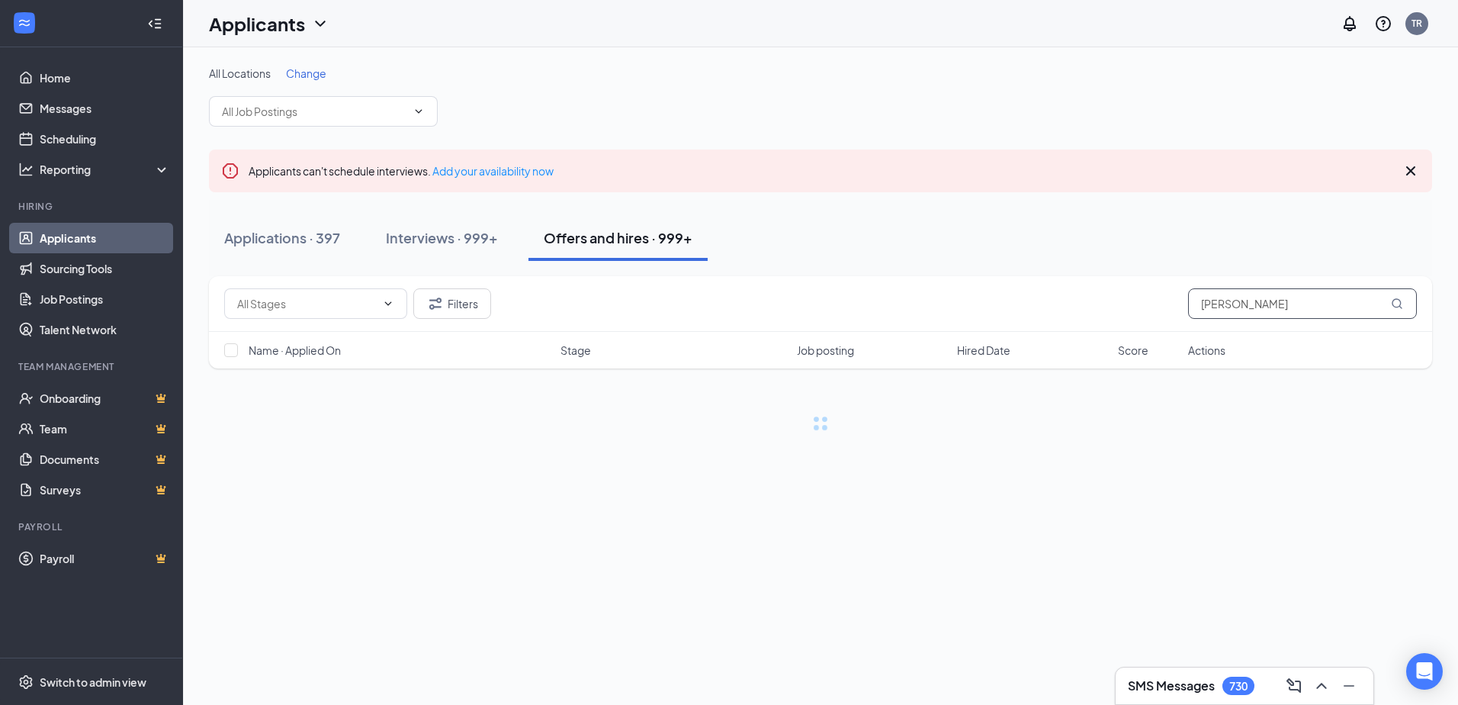
type input "[PERSON_NAME]"
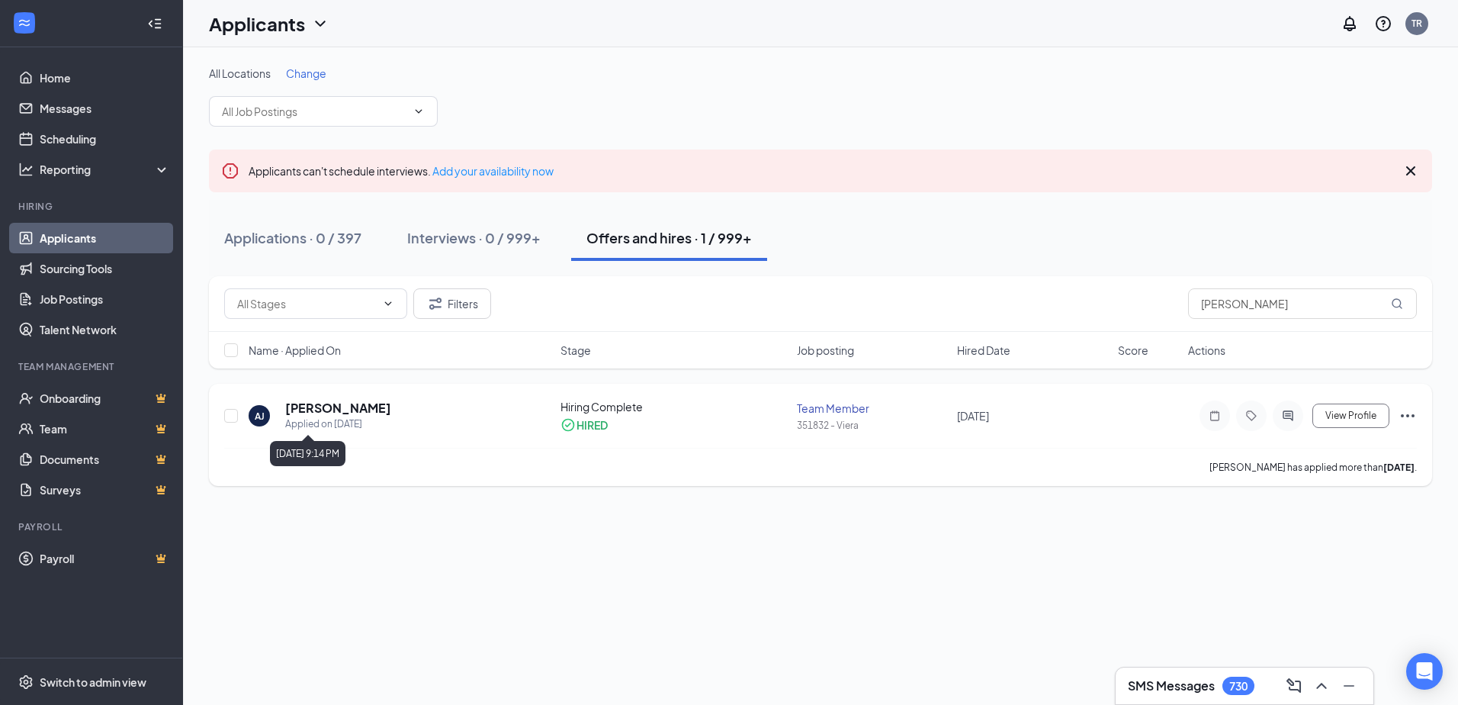
click at [357, 413] on h5 "[PERSON_NAME]" at bounding box center [338, 408] width 106 height 17
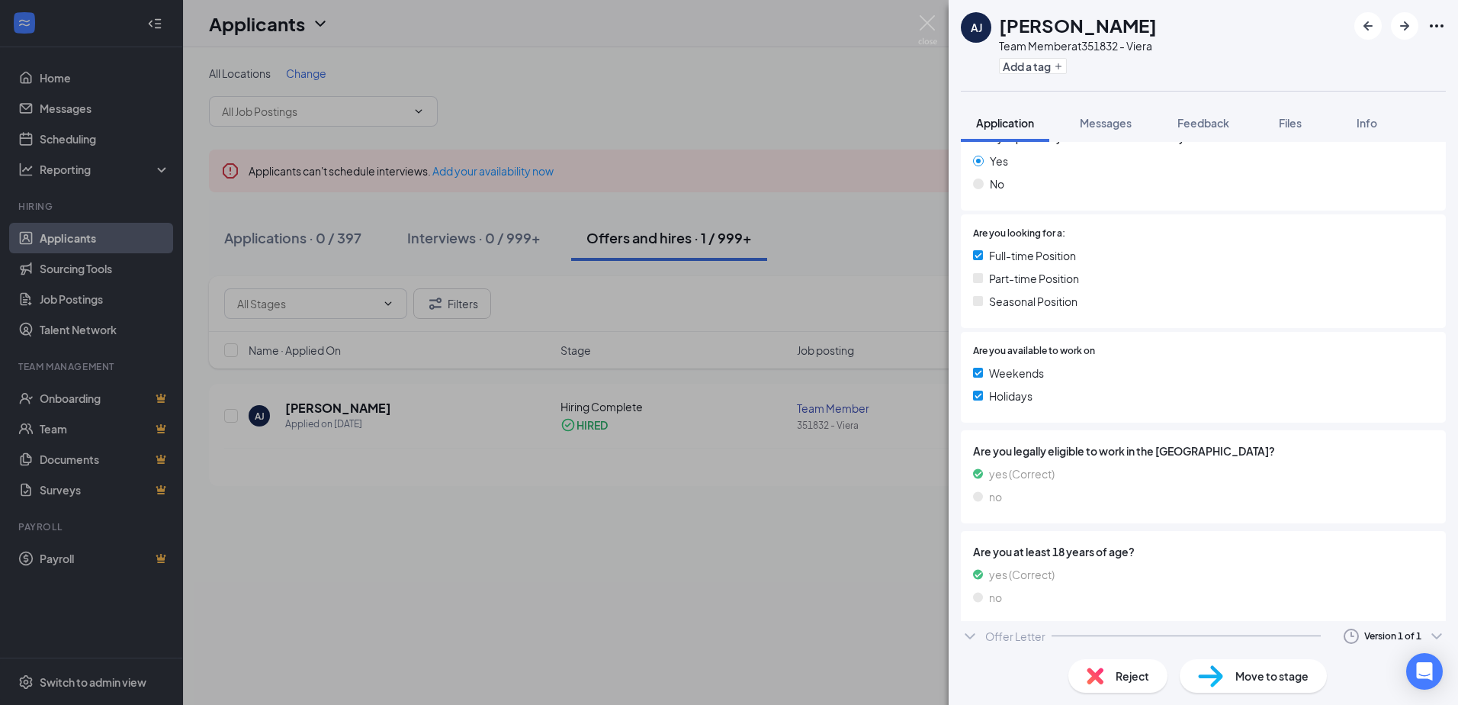
scroll to position [250, 0]
drag, startPoint x: 1007, startPoint y: 634, endPoint x: 1044, endPoint y: 599, distance: 50.2
click at [1009, 634] on div "Offer Letter" at bounding box center [1015, 638] width 60 height 15
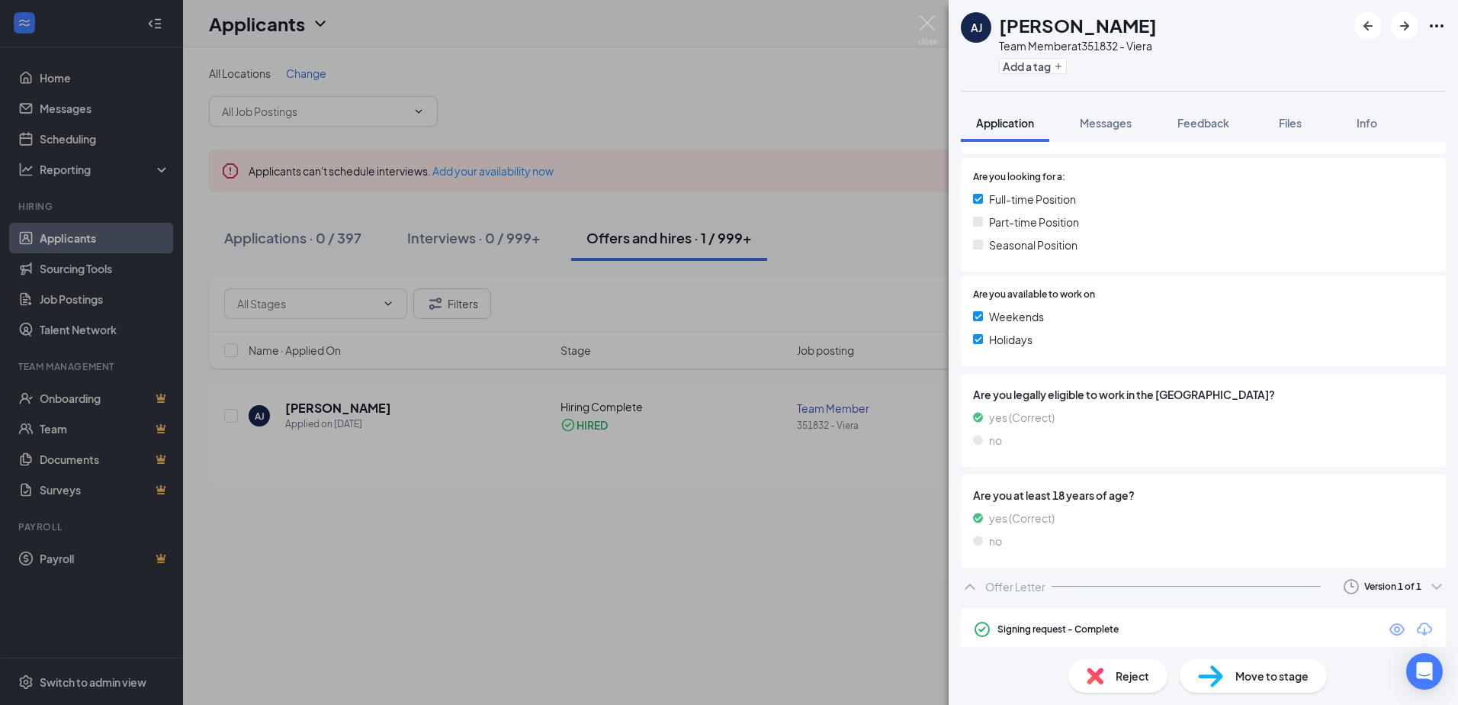
scroll to position [376, 0]
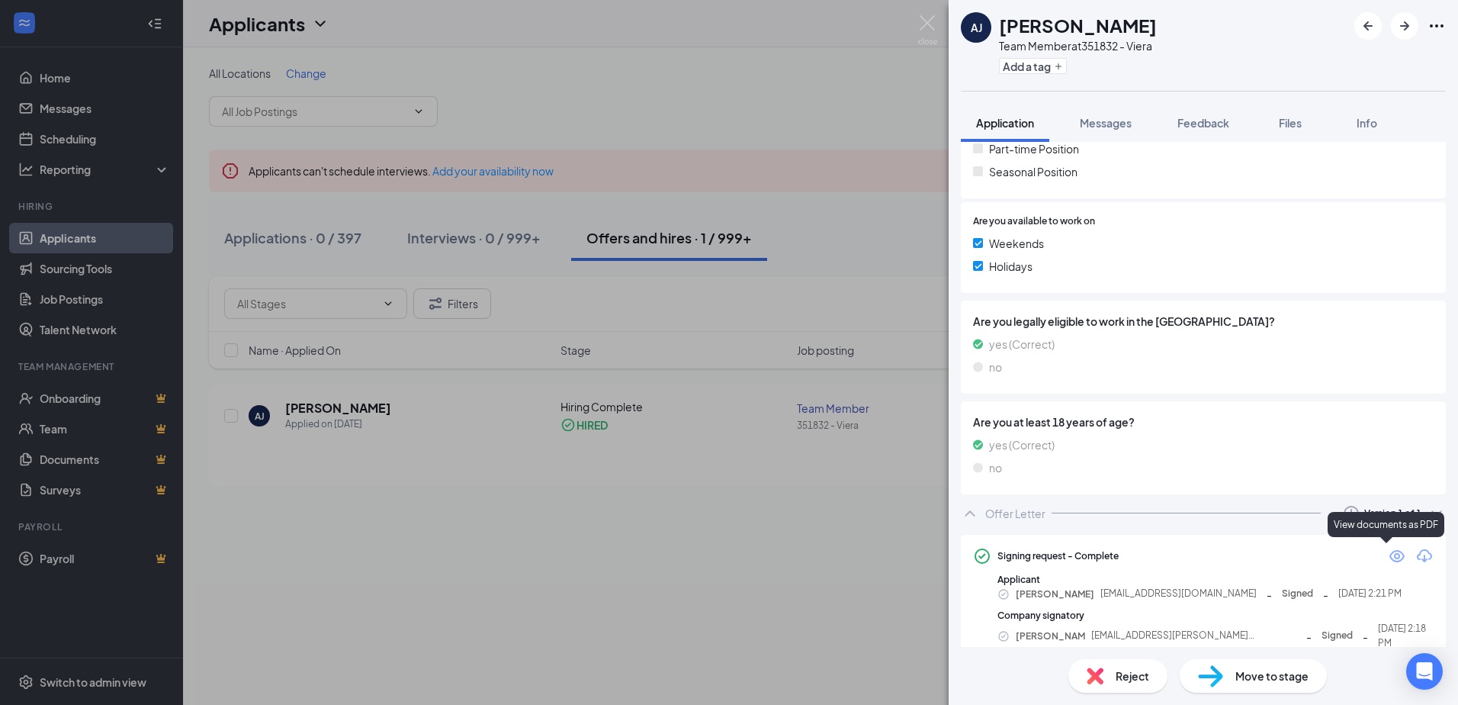
click at [1388, 554] on icon "Eye" at bounding box center [1397, 556] width 18 height 18
click at [930, 18] on img at bounding box center [927, 30] width 19 height 30
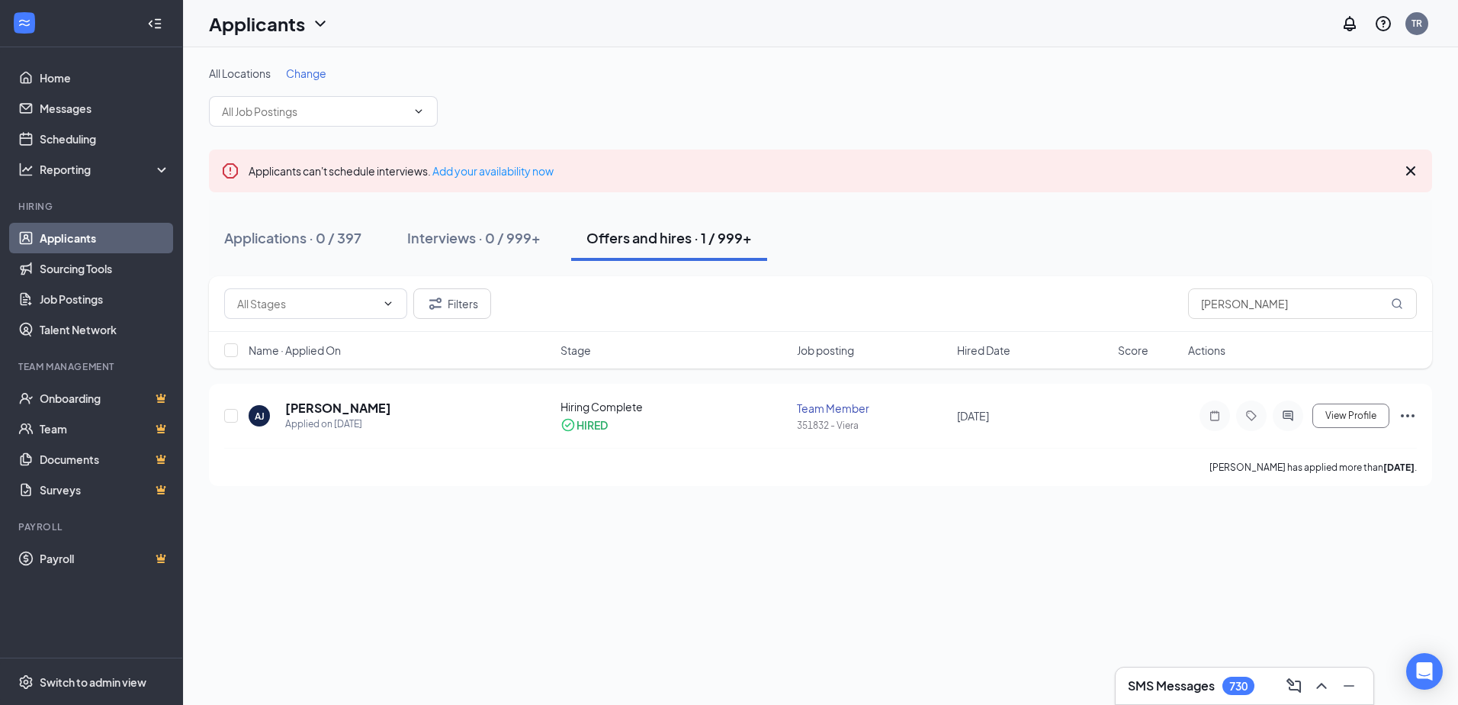
click at [1102, 292] on div "Filters [PERSON_NAME]" at bounding box center [820, 303] width 1193 height 31
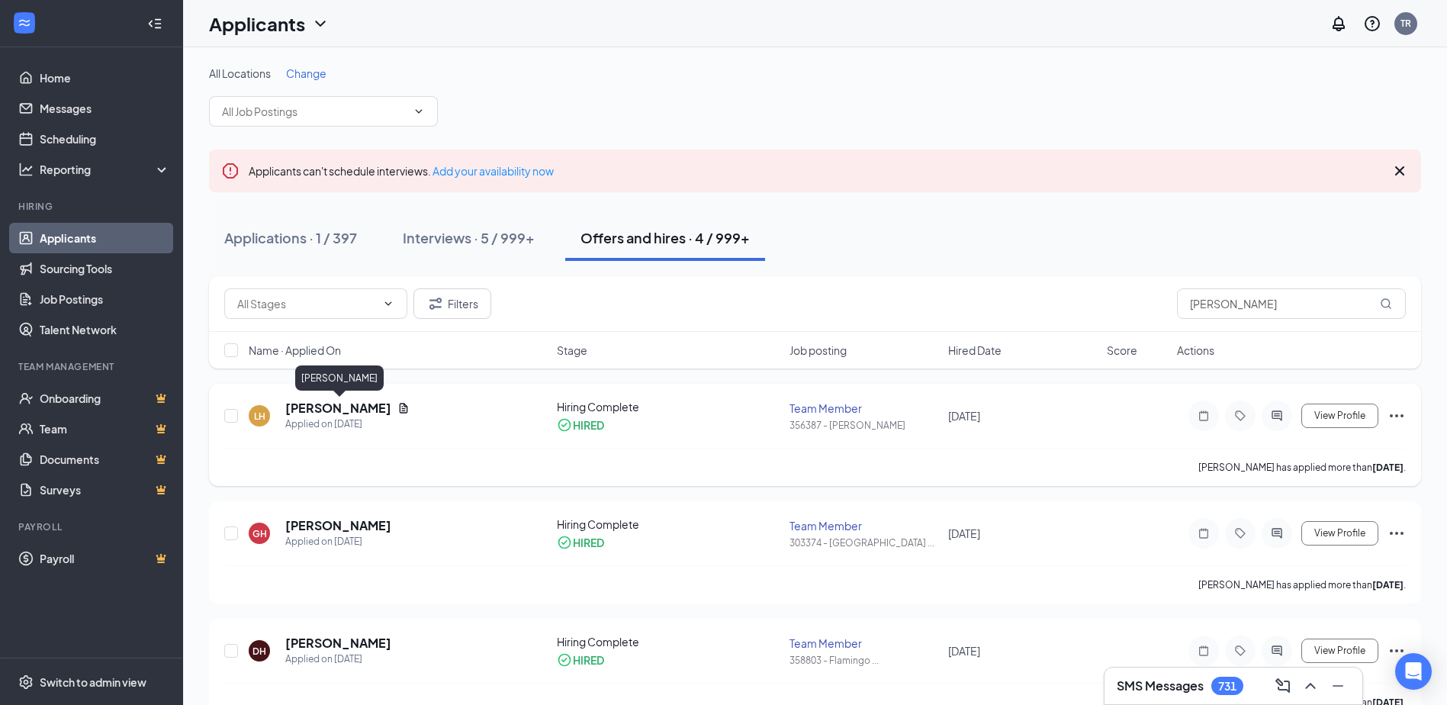
click at [345, 412] on h5 "[PERSON_NAME]" at bounding box center [338, 408] width 106 height 17
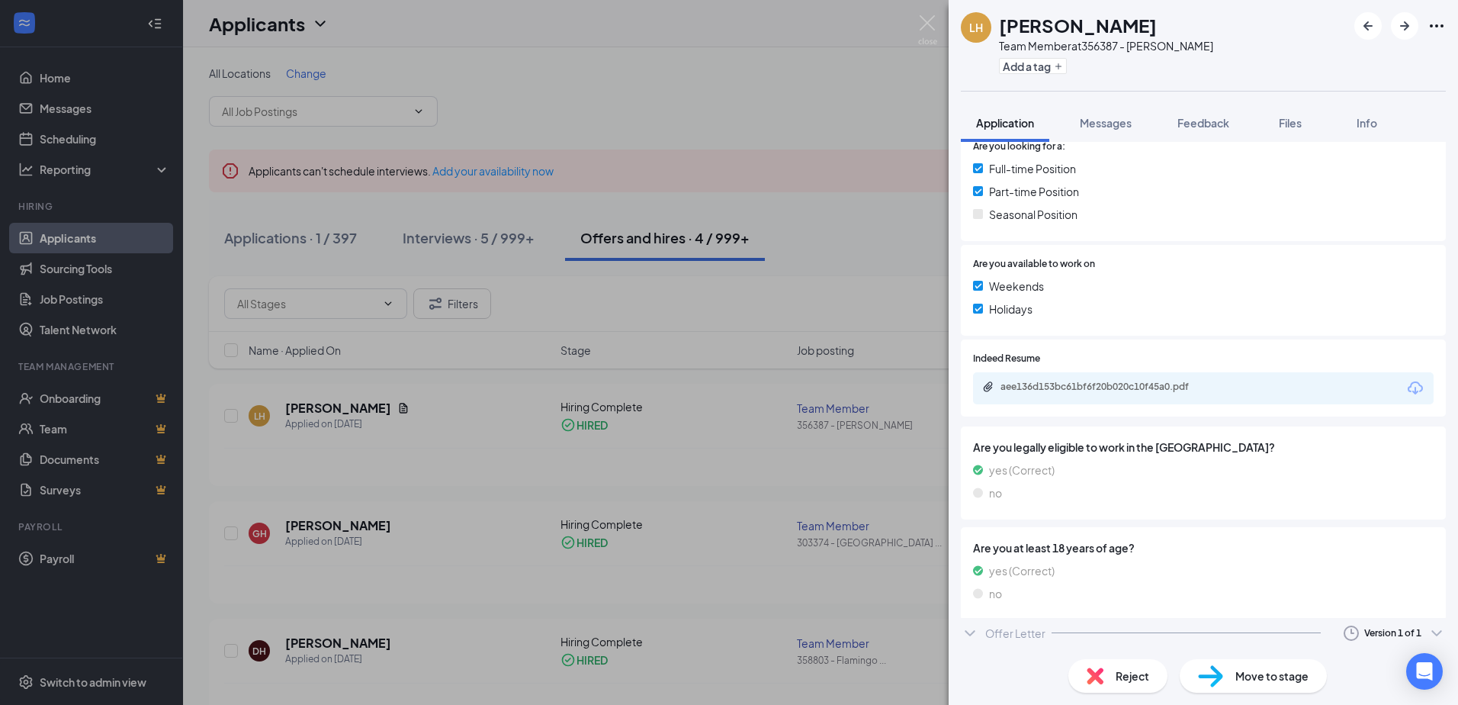
scroll to position [378, 0]
click at [990, 639] on div "Offer Letter" at bounding box center [1015, 637] width 60 height 15
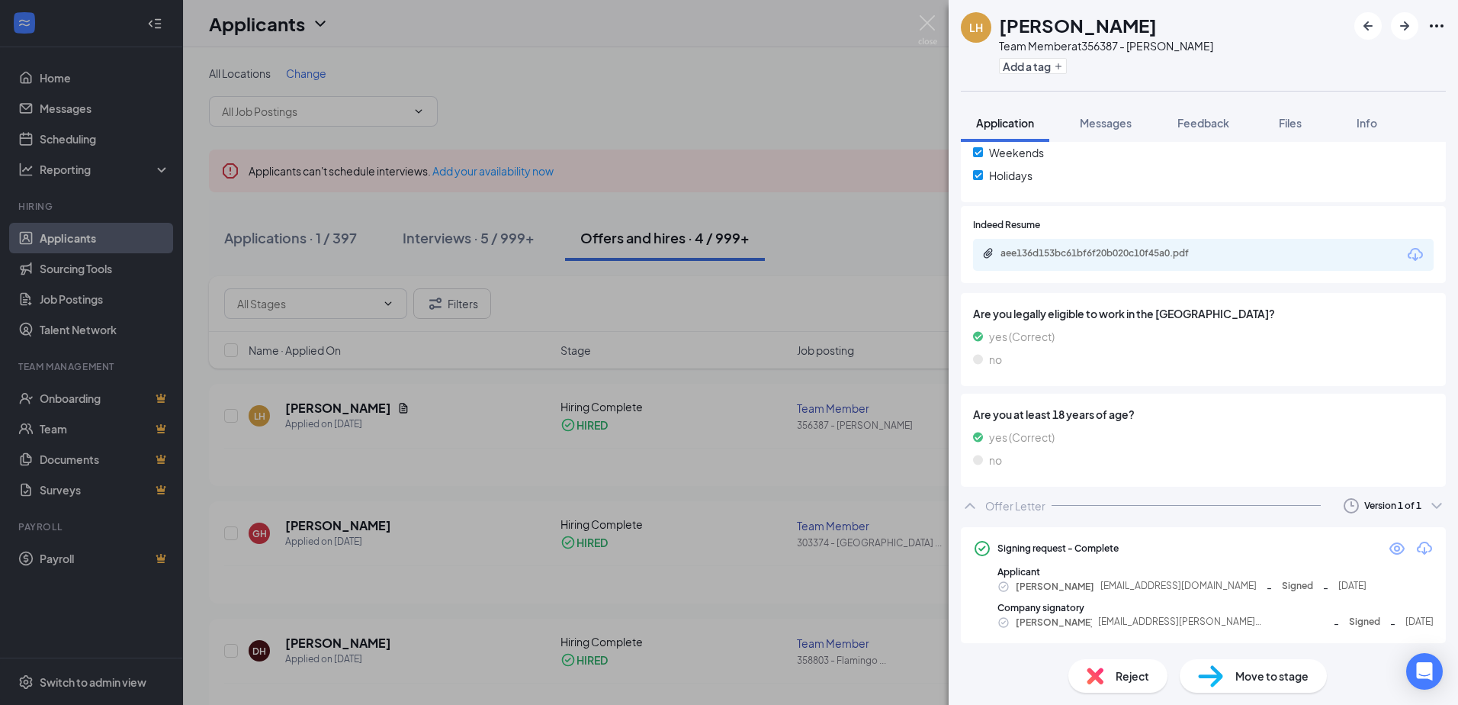
scroll to position [511, 0]
click at [1390, 546] on icon "Eye" at bounding box center [1397, 547] width 15 height 12
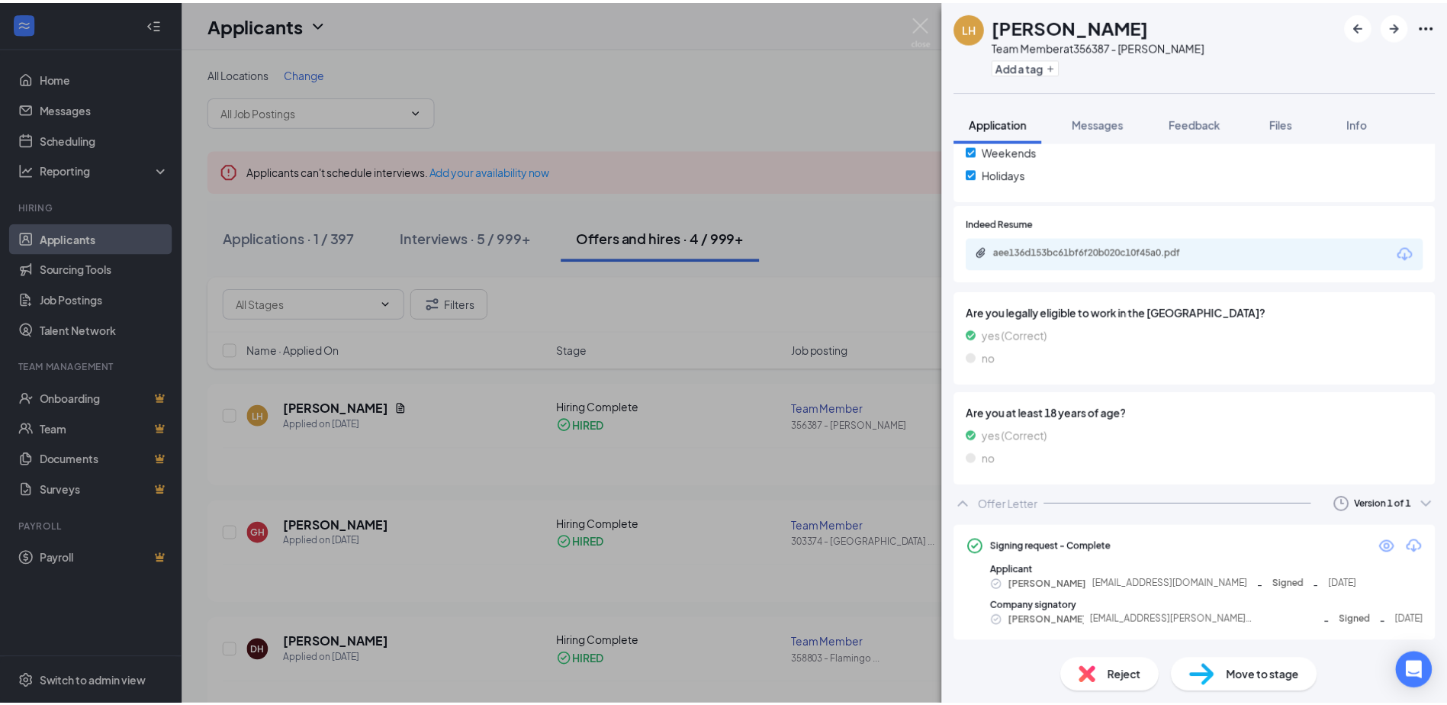
scroll to position [506, 0]
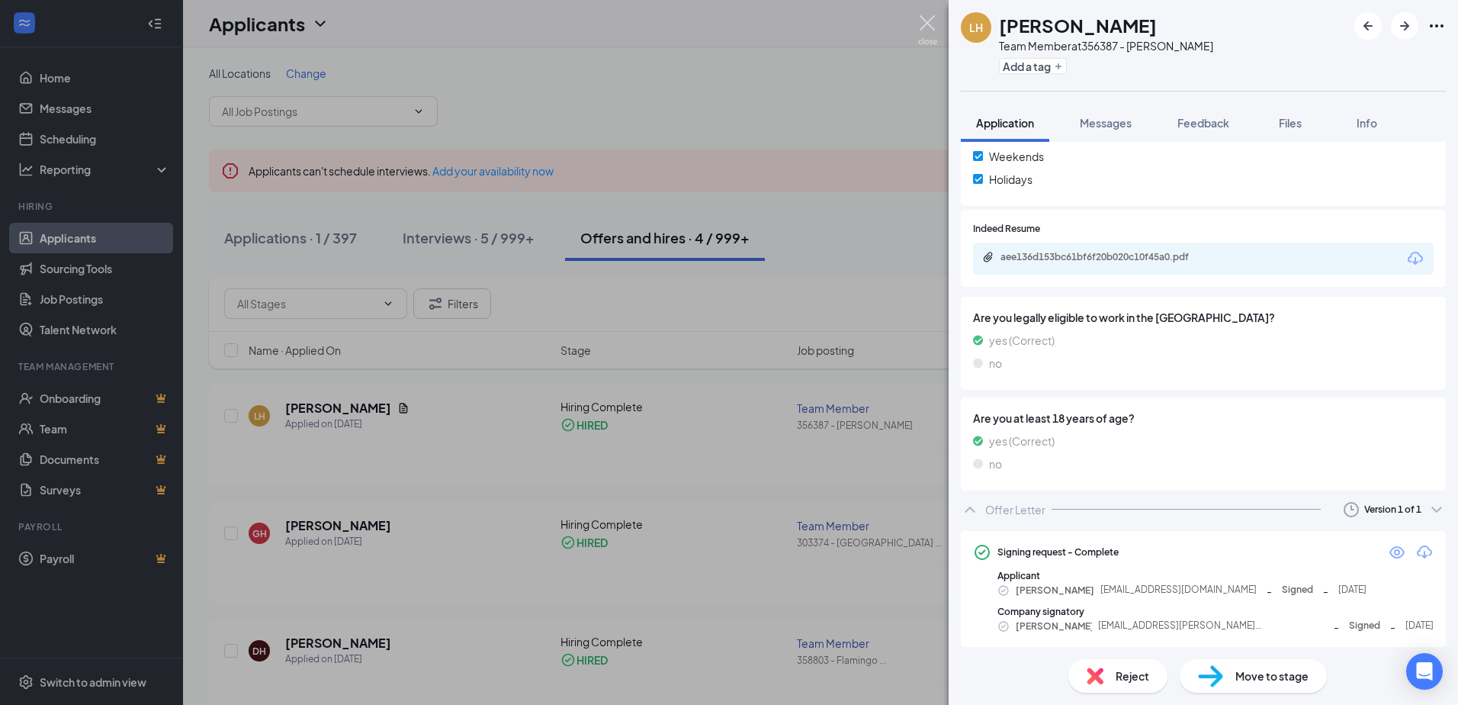
click at [927, 20] on img at bounding box center [927, 30] width 19 height 30
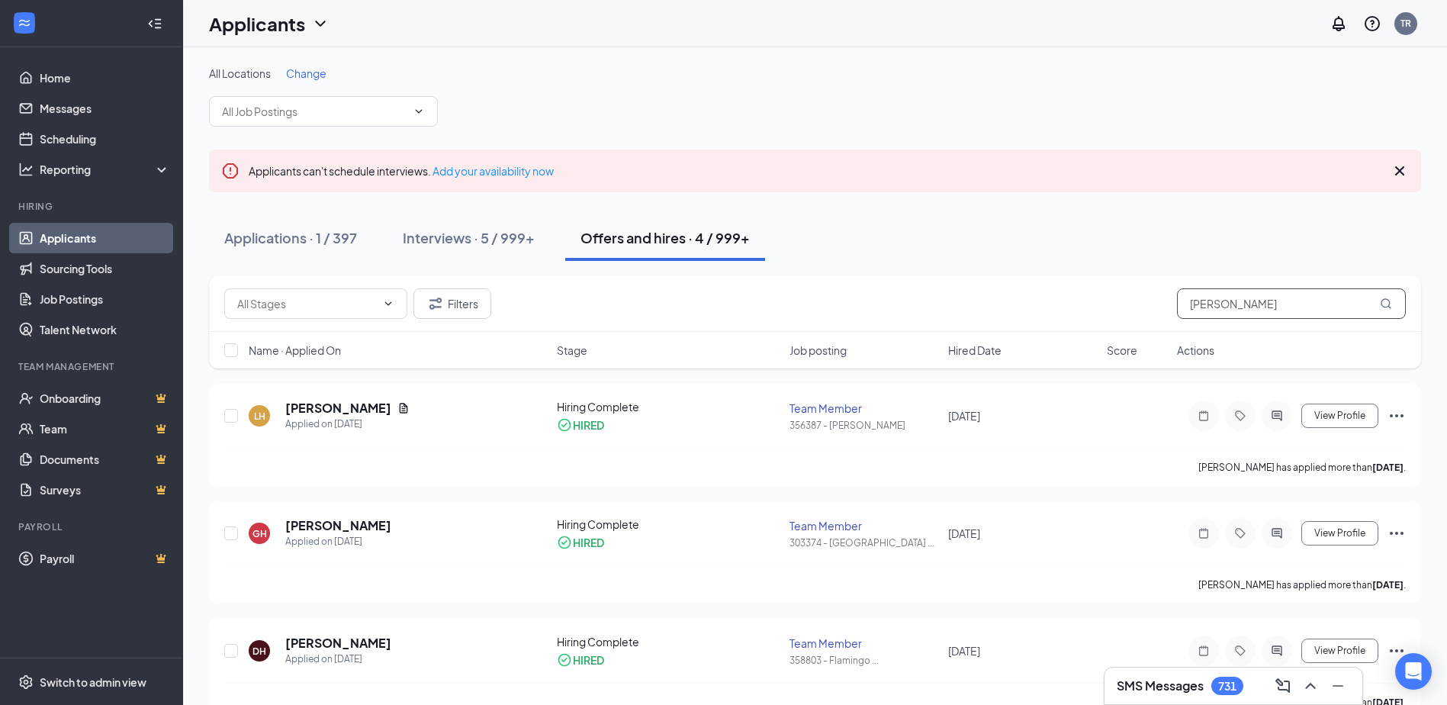
drag, startPoint x: 1210, startPoint y: 296, endPoint x: 1070, endPoint y: 285, distance: 140.7
click at [1089, 293] on div "Filters [PERSON_NAME]" at bounding box center [814, 303] width 1181 height 31
type input "[PERSON_NAME]"
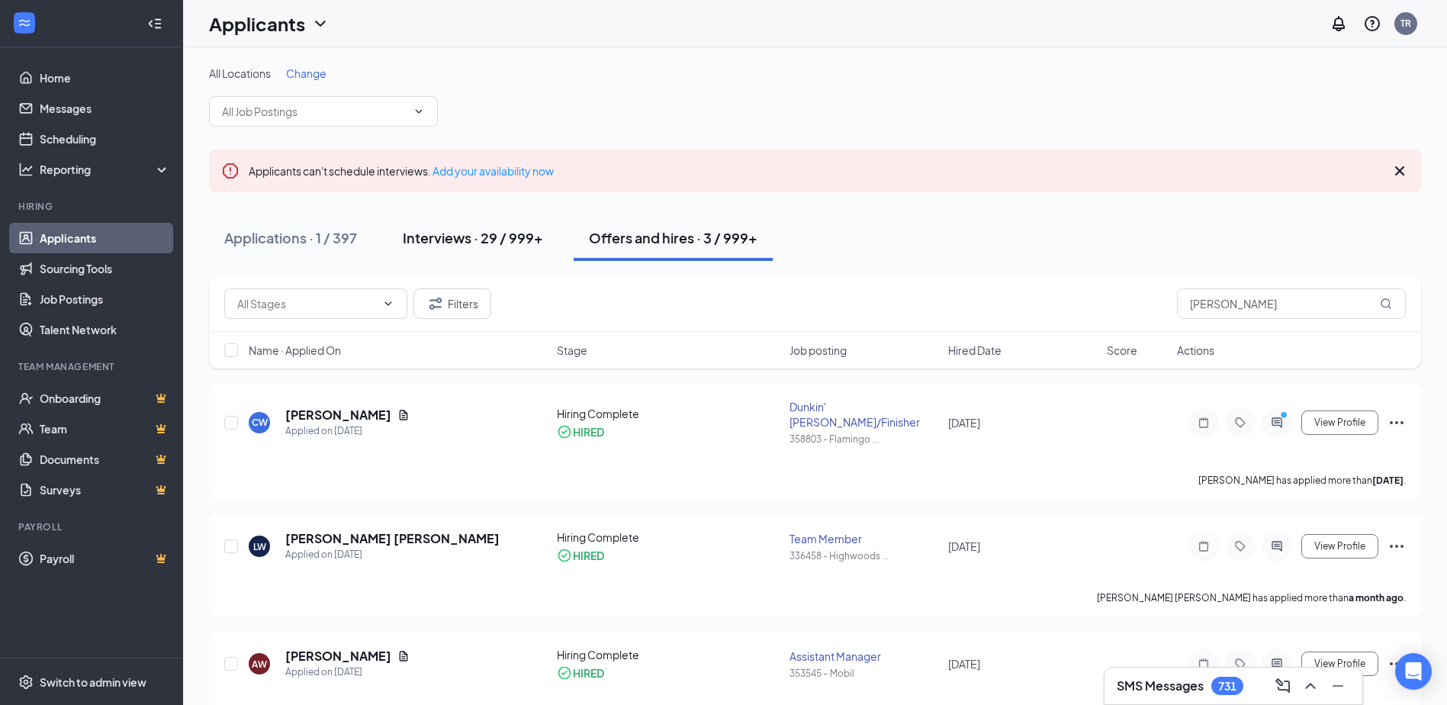
click at [493, 236] on div "Interviews · 29 / 999+" at bounding box center [473, 237] width 140 height 19
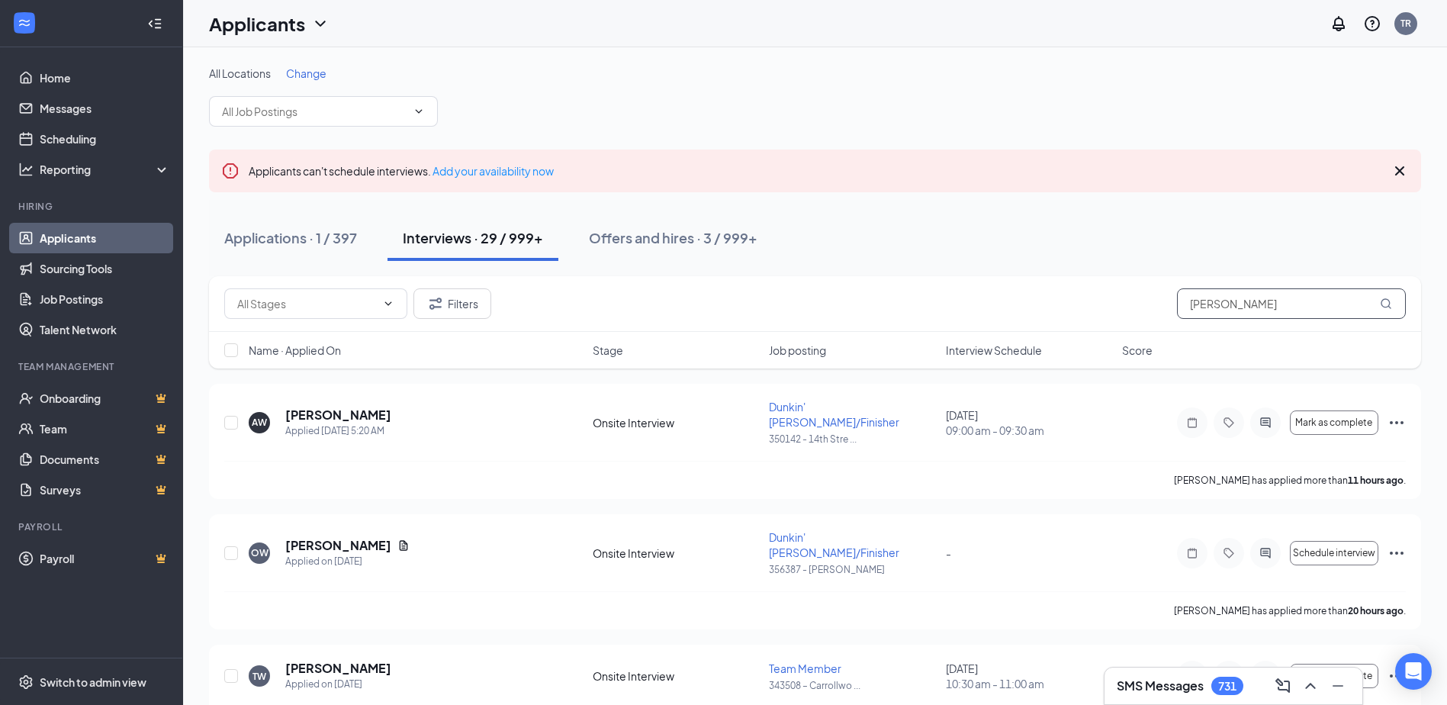
drag, startPoint x: 1268, startPoint y: 300, endPoint x: 1054, endPoint y: 299, distance: 214.3
click at [1059, 301] on div "Filters [PERSON_NAME]" at bounding box center [814, 303] width 1181 height 31
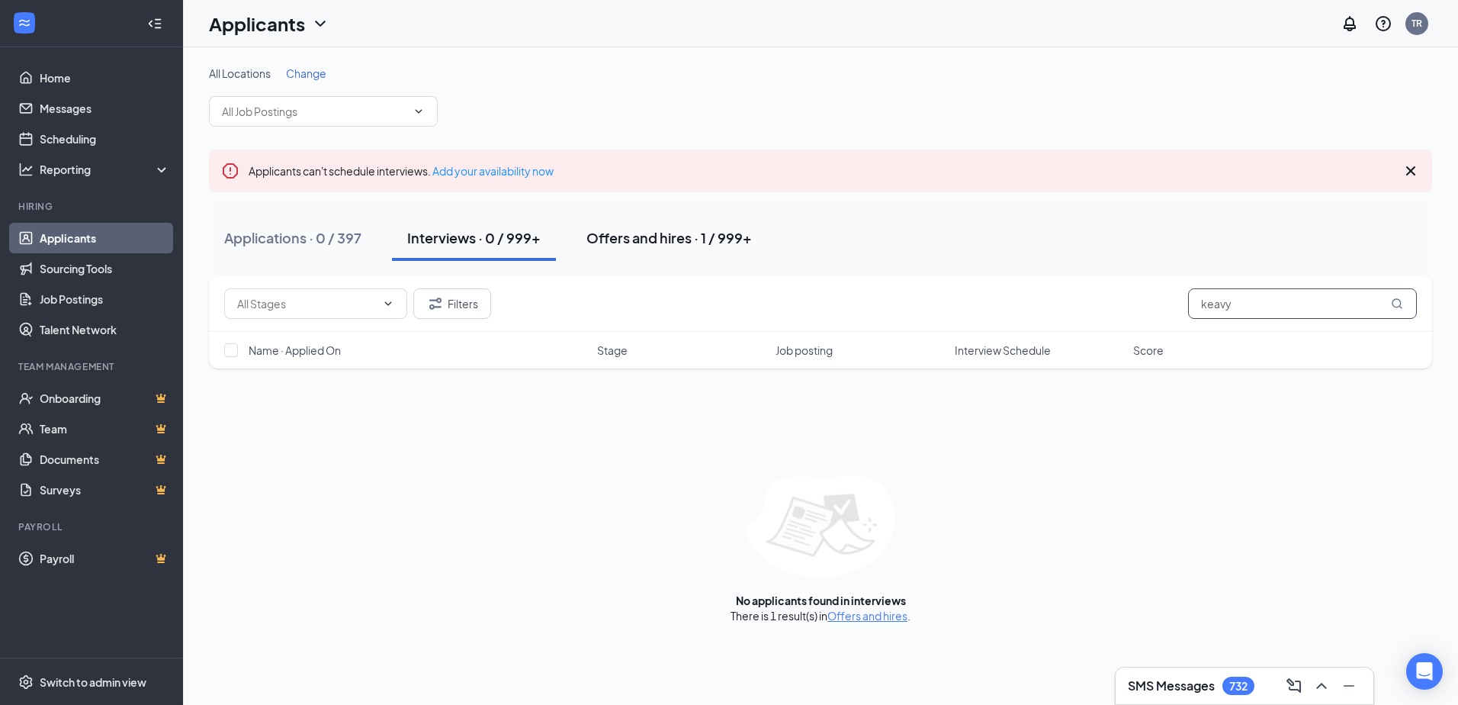
type input "keavy"
click at [651, 243] on div "Offers and hires · 1 / 999+" at bounding box center [668, 237] width 165 height 19
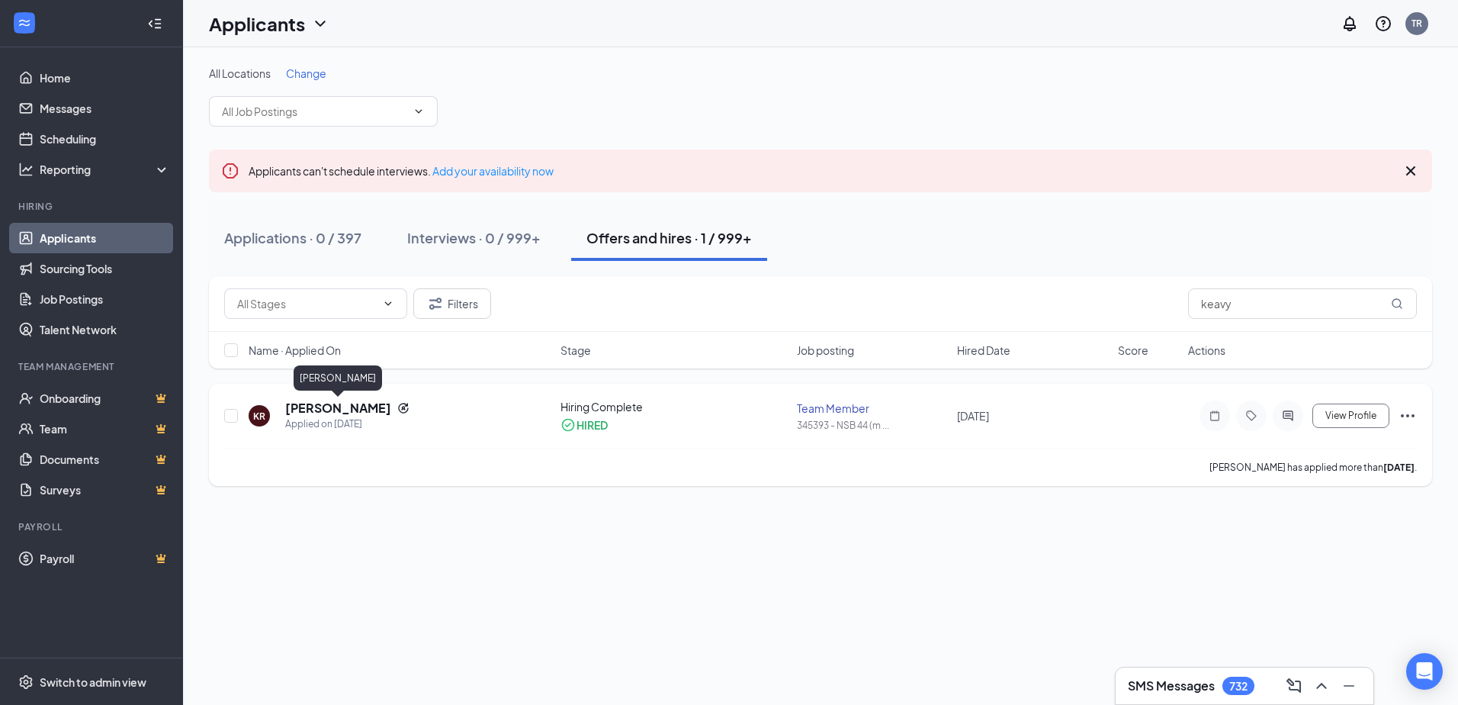
click at [344, 406] on h5 "[PERSON_NAME]" at bounding box center [338, 408] width 106 height 17
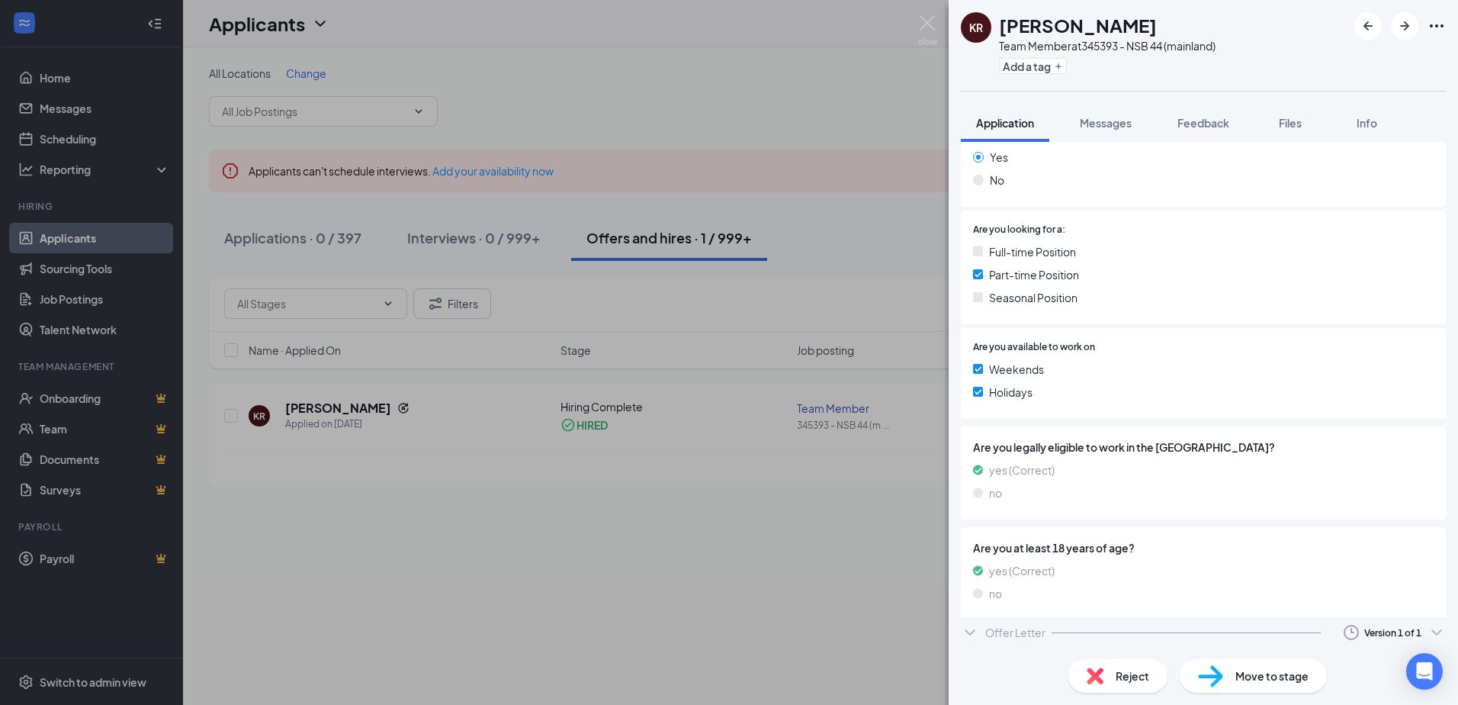
scroll to position [294, 0]
click at [999, 646] on div "Offer Letter Version 1 of 1" at bounding box center [1203, 637] width 485 height 31
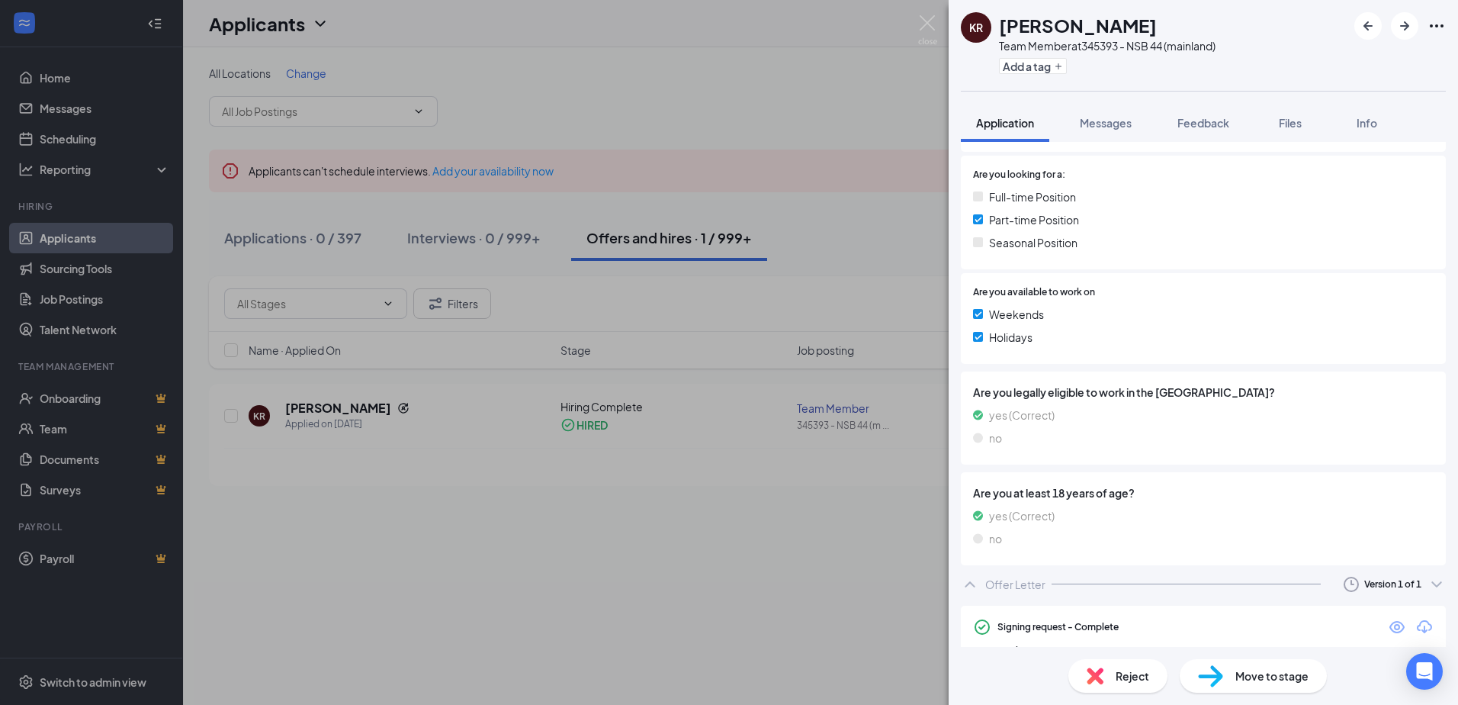
scroll to position [422, 0]
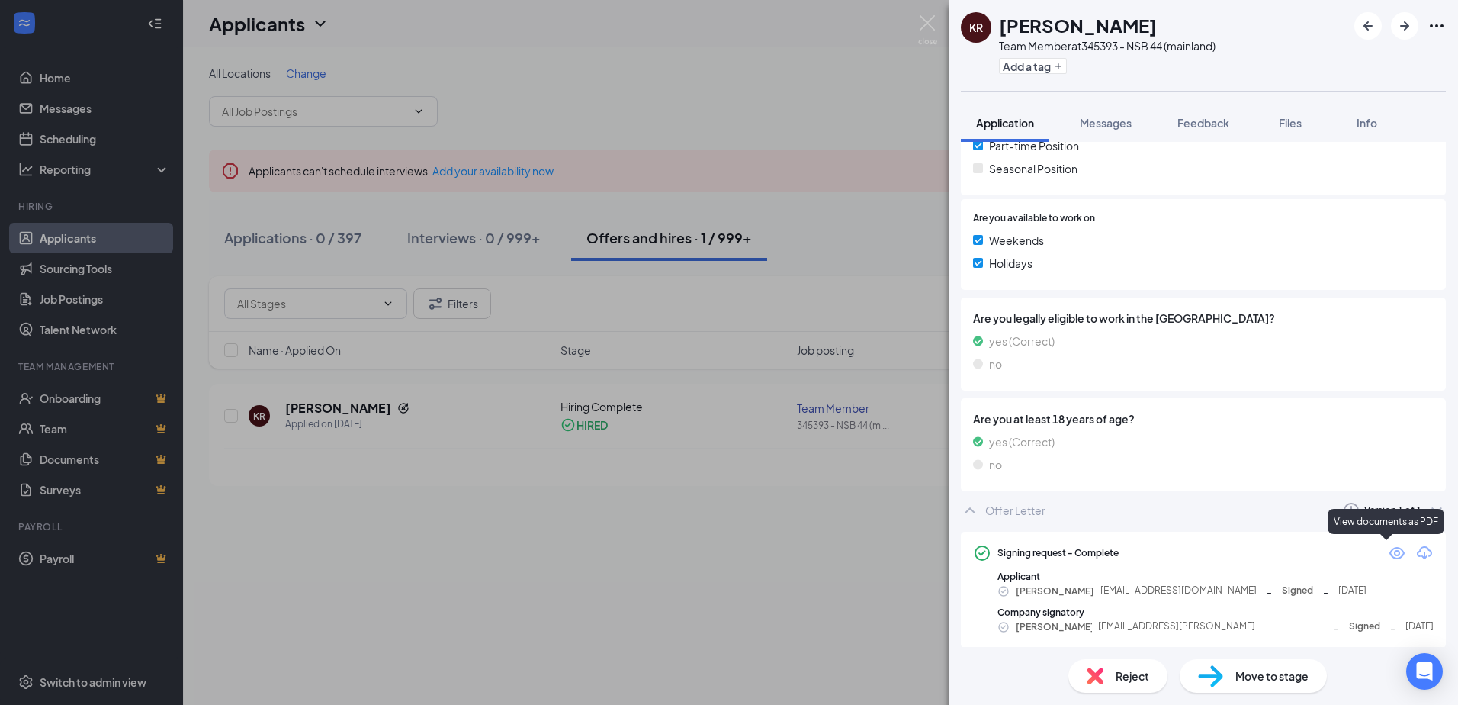
click at [1390, 554] on icon "Eye" at bounding box center [1397, 553] width 15 height 12
click at [931, 22] on img at bounding box center [927, 30] width 19 height 30
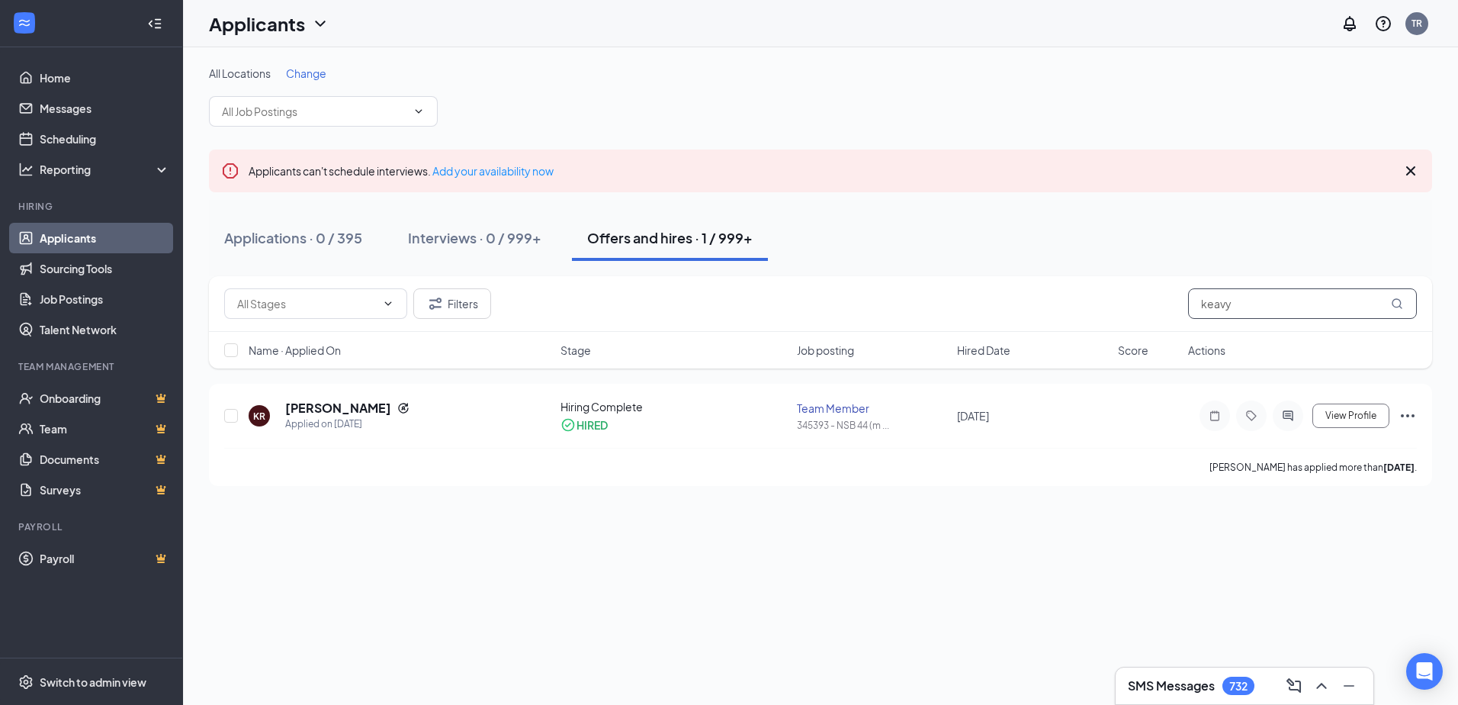
drag, startPoint x: 1191, startPoint y: 304, endPoint x: 1139, endPoint y: 307, distance: 51.9
click at [1139, 307] on div "Filters keavy" at bounding box center [820, 303] width 1193 height 31
click at [317, 408] on h5 "[PERSON_NAME]" at bounding box center [338, 408] width 106 height 17
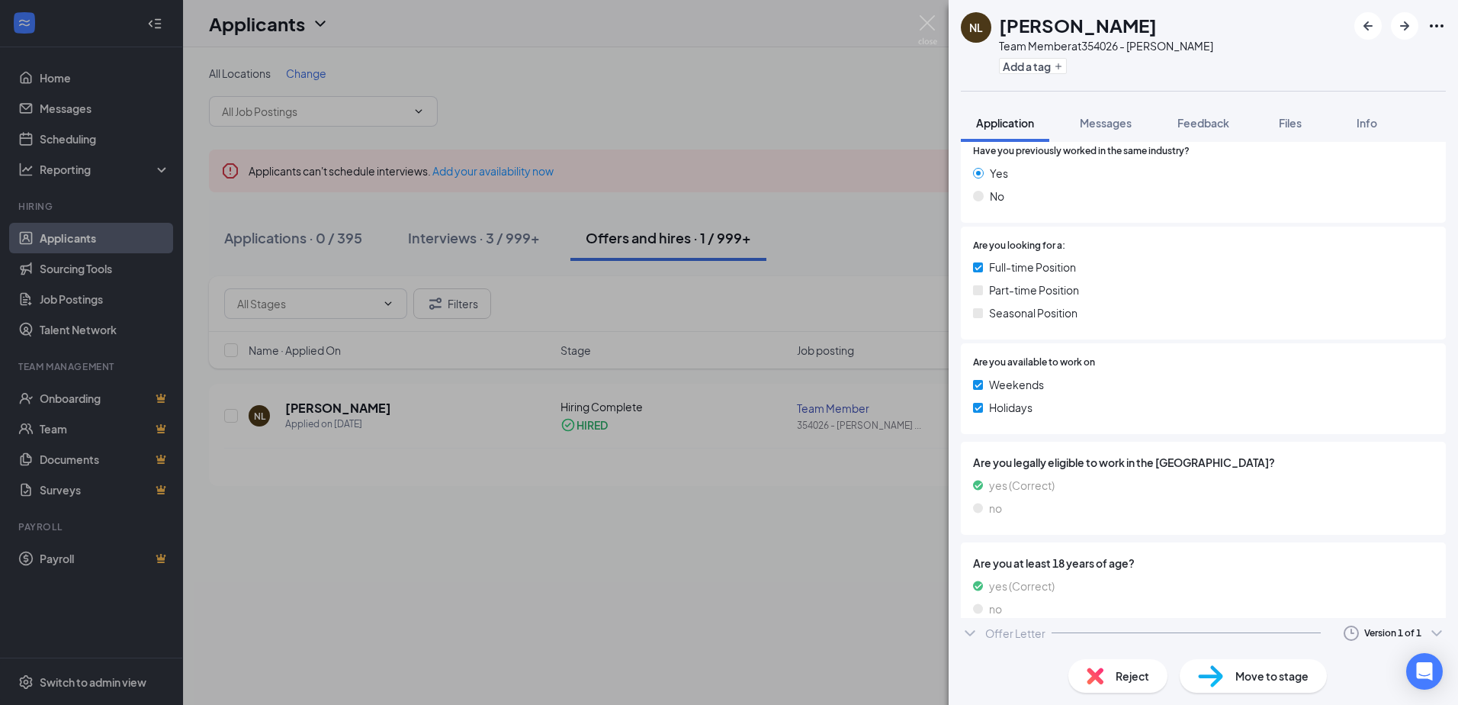
scroll to position [294, 0]
click at [976, 638] on div "Offer Letter Version 1 of 1" at bounding box center [1203, 653] width 485 height 31
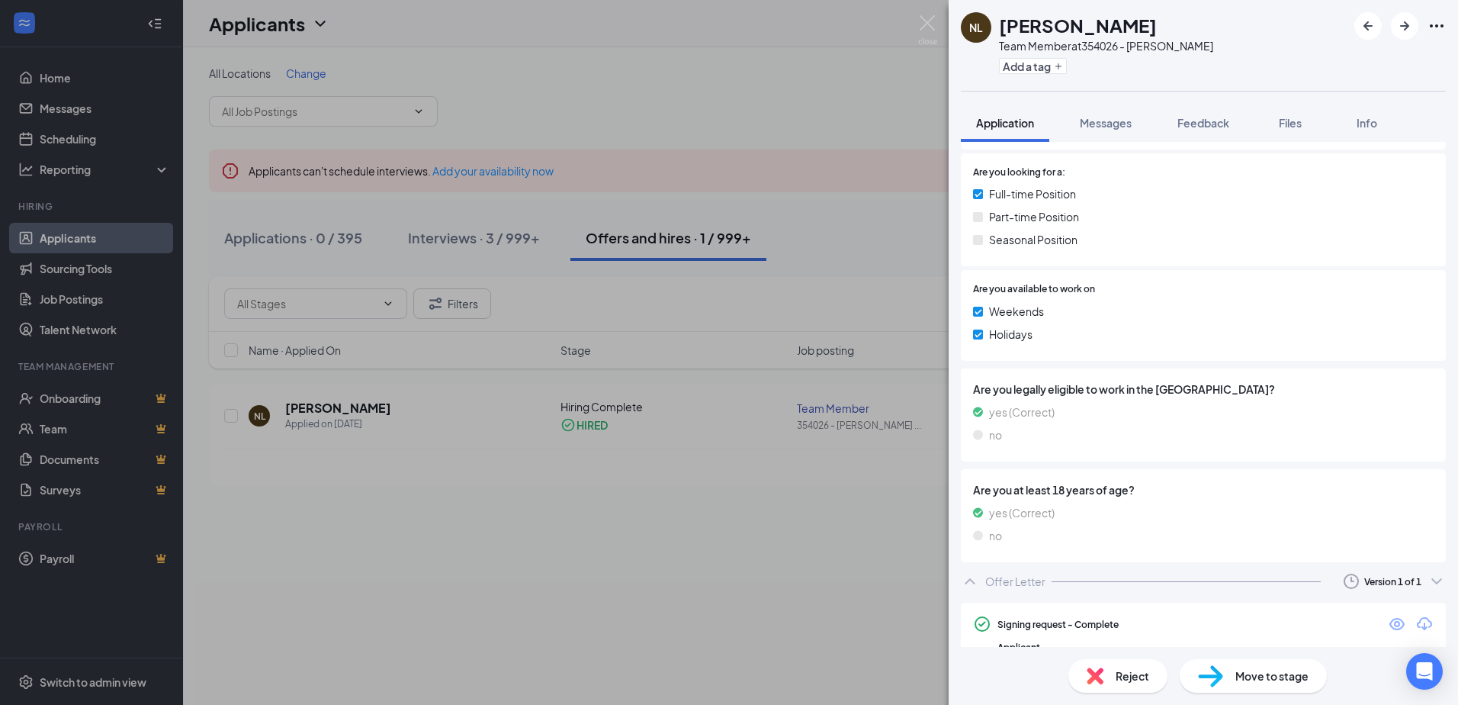
scroll to position [426, 0]
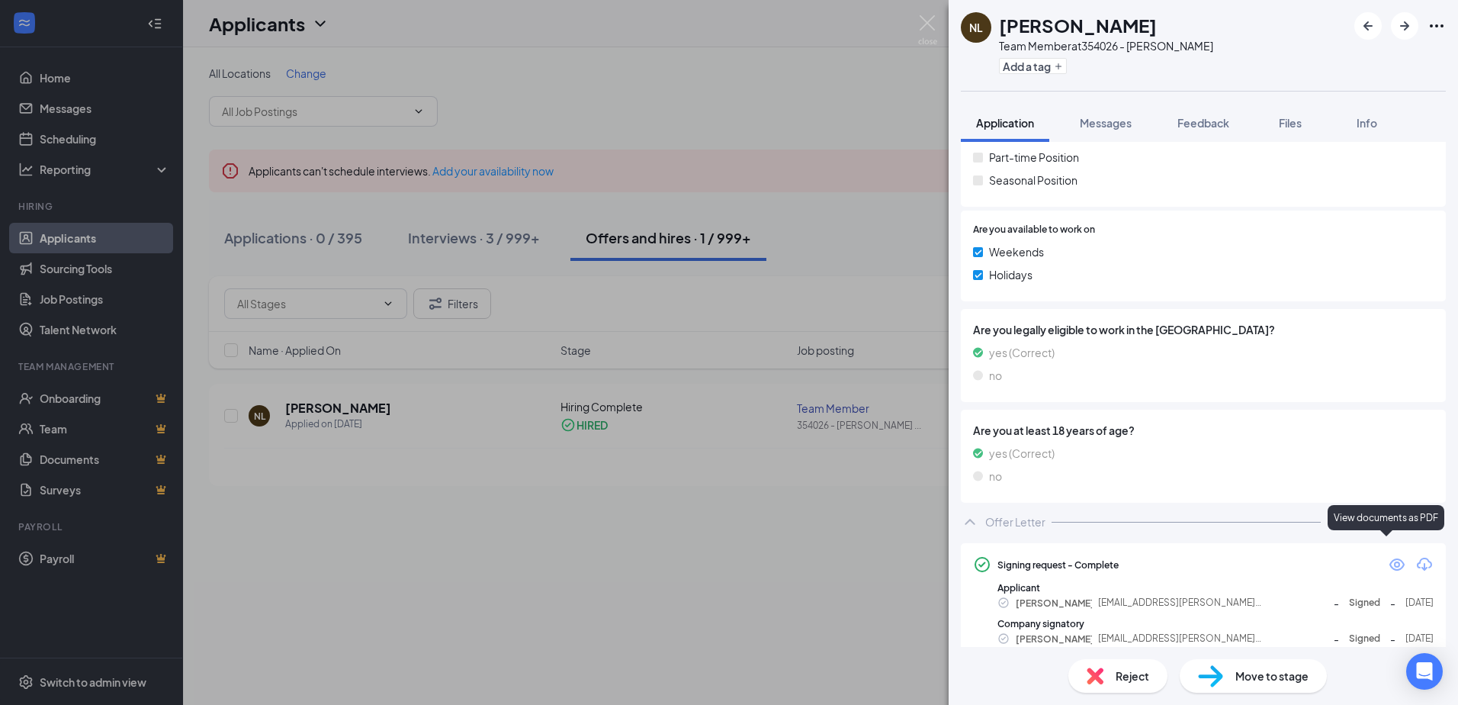
click at [1388, 555] on icon "Eye" at bounding box center [1397, 564] width 18 height 18
click at [930, 22] on img at bounding box center [927, 30] width 19 height 30
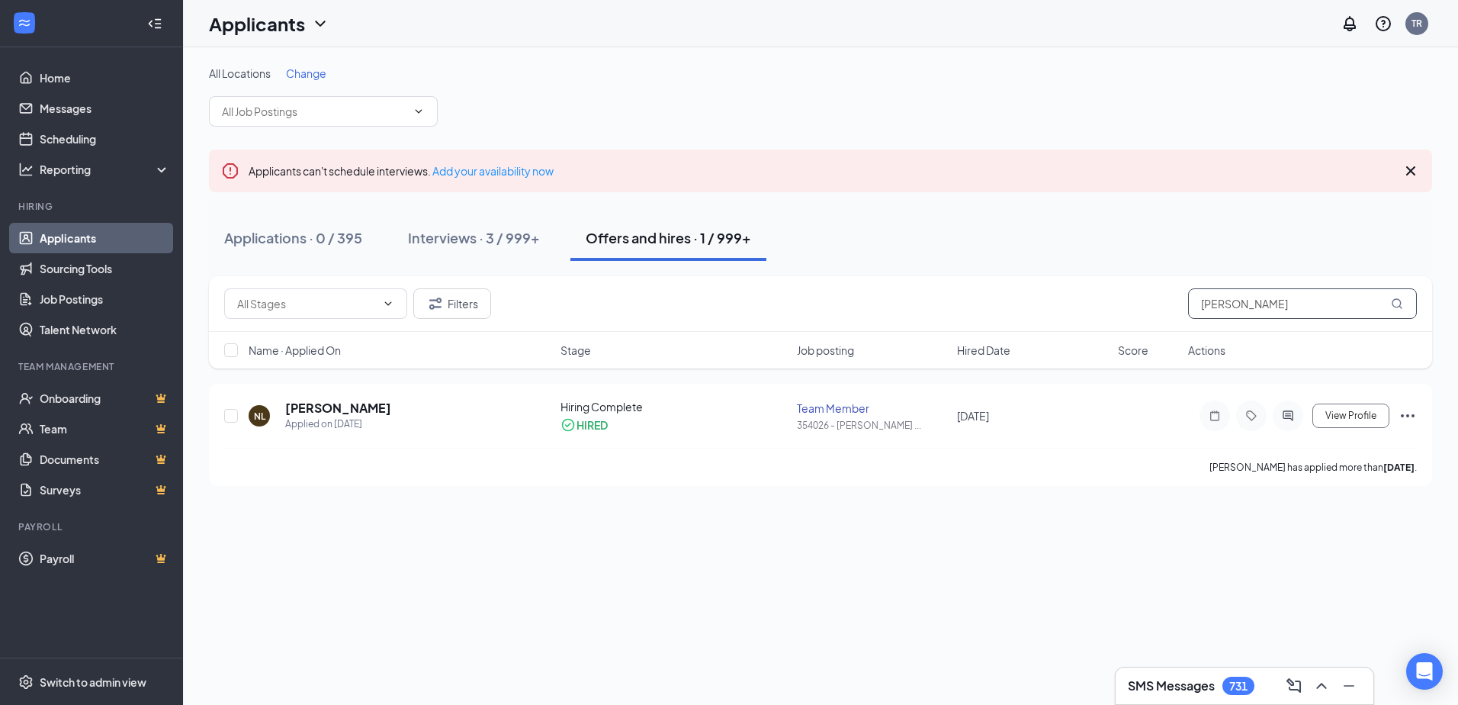
drag, startPoint x: 1282, startPoint y: 309, endPoint x: 1131, endPoint y: 295, distance: 151.6
click at [1131, 296] on div "Filters [PERSON_NAME]" at bounding box center [820, 303] width 1193 height 31
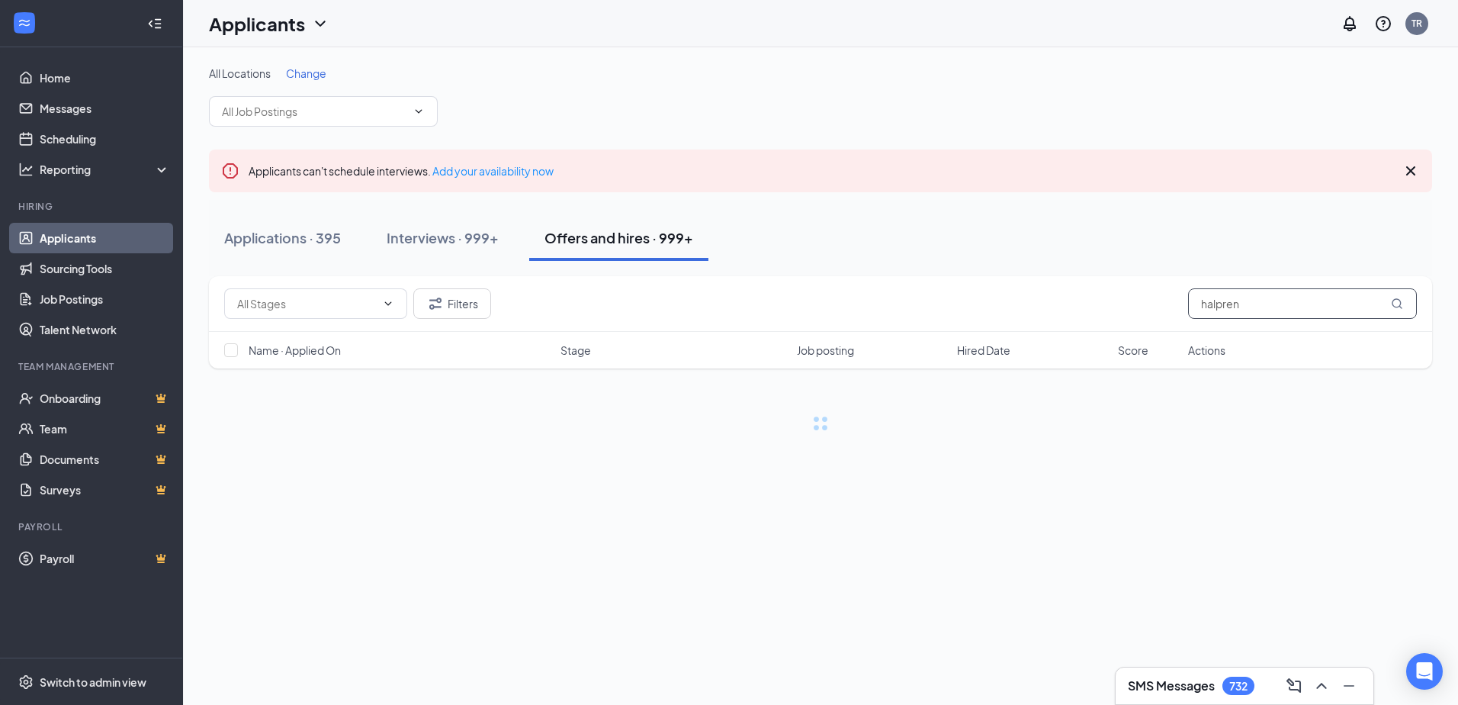
type input "halpren"
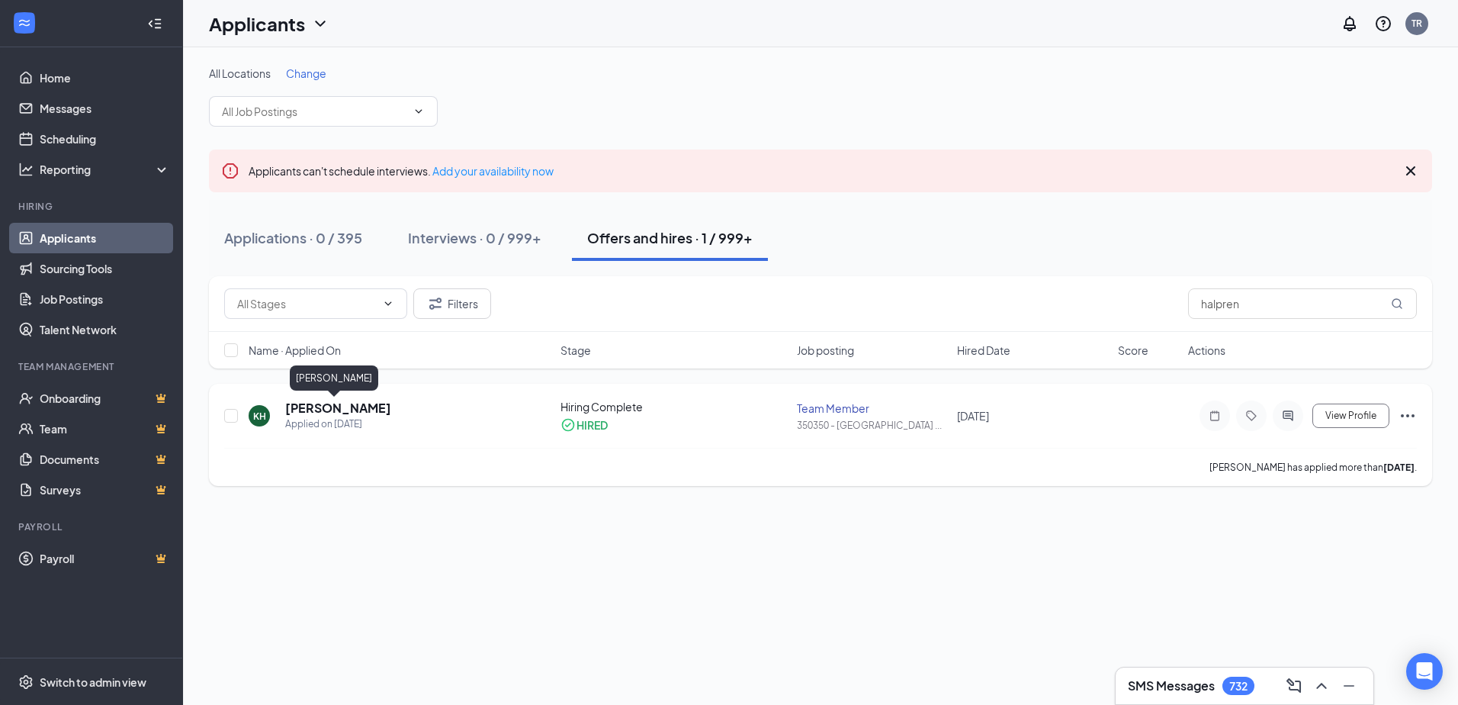
click at [320, 401] on h5 "[PERSON_NAME]" at bounding box center [338, 408] width 106 height 17
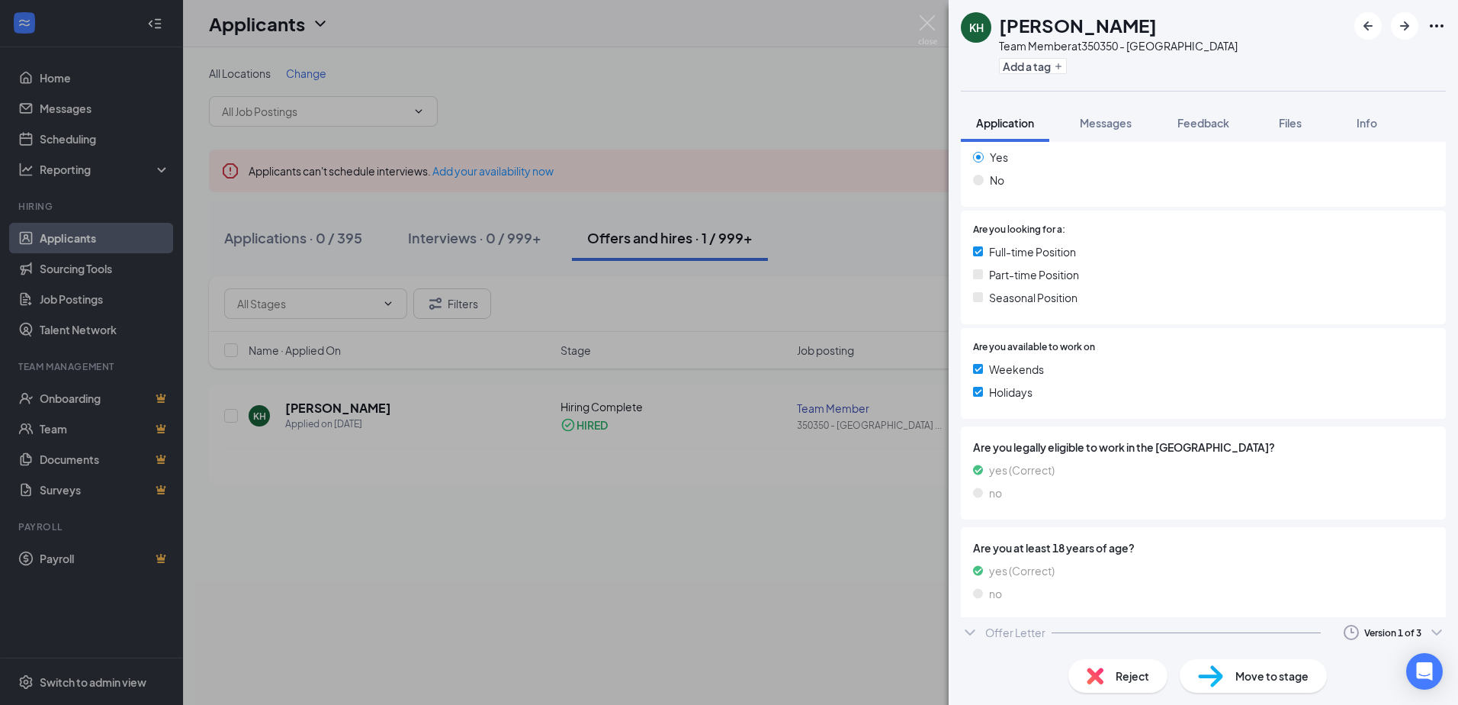
scroll to position [252, 0]
click at [1396, 625] on div "Offer Letter Version 1 of 3" at bounding box center [1203, 637] width 485 height 31
drag, startPoint x: 1396, startPoint y: 625, endPoint x: 1358, endPoint y: 633, distance: 39.8
click at [1364, 634] on div "Version 1 of 3" at bounding box center [1392, 637] width 57 height 13
click at [1335, 606] on div "Sent: [DATE] 3:17 PM" at bounding box center [1343, 601] width 165 height 15
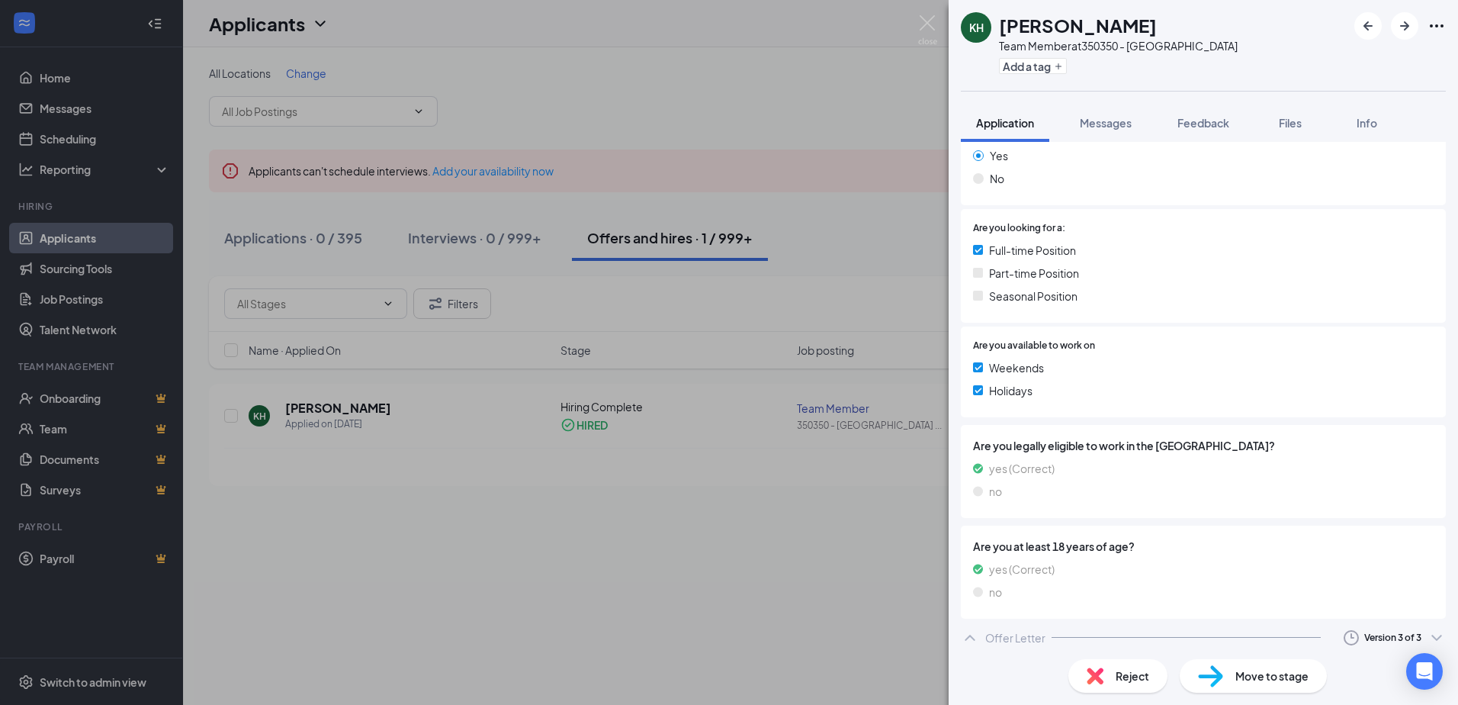
click at [992, 636] on div "Offer Letter" at bounding box center [1015, 637] width 60 height 15
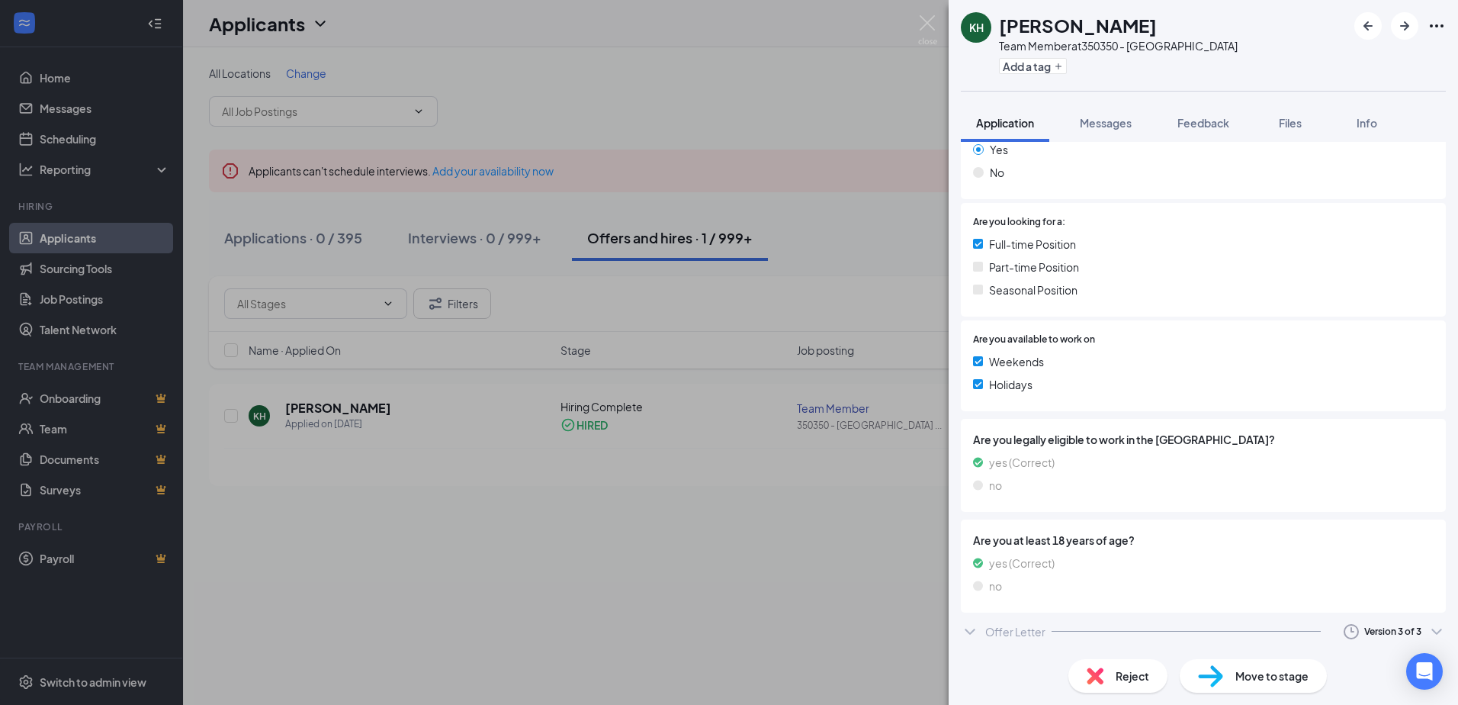
click at [980, 628] on div "Offer Letter Version 3 of 3" at bounding box center [1203, 631] width 485 height 31
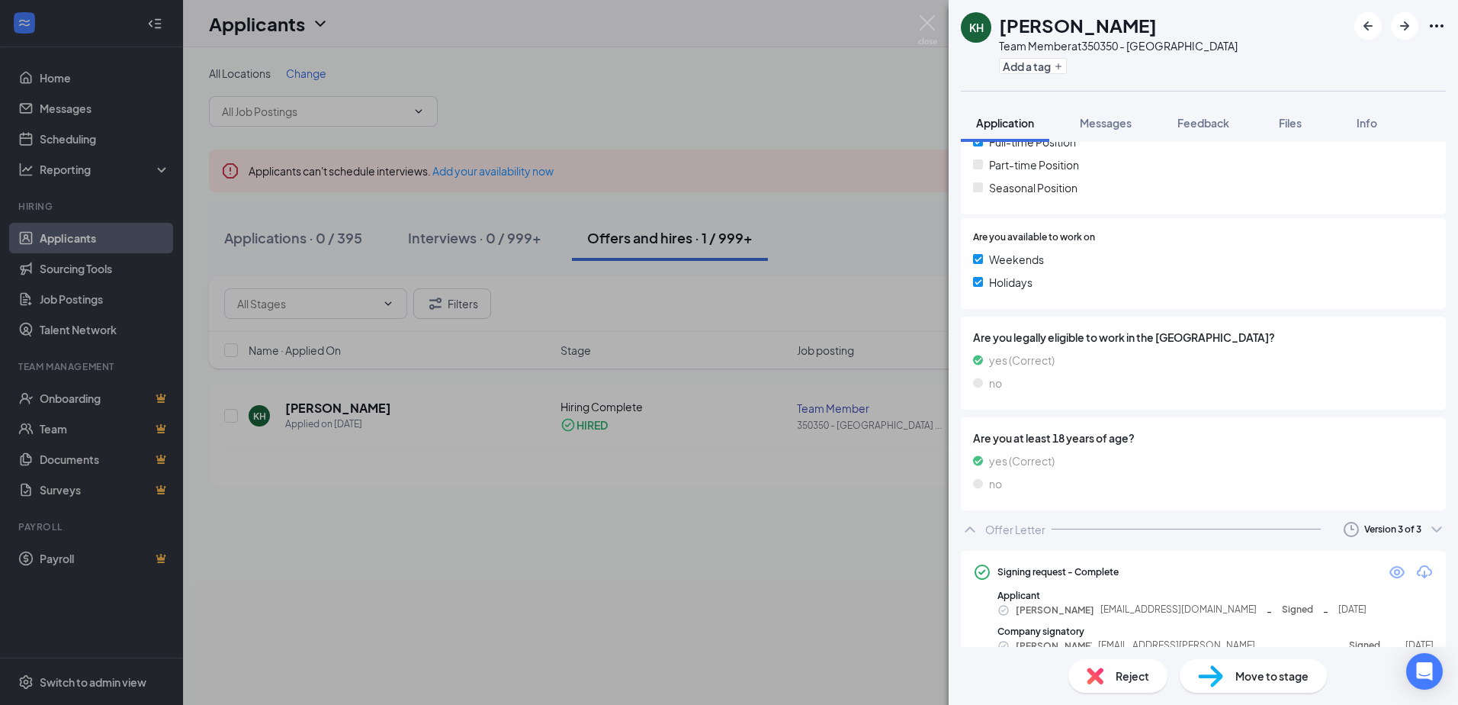
scroll to position [384, 0]
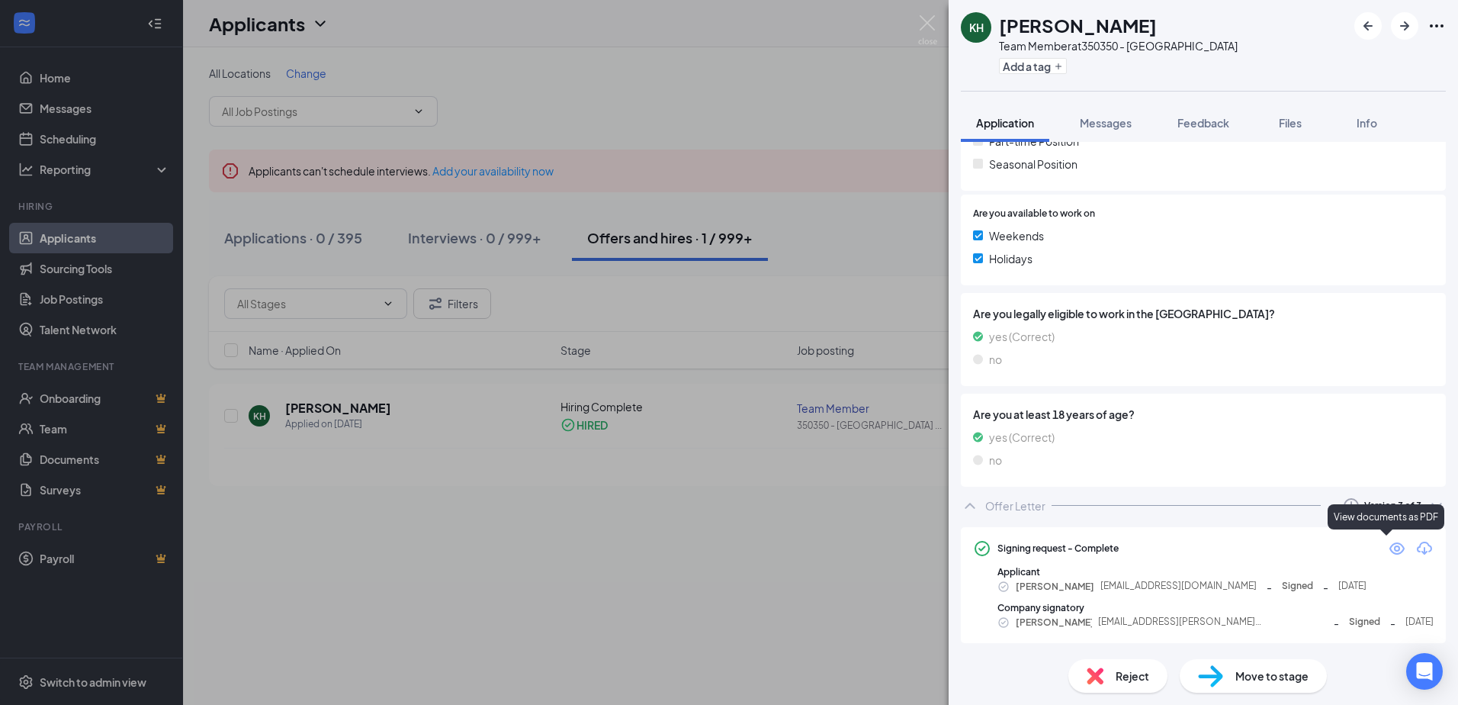
click at [1390, 545] on icon "Eye" at bounding box center [1397, 548] width 15 height 12
click at [1132, 676] on span "Reject" at bounding box center [1133, 675] width 34 height 17
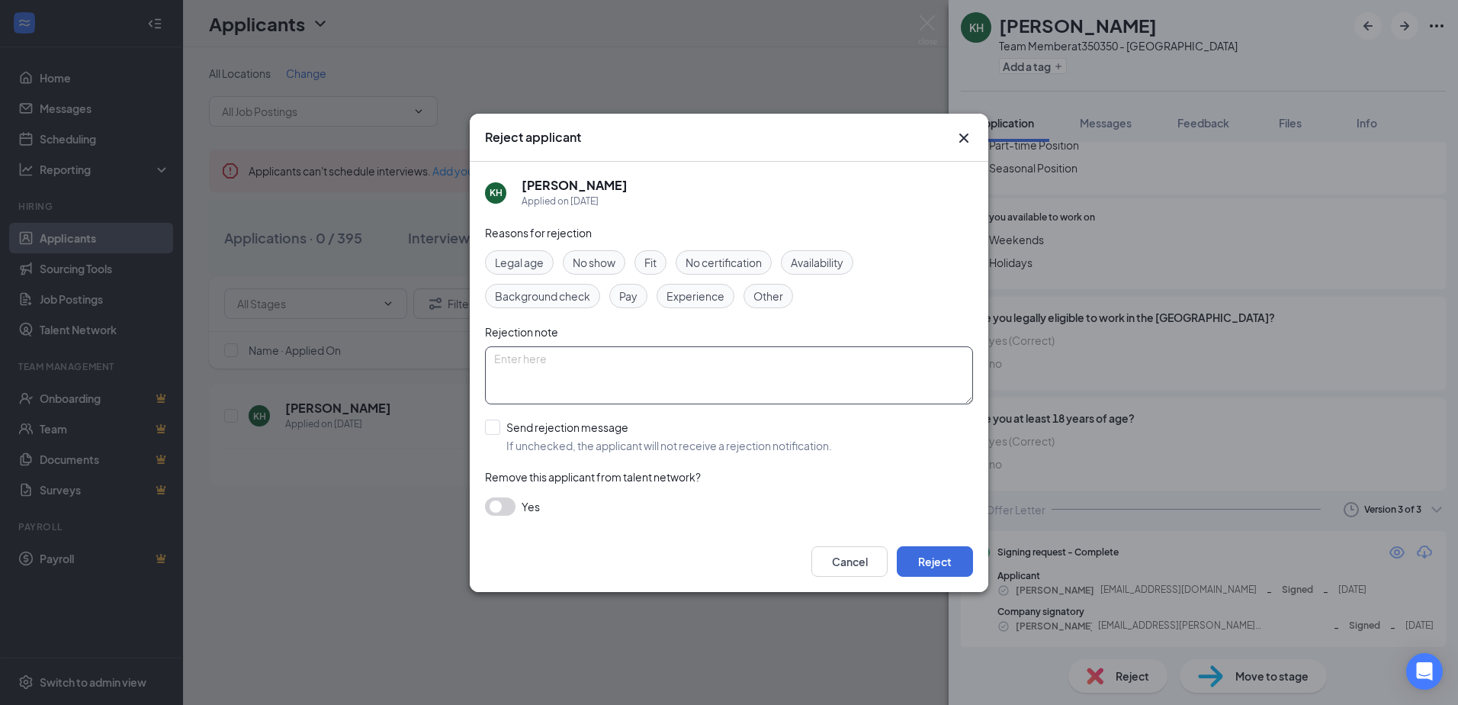
click at [512, 371] on textarea at bounding box center [729, 375] width 488 height 58
type textarea "Did not complete onboarding process"
click at [924, 564] on button "Reject" at bounding box center [935, 561] width 76 height 31
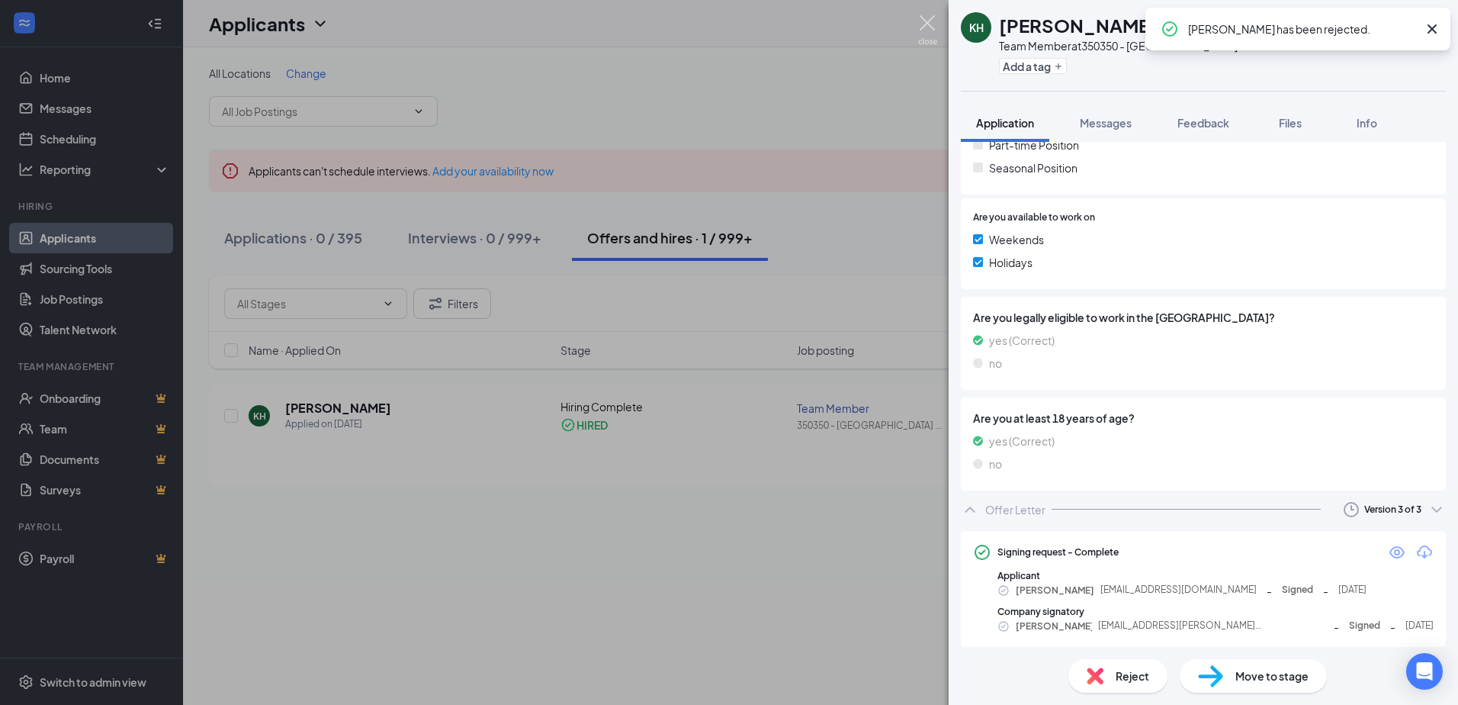
click at [927, 17] on img at bounding box center [927, 30] width 19 height 30
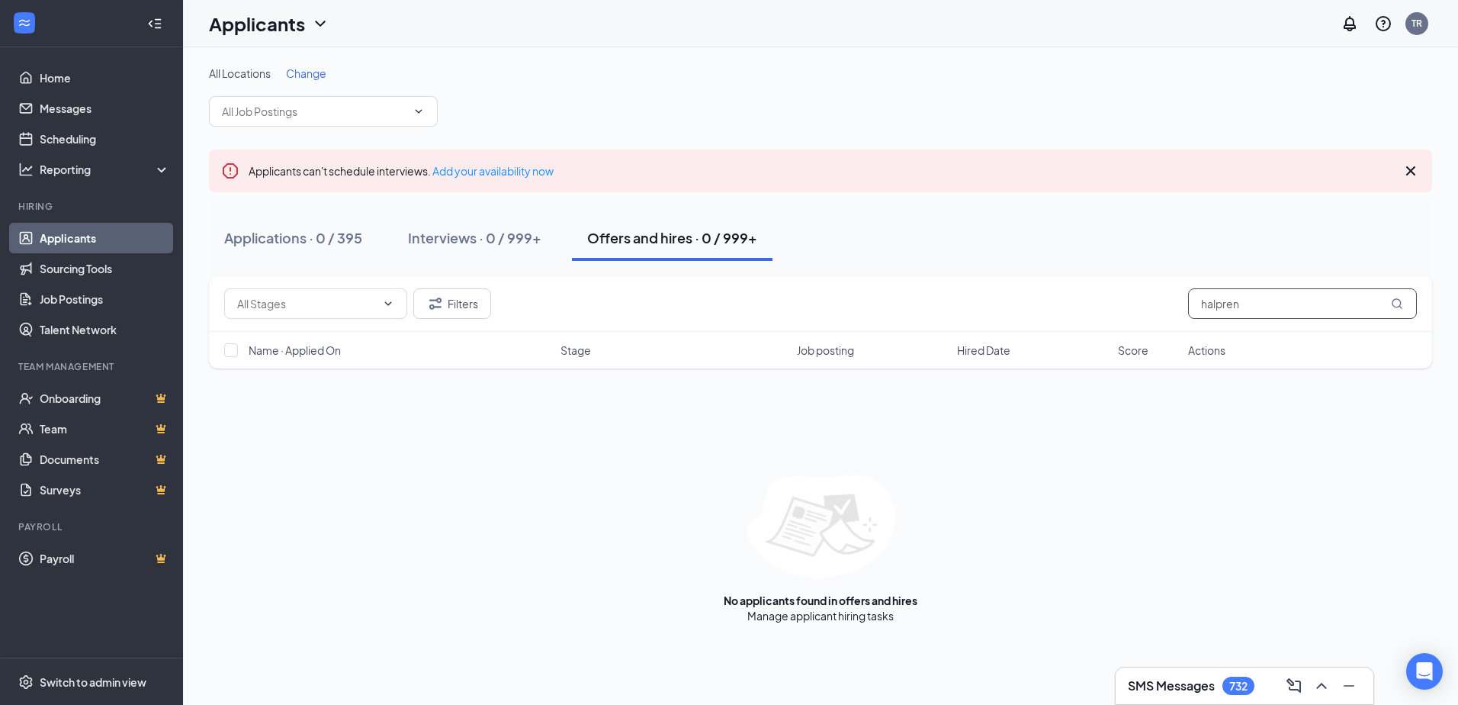
drag, startPoint x: 1283, startPoint y: 315, endPoint x: 1159, endPoint y: 317, distance: 123.6
click at [1161, 317] on div "Filters halpren" at bounding box center [820, 303] width 1193 height 31
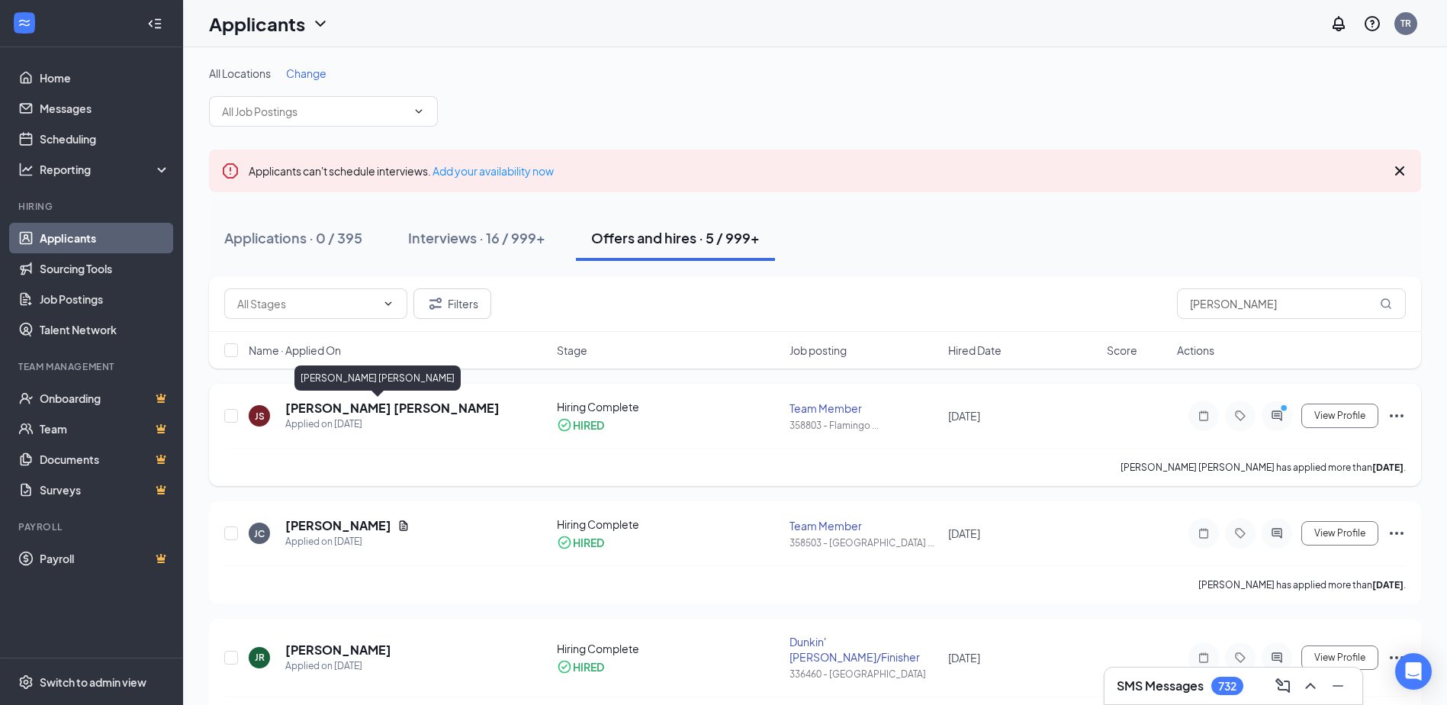
click at [353, 407] on h5 "[PERSON_NAME] [PERSON_NAME]" at bounding box center [392, 408] width 214 height 17
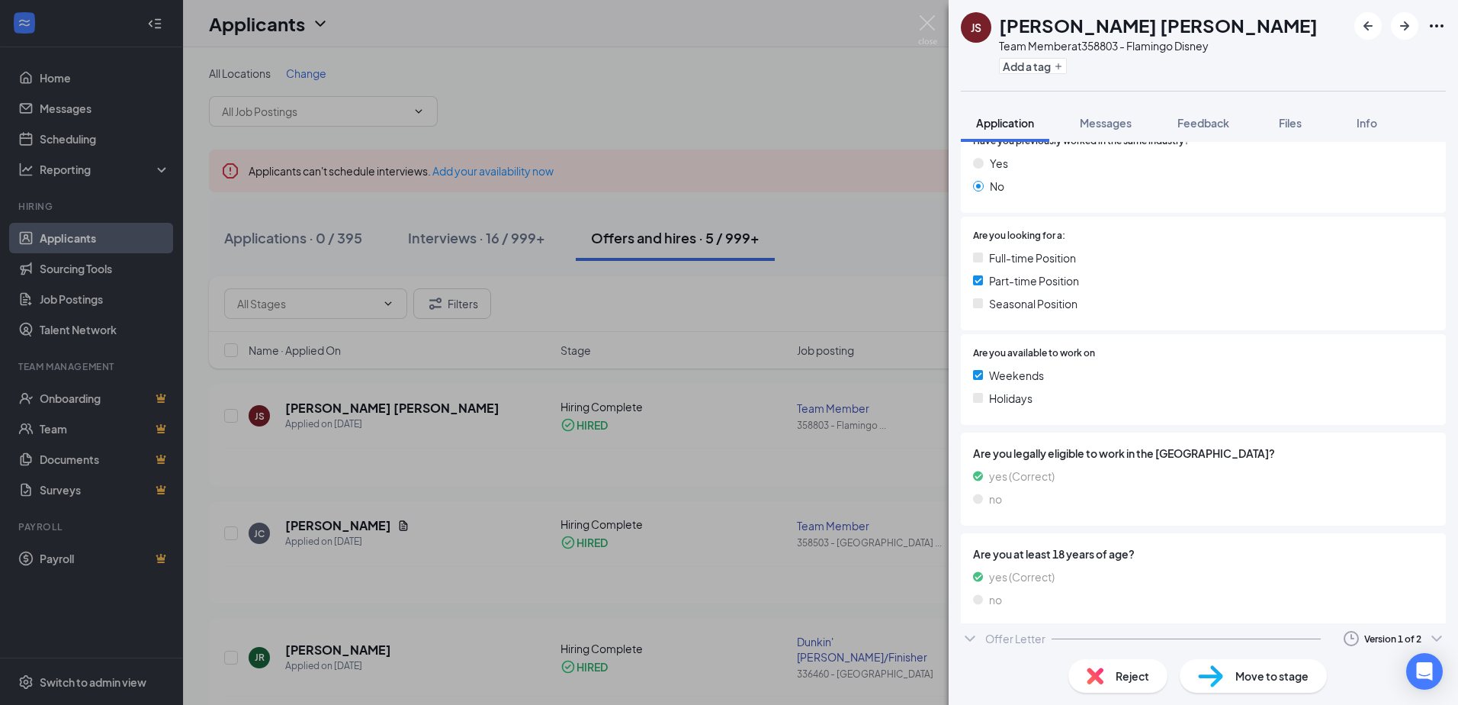
scroll to position [251, 0]
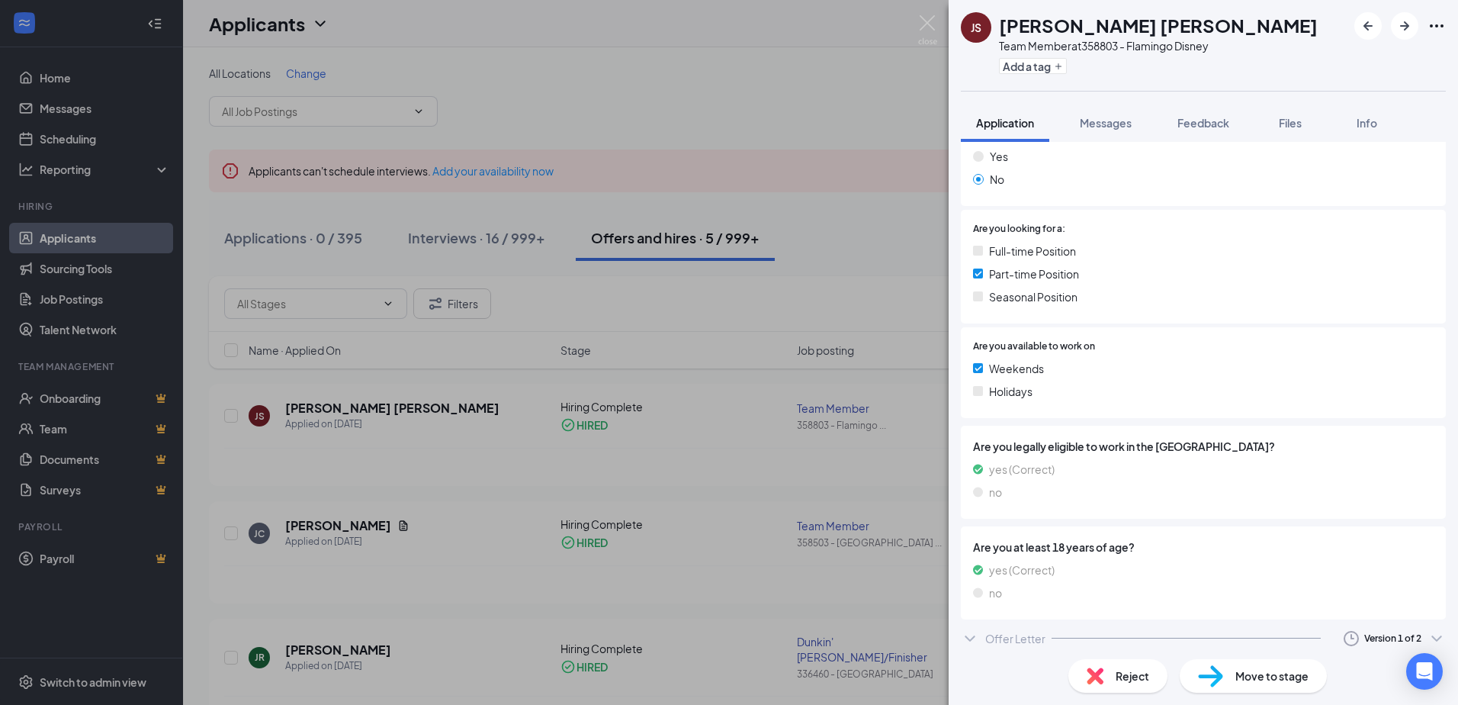
click at [1364, 638] on div "Version 1 of 2" at bounding box center [1392, 637] width 57 height 13
drag, startPoint x: 1342, startPoint y: 609, endPoint x: 1335, endPoint y: 608, distance: 7.7
click at [1342, 609] on div "Sent: [DATE] 4:11 PM" at bounding box center [1343, 602] width 165 height 15
click at [993, 632] on div "Offer Letter" at bounding box center [1015, 638] width 60 height 15
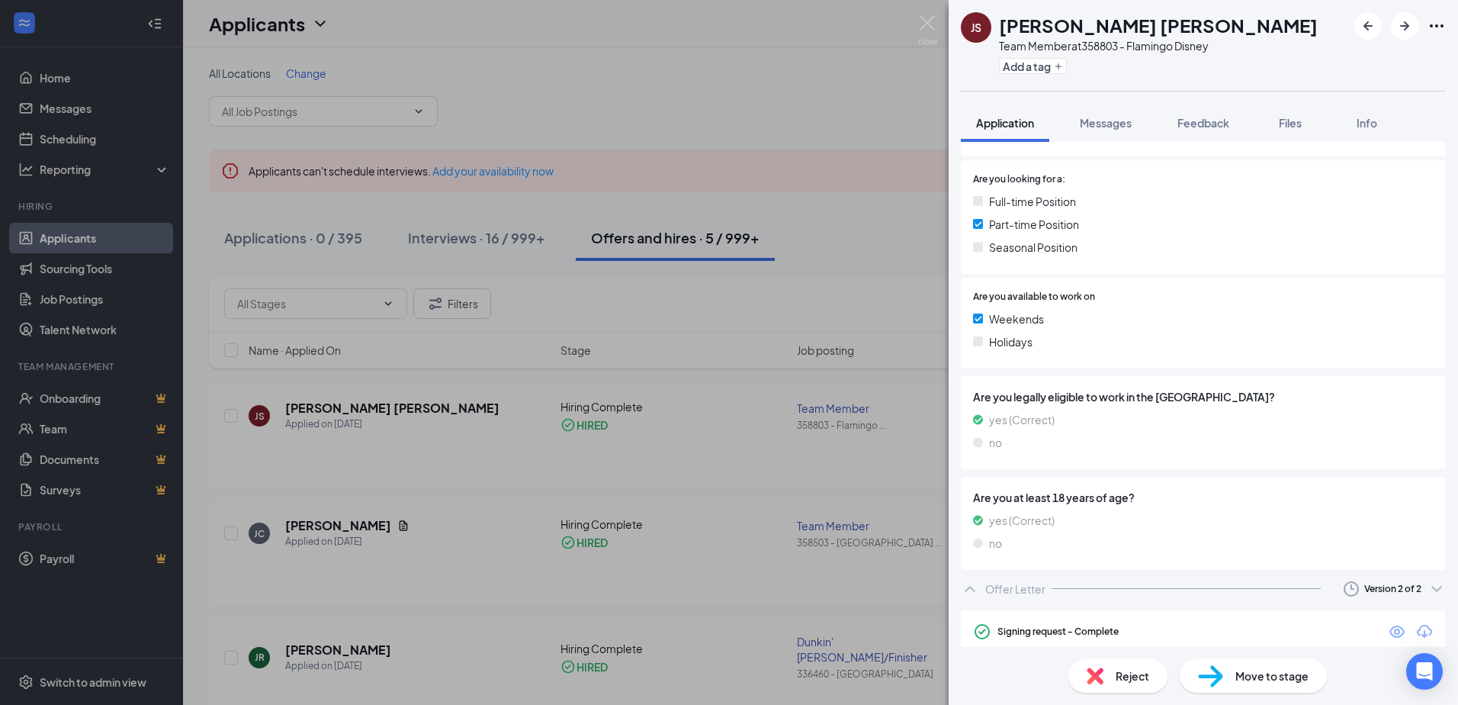
scroll to position [377, 0]
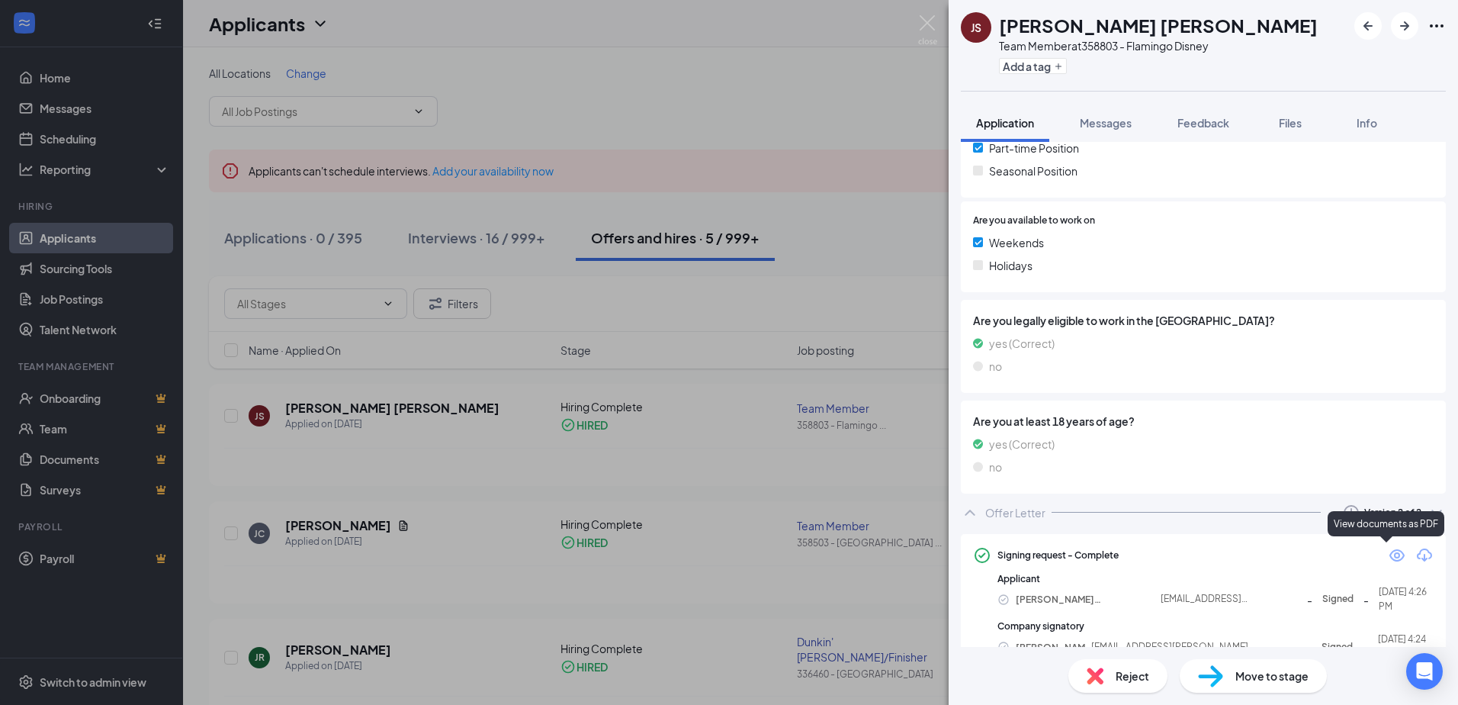
click at [1390, 557] on icon "Eye" at bounding box center [1397, 555] width 15 height 12
click at [927, 21] on img at bounding box center [927, 30] width 19 height 30
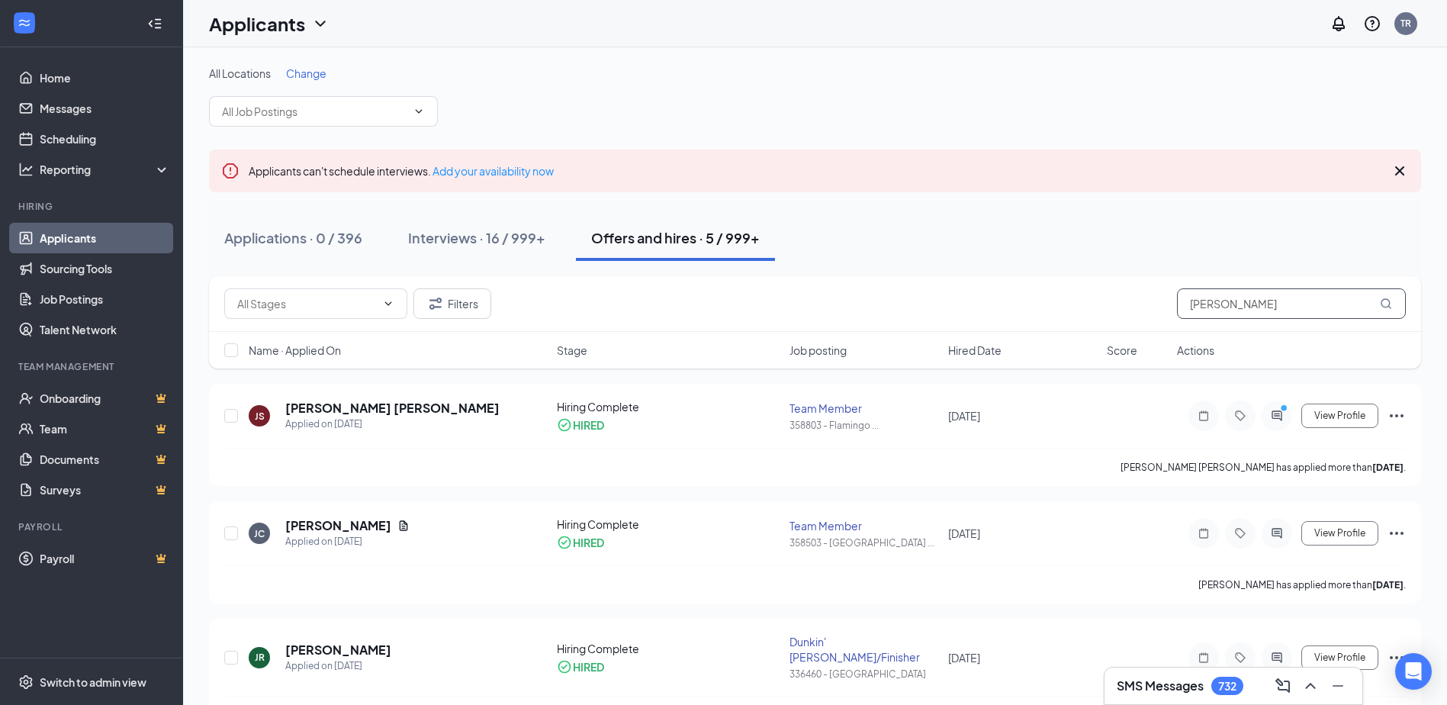
drag, startPoint x: 1236, startPoint y: 311, endPoint x: 1128, endPoint y: 310, distance: 108.3
click at [1132, 313] on div "Filters [PERSON_NAME]" at bounding box center [814, 303] width 1181 height 31
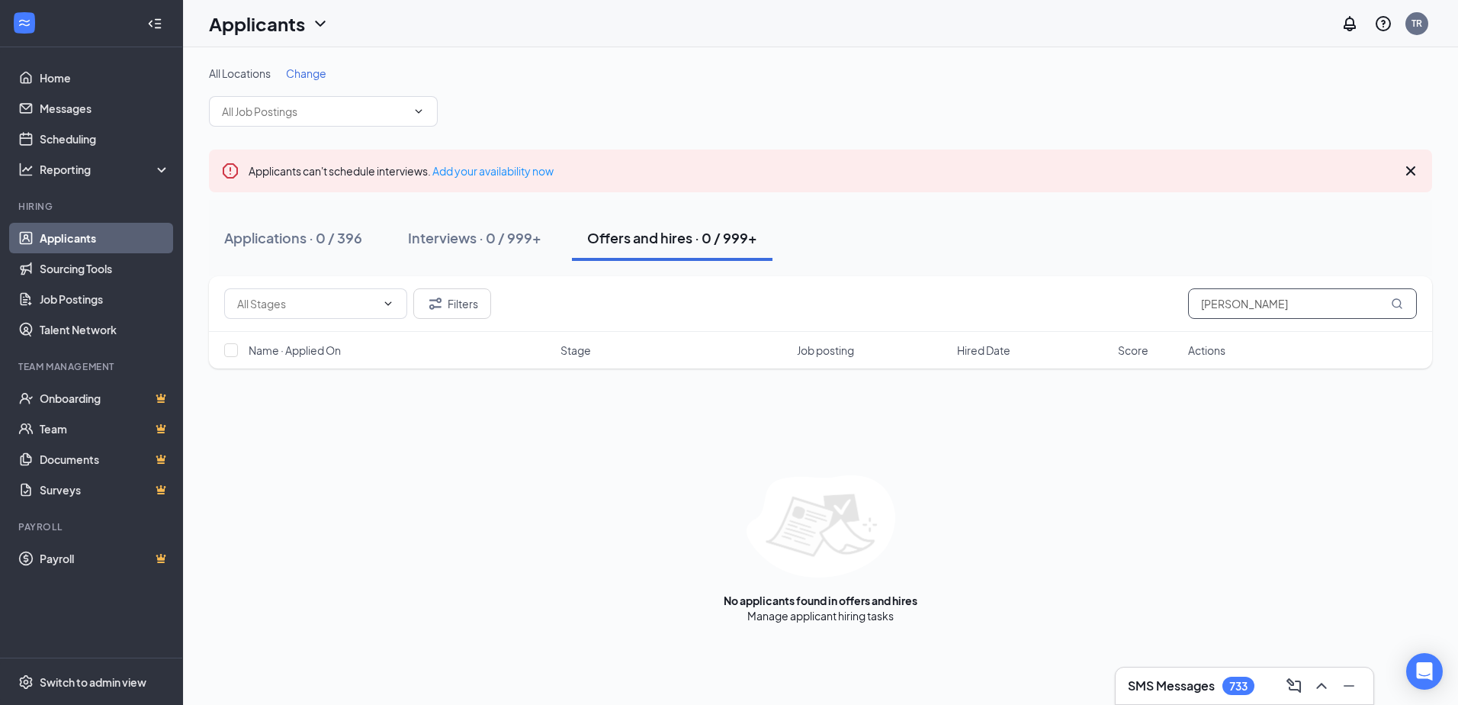
drag, startPoint x: 1300, startPoint y: 300, endPoint x: 1065, endPoint y: 305, distance: 234.9
click at [1065, 305] on div "Filters [PERSON_NAME]" at bounding box center [820, 303] width 1193 height 31
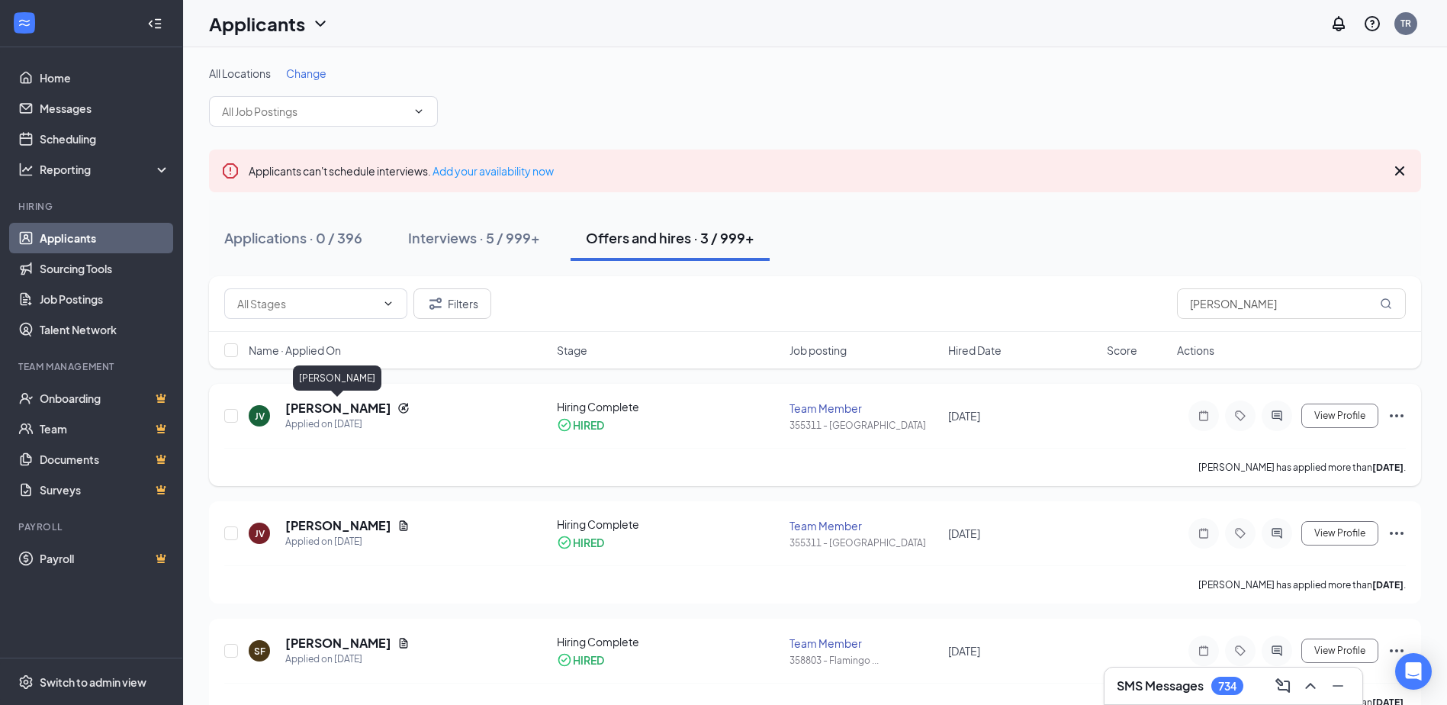
click at [352, 401] on h5 "[PERSON_NAME]" at bounding box center [338, 408] width 106 height 17
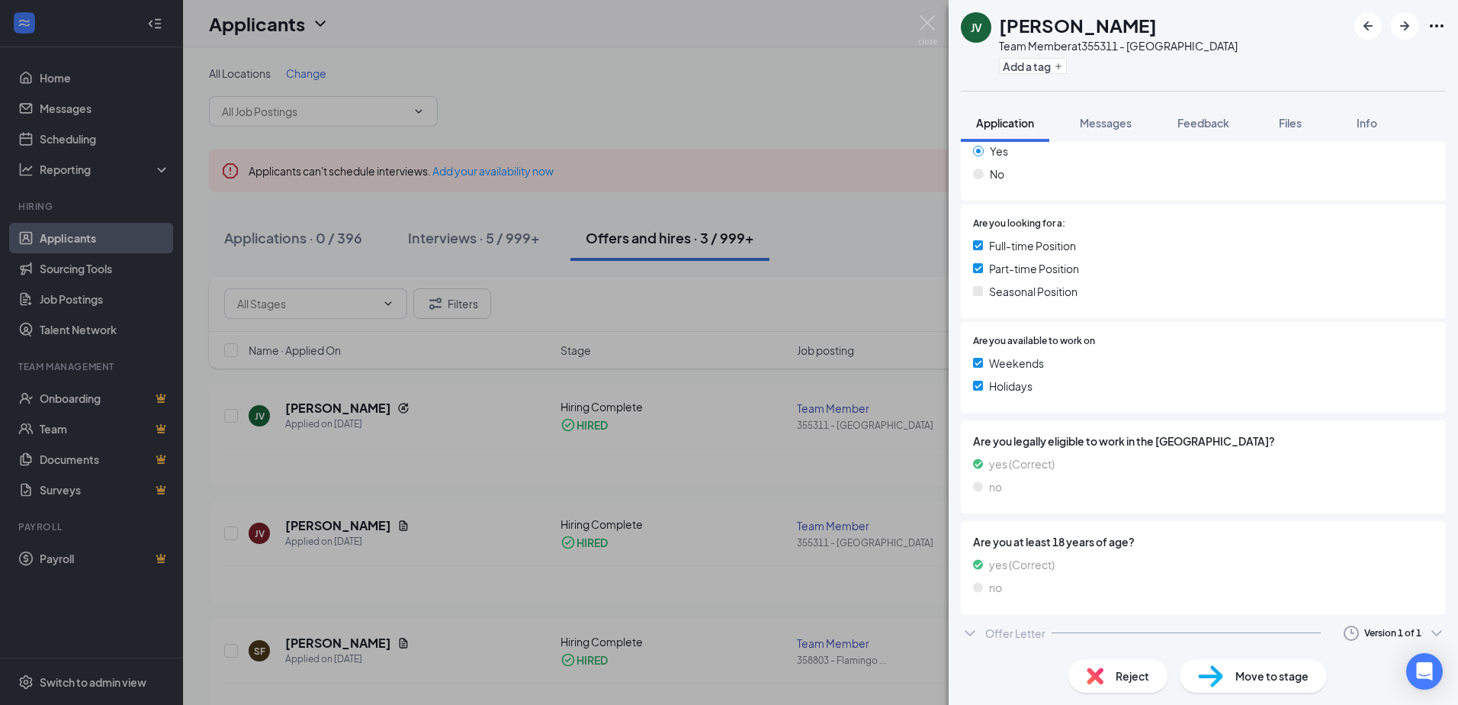
scroll to position [300, 0]
click at [1021, 628] on div "Offer Letter" at bounding box center [1015, 631] width 60 height 15
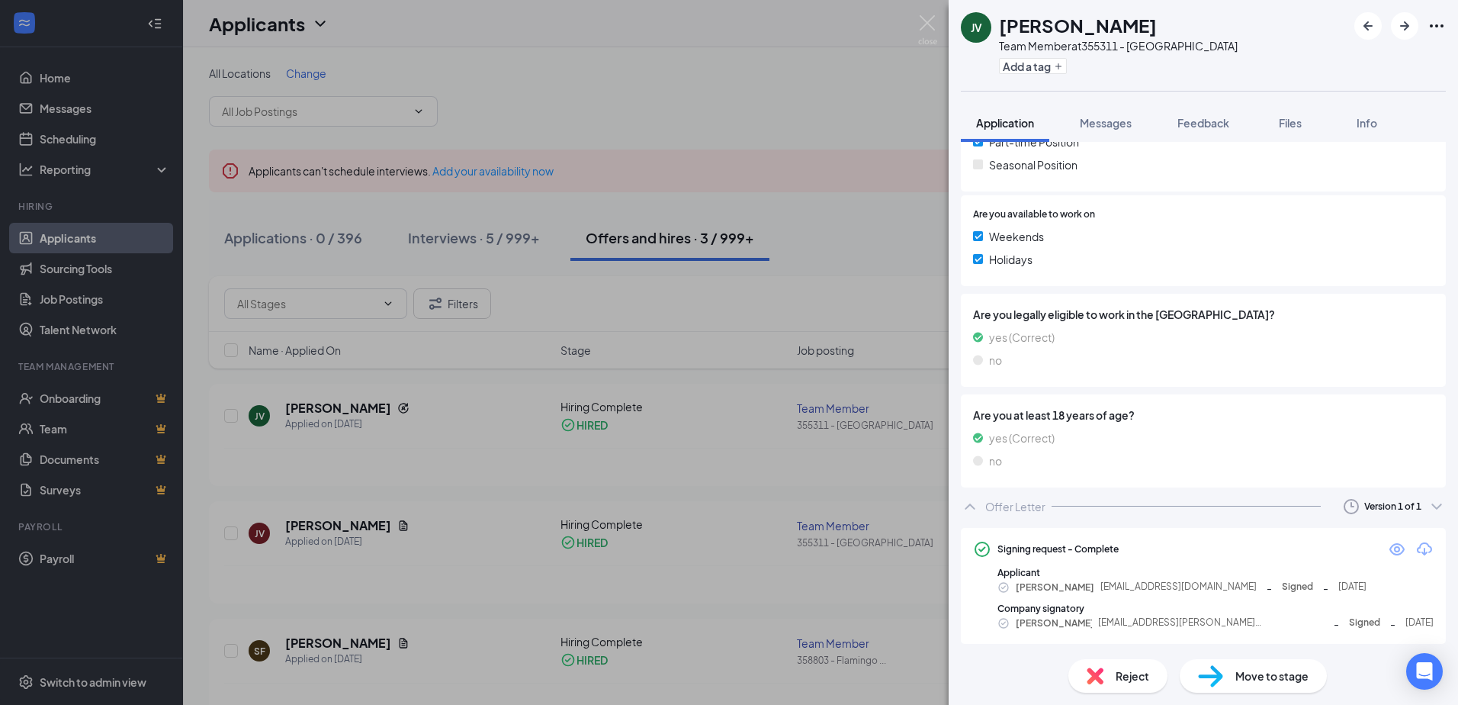
scroll to position [428, 0]
click at [1394, 543] on icon "Eye" at bounding box center [1397, 547] width 18 height 18
click at [926, 19] on img at bounding box center [927, 30] width 19 height 30
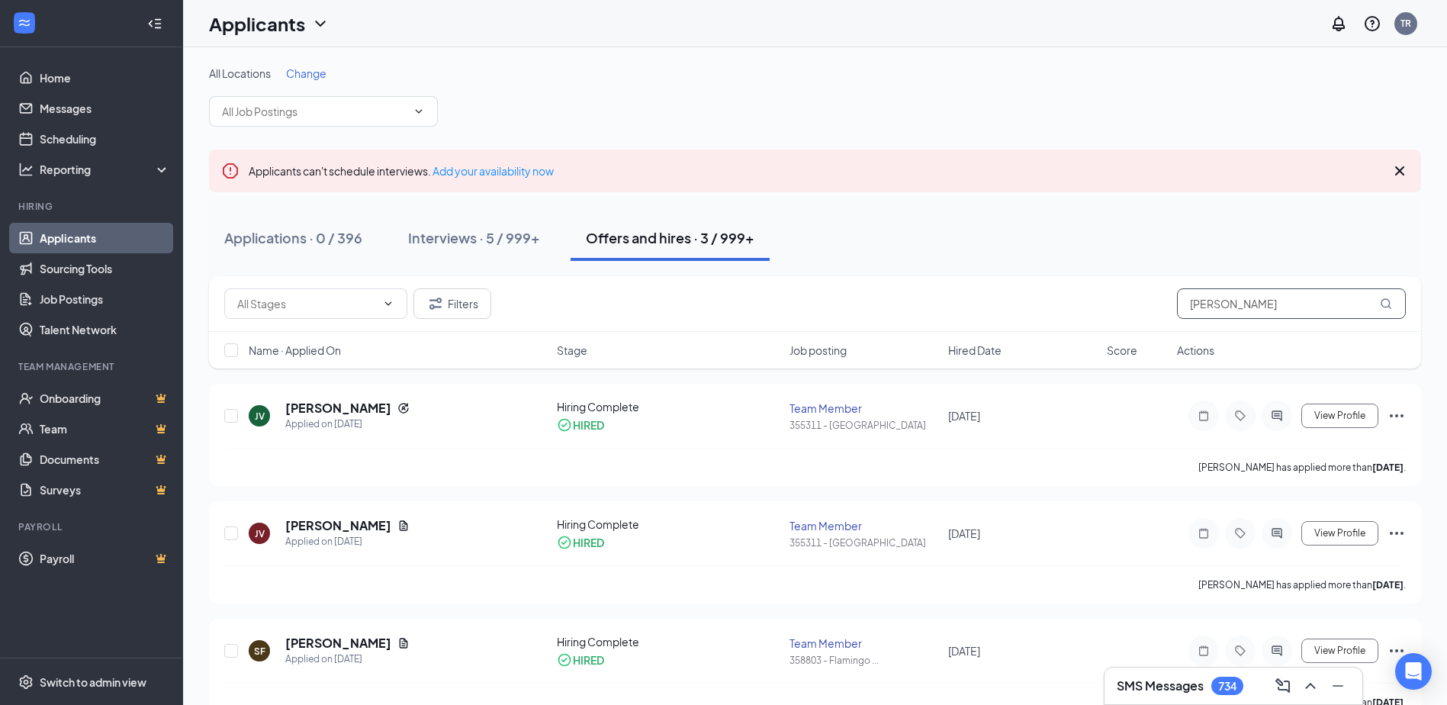
drag, startPoint x: 1260, startPoint y: 309, endPoint x: 1069, endPoint y: 300, distance: 190.8
click at [1069, 300] on div "Filters [PERSON_NAME]" at bounding box center [814, 303] width 1181 height 31
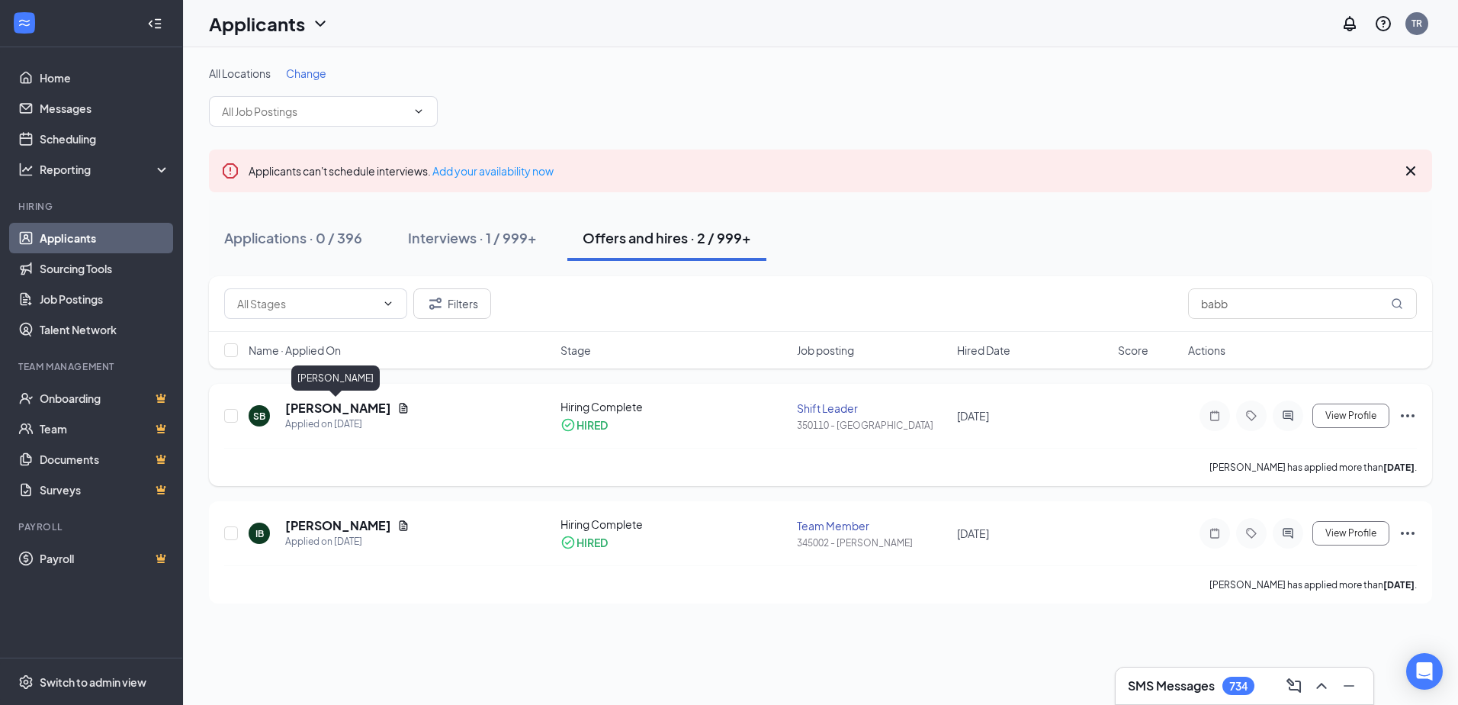
click at [335, 405] on h5 "[PERSON_NAME]" at bounding box center [338, 408] width 106 height 17
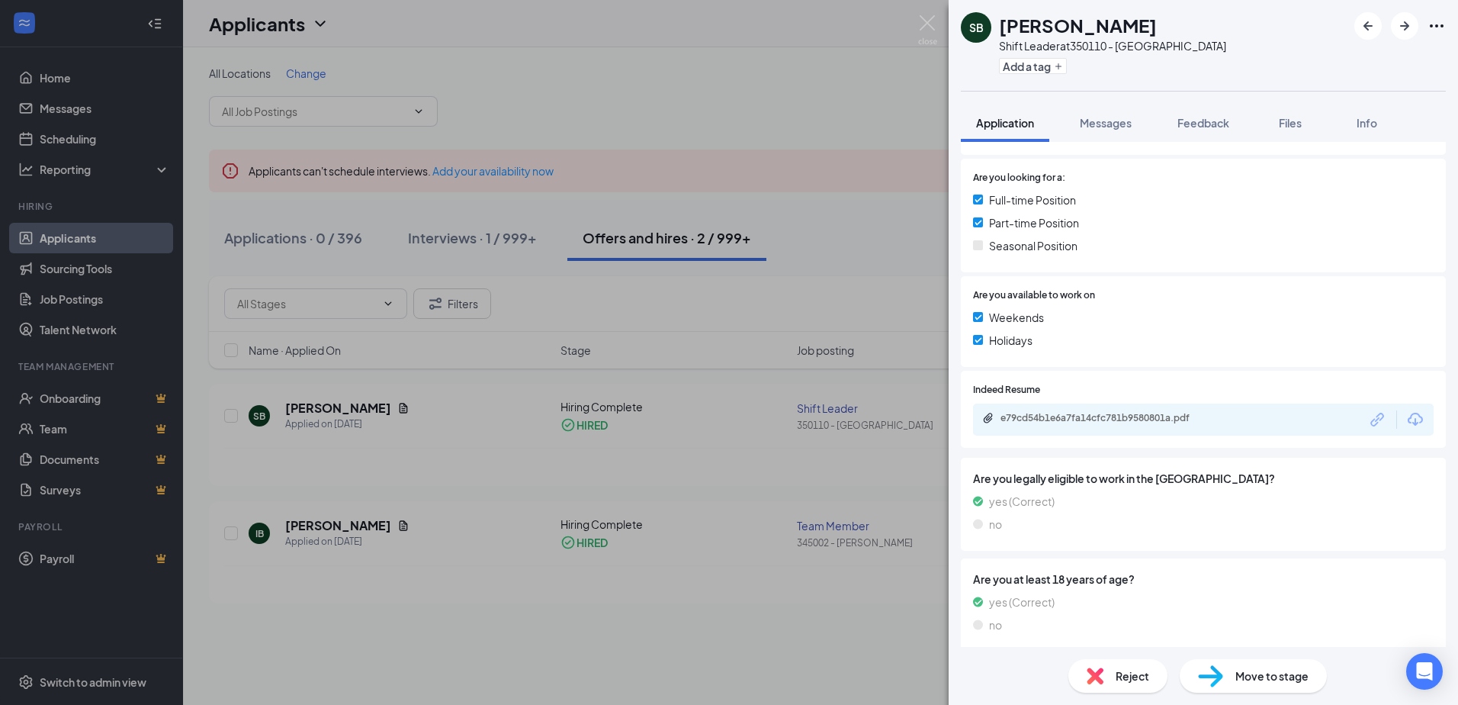
scroll to position [331, 0]
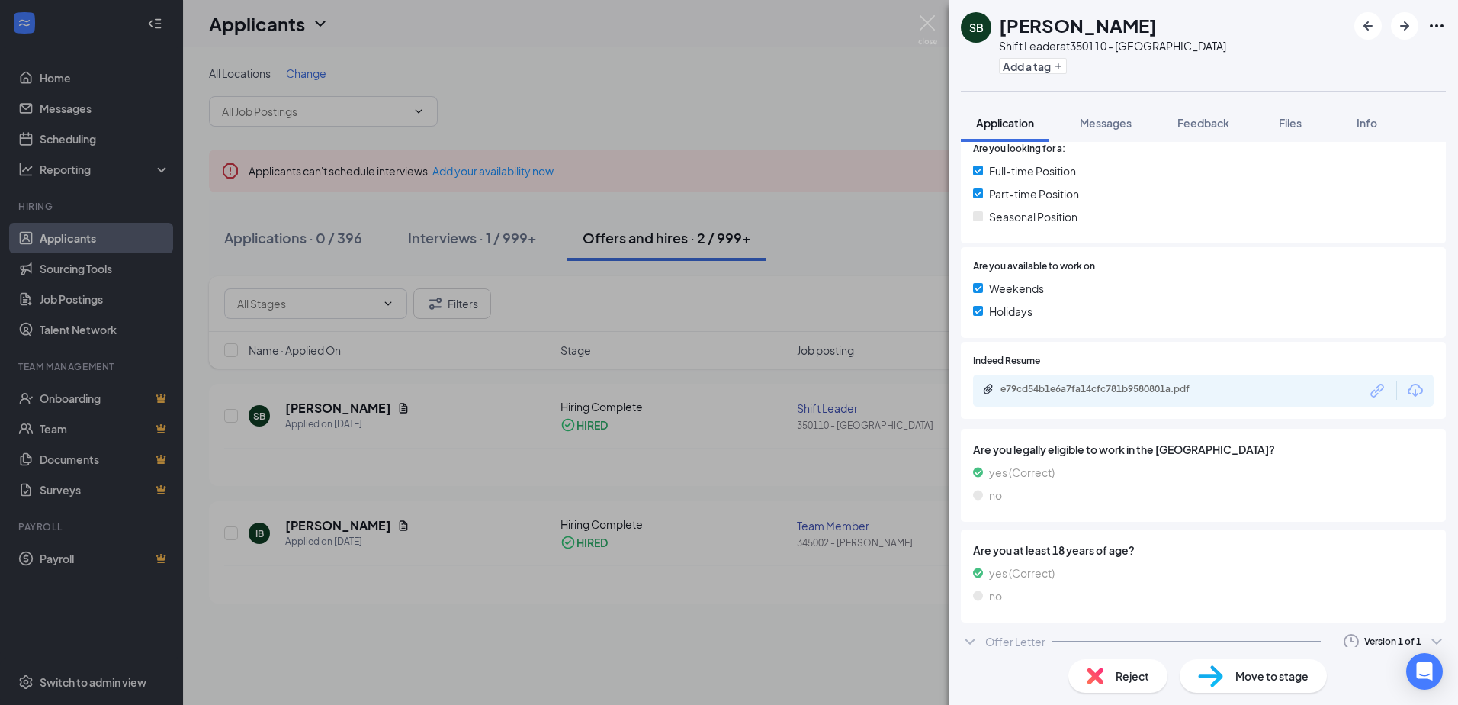
click at [978, 638] on icon "ChevronDown" at bounding box center [970, 641] width 18 height 18
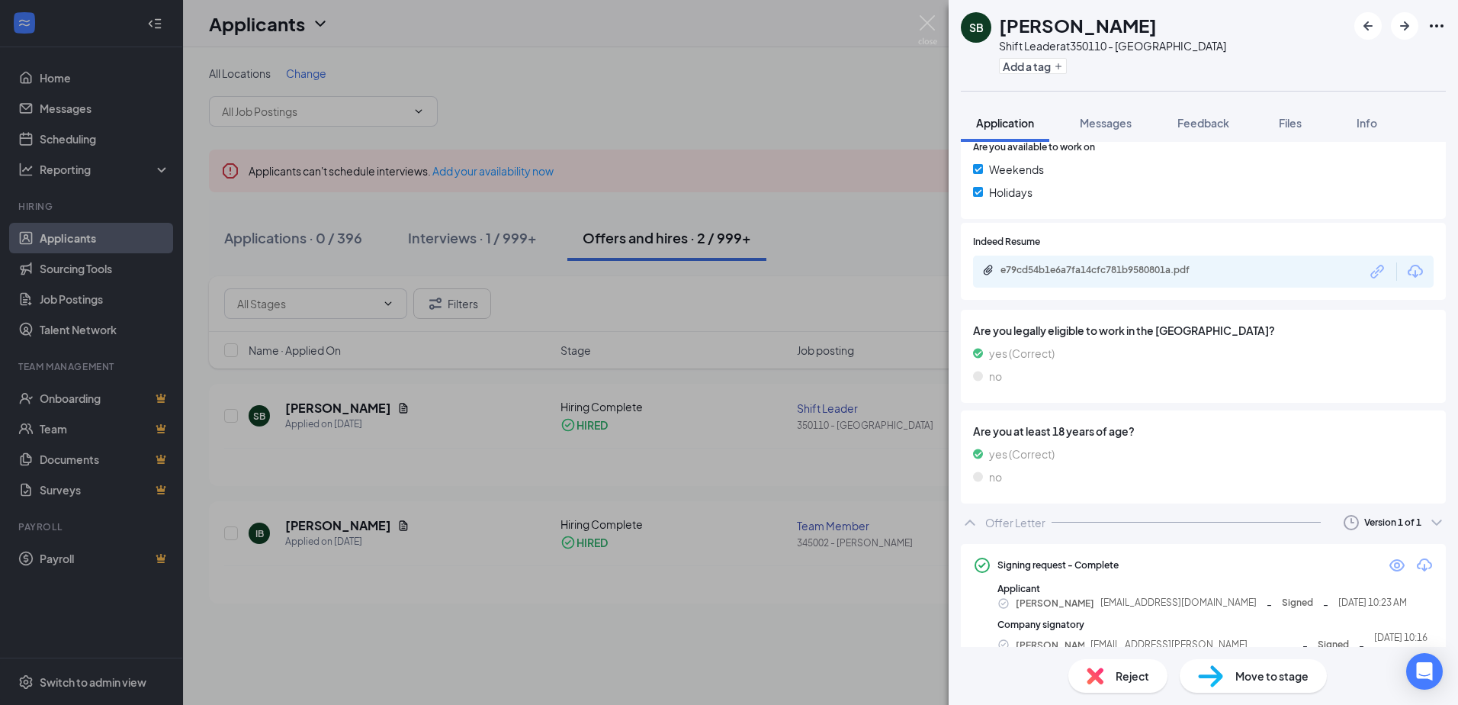
scroll to position [463, 0]
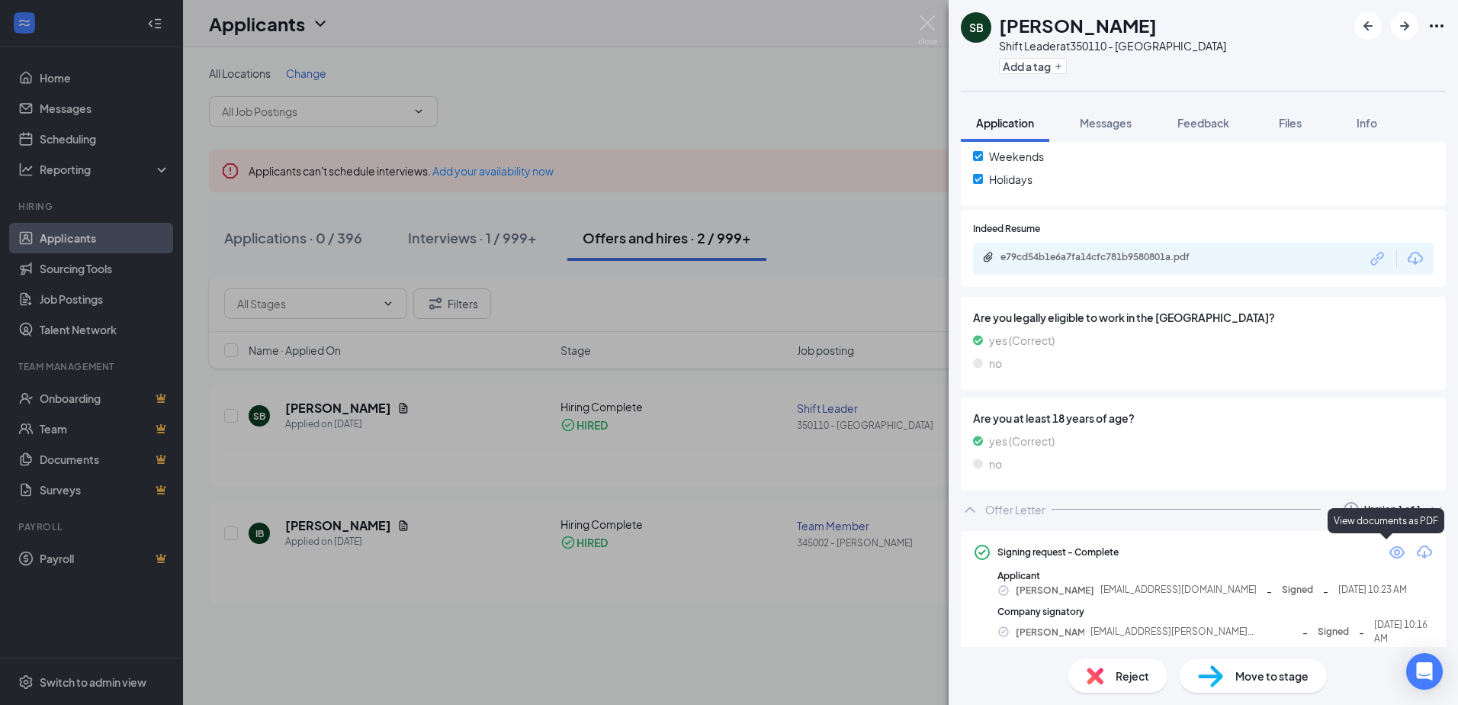
click at [1388, 554] on icon "Eye" at bounding box center [1397, 552] width 18 height 18
click at [924, 18] on img at bounding box center [927, 30] width 19 height 30
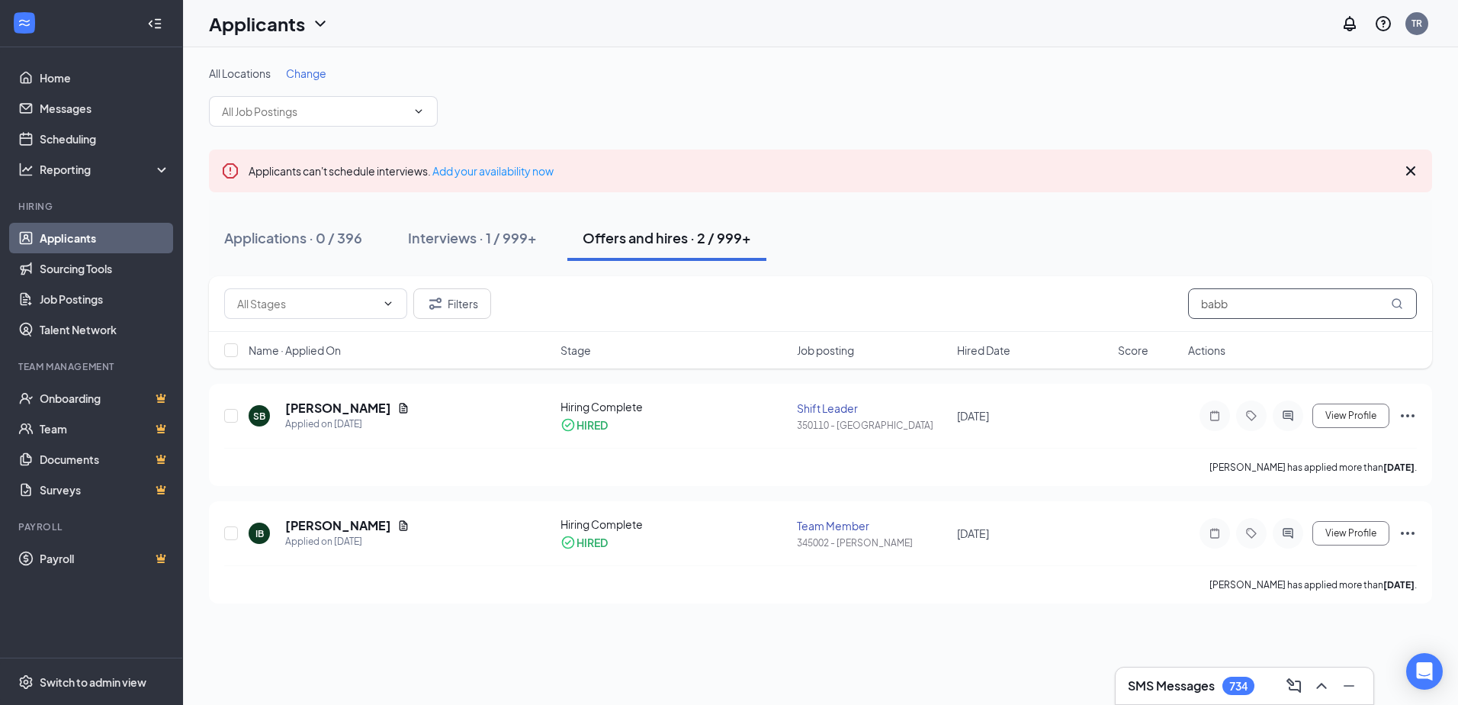
drag, startPoint x: 1168, startPoint y: 299, endPoint x: 1104, endPoint y: 300, distance: 64.1
click at [1104, 300] on div "Filters babb" at bounding box center [820, 303] width 1193 height 31
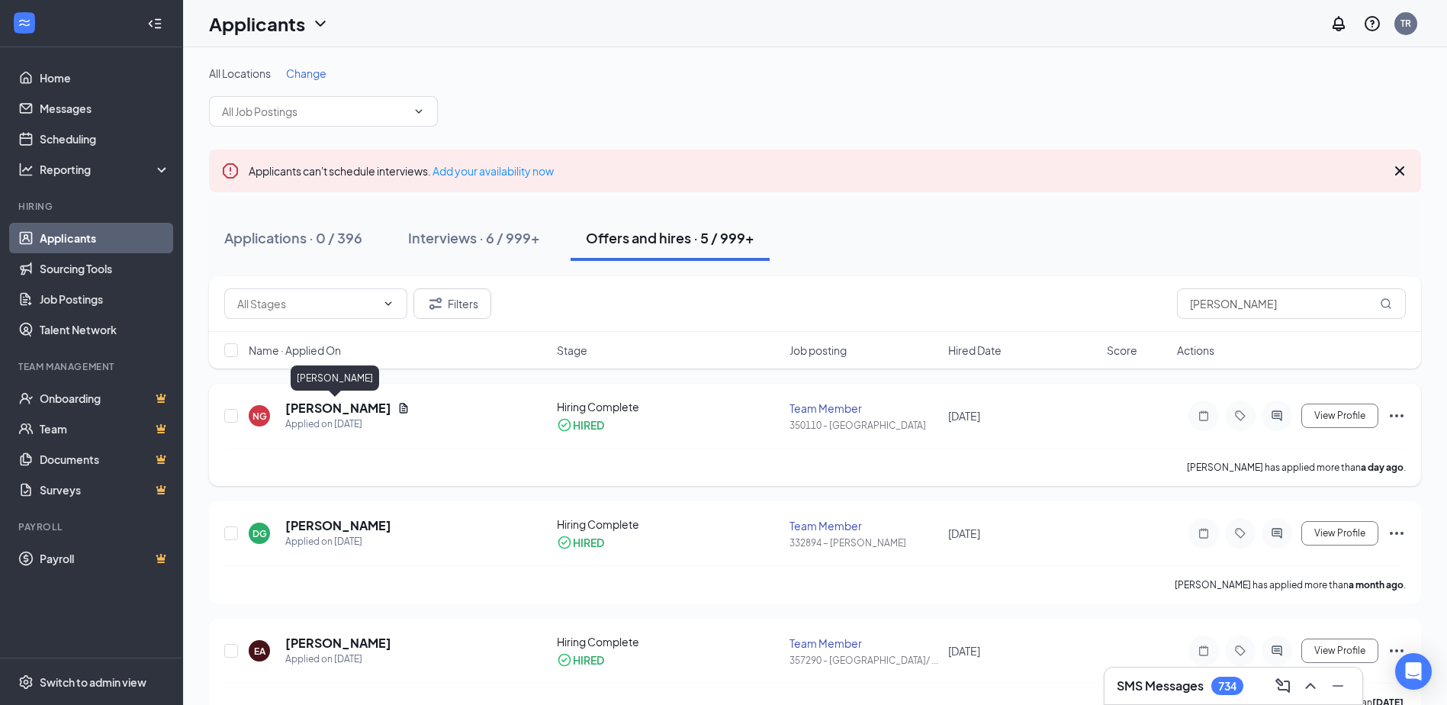
click at [304, 405] on h5 "[PERSON_NAME]" at bounding box center [338, 408] width 106 height 17
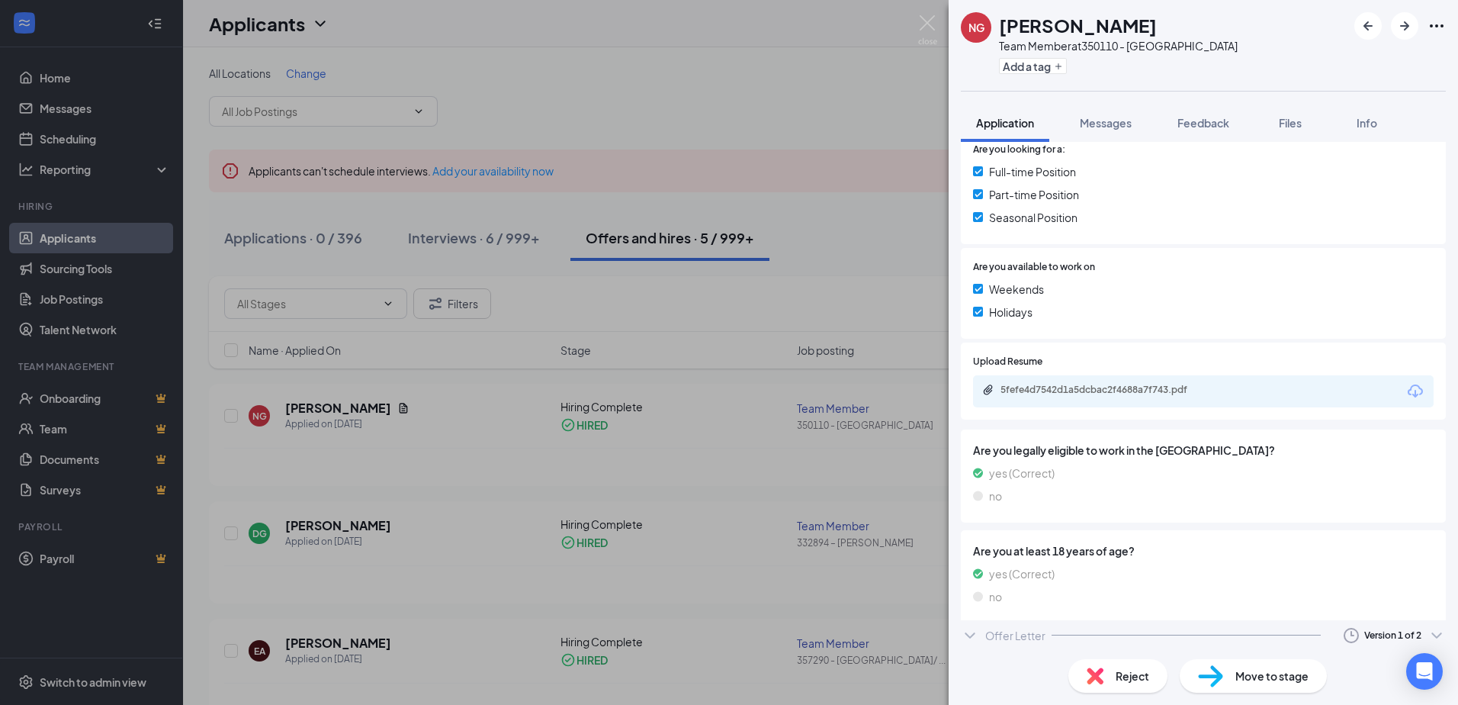
scroll to position [377, 0]
click at [1342, 629] on icon "Clock" at bounding box center [1351, 638] width 18 height 18
click at [1319, 596] on div "Sent: [DATE] 12:57 PM" at bounding box center [1343, 602] width 165 height 15
click at [970, 641] on icon "ChevronDown" at bounding box center [970, 638] width 10 height 6
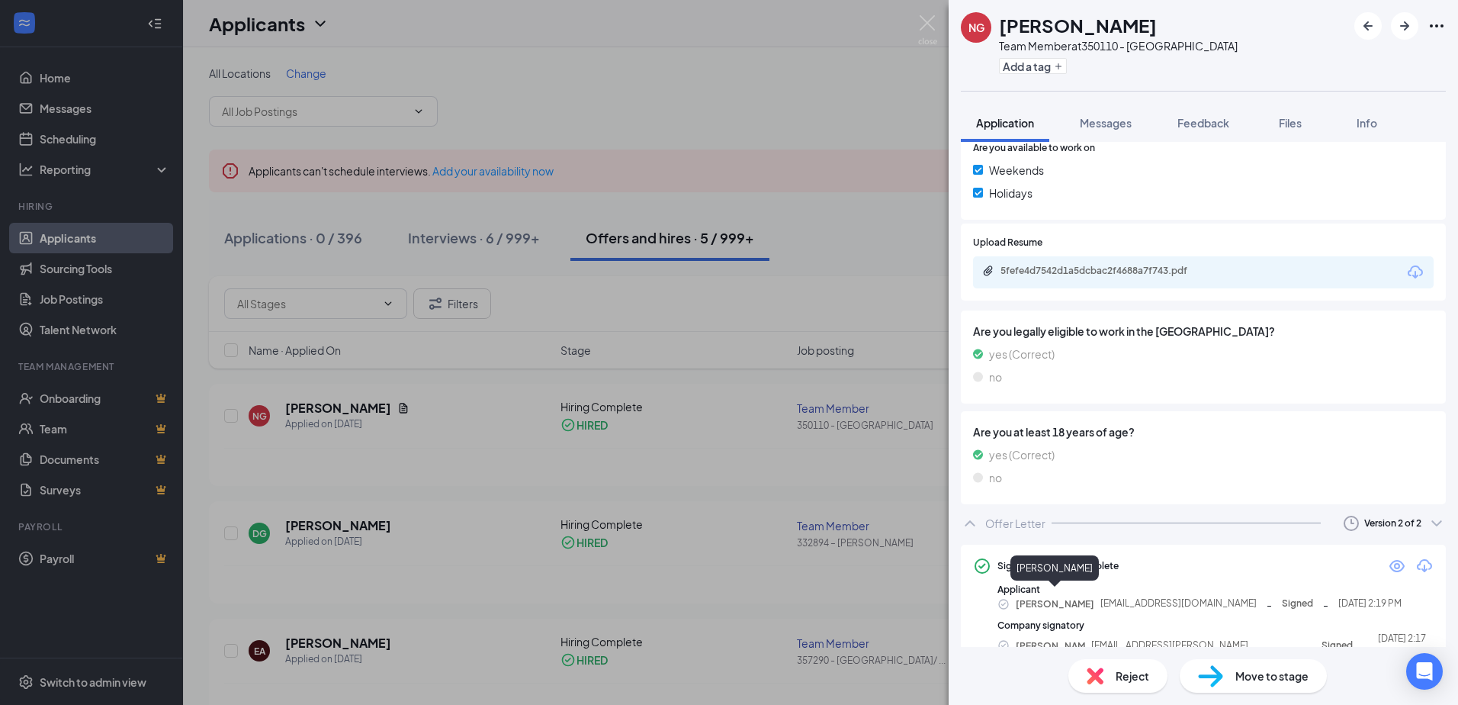
scroll to position [506, 0]
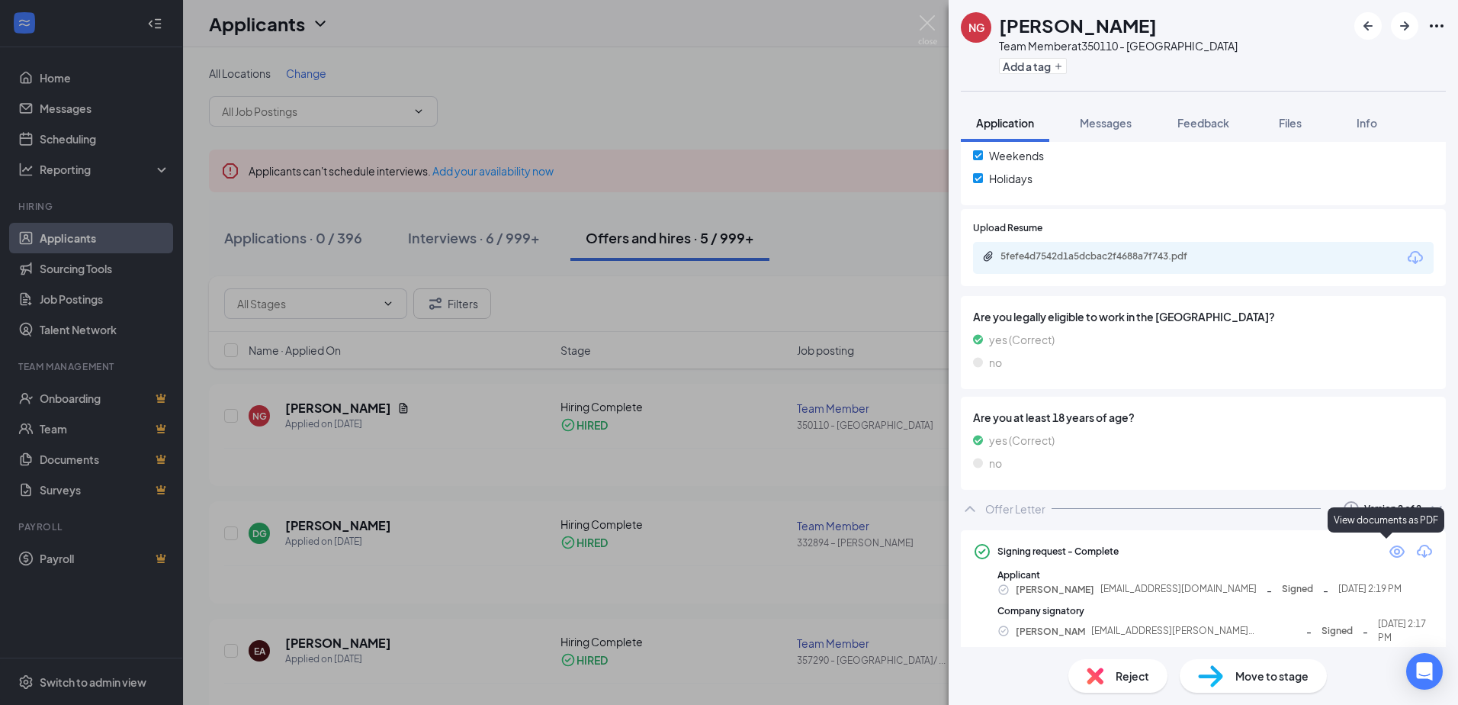
click at [1388, 552] on icon "Eye" at bounding box center [1397, 551] width 18 height 18
click at [928, 22] on img at bounding box center [927, 30] width 19 height 30
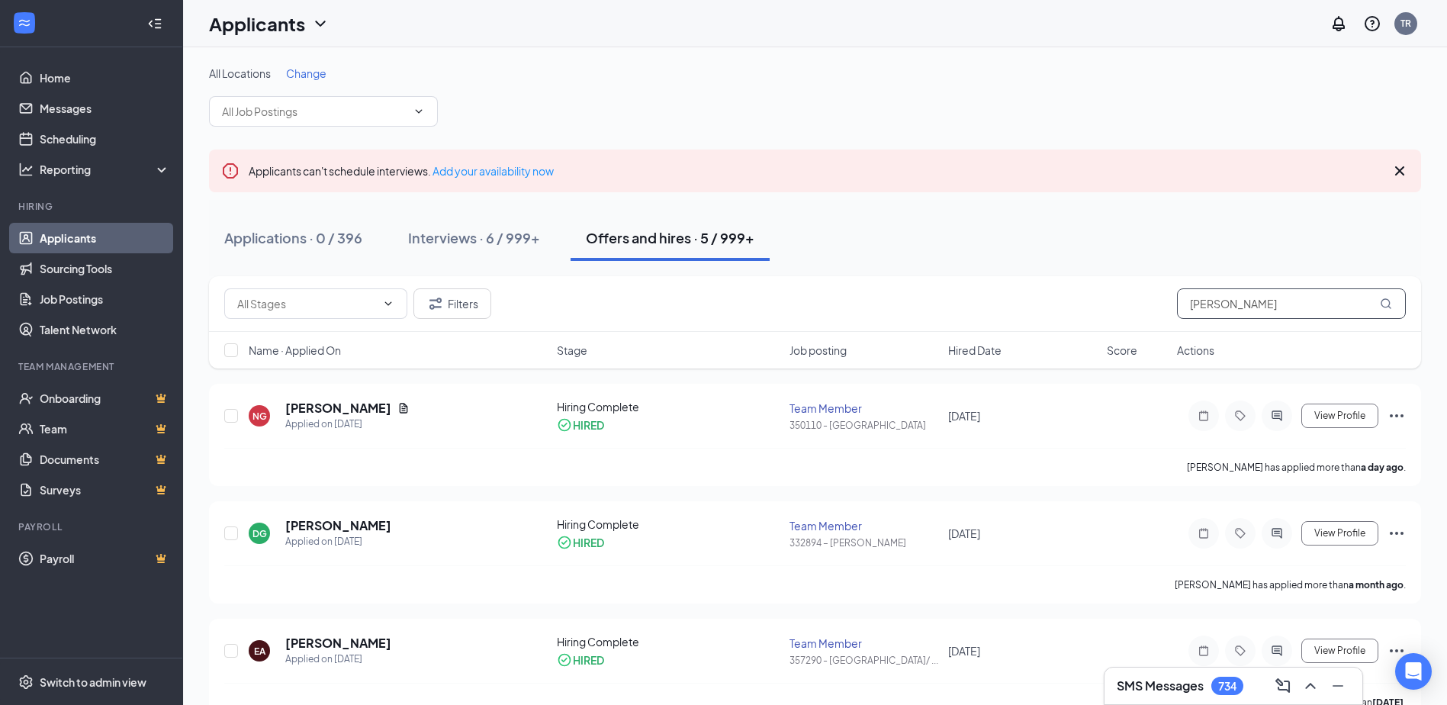
drag, startPoint x: 1208, startPoint y: 308, endPoint x: 1124, endPoint y: 306, distance: 83.9
click at [1124, 306] on div "Filters [PERSON_NAME]" at bounding box center [814, 303] width 1181 height 31
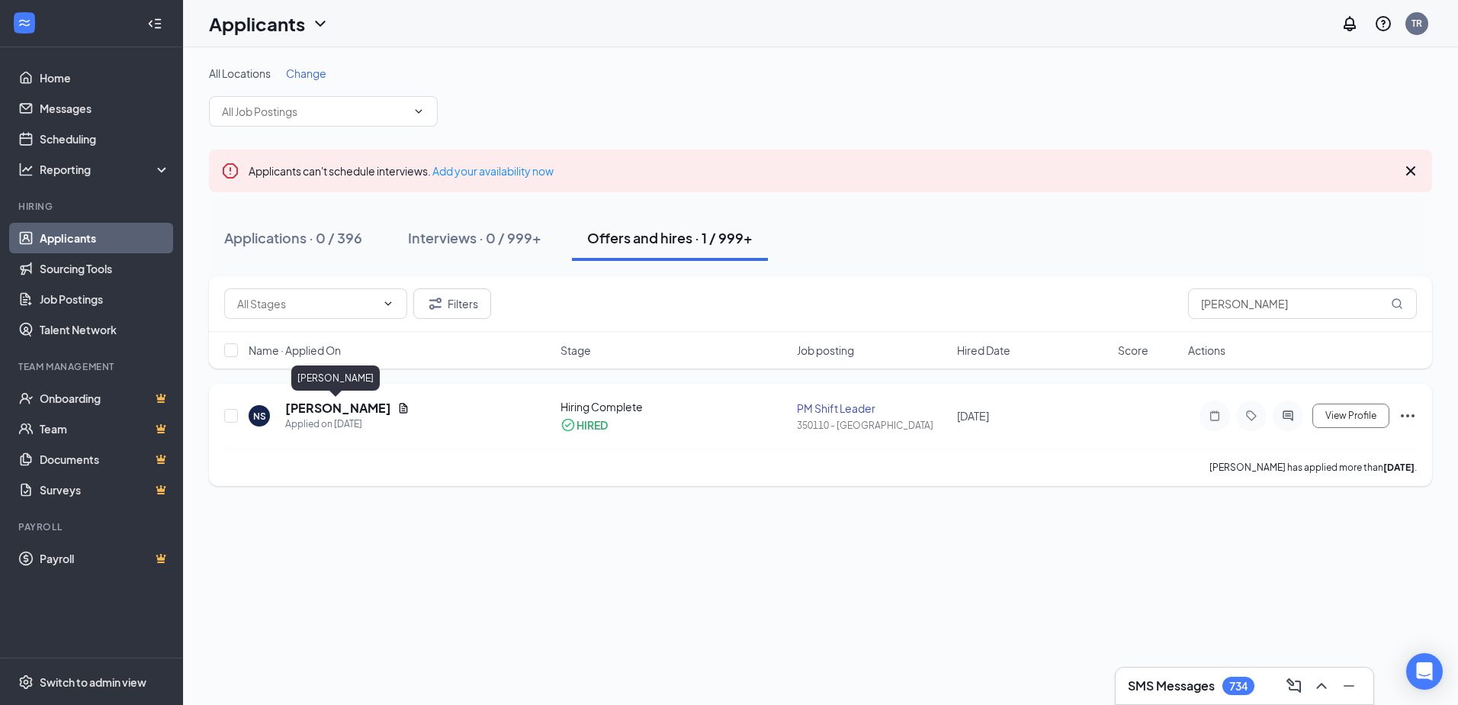
click at [313, 406] on h5 "[PERSON_NAME]" at bounding box center [338, 408] width 106 height 17
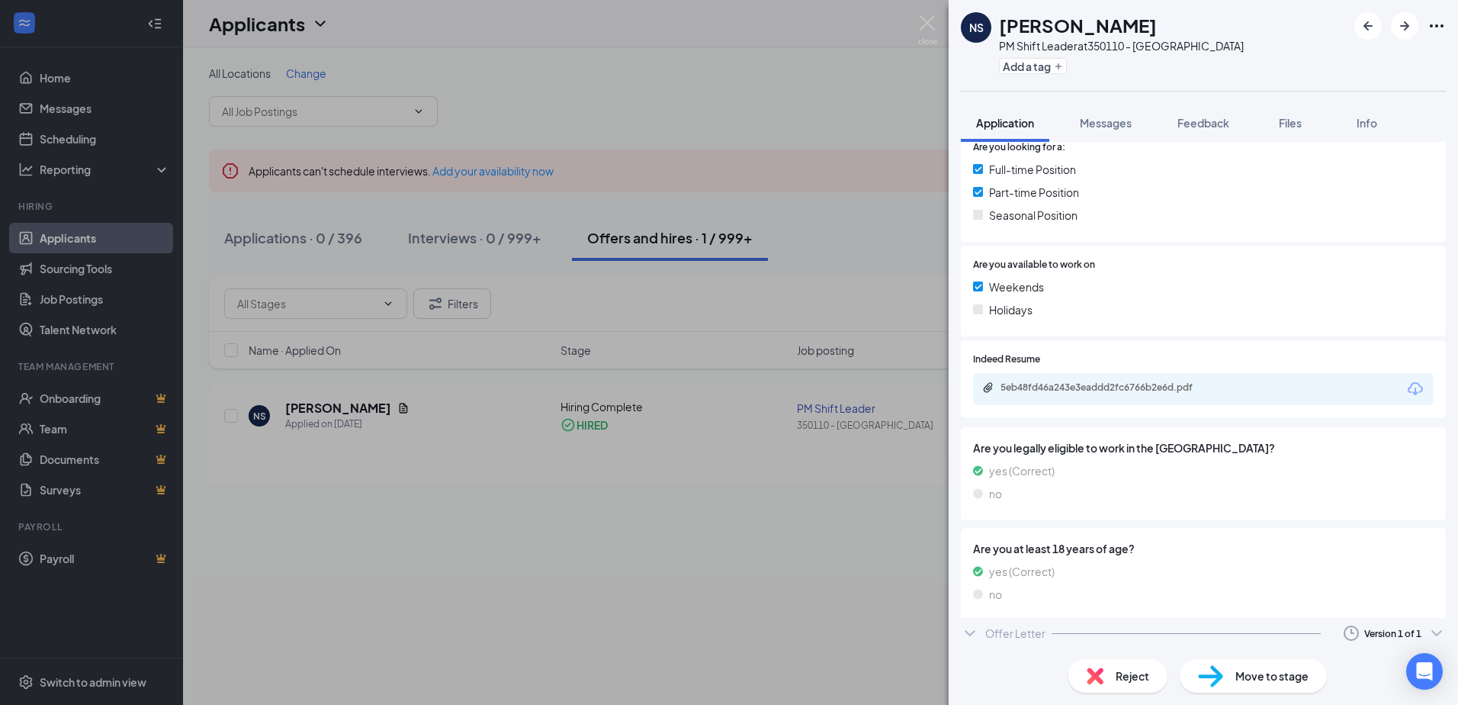
scroll to position [376, 0]
click at [1051, 636] on div "Offer Letter Version 1 of 1" at bounding box center [1203, 639] width 485 height 31
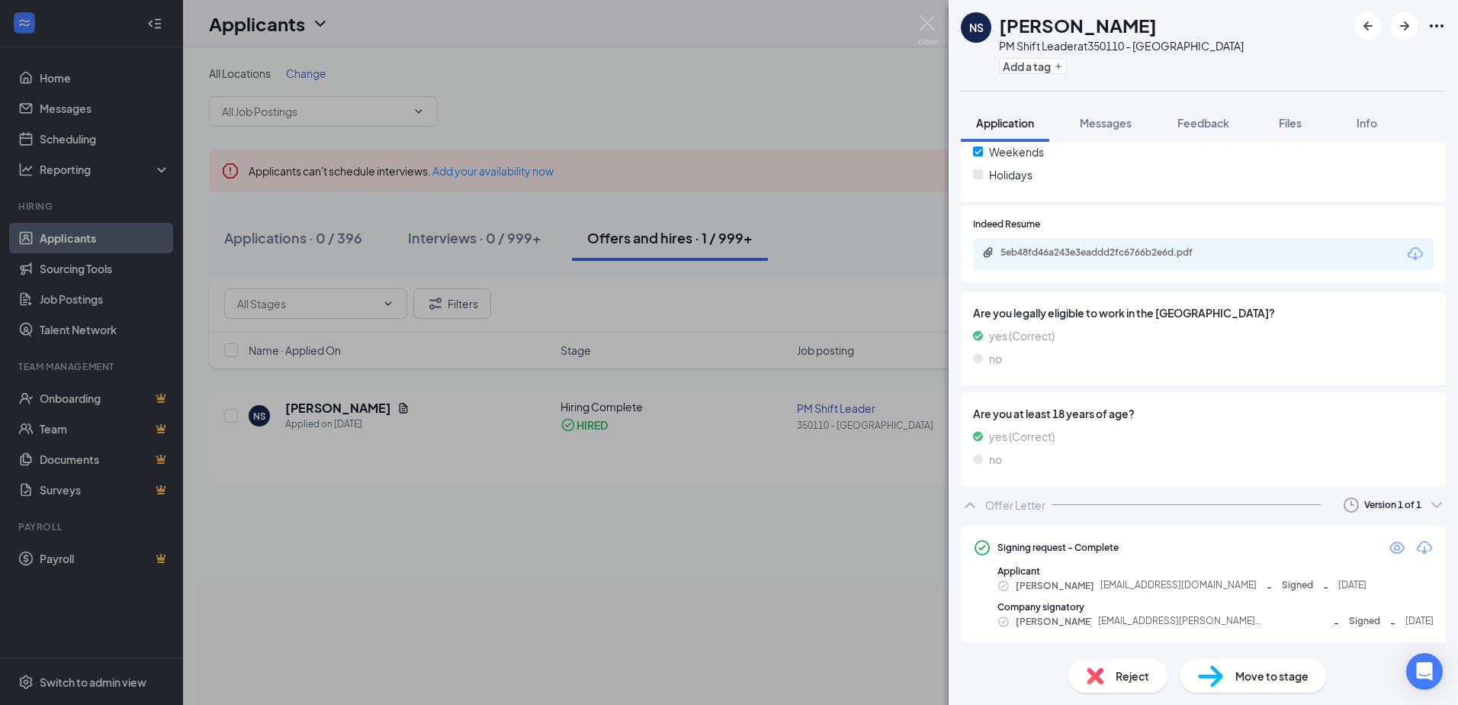
scroll to position [511, 0]
click at [1342, 506] on icon "Clock" at bounding box center [1351, 504] width 18 height 18
click at [1271, 529] on div "Sent: [DATE] 11:56 AM" at bounding box center [1343, 538] width 165 height 18
click at [1388, 547] on icon "Eye" at bounding box center [1397, 547] width 18 height 18
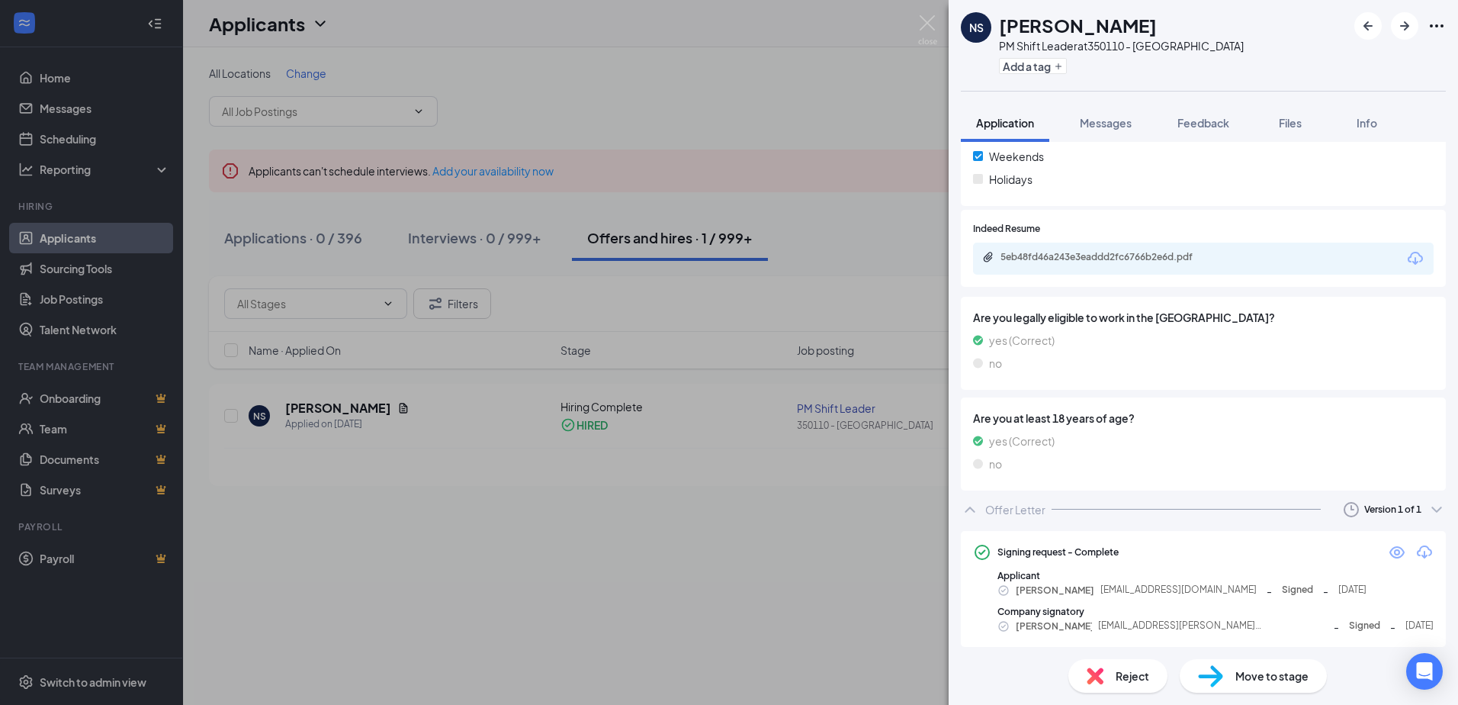
click at [926, 14] on div "NS [PERSON_NAME] PM Shift Leader at 350110 - [GEOGRAPHIC_DATA] Add a tag Applic…" at bounding box center [729, 352] width 1458 height 705
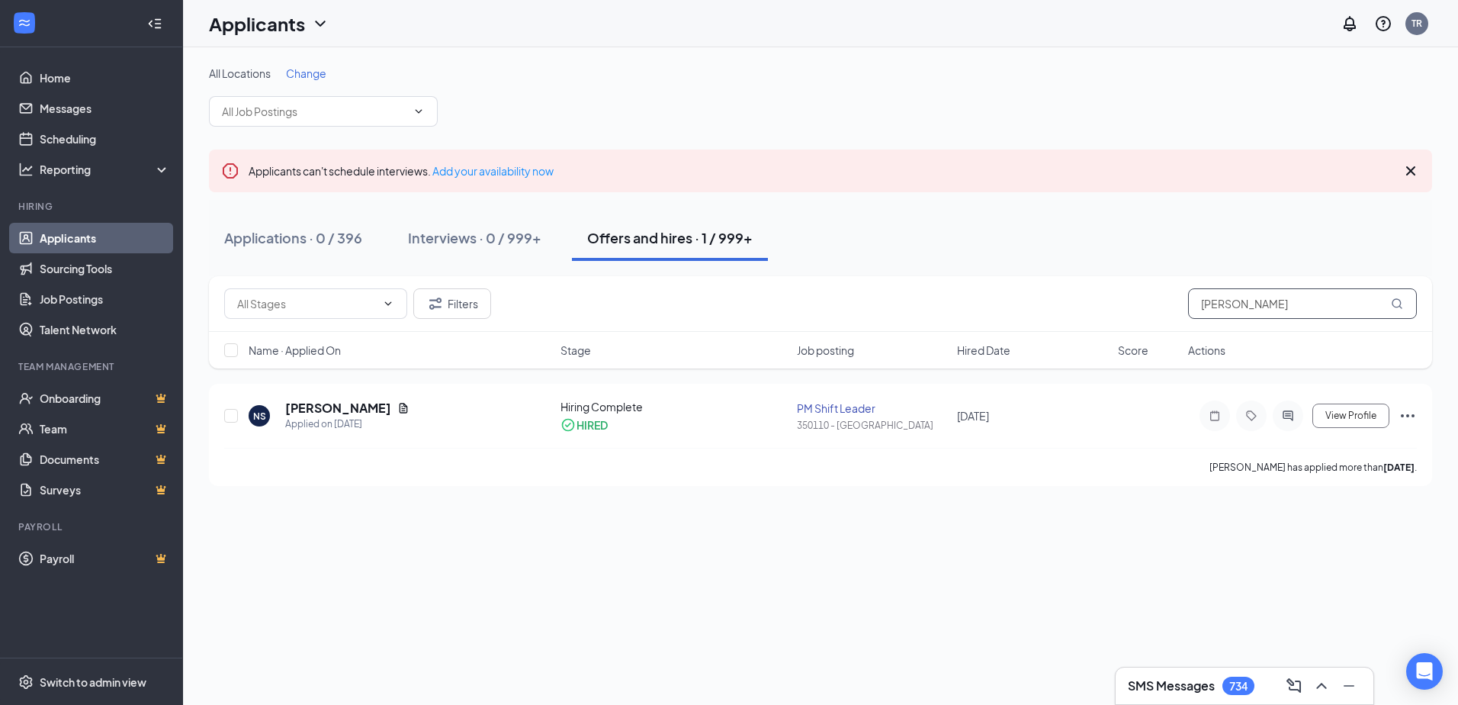
drag, startPoint x: 1313, startPoint y: 306, endPoint x: 1049, endPoint y: 290, distance: 264.4
click at [1050, 294] on div "Filters [PERSON_NAME]" at bounding box center [820, 303] width 1193 height 31
click at [354, 410] on h5 "[PERSON_NAME]" at bounding box center [338, 408] width 106 height 17
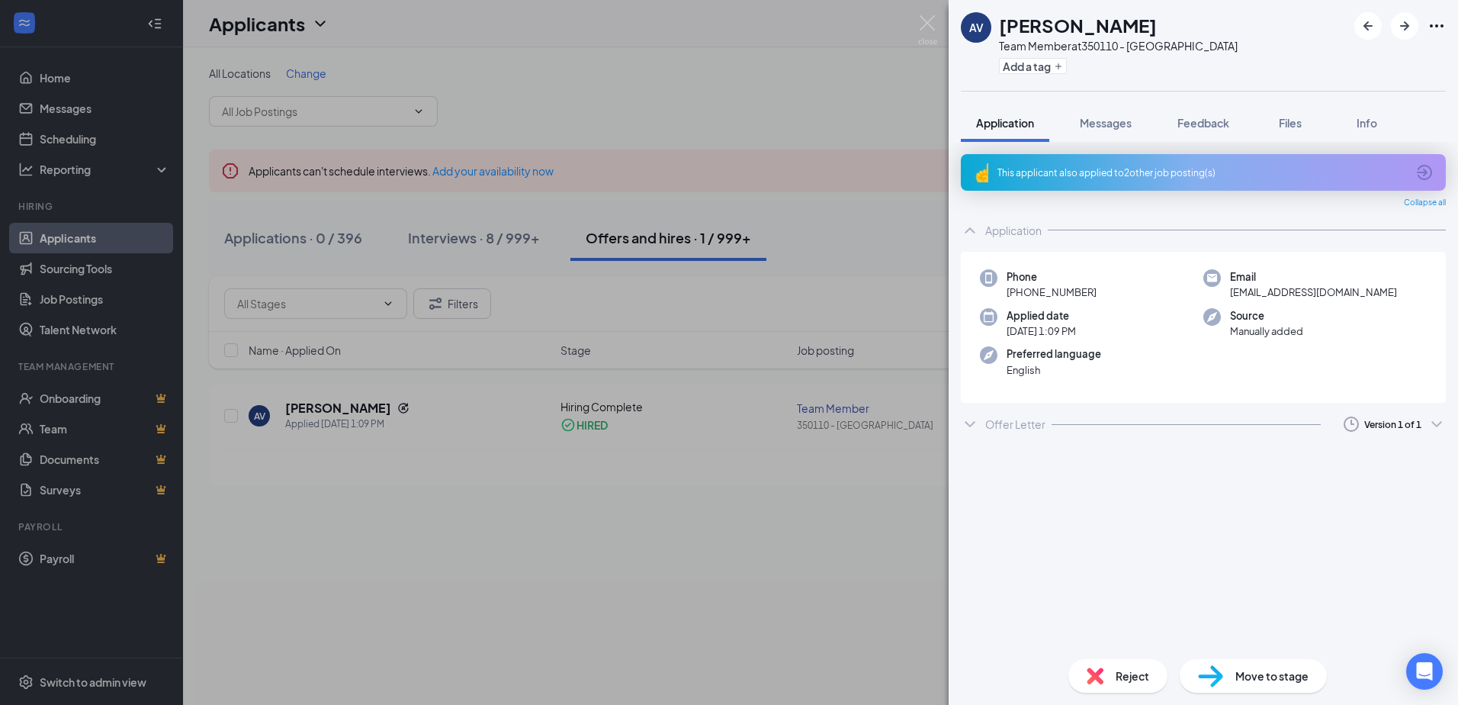
click at [996, 424] on div "Offer Letter" at bounding box center [1015, 423] width 60 height 15
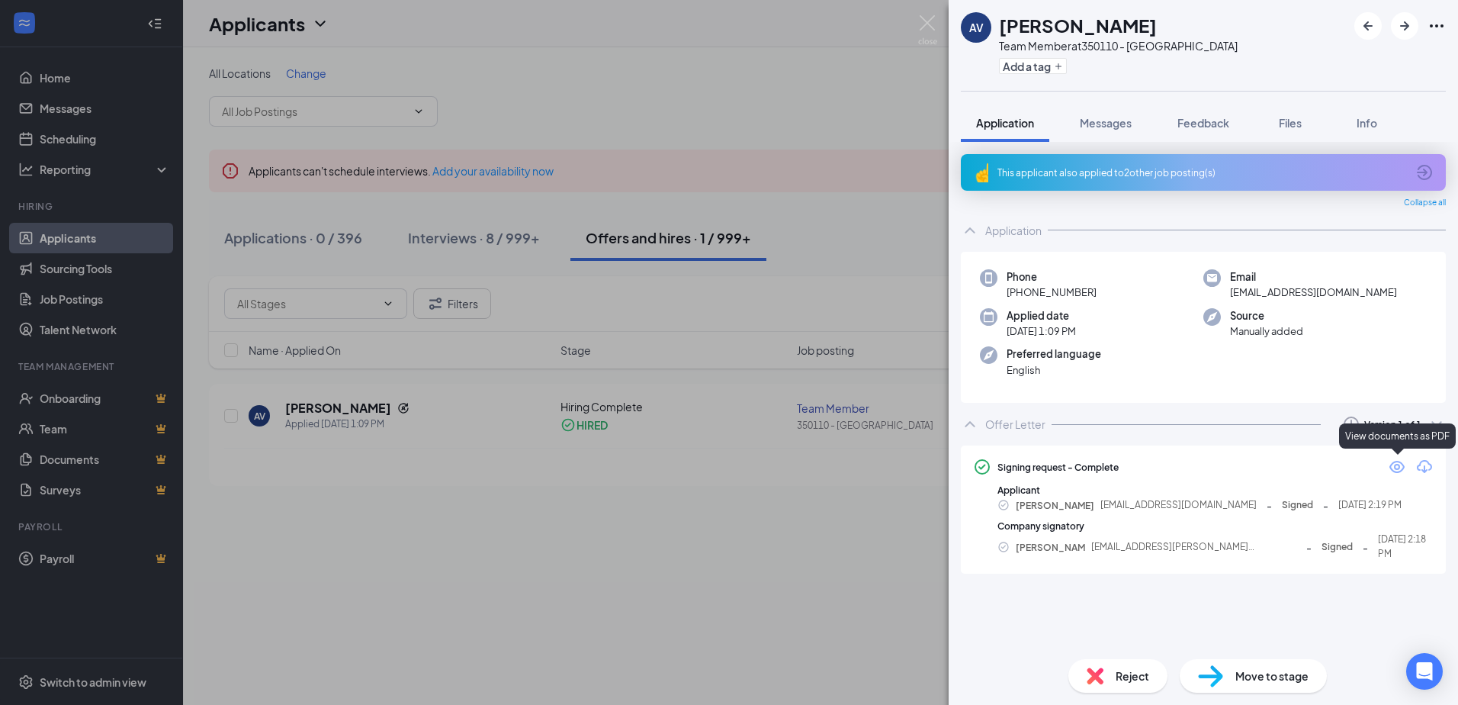
click at [1396, 463] on icon "Eye" at bounding box center [1397, 467] width 18 height 18
click at [927, 22] on img at bounding box center [927, 30] width 19 height 30
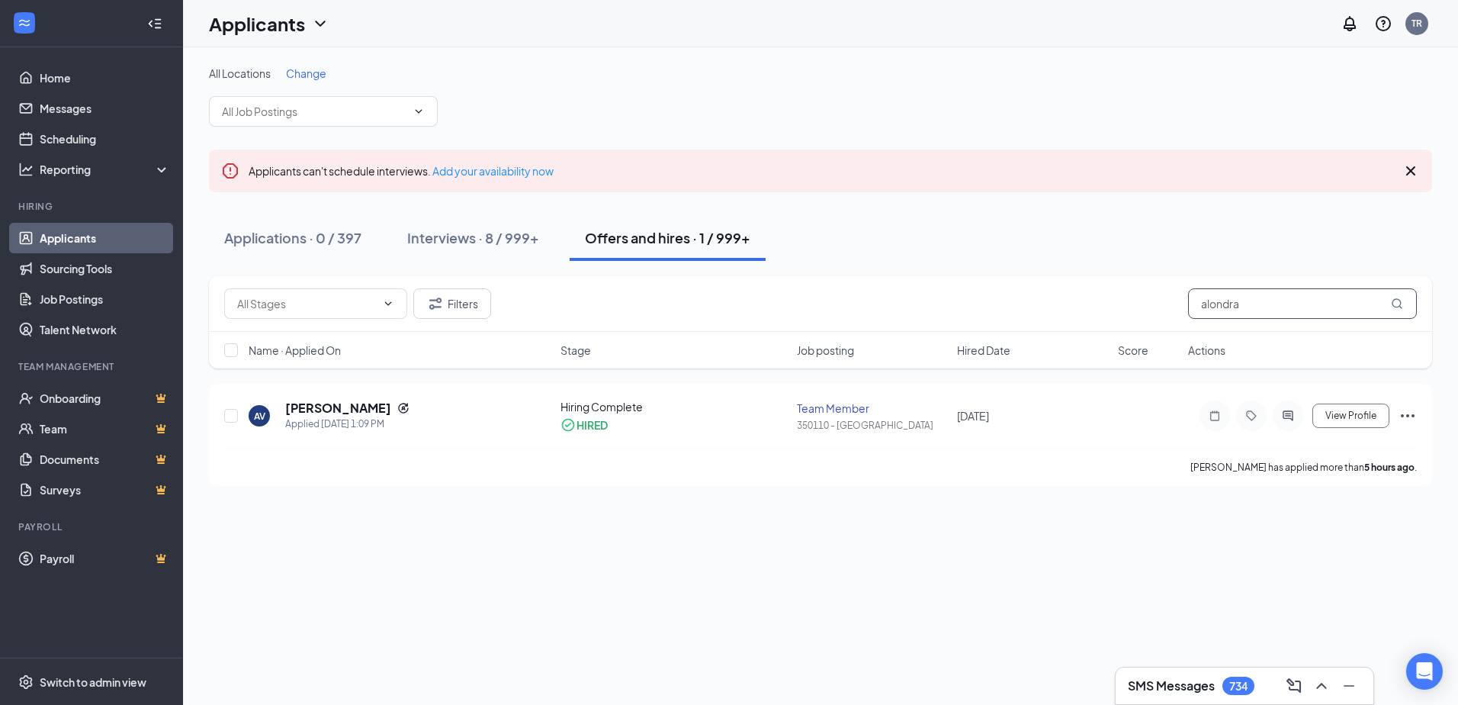
drag, startPoint x: 1264, startPoint y: 310, endPoint x: 1141, endPoint y: 308, distance: 123.6
click at [1142, 308] on div "Filters alondra" at bounding box center [820, 303] width 1193 height 31
type input "ashlyn [DEMOGRAPHIC_DATA]"
click at [323, 411] on h5 "[PERSON_NAME]" at bounding box center [338, 408] width 106 height 17
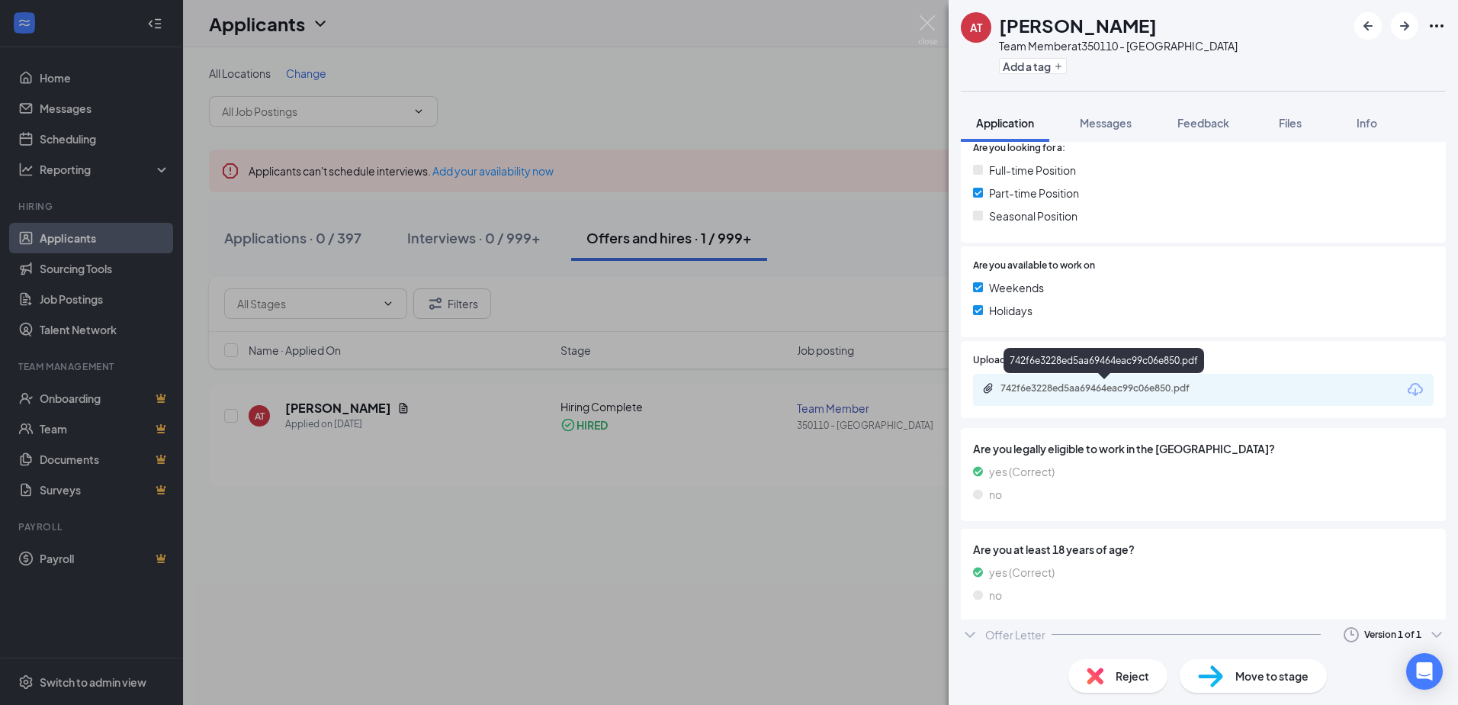
scroll to position [334, 0]
click at [1009, 635] on div "Offer Letter" at bounding box center [1015, 638] width 60 height 15
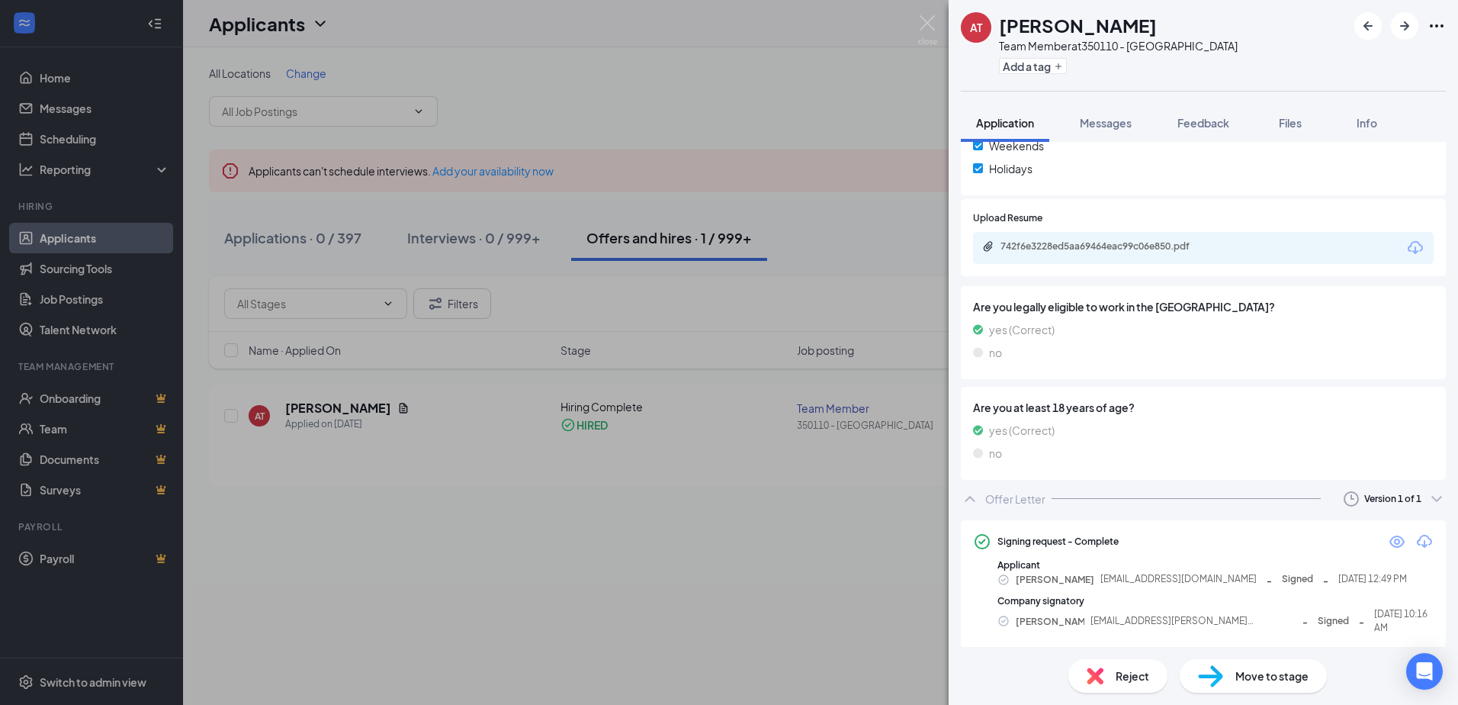
scroll to position [476, 0]
click at [1390, 538] on icon "Eye" at bounding box center [1397, 539] width 15 height 12
